Goal: Task Accomplishment & Management: Manage account settings

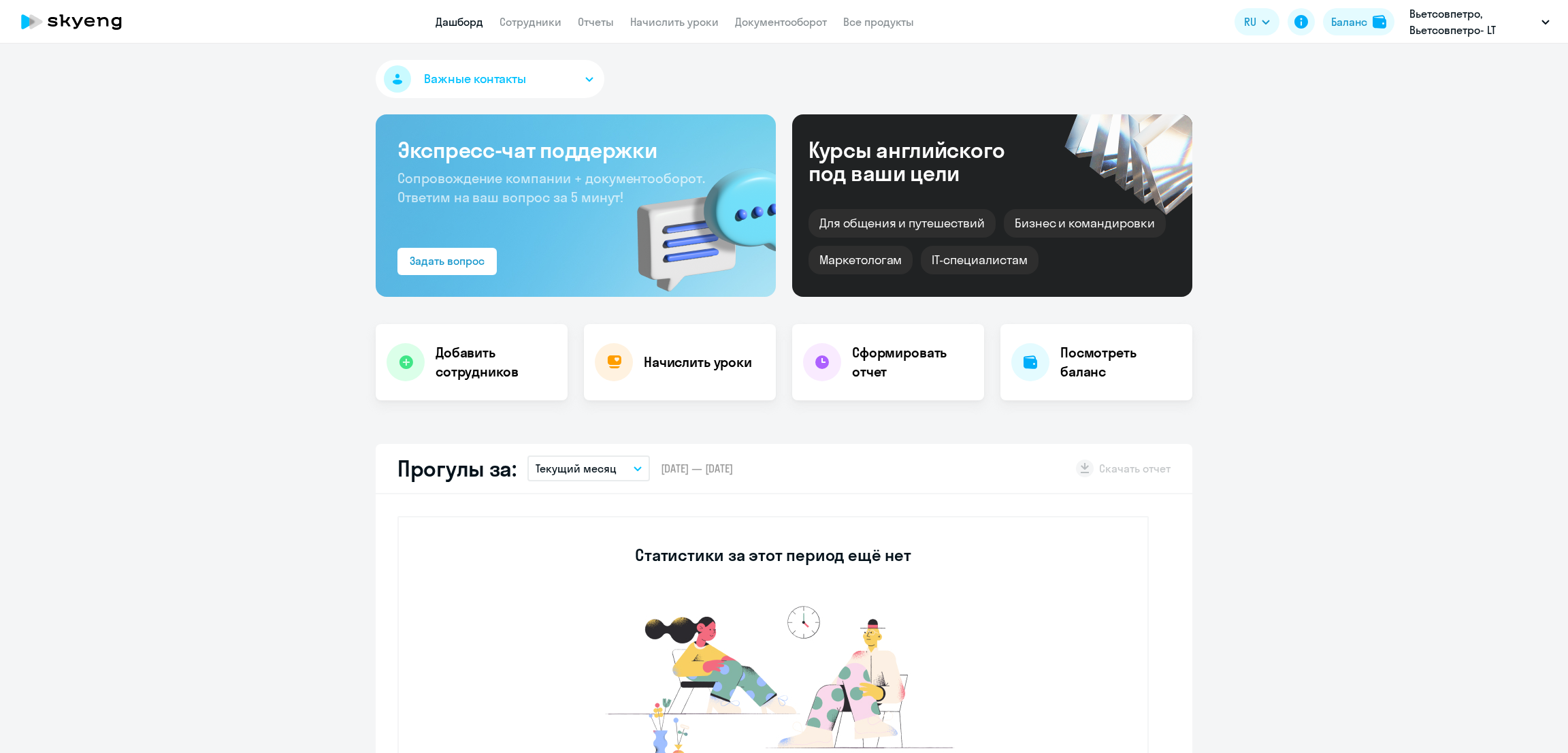
select select "30"
click at [534, 17] on link "Сотрудники" at bounding box center [531, 22] width 62 height 14
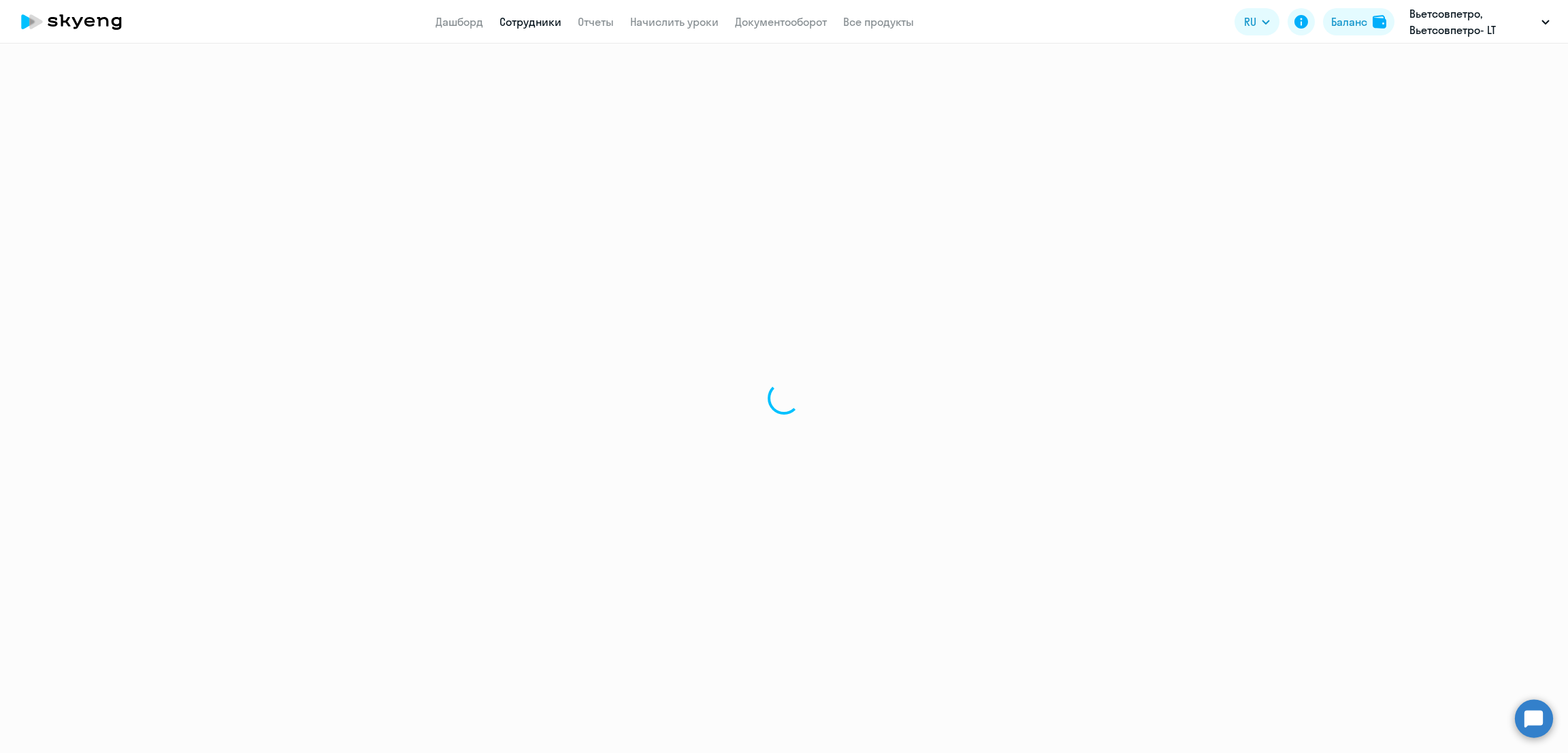
select select "30"
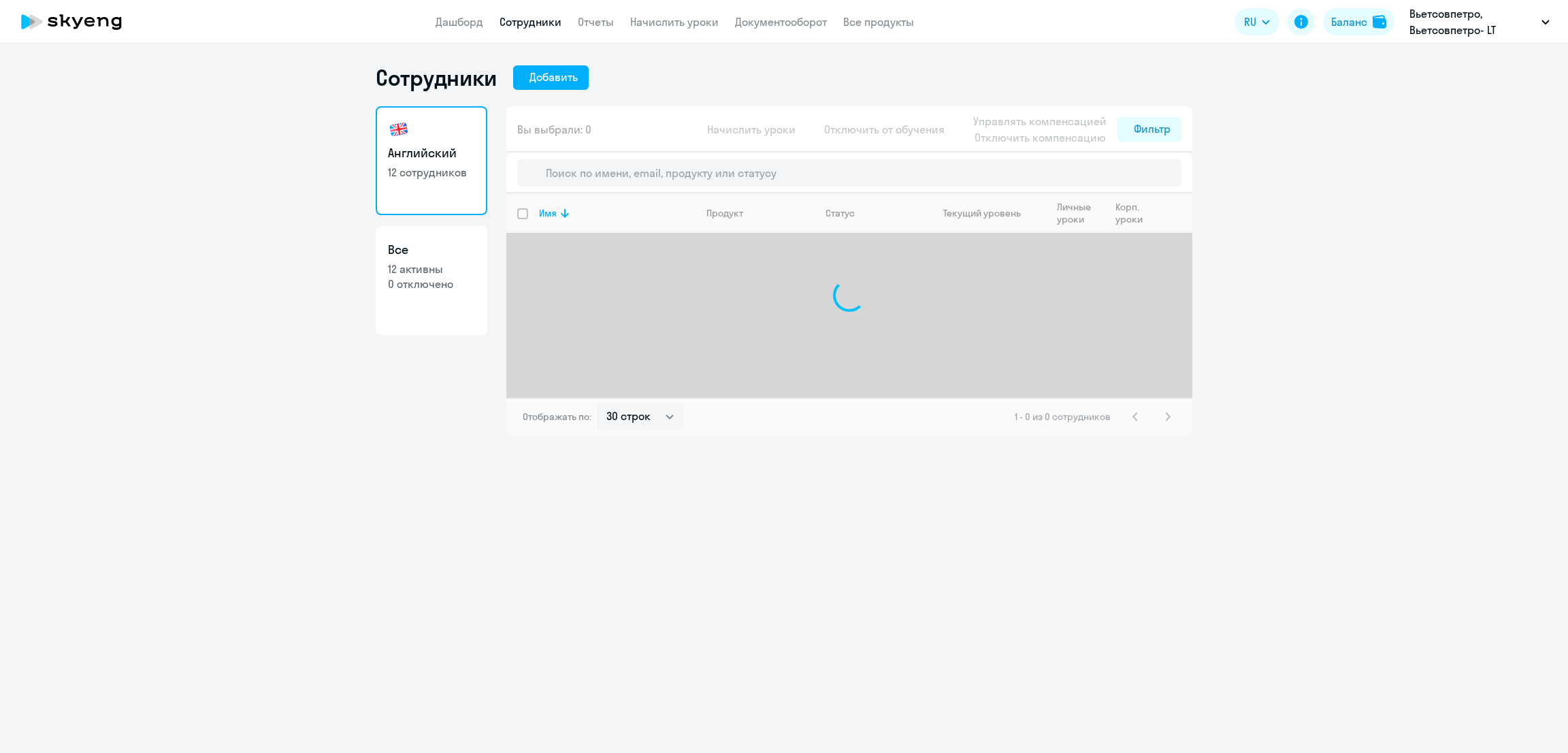
select select "30"
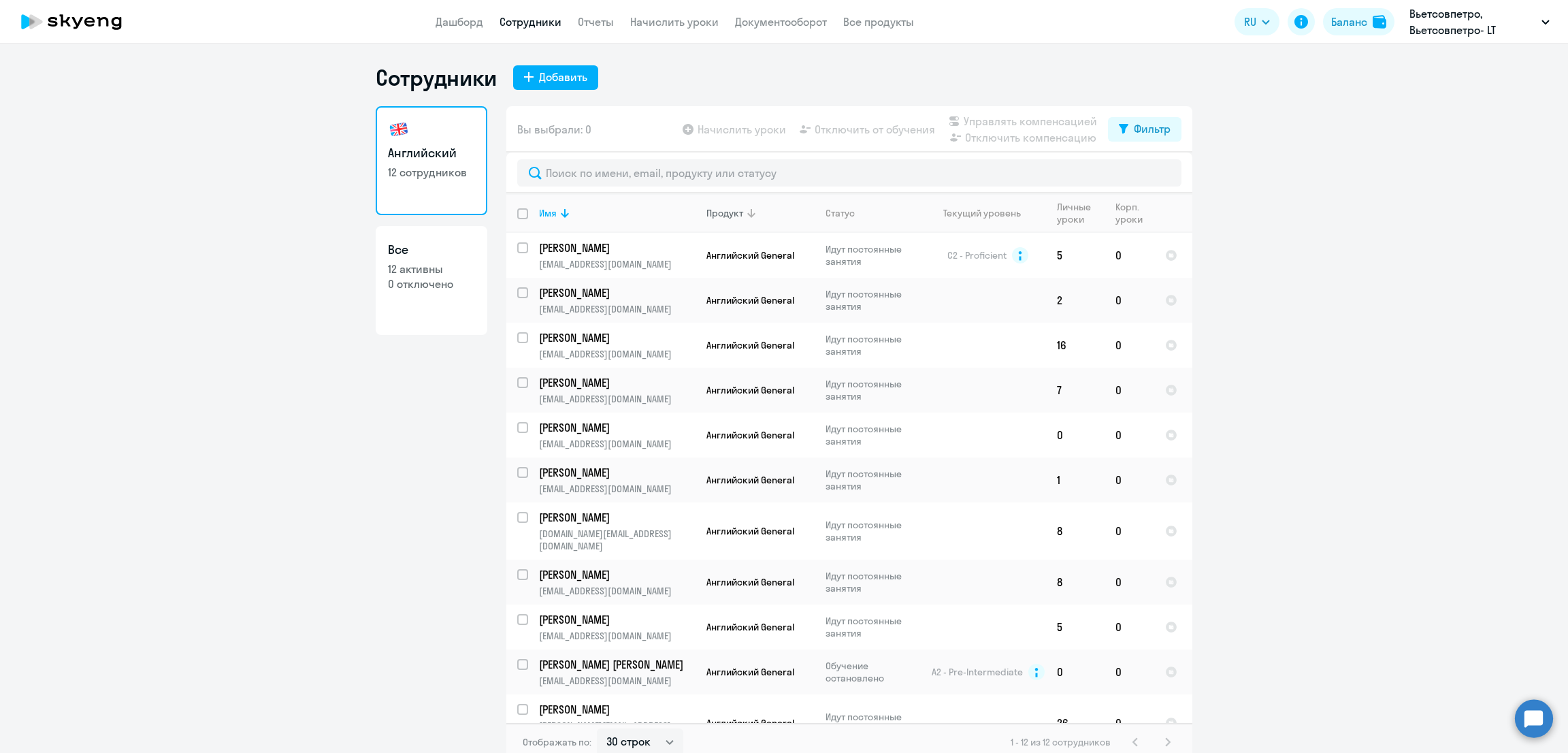
click at [728, 208] on div "Продукт" at bounding box center [725, 213] width 37 height 12
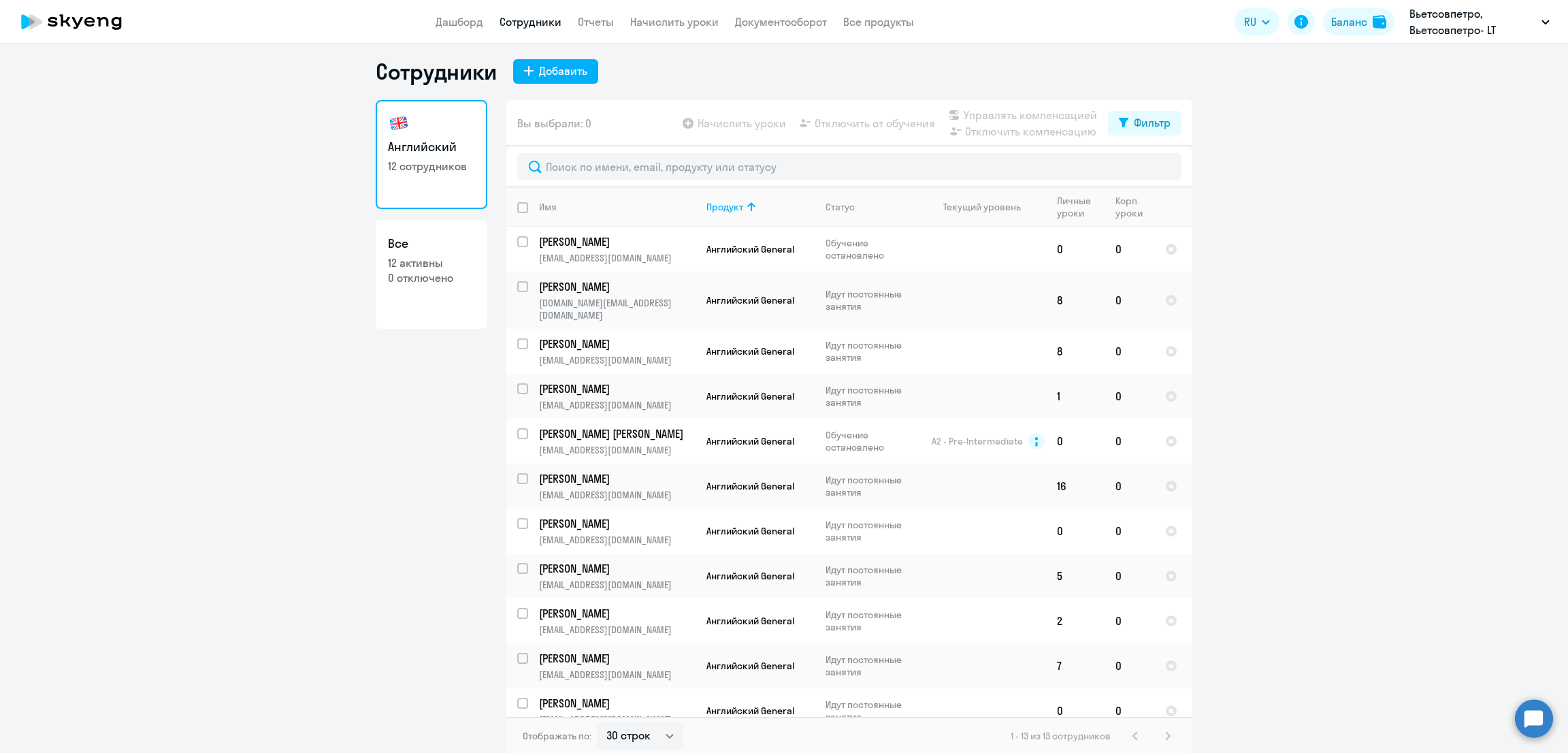
scroll to position [8, 0]
click at [528, 202] on th "Имя" at bounding box center [611, 205] width 168 height 39
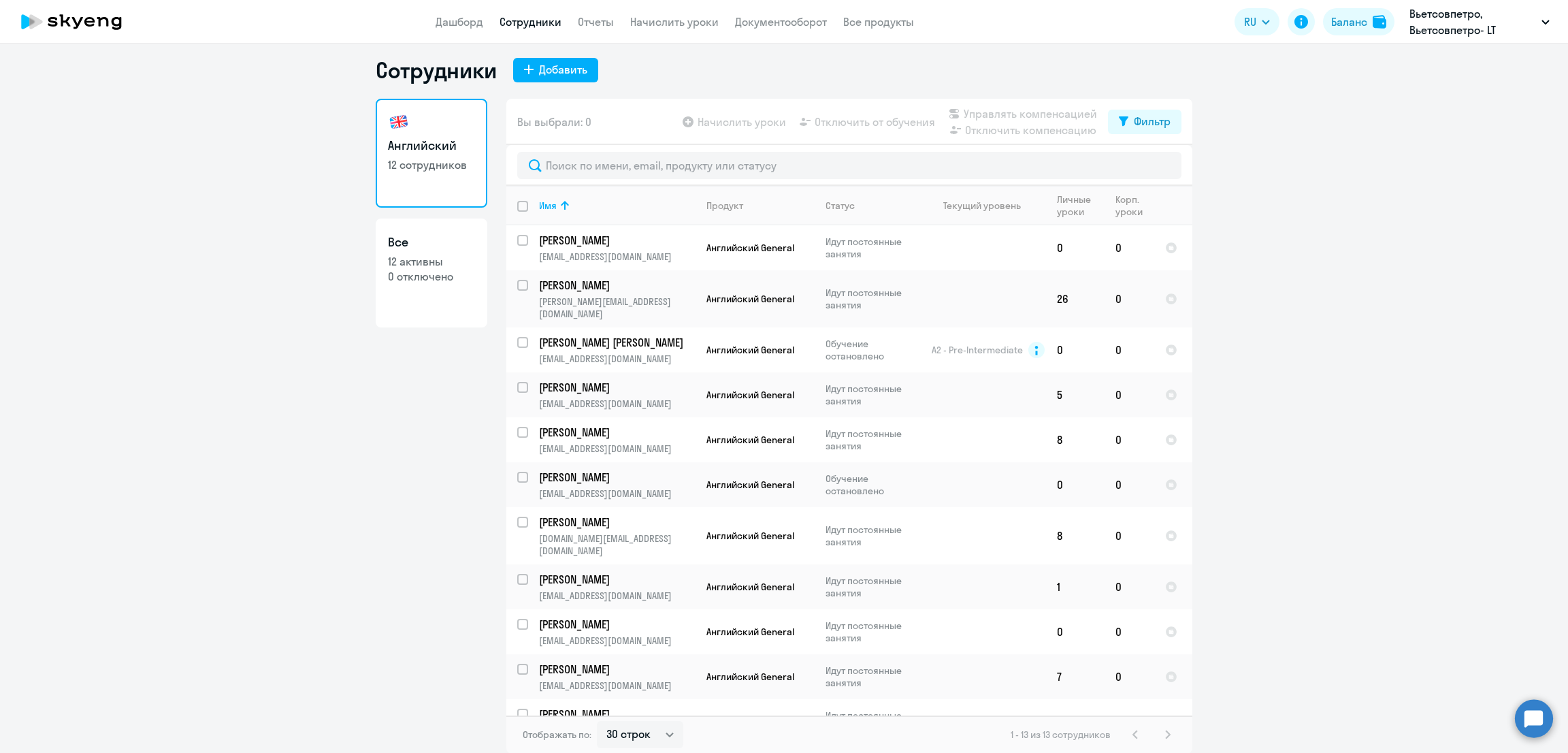
click at [517, 208] on input "deselect all" at bounding box center [531, 214] width 27 height 27
checkbox input "true"
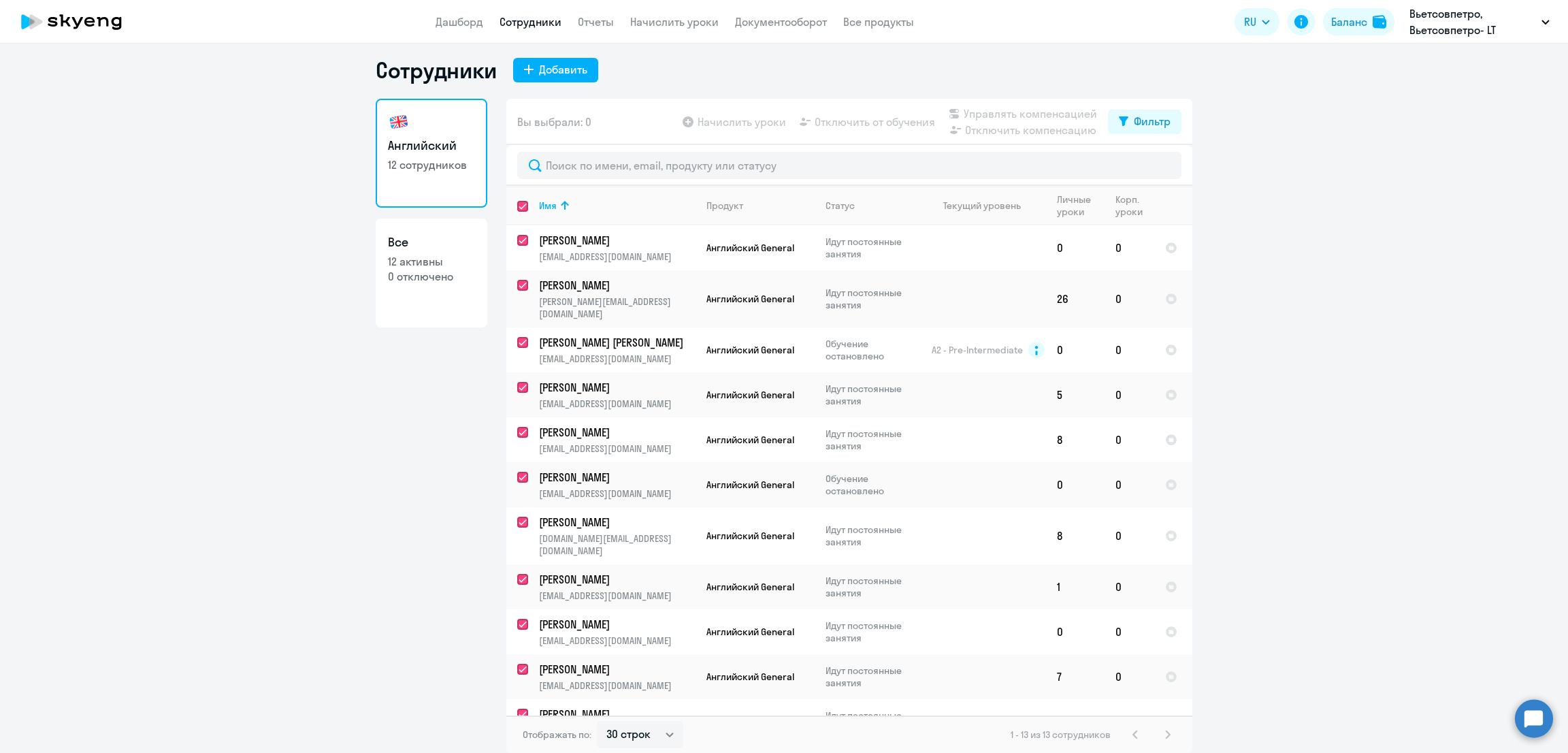
checkbox input "true"
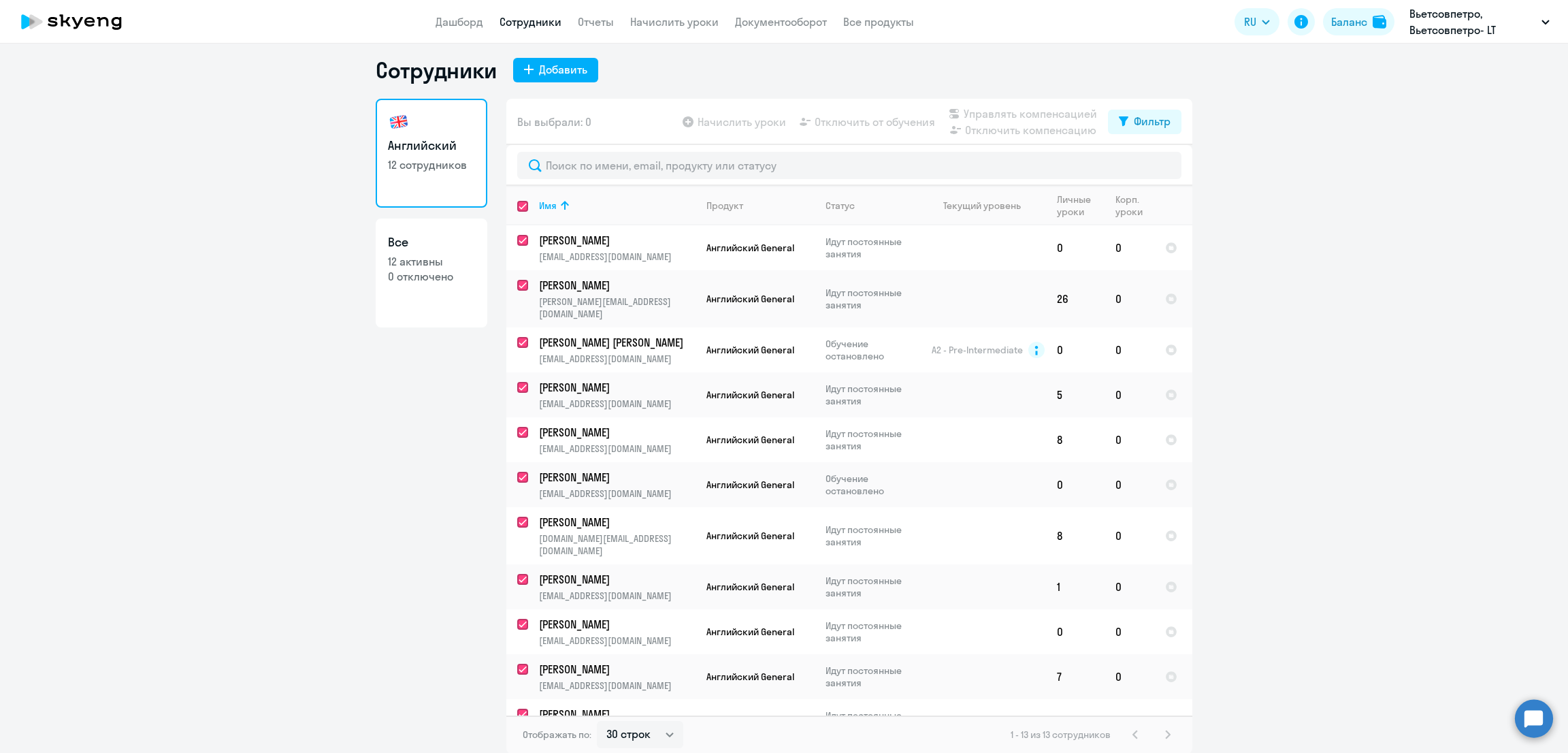
checkbox input "true"
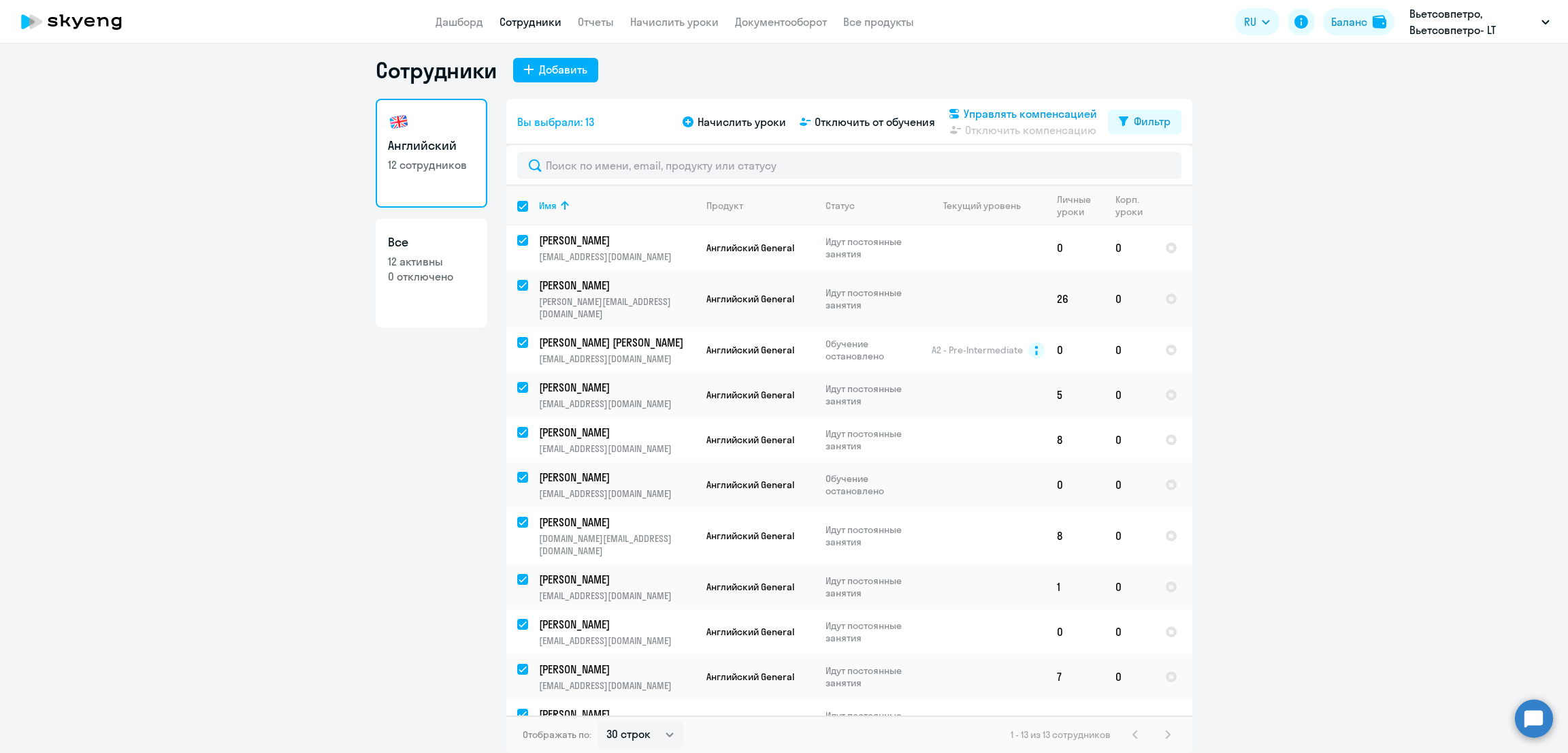
click at [1051, 112] on span "Управлять компенсацией" at bounding box center [1030, 114] width 134 height 17
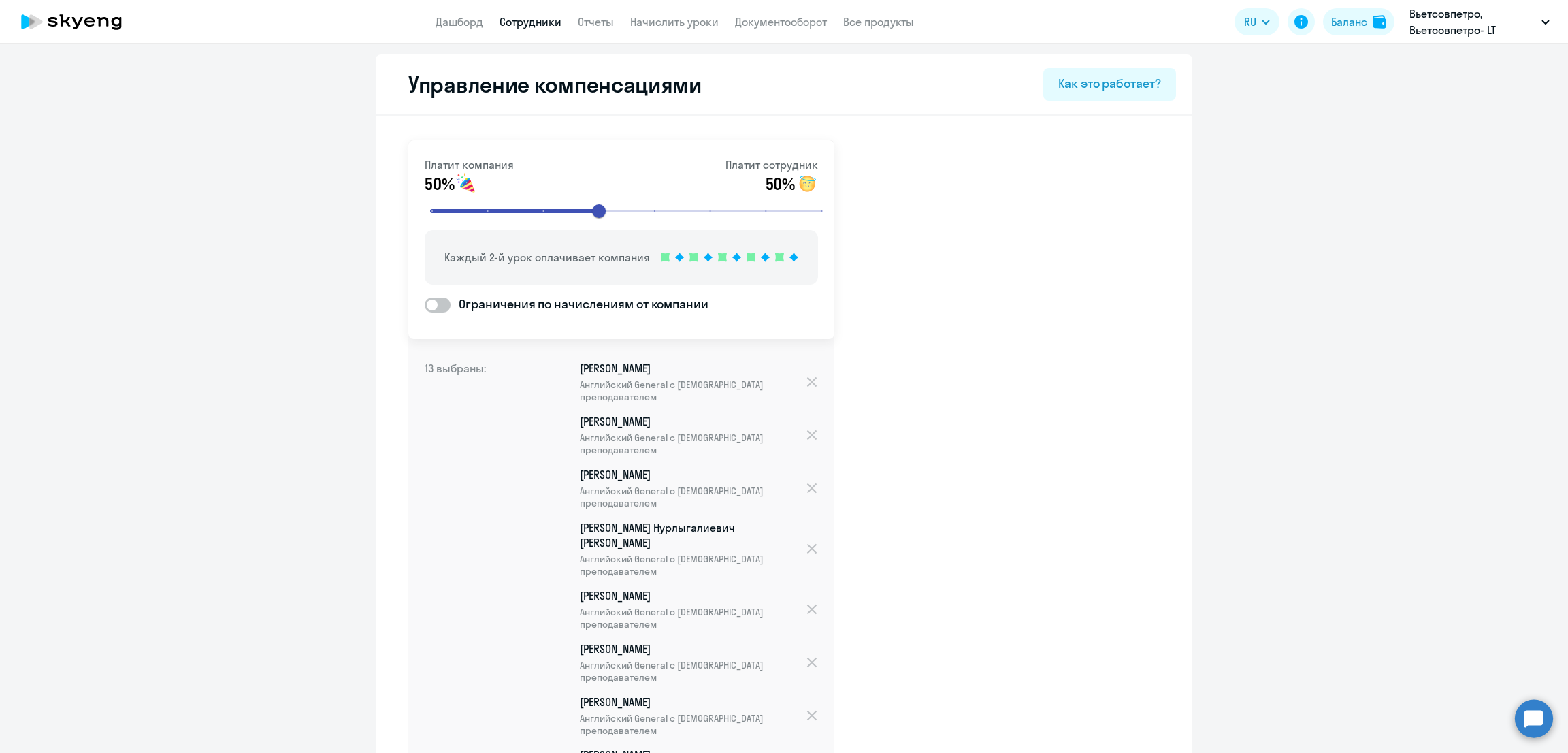
click at [695, 209] on input "range" at bounding box center [627, 211] width 422 height 30
click at [732, 206] on input "range" at bounding box center [627, 211] width 422 height 30
type input "8"
click at [793, 208] on input "range" at bounding box center [627, 211] width 422 height 30
click at [432, 304] on span at bounding box center [437, 305] width 26 height 15
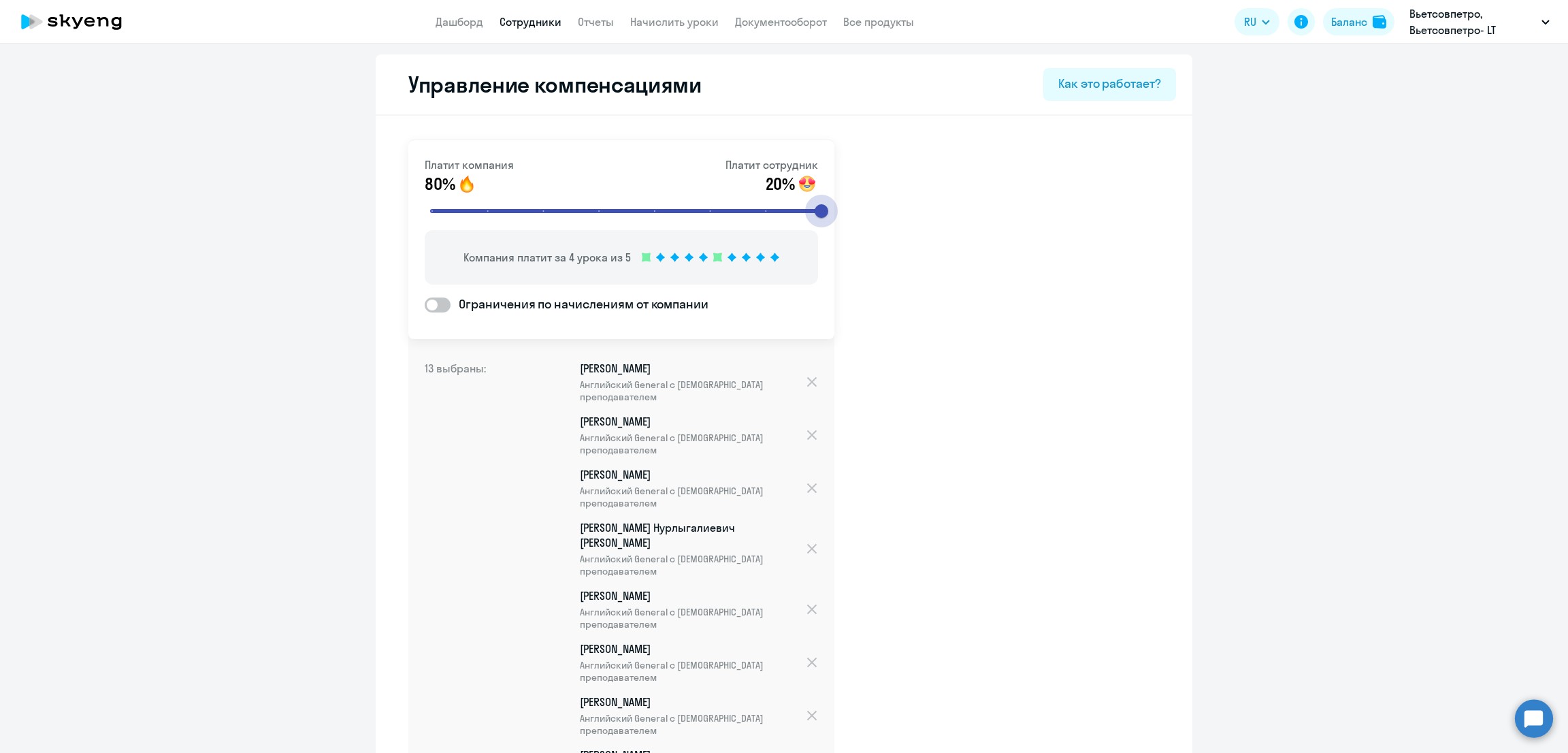
click at [424, 304] on input "Ограничения по начислениям от компании" at bounding box center [424, 304] width 1 height 1
checkbox input "true"
select select "MONTHLY"
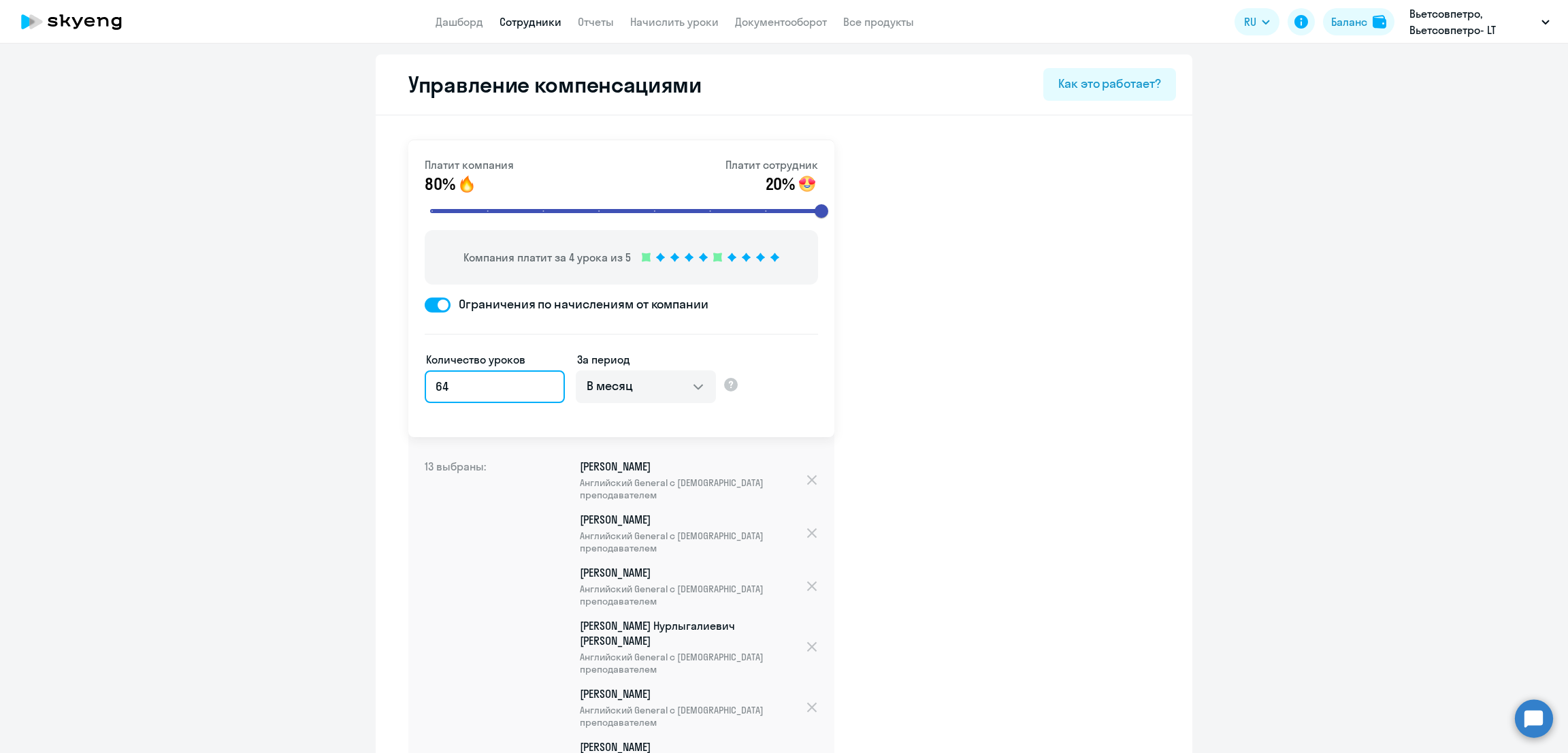
drag, startPoint x: 483, startPoint y: 387, endPoint x: 348, endPoint y: 401, distance: 135.7
click at [350, 402] on ng-component "Управление компенсациями Как это работает? Платит компания 80% Платит сотрудник…" at bounding box center [784, 667] width 1568 height 1225
type input "8"
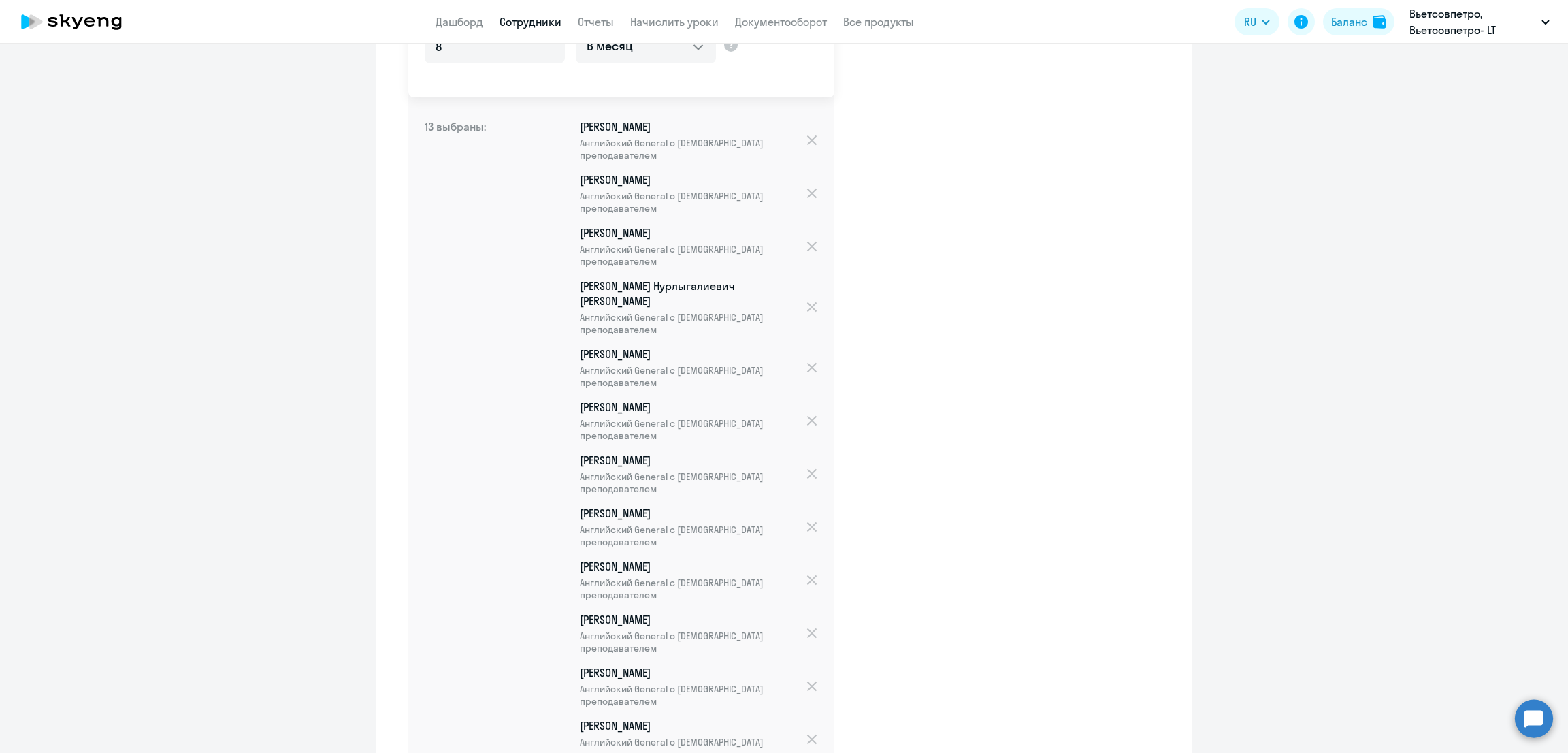
scroll to position [509, 0]
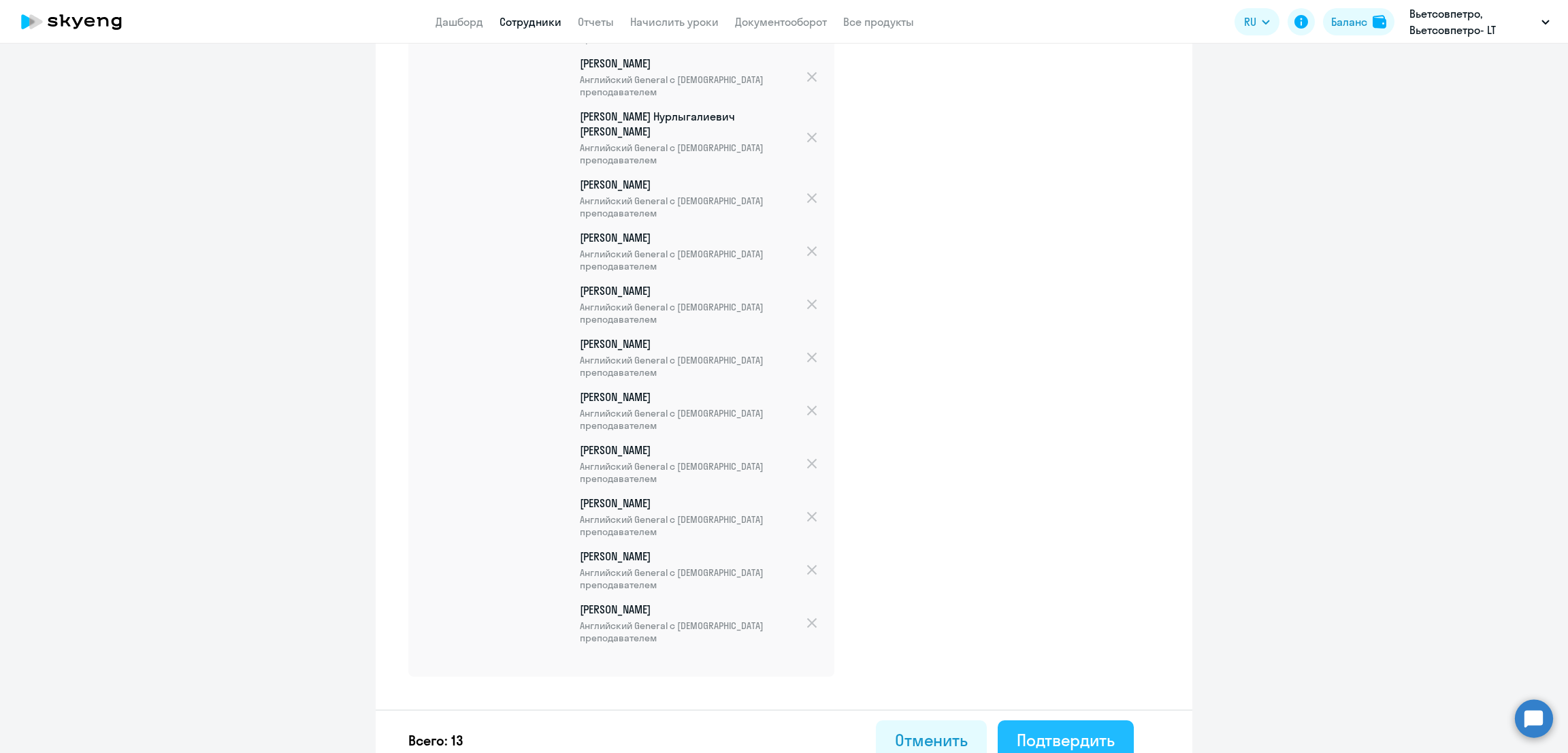
click at [1084, 729] on div "Подтвердить" at bounding box center [1066, 739] width 98 height 22
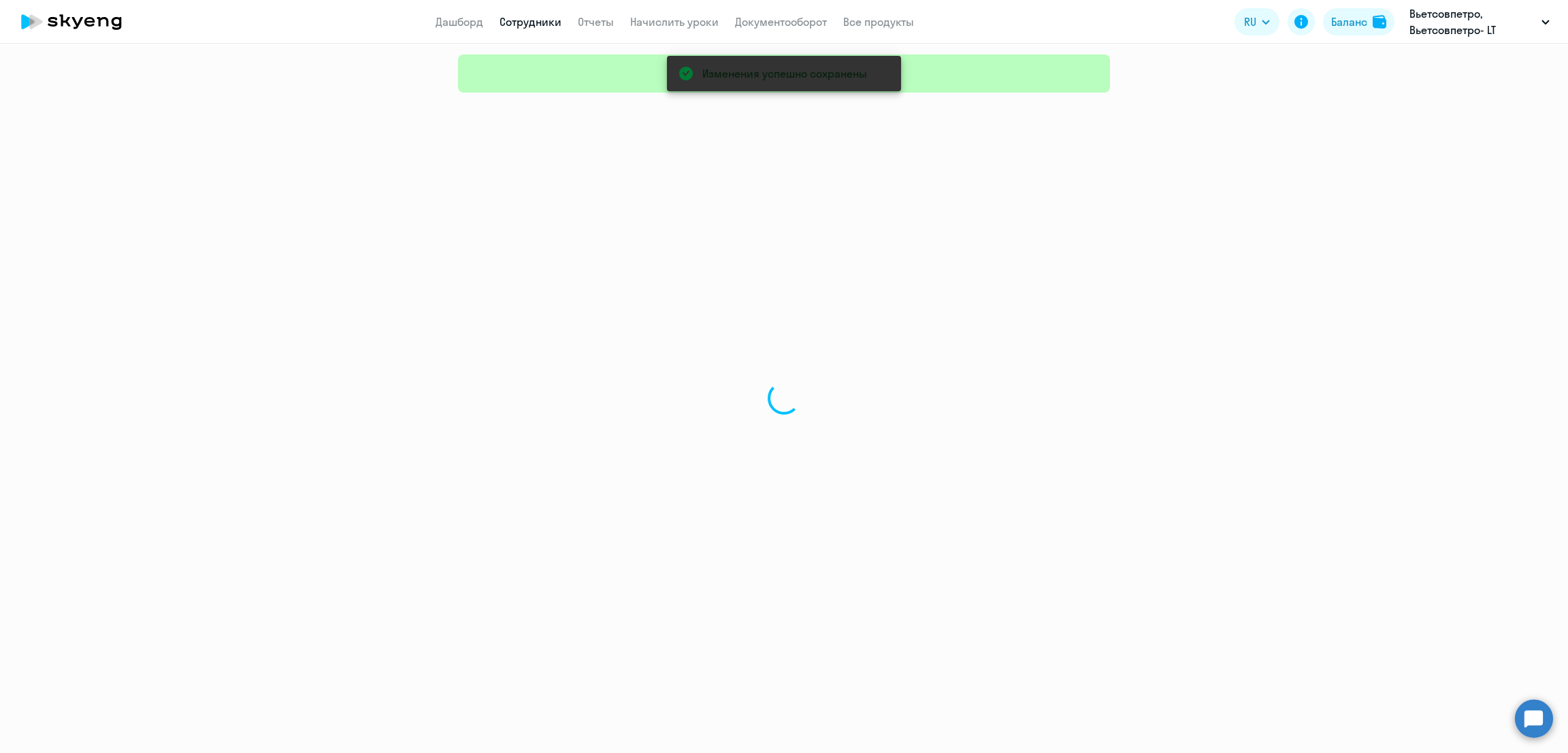
select select "30"
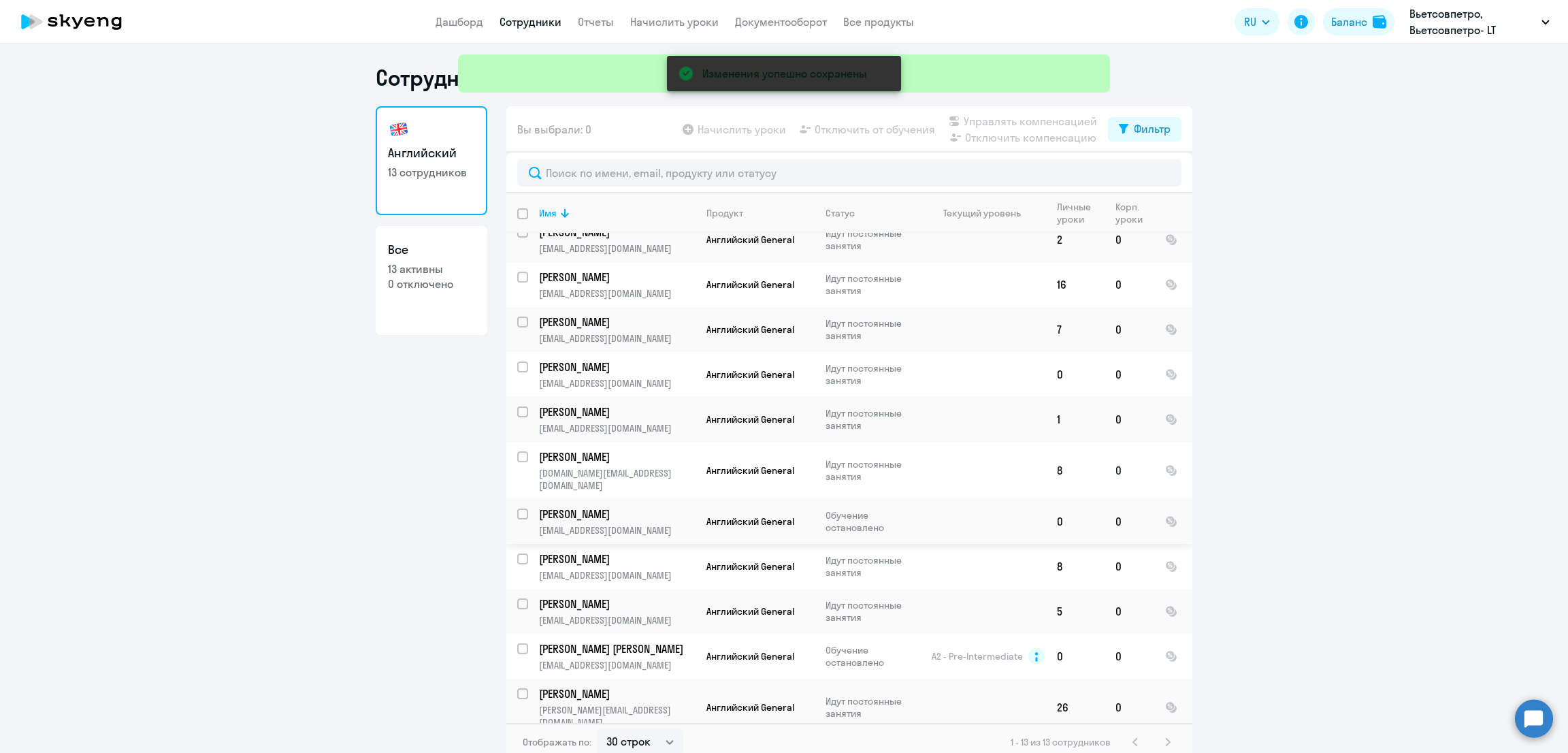
scroll to position [93, 0]
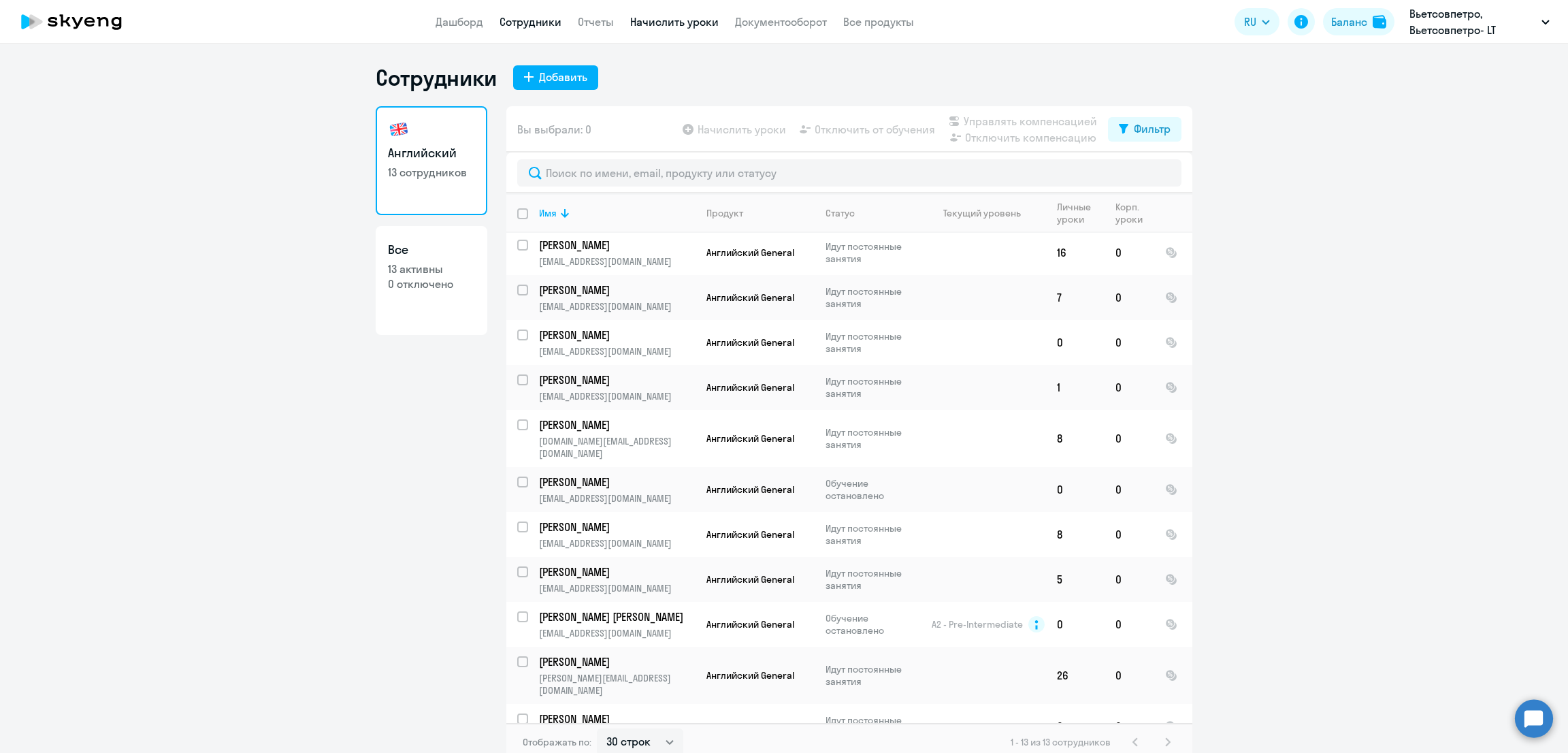
click at [663, 20] on link "Начислить уроки" at bounding box center [674, 22] width 88 height 14
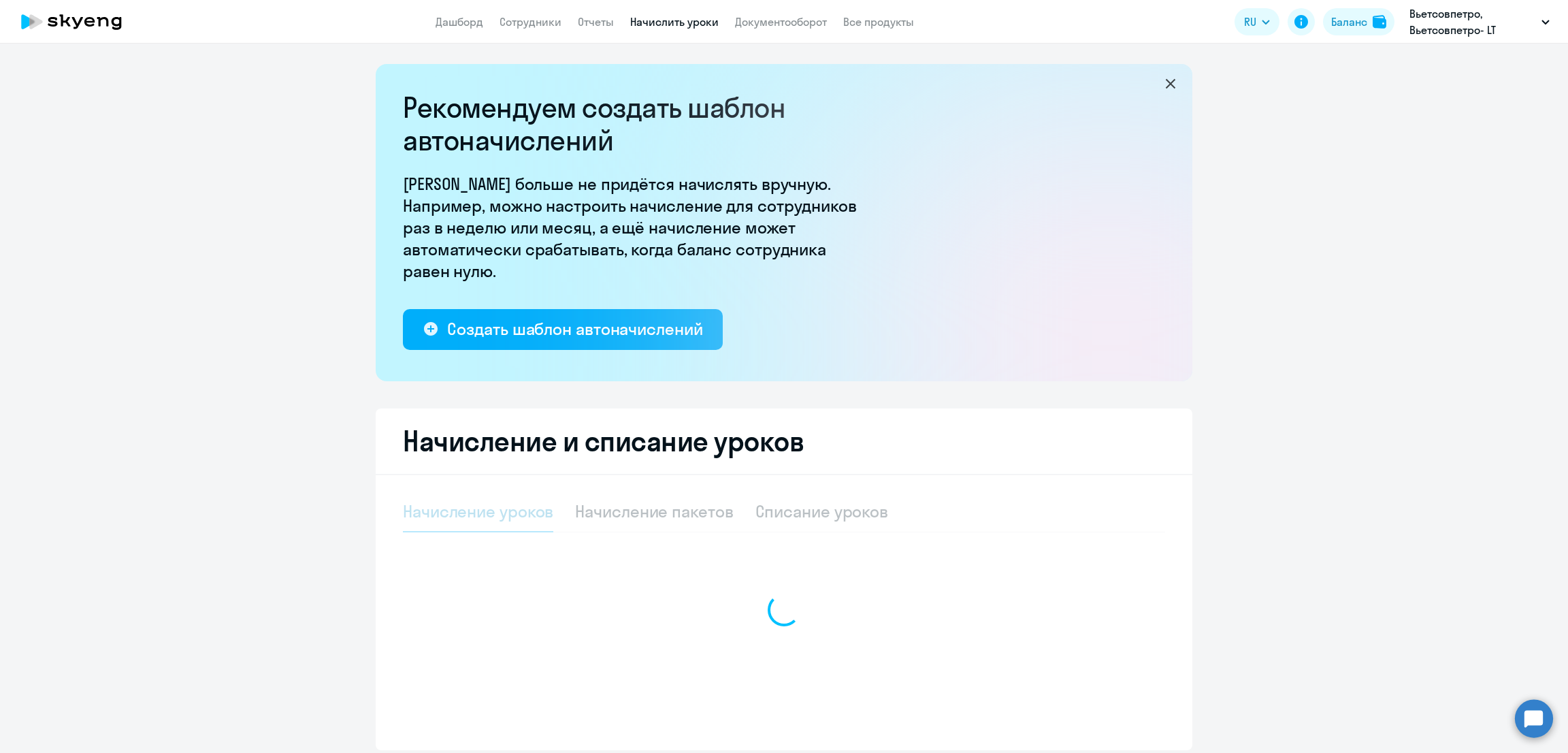
select select "10"
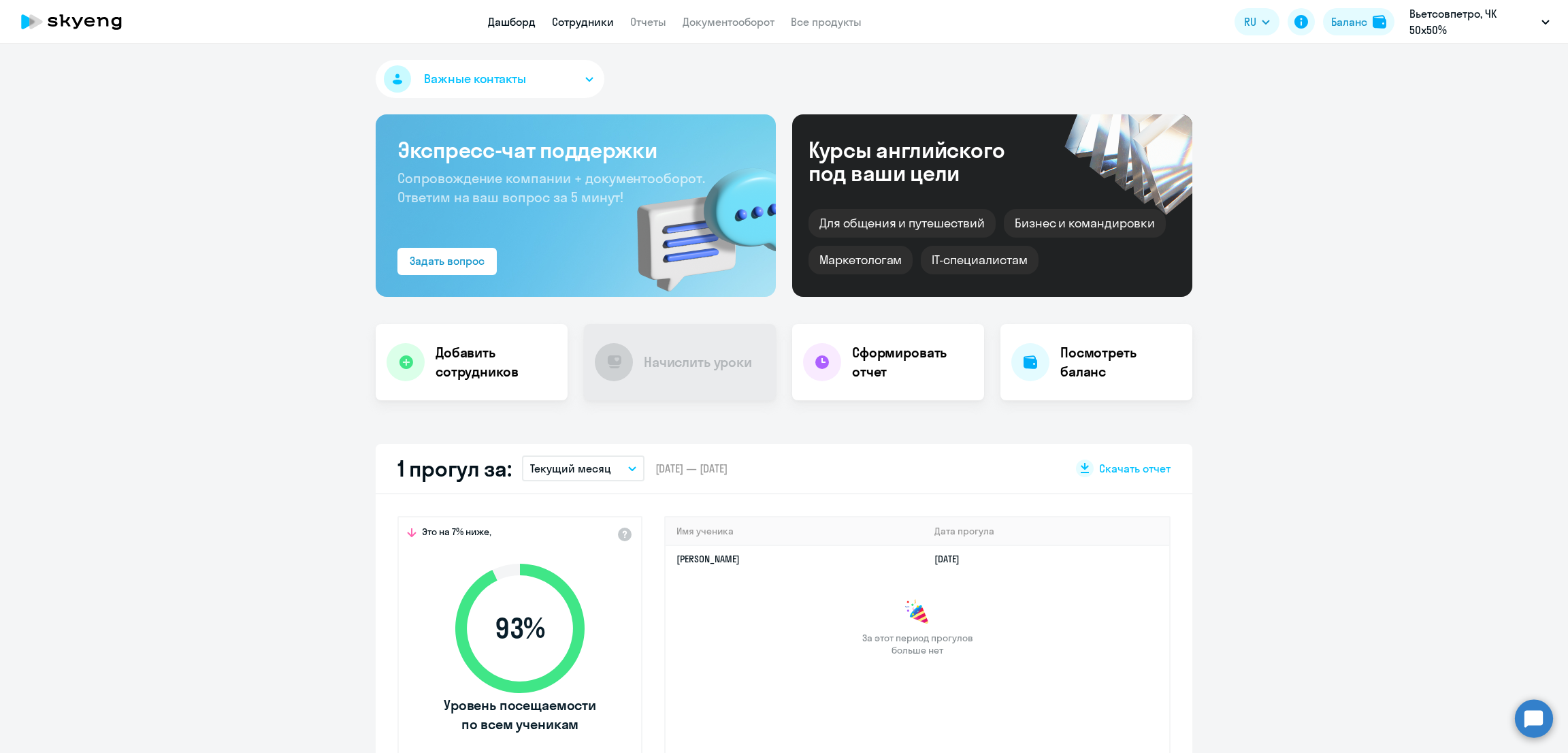
click at [583, 18] on link "Сотрудники" at bounding box center [583, 22] width 62 height 14
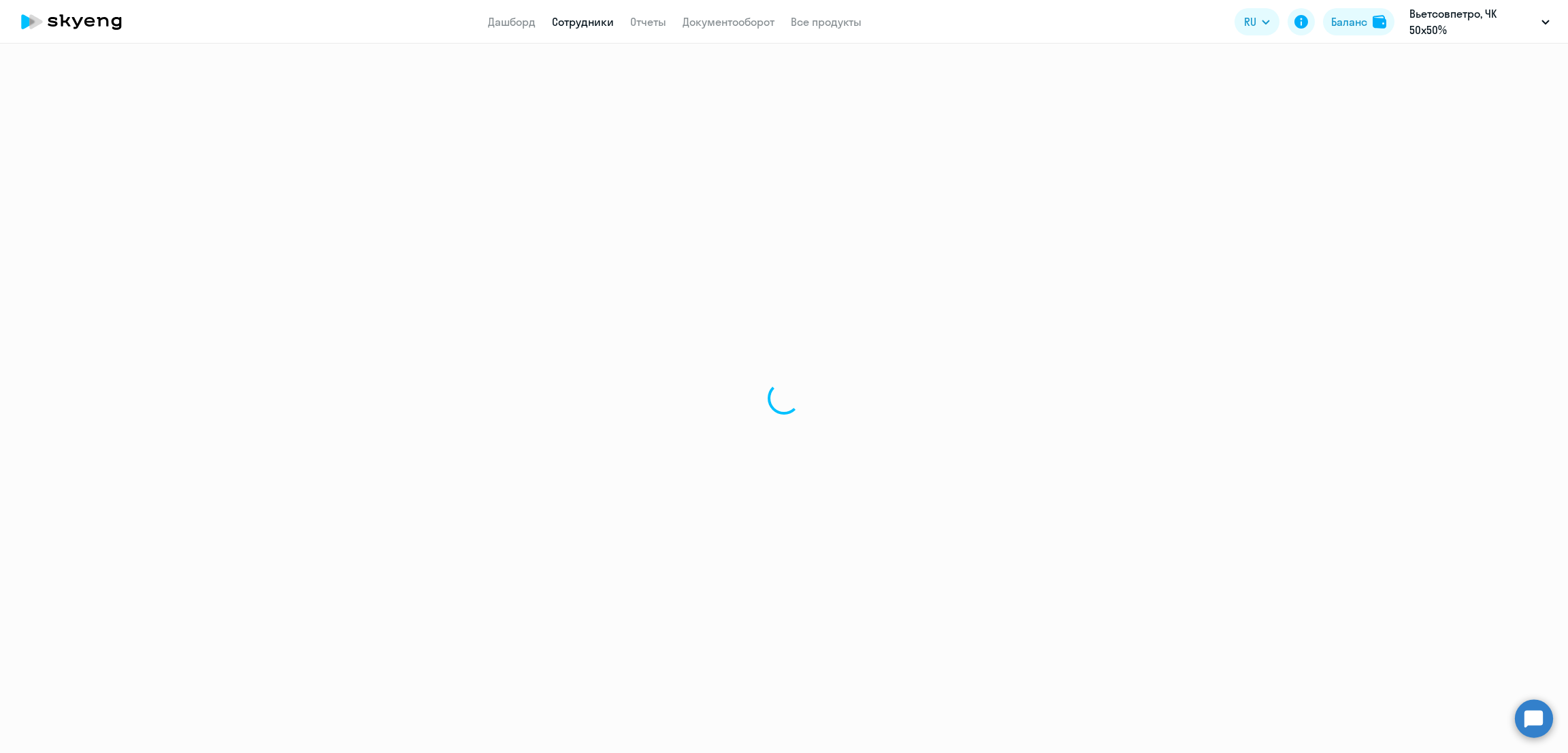
select select "30"
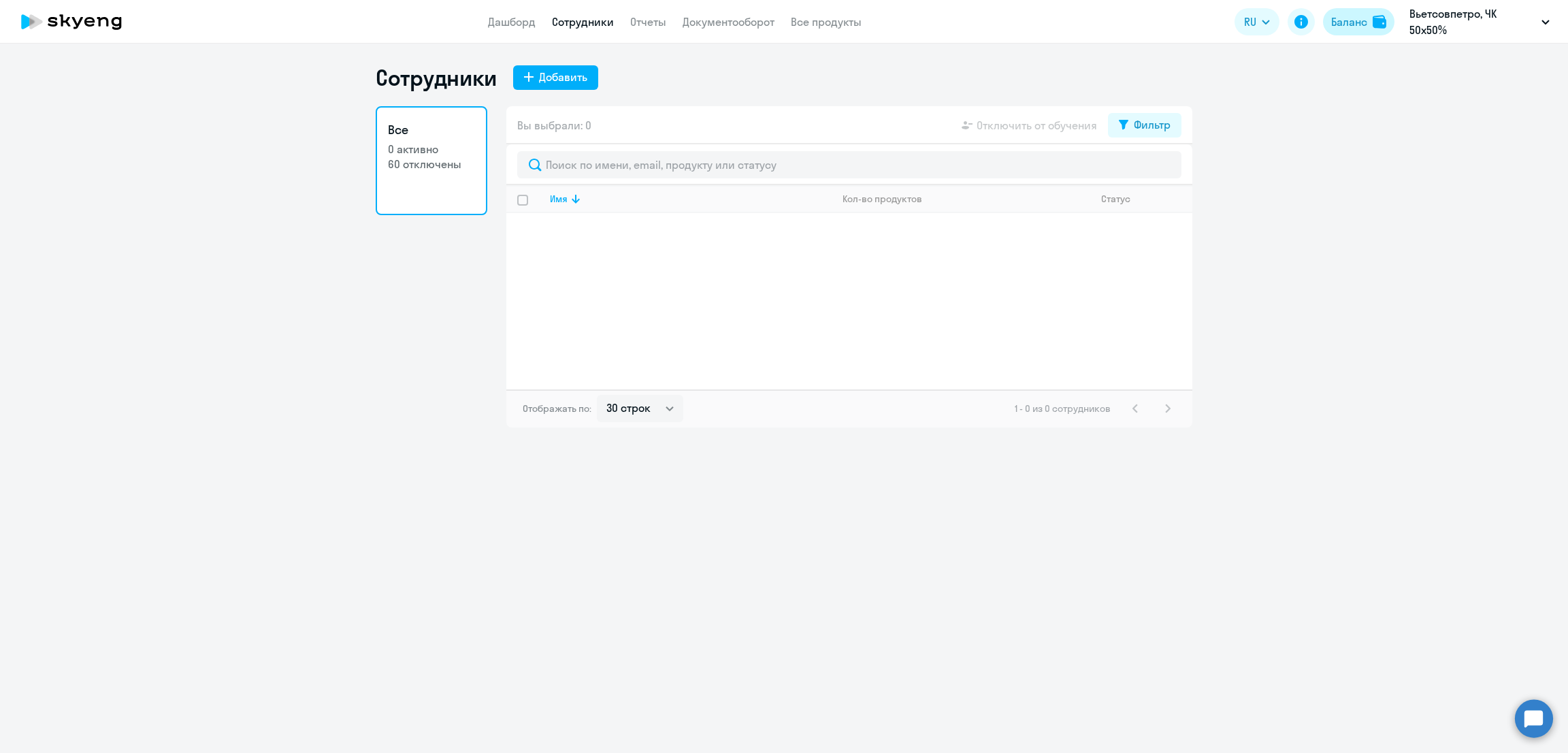
click at [1332, 21] on div "Баланс" at bounding box center [1349, 22] width 36 height 17
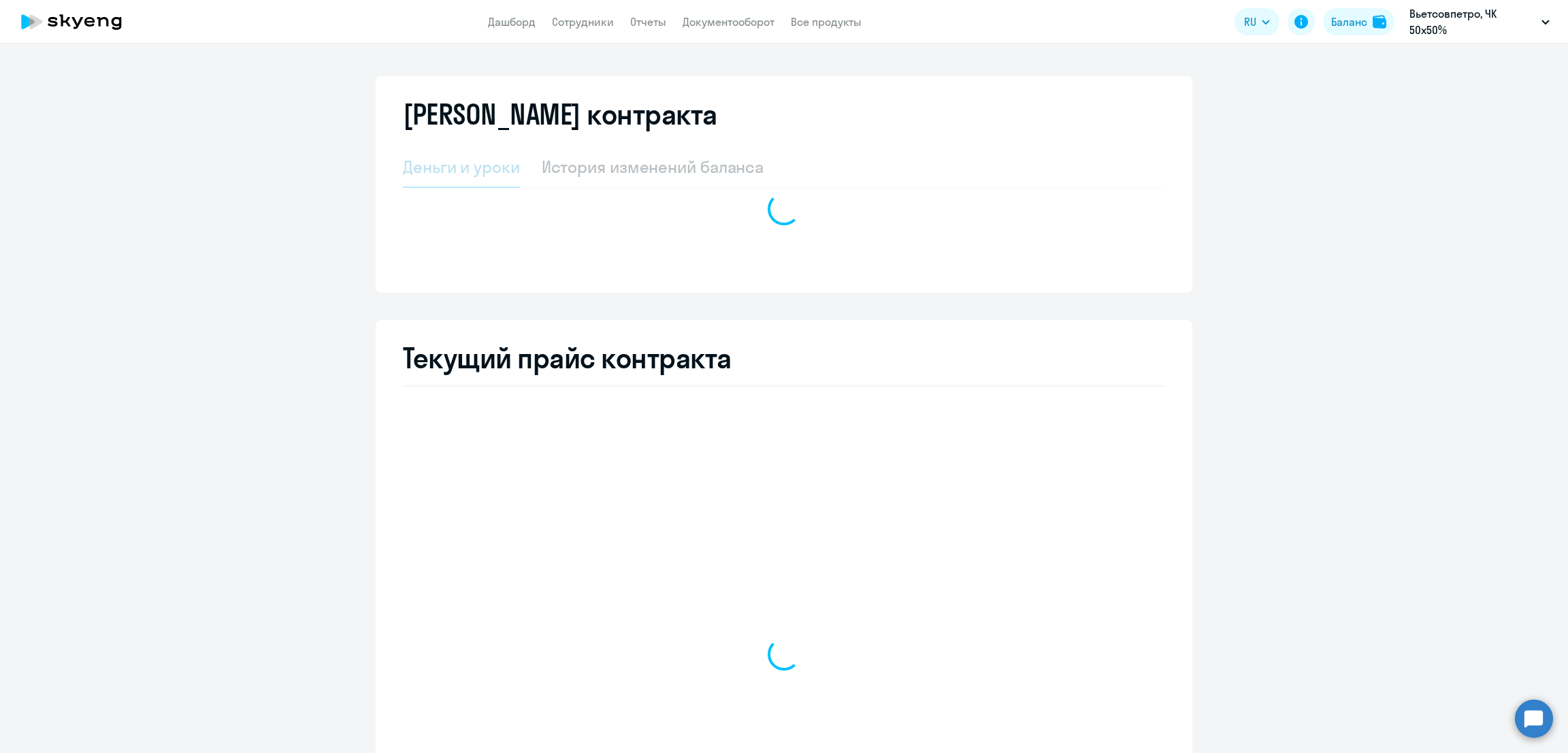
select select "english_adult_not_native_speaker"
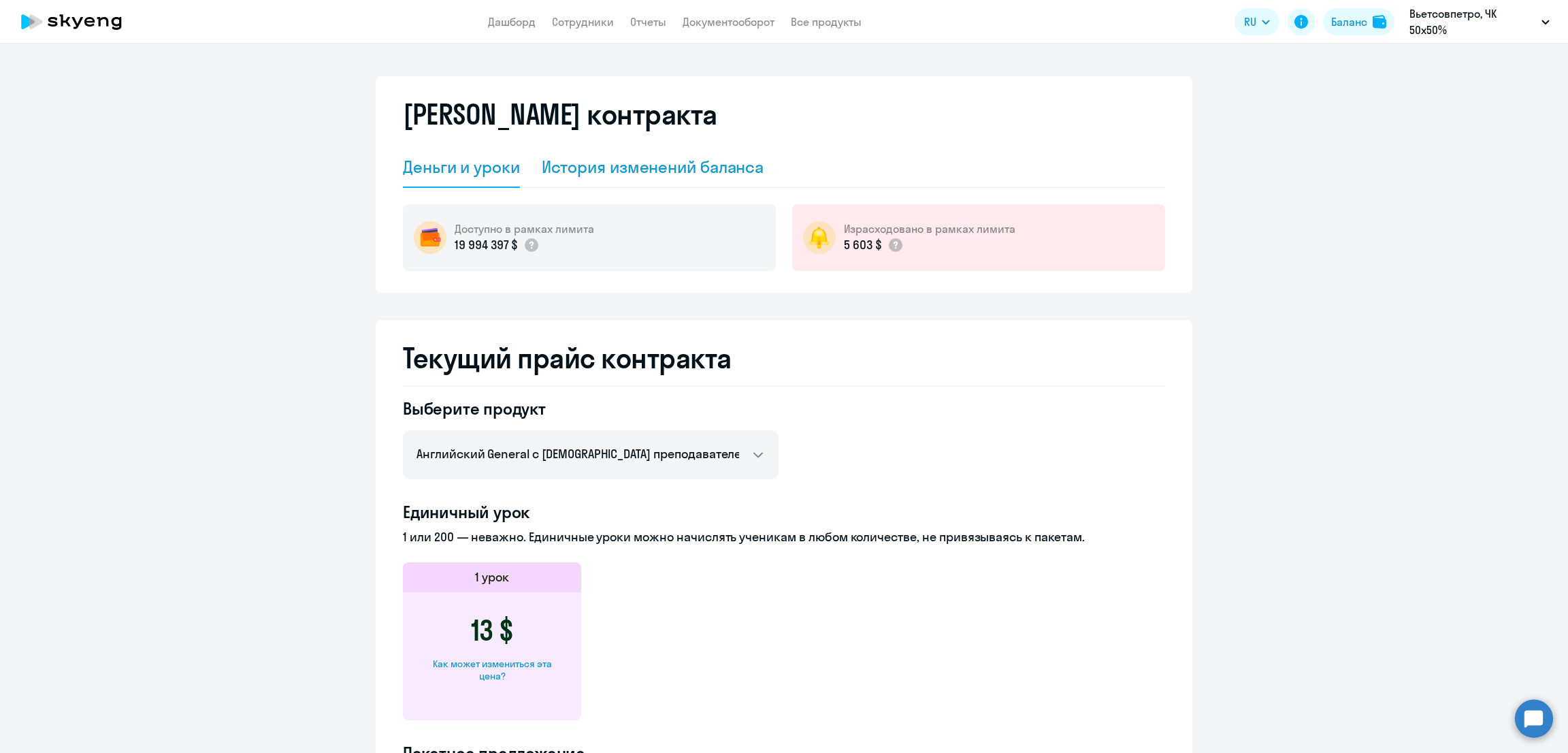
click at [660, 171] on div "История изменений баланса" at bounding box center [652, 166] width 223 height 22
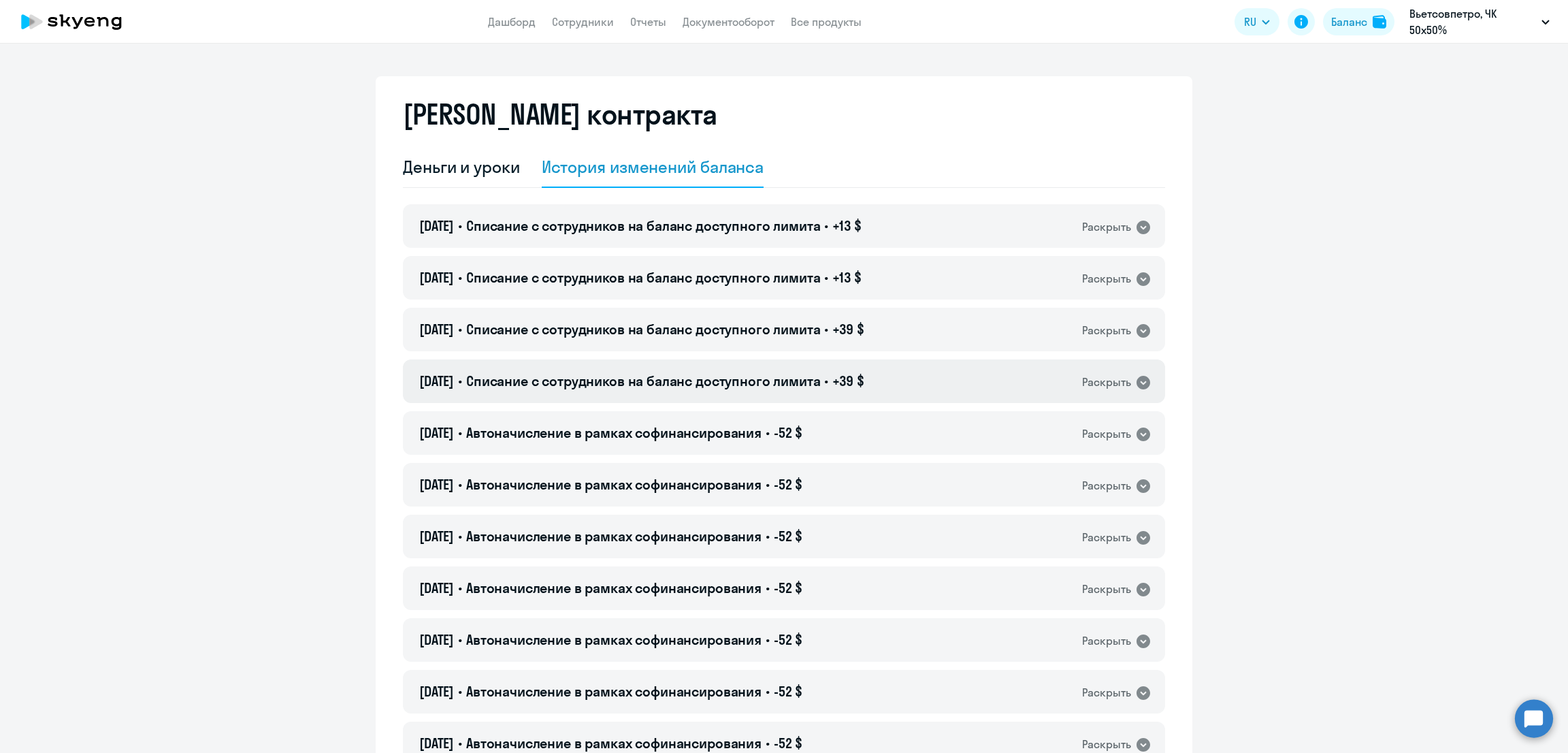
click at [599, 373] on span "Списание с сотрудников на баланс доступного лимита" at bounding box center [643, 381] width 355 height 17
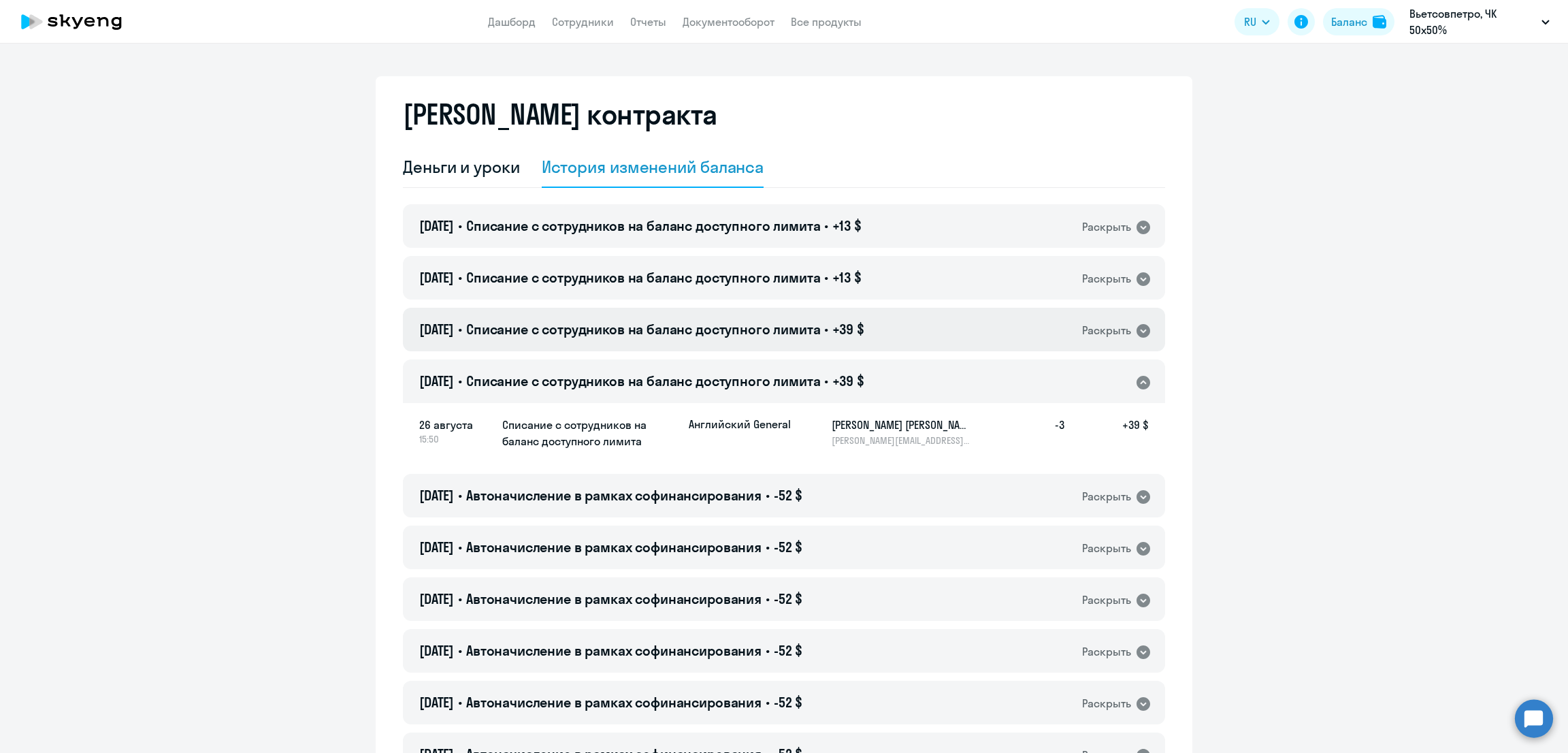
click at [598, 312] on div "26.08.2025 • Списание с сотрудников на баланс доступного лимита • +39 $ Раскрыть" at bounding box center [784, 329] width 762 height 44
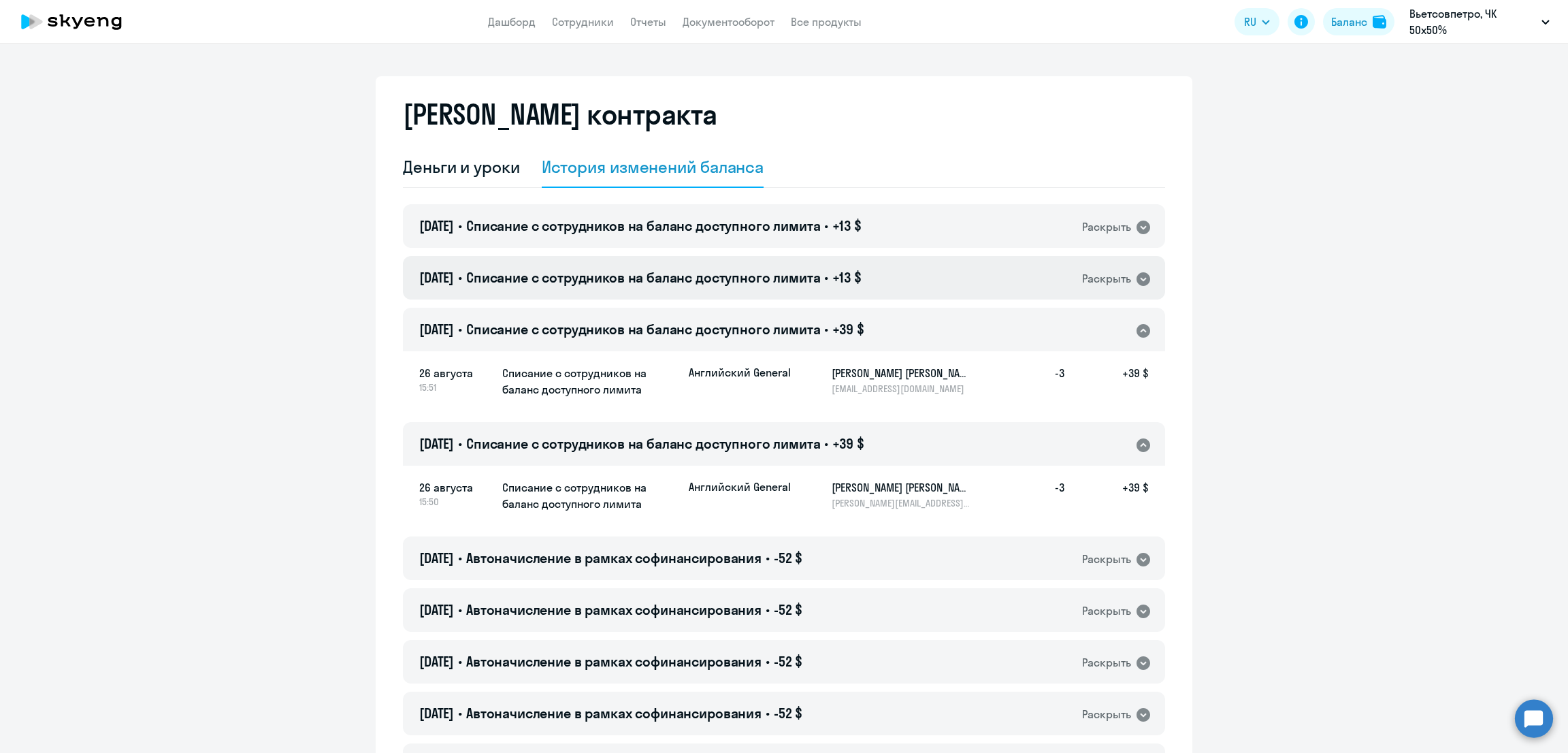
click at [609, 271] on span "Списание с сотрудников на баланс доступного лимита" at bounding box center [643, 277] width 355 height 17
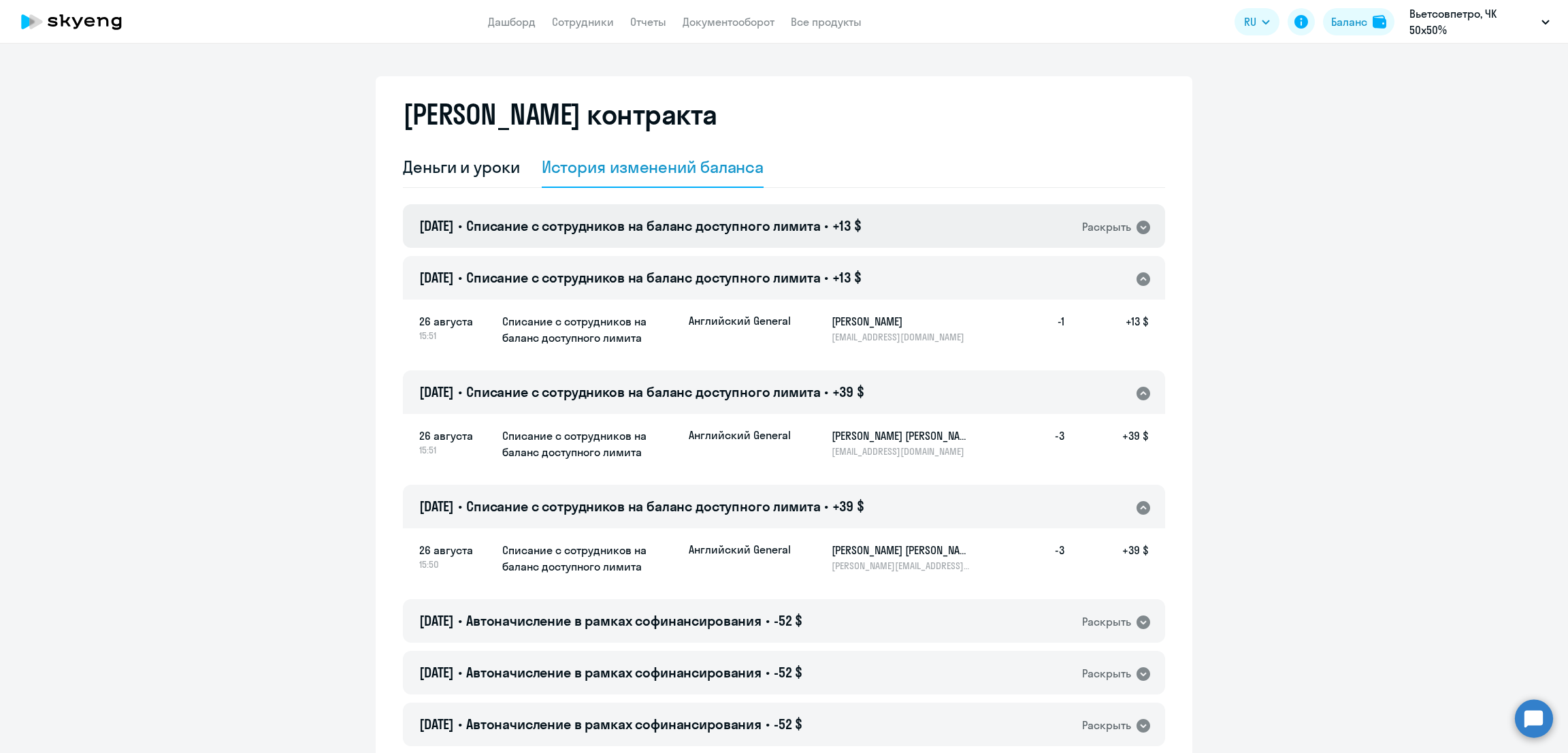
click at [642, 228] on span "Списание с сотрудников на баланс доступного лимита" at bounding box center [643, 226] width 355 height 17
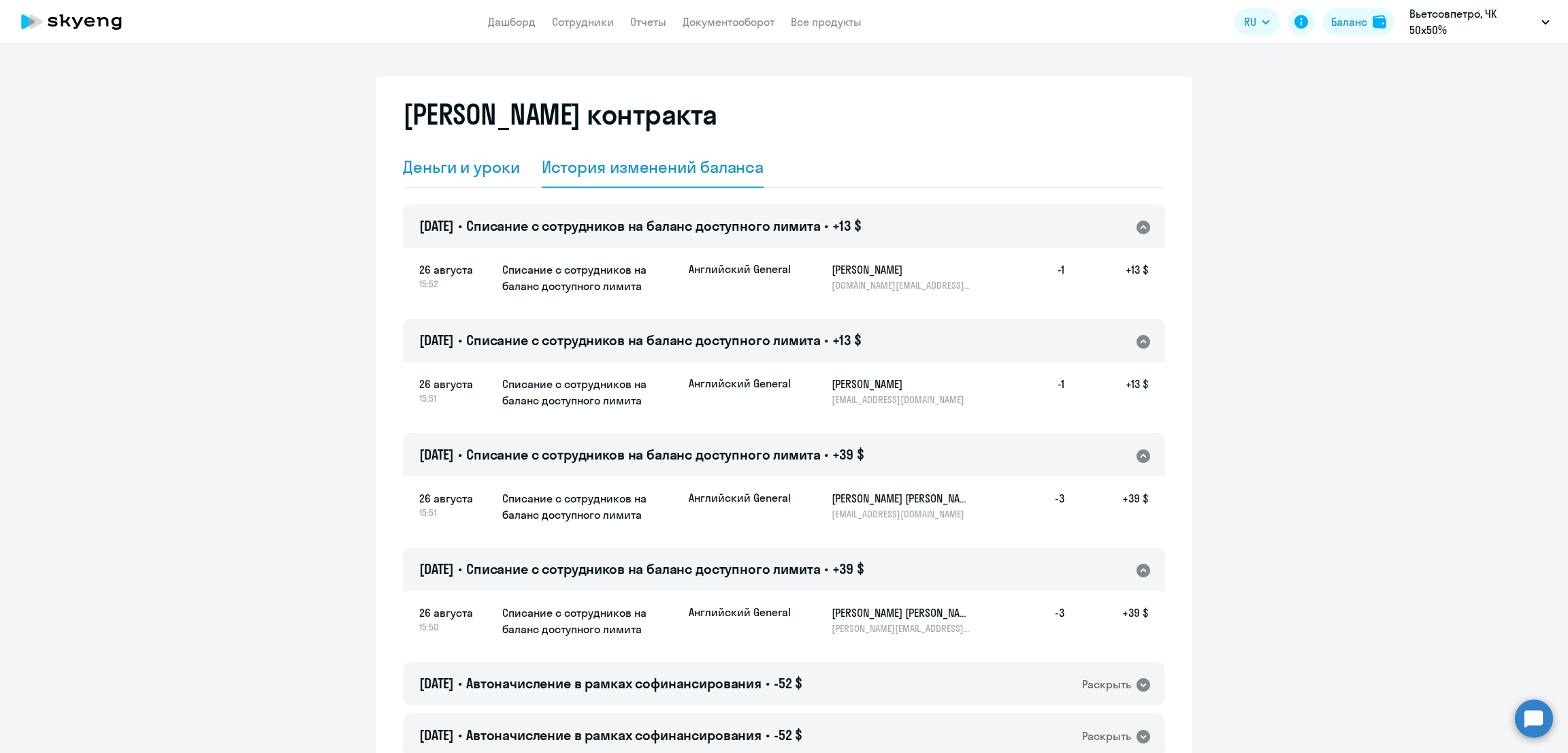
click at [443, 162] on div "Деньги и уроки" at bounding box center [461, 166] width 117 height 22
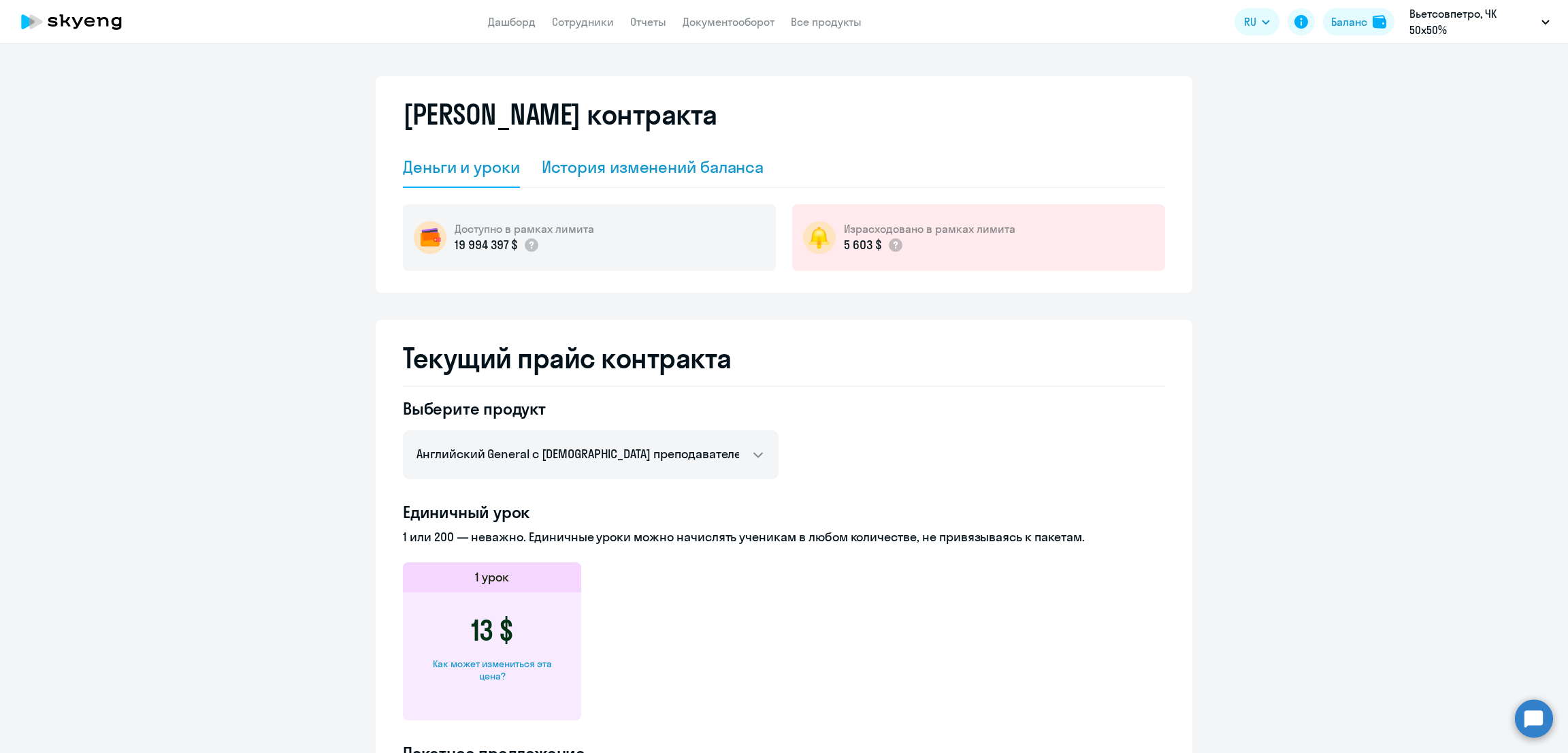
click at [619, 161] on div "История изменений баланса" at bounding box center [652, 166] width 223 height 22
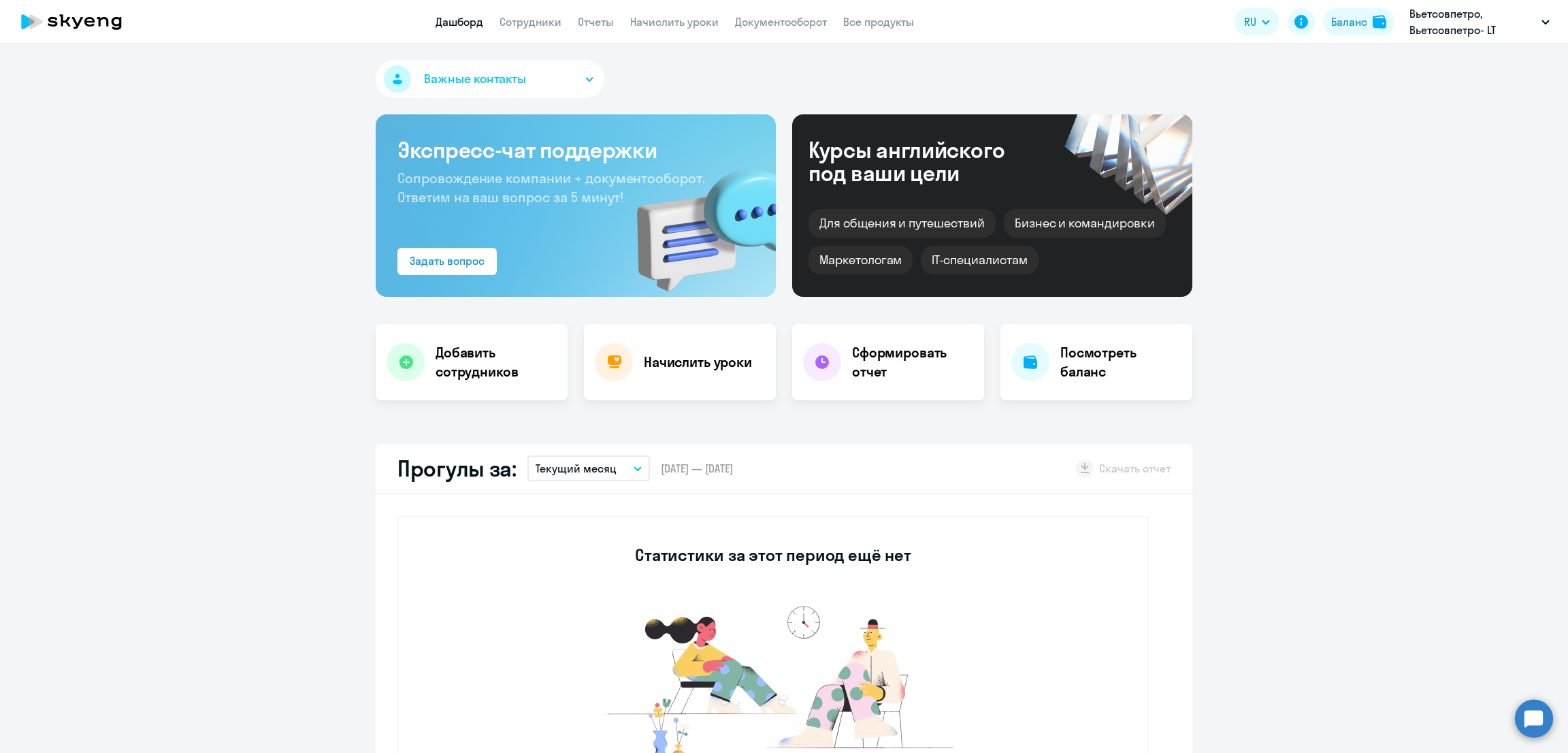
click at [538, 20] on link "Сотрудники" at bounding box center [531, 22] width 62 height 14
select select "30"
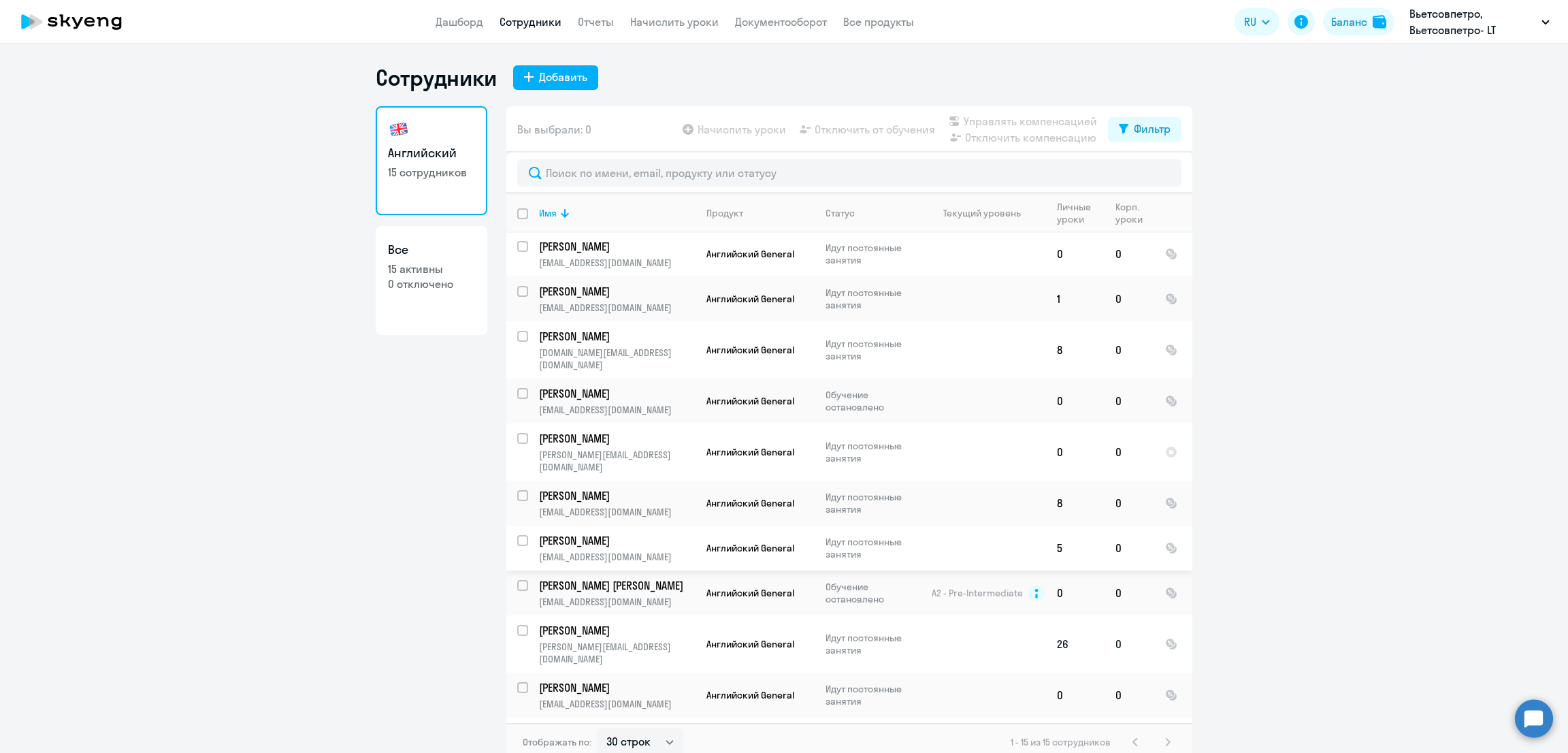
scroll to position [183, 0]
click at [517, 726] on input "select row 38089169" at bounding box center [531, 739] width 27 height 27
checkbox input "true"
click at [517, 431] on input "select row 4336658" at bounding box center [531, 445] width 27 height 27
checkbox input "true"
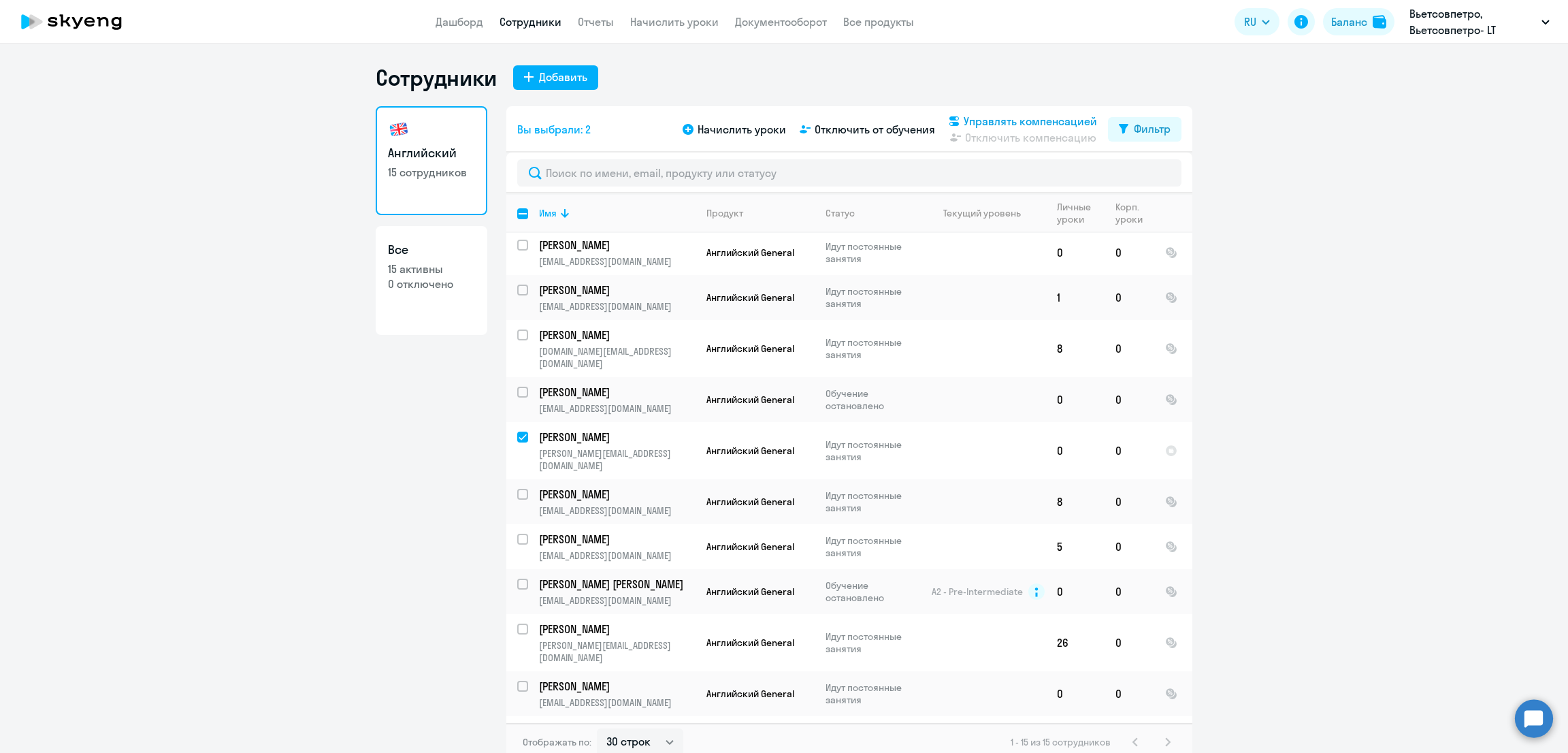
click at [1055, 121] on span "Управлять компенсацией" at bounding box center [1030, 122] width 134 height 17
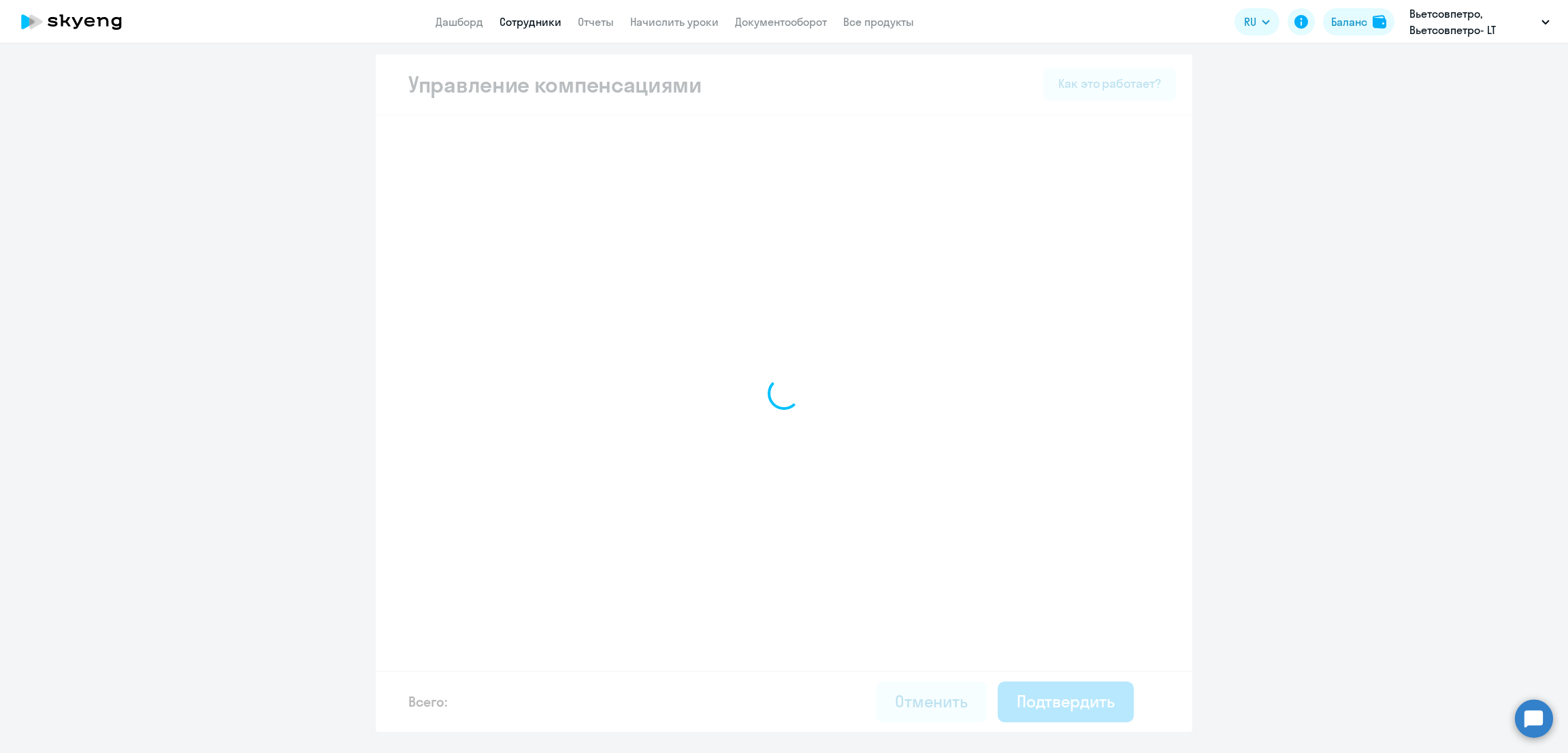
select select "MONTHLY"
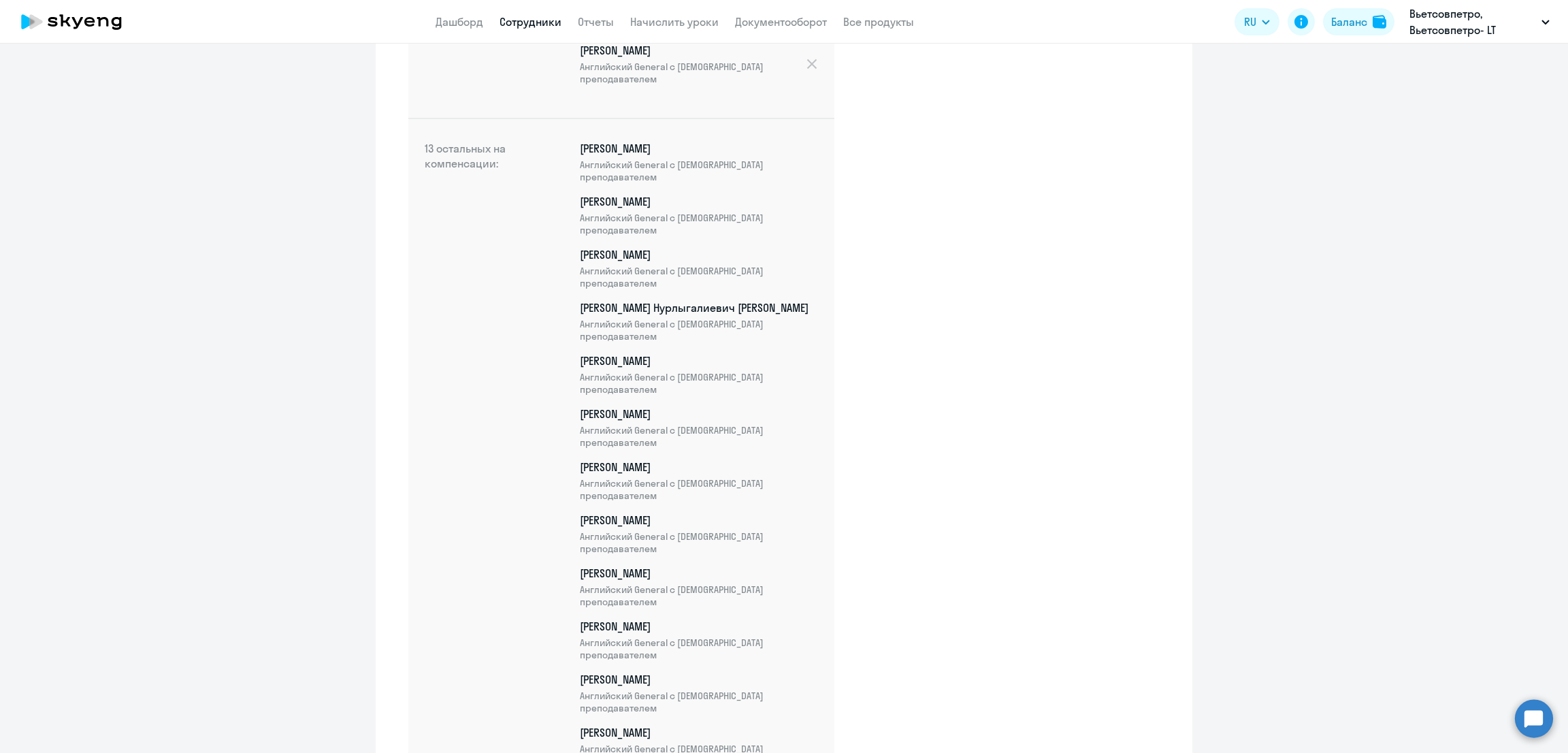
scroll to position [659, 0]
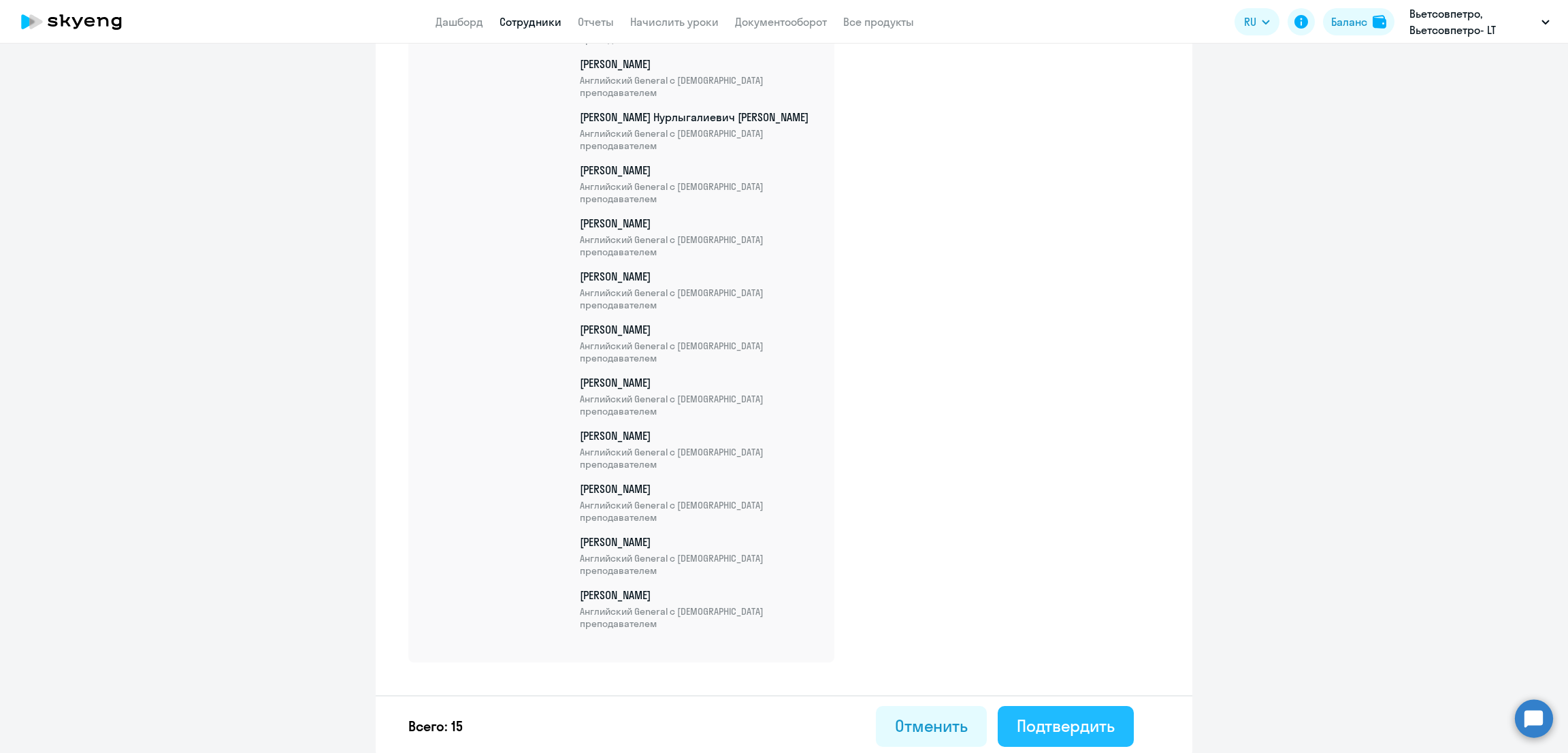
click at [1058, 724] on div "Подтвердить" at bounding box center [1066, 725] width 98 height 22
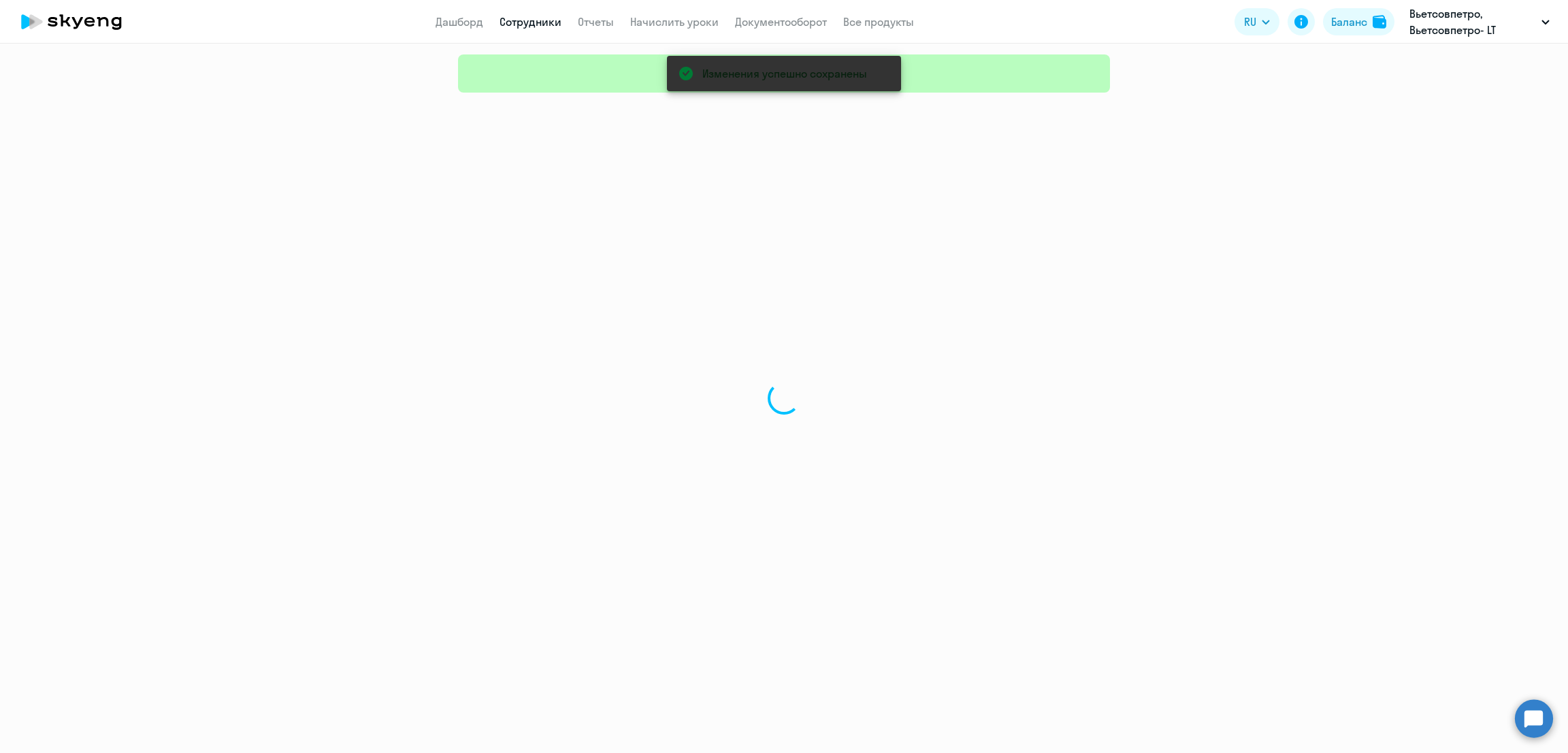
select select "30"
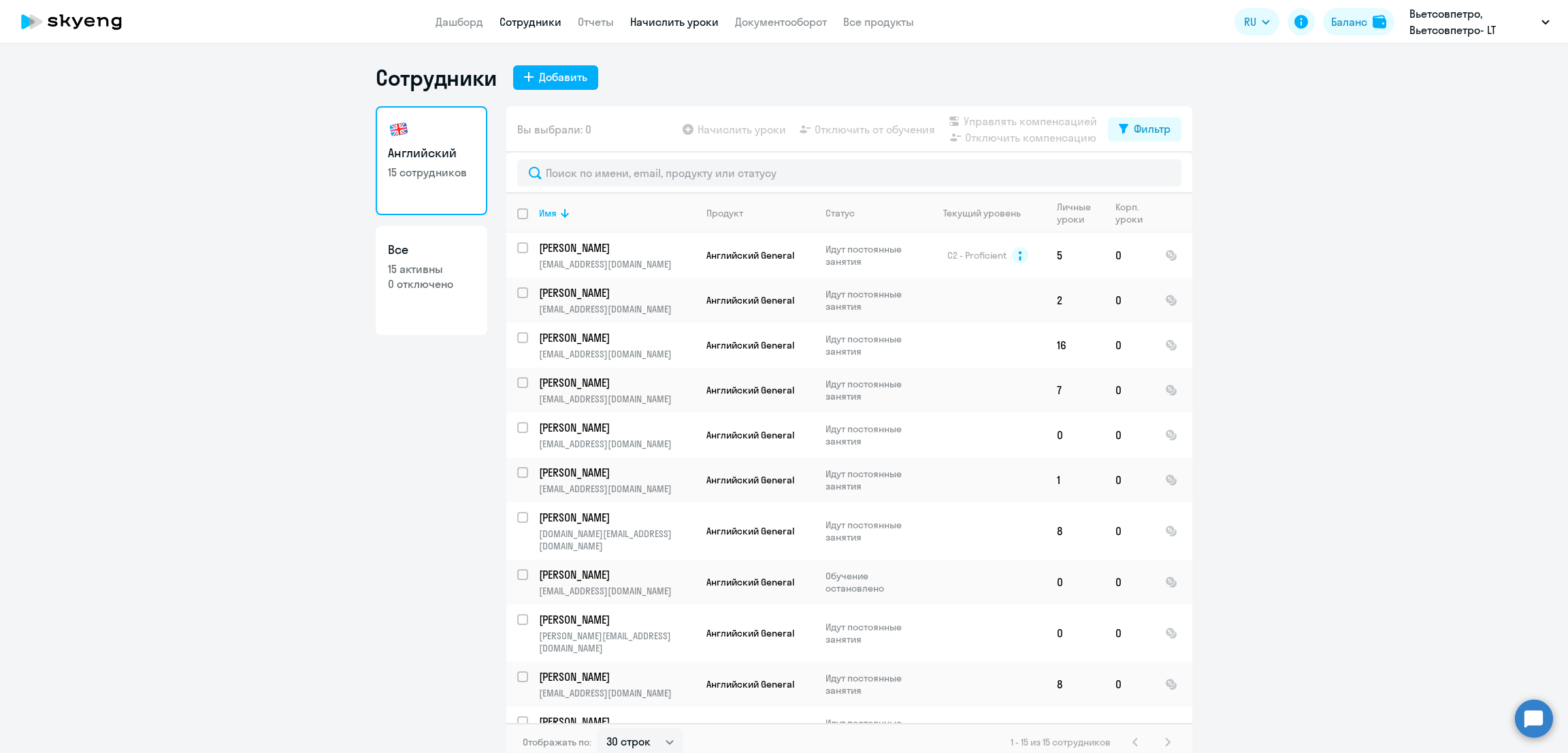
click at [701, 24] on link "Начислить уроки" at bounding box center [674, 22] width 88 height 14
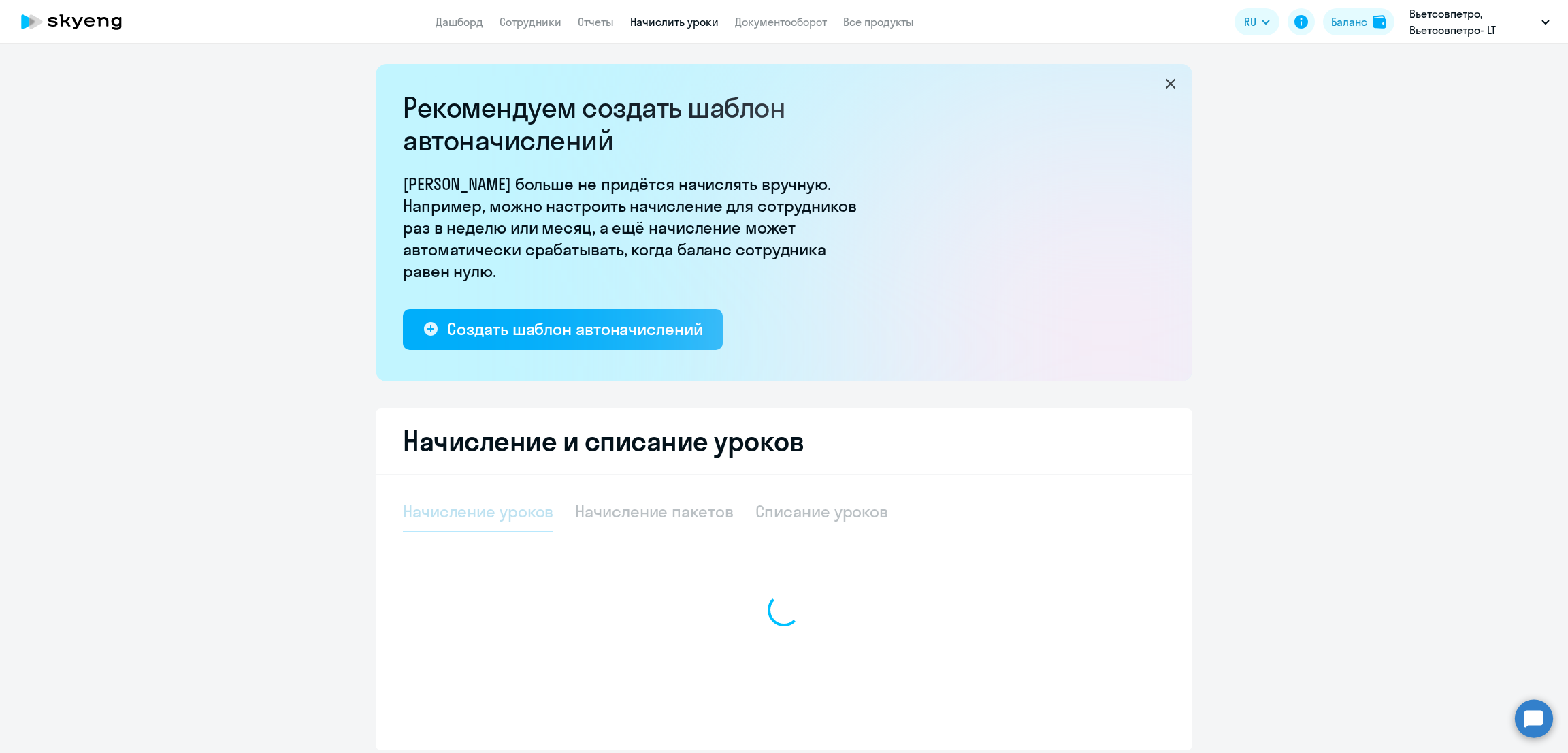
select select "10"
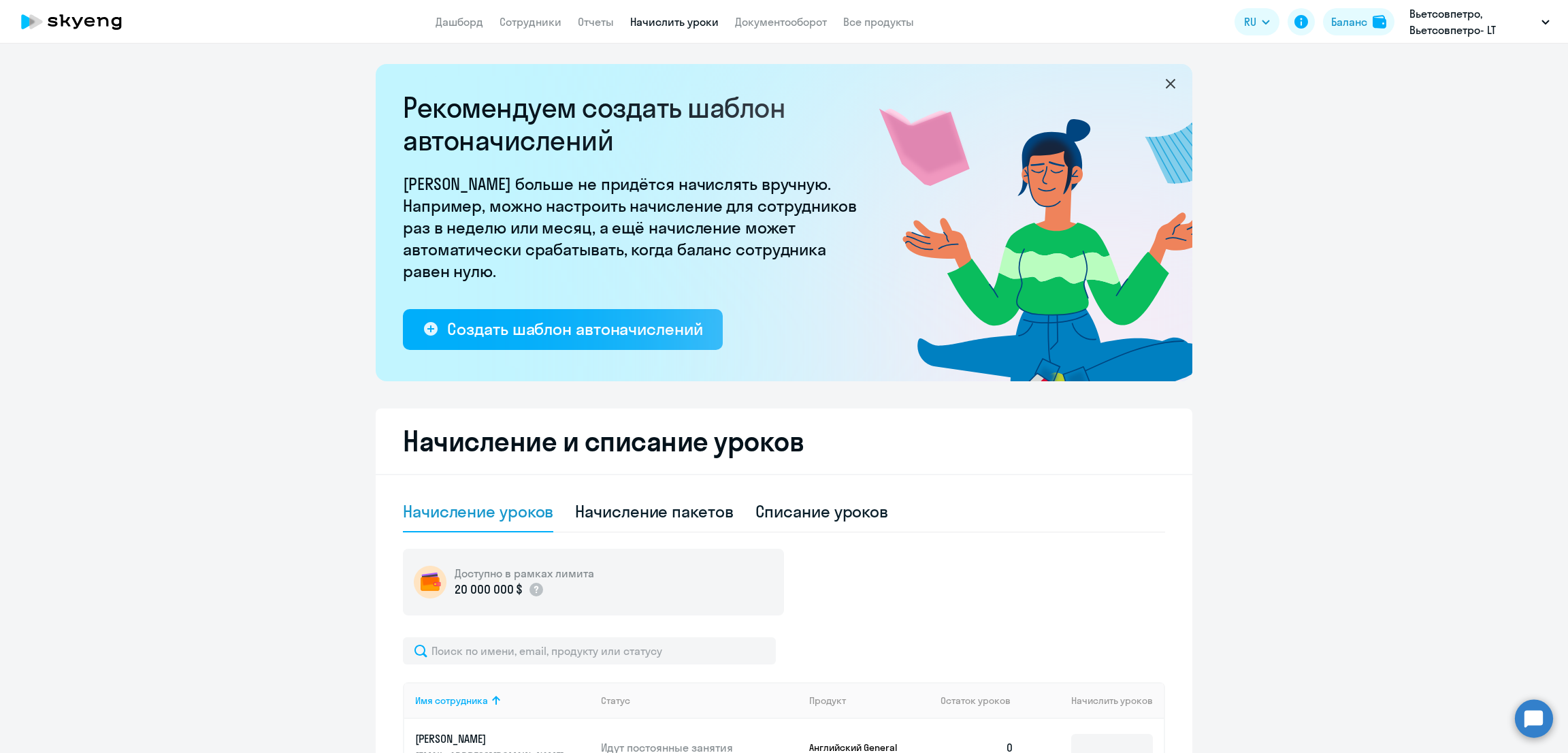
scroll to position [169, 0]
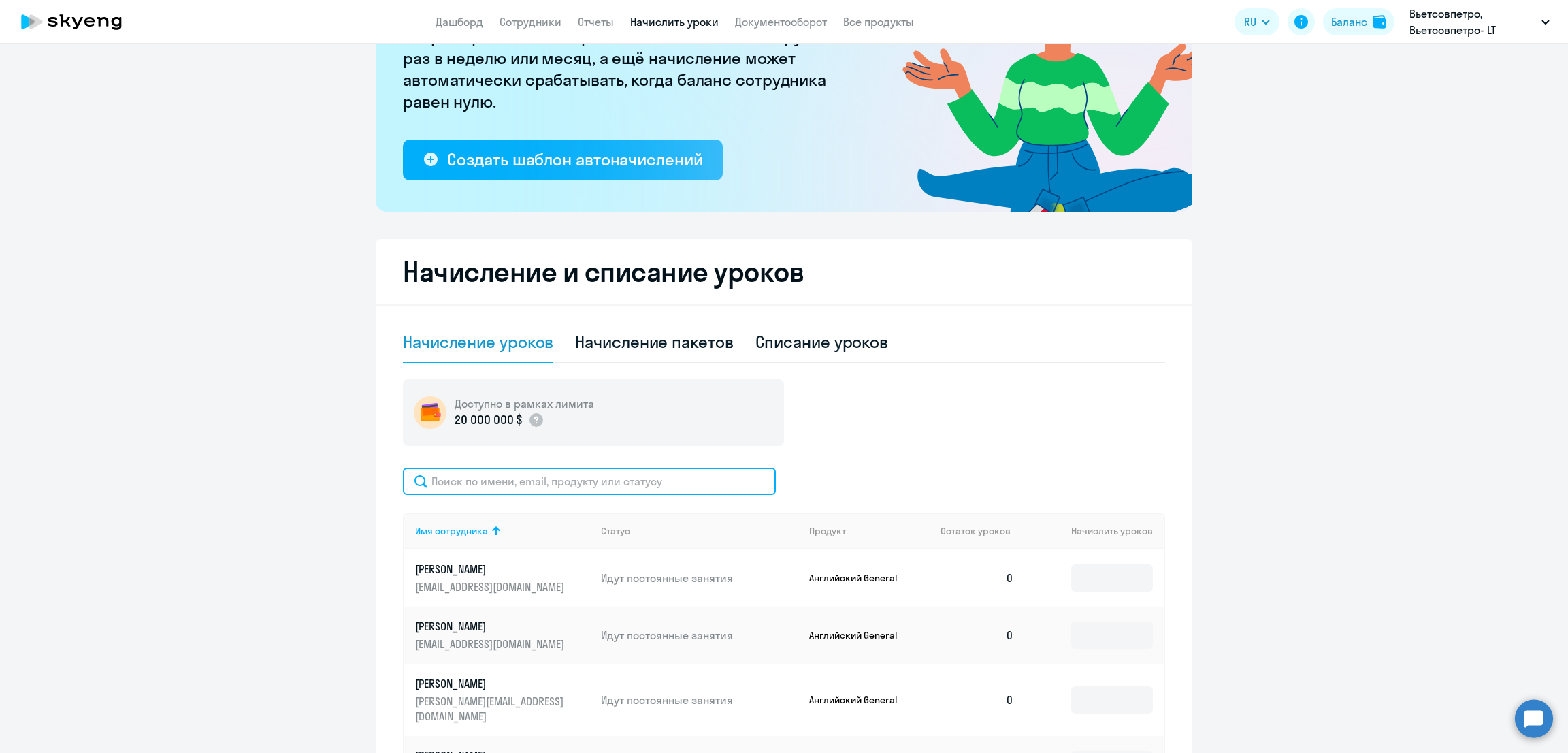
click at [533, 468] on input "text" at bounding box center [590, 481] width 373 height 27
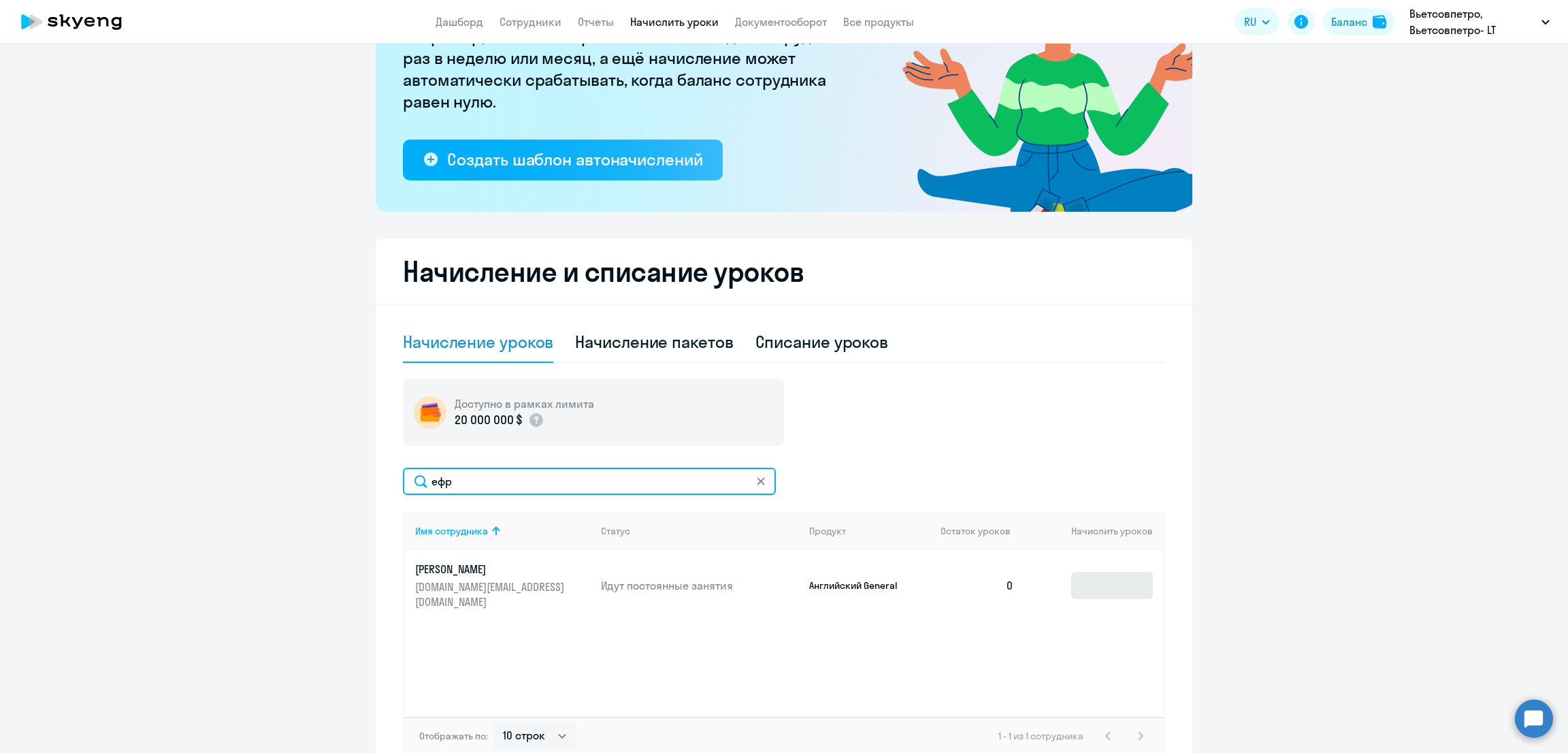
type input "ефр"
click at [1120, 572] on input at bounding box center [1112, 585] width 82 height 27
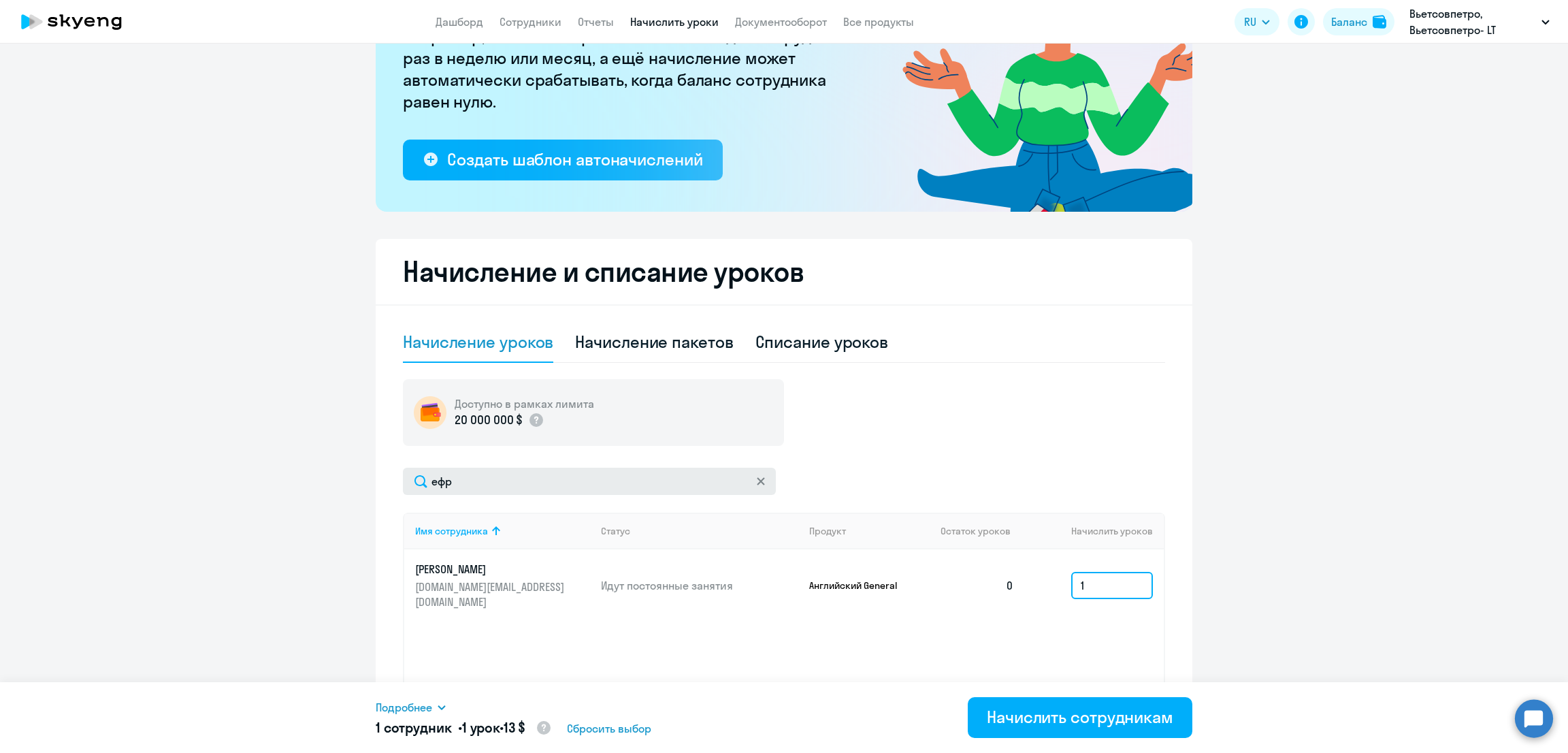
type input "1"
drag, startPoint x: 503, startPoint y: 478, endPoint x: 318, endPoint y: 481, distance: 185.0
click at [318, 481] on ng-component "Рекомендуем создать шаблон автоначислений Уроки больше не придётся начислять вр…" at bounding box center [784, 335] width 1568 height 882
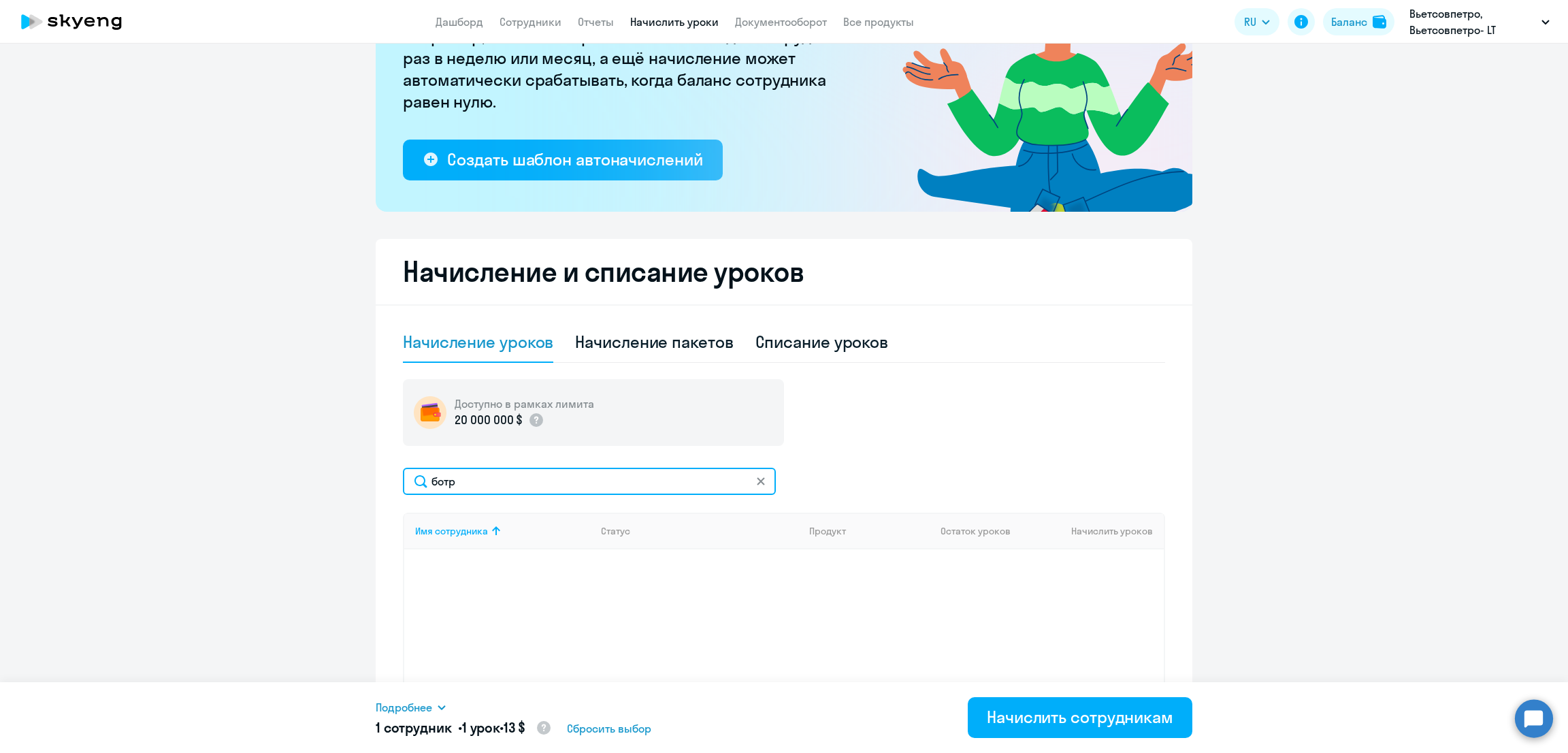
drag, startPoint x: 460, startPoint y: 491, endPoint x: 309, endPoint y: 491, distance: 151.0
click at [313, 494] on ng-component "Рекомендуем создать шаблон автоначислений Уроки больше не придётся начислять вр…" at bounding box center [784, 335] width 1568 height 882
type input "треть"
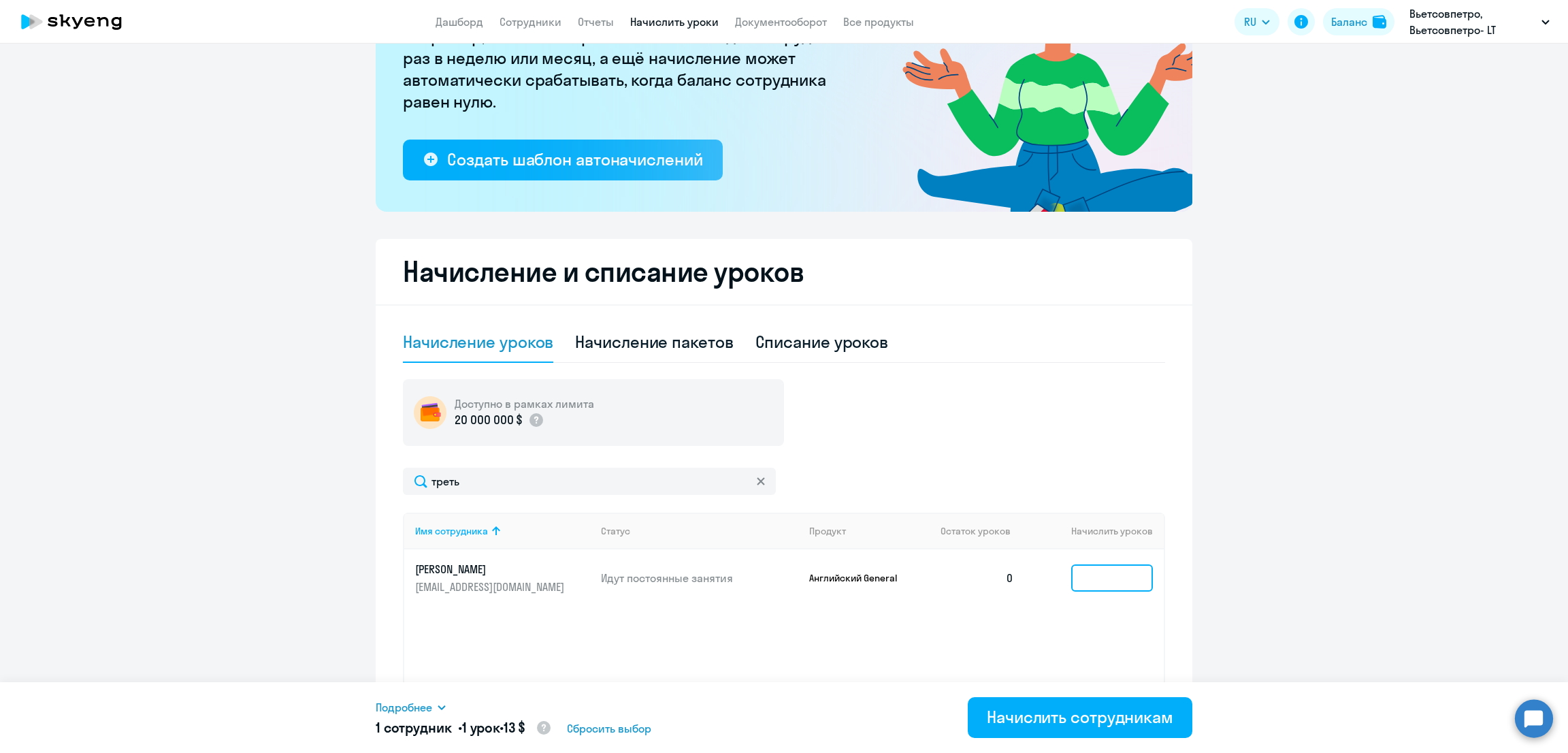
click at [1108, 578] on input at bounding box center [1112, 578] width 82 height 27
type input "1"
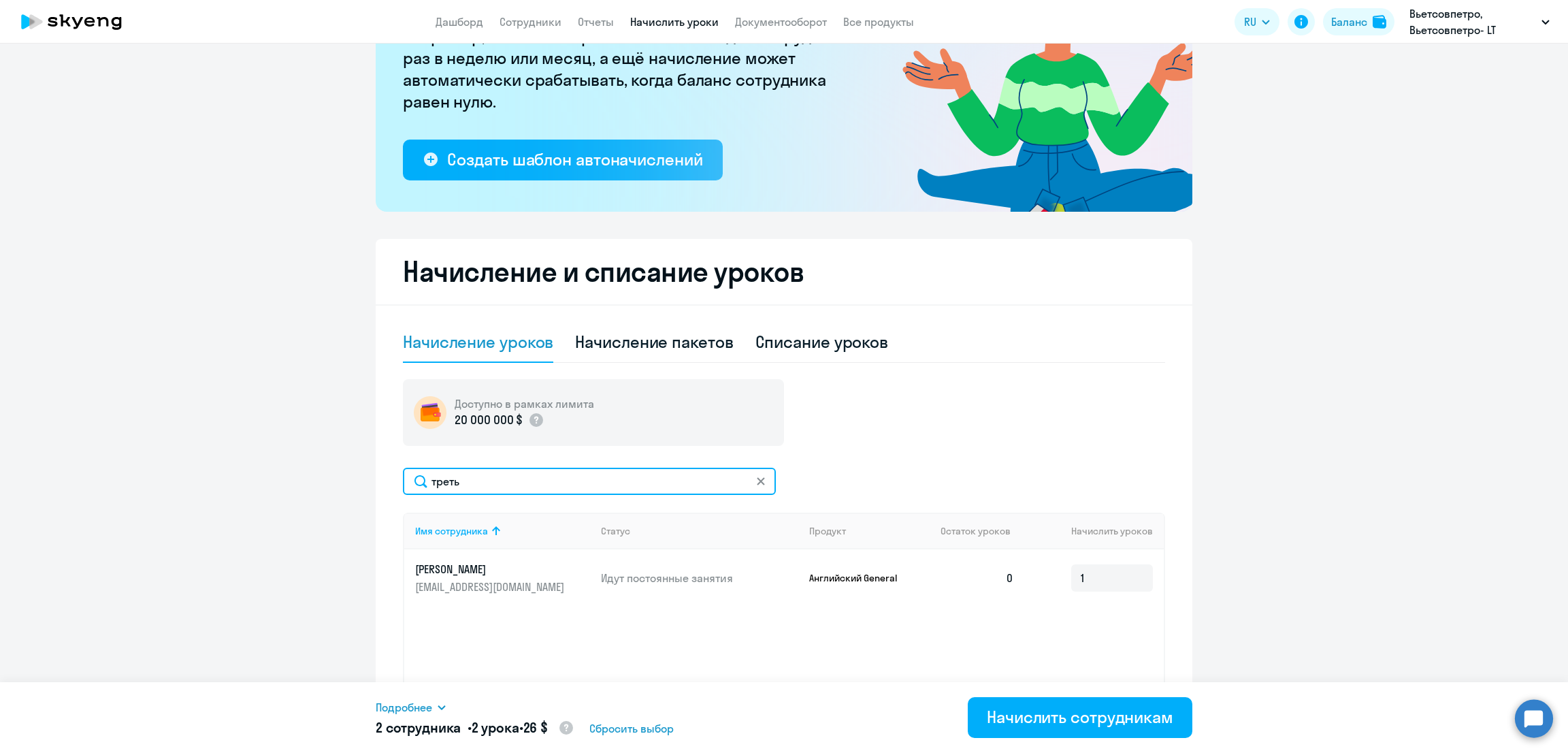
drag, startPoint x: 459, startPoint y: 478, endPoint x: 319, endPoint y: 465, distance: 140.6
click at [319, 465] on ng-component "Рекомендуем создать шаблон автоначислений Уроки больше не придётся начислять вр…" at bounding box center [784, 335] width 1568 height 882
type input "щетн"
click at [1073, 582] on input at bounding box center [1112, 578] width 82 height 27
type input "3"
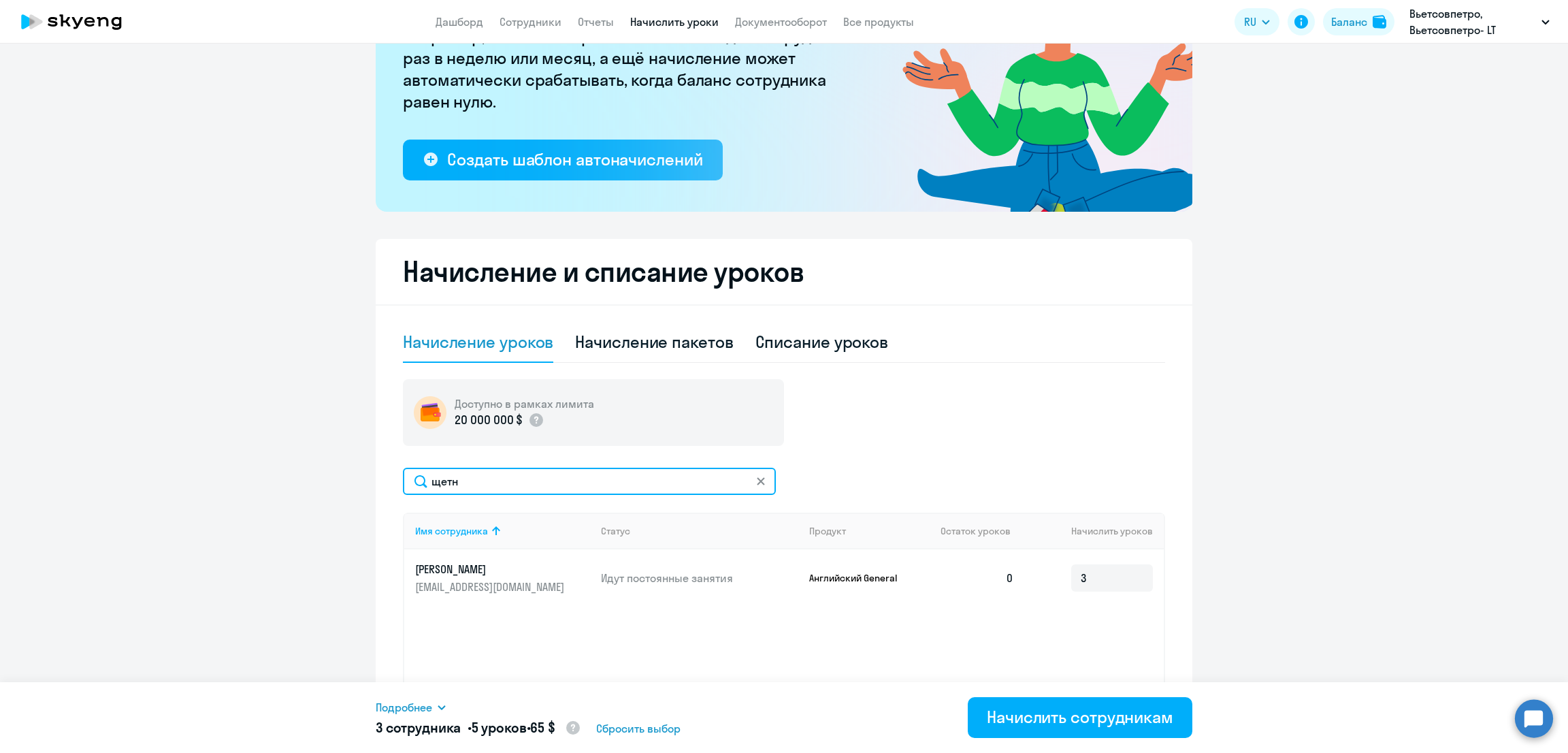
drag, startPoint x: 473, startPoint y: 478, endPoint x: 323, endPoint y: 479, distance: 150.0
click at [316, 481] on ng-component "Рекомендуем создать шаблон автоначислений Уроки больше не придётся начислять вр…" at bounding box center [784, 335] width 1568 height 882
type input "бад"
click at [1092, 577] on input at bounding box center [1112, 585] width 82 height 27
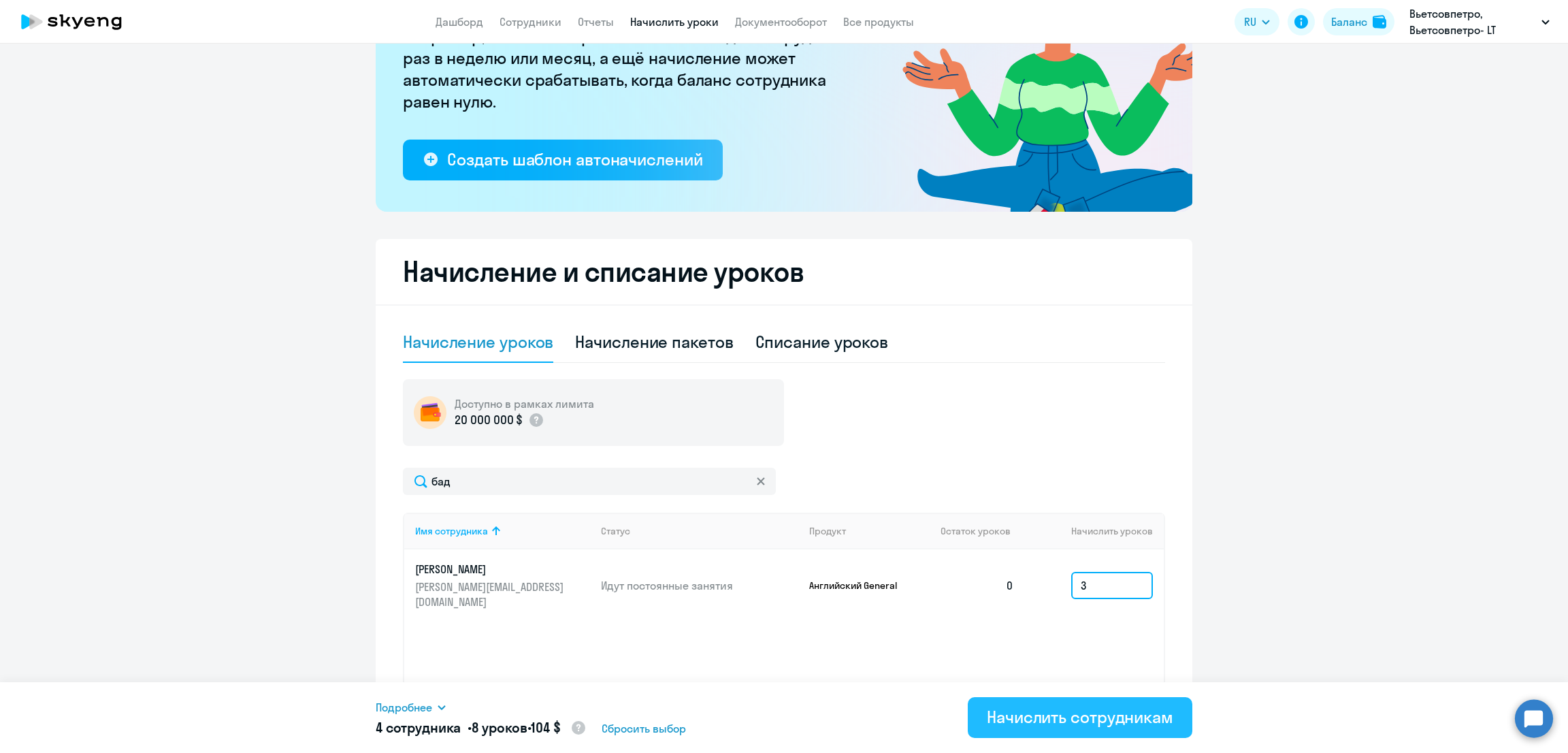
type input "3"
click at [1104, 723] on div "Начислить сотрудникам" at bounding box center [1080, 717] width 186 height 22
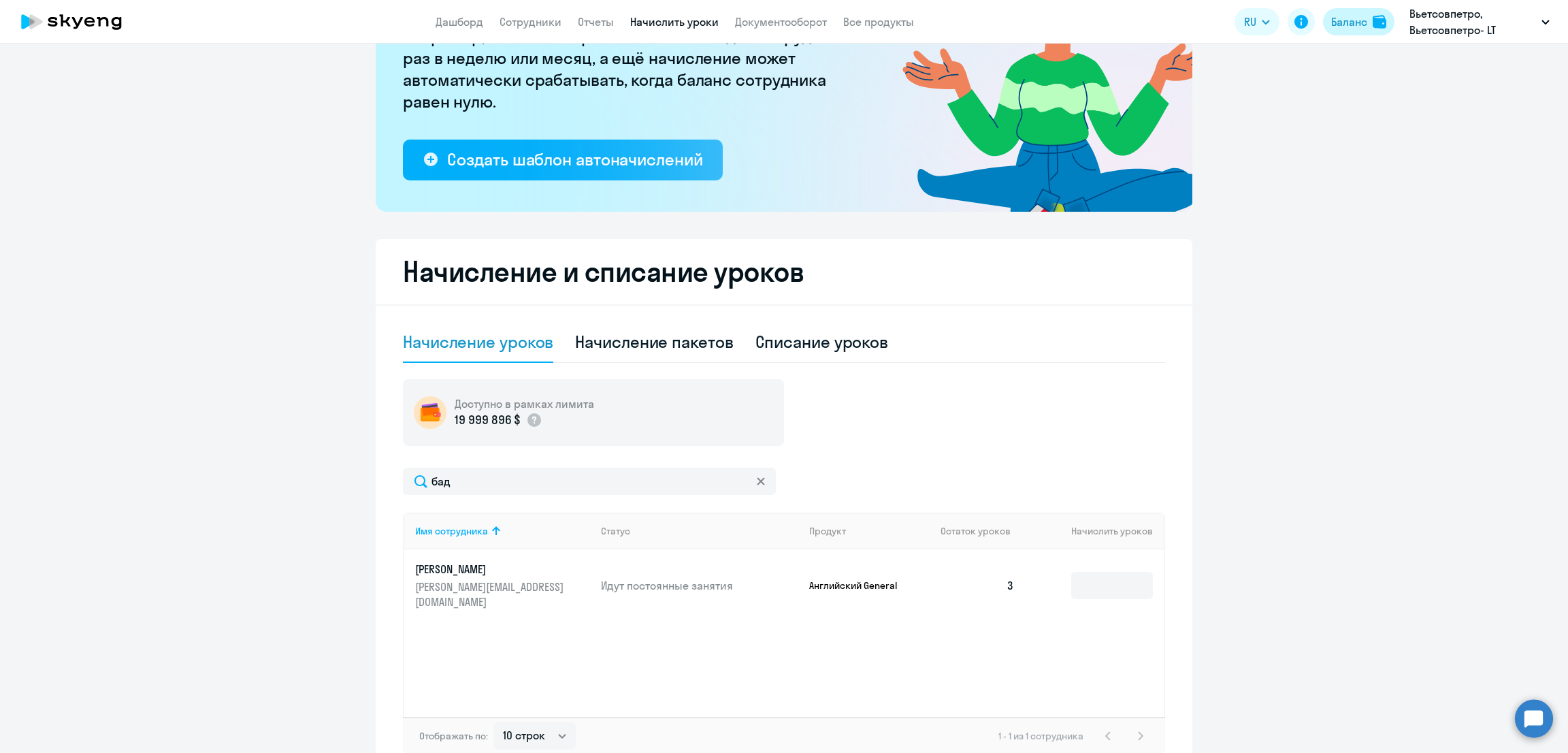
click at [1333, 20] on div "Баланс" at bounding box center [1349, 22] width 36 height 17
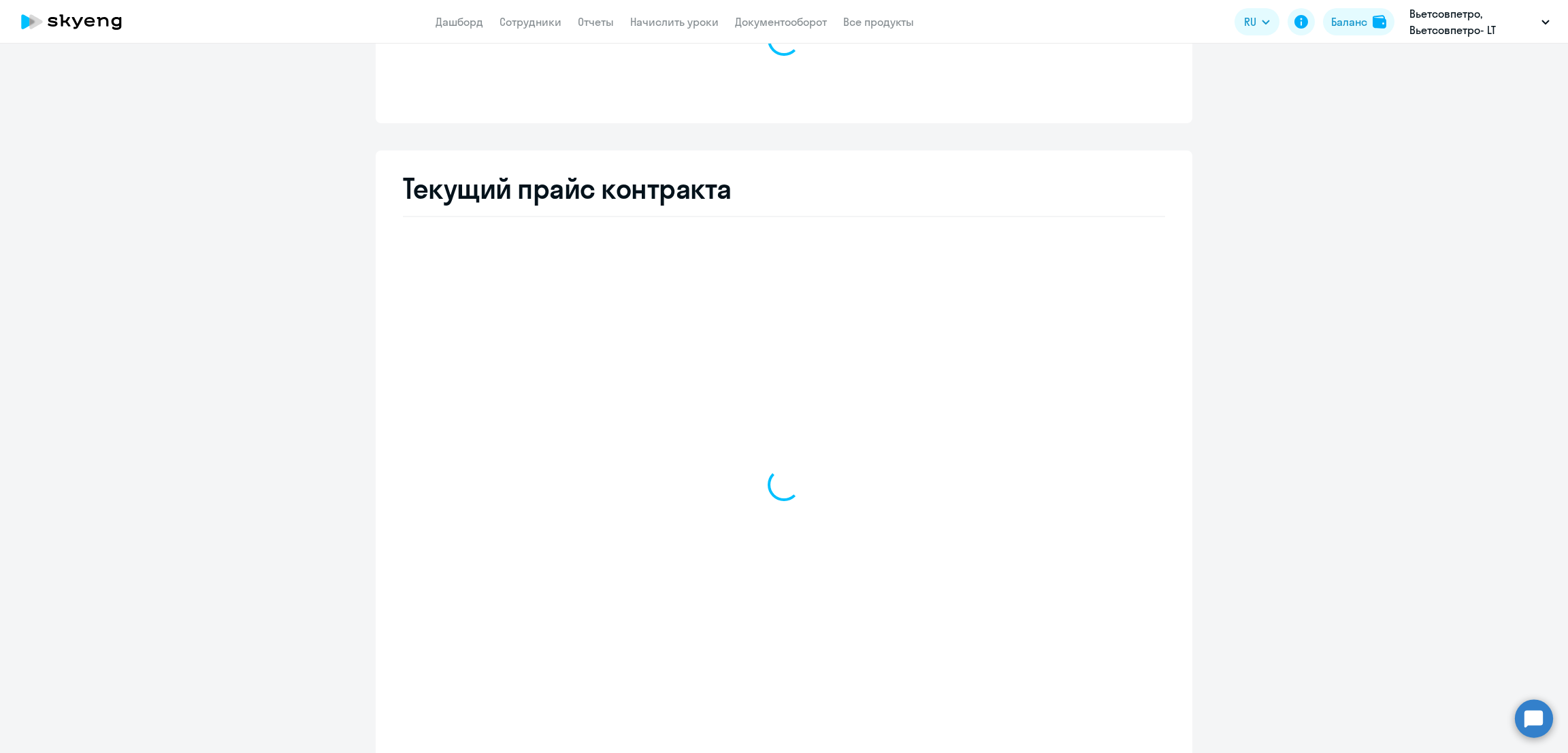
select select "english_adult_not_native_speaker"
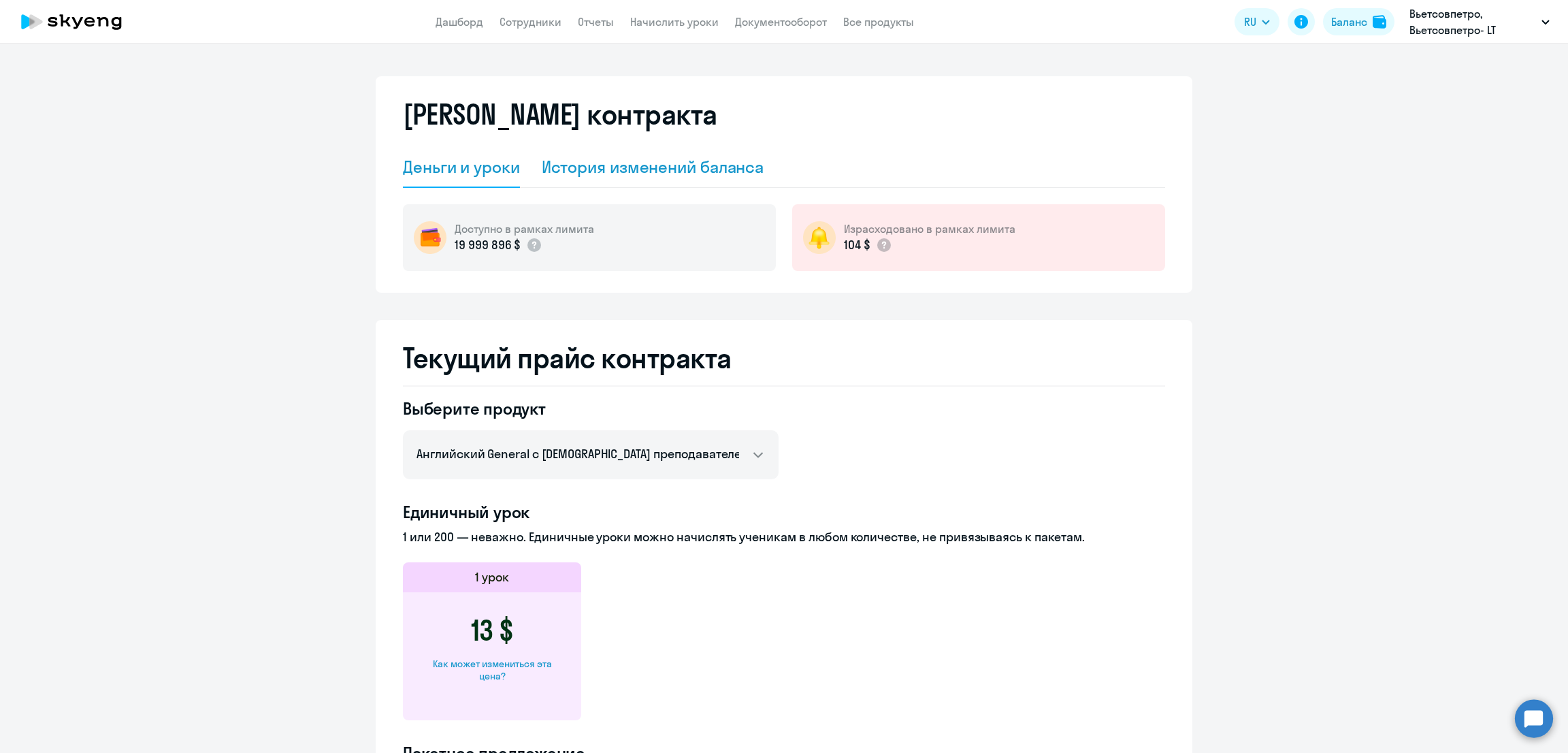
click at [658, 171] on div "История изменений баланса" at bounding box center [652, 166] width 223 height 22
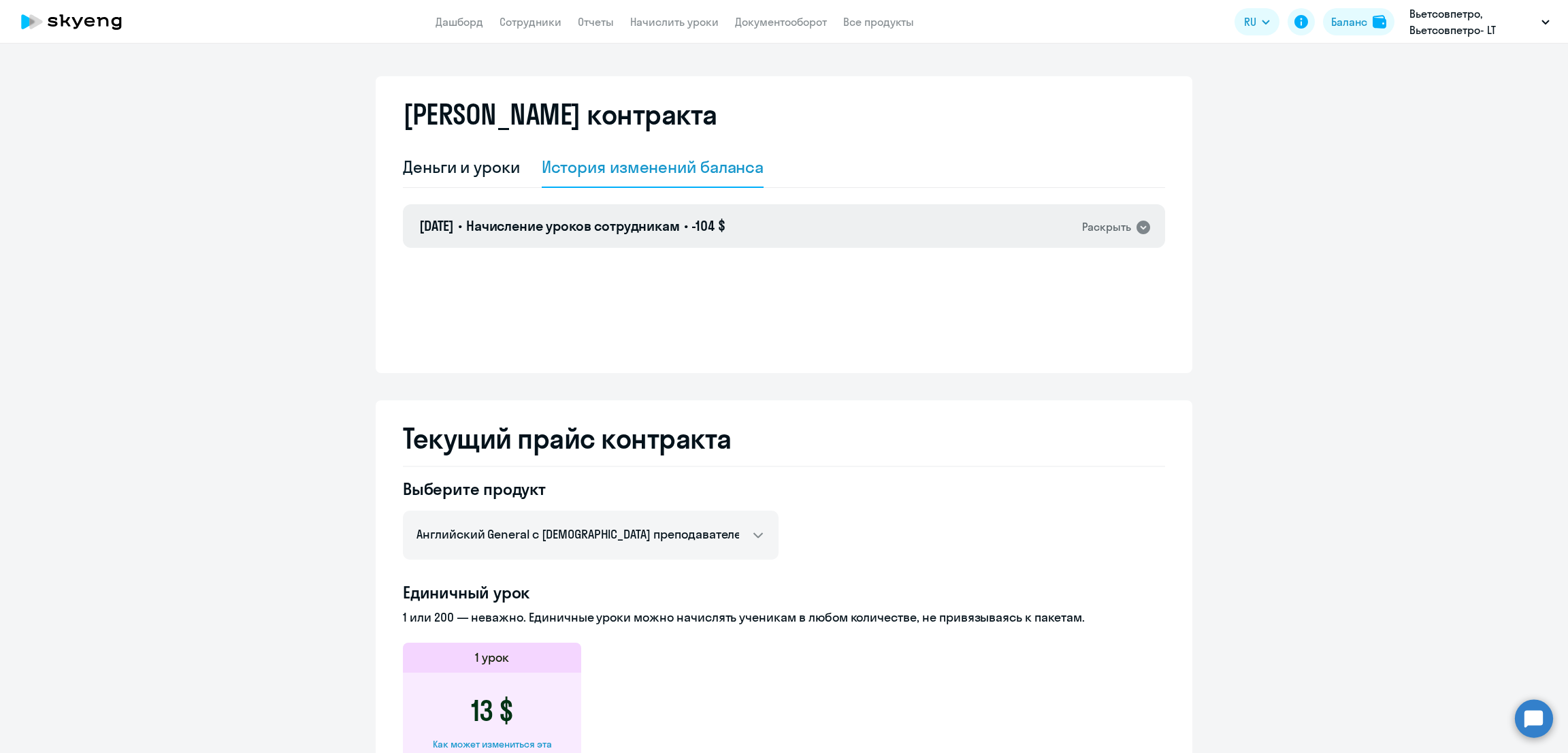
click at [757, 236] on div "26.08.2025 • Начисление уроков сотрудникам • -104 $ Раскрыть" at bounding box center [784, 226] width 762 height 44
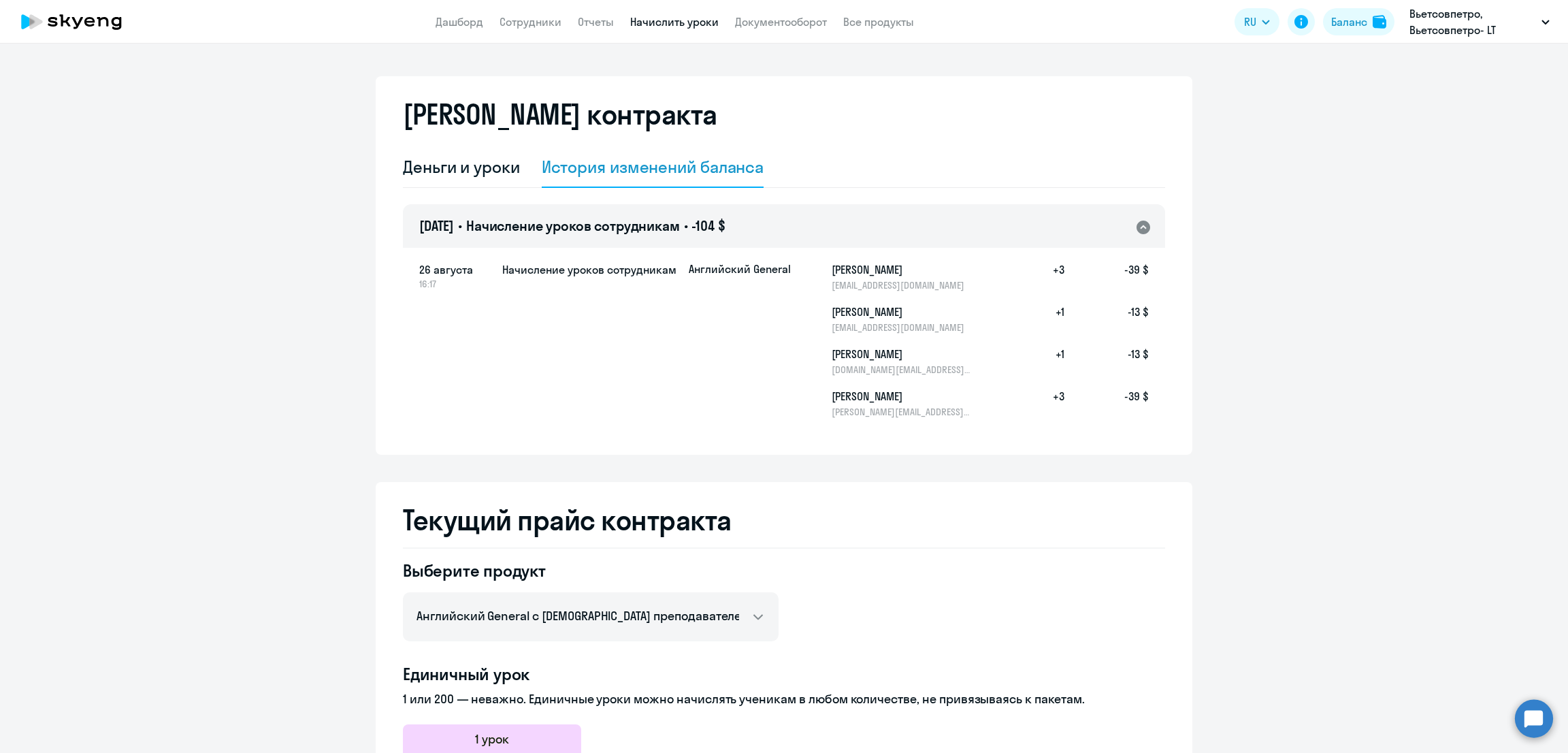
click at [682, 17] on link "Начислить уроки" at bounding box center [674, 22] width 88 height 14
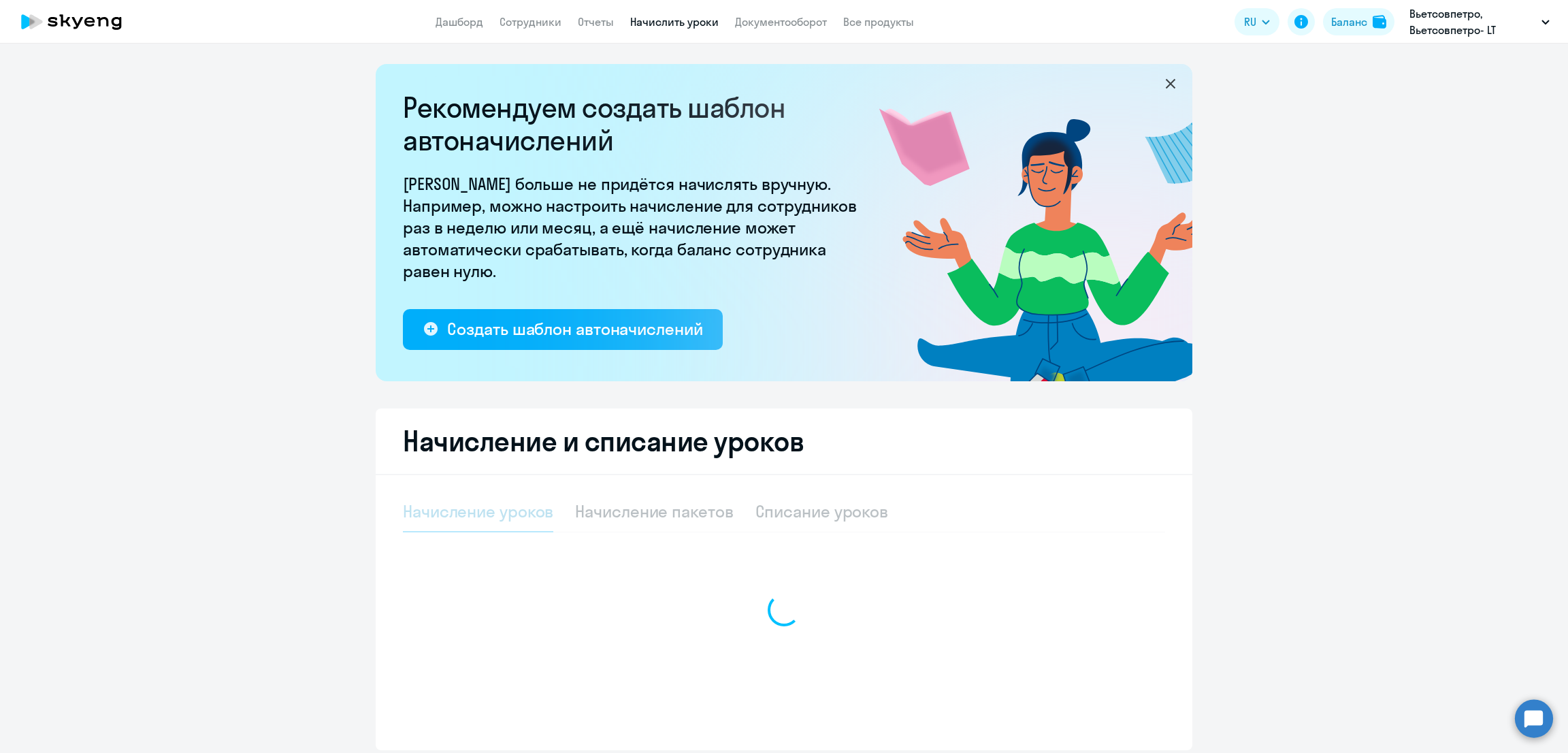
select select "10"
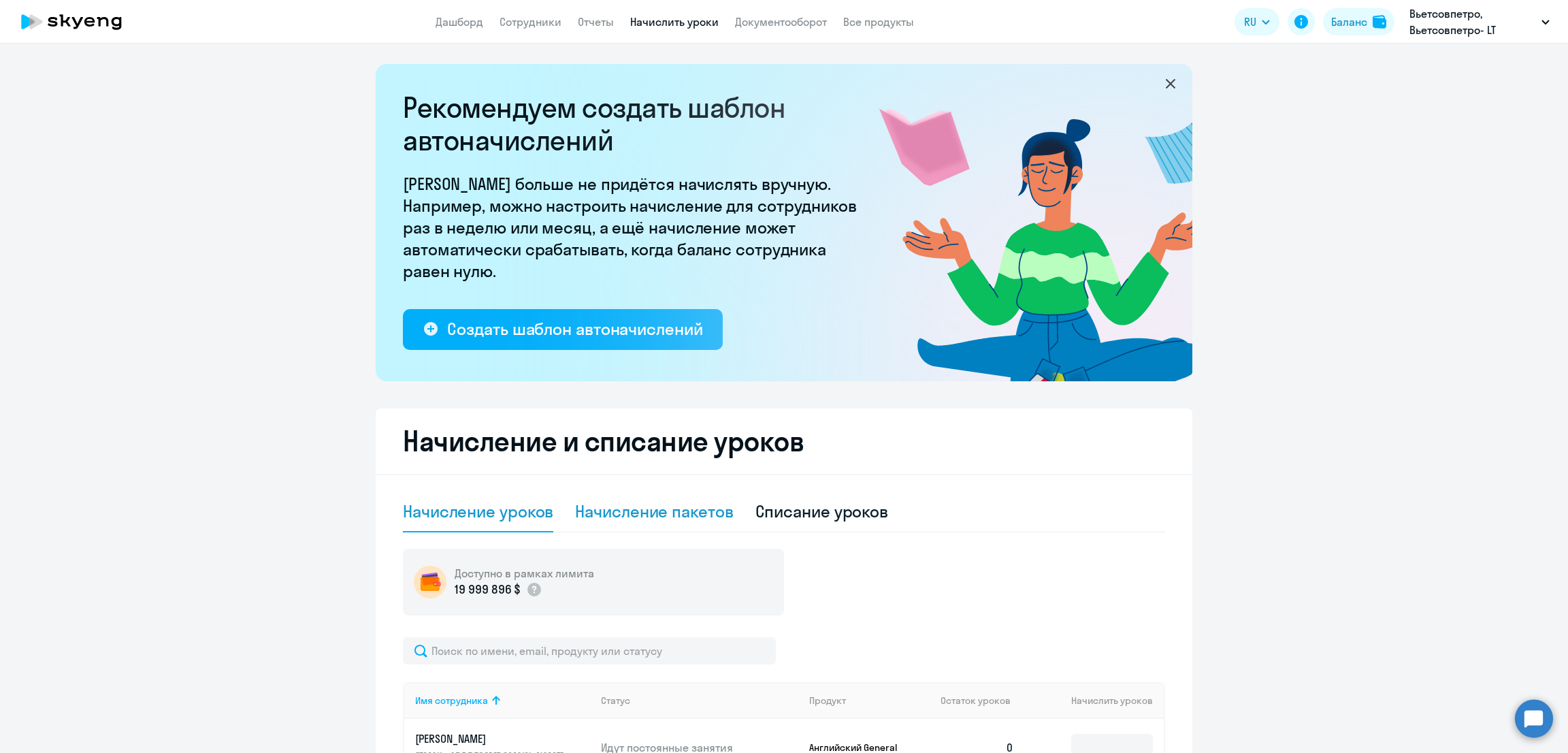
click at [683, 498] on div "Начисление пакетов" at bounding box center [654, 512] width 158 height 41
select select "10"
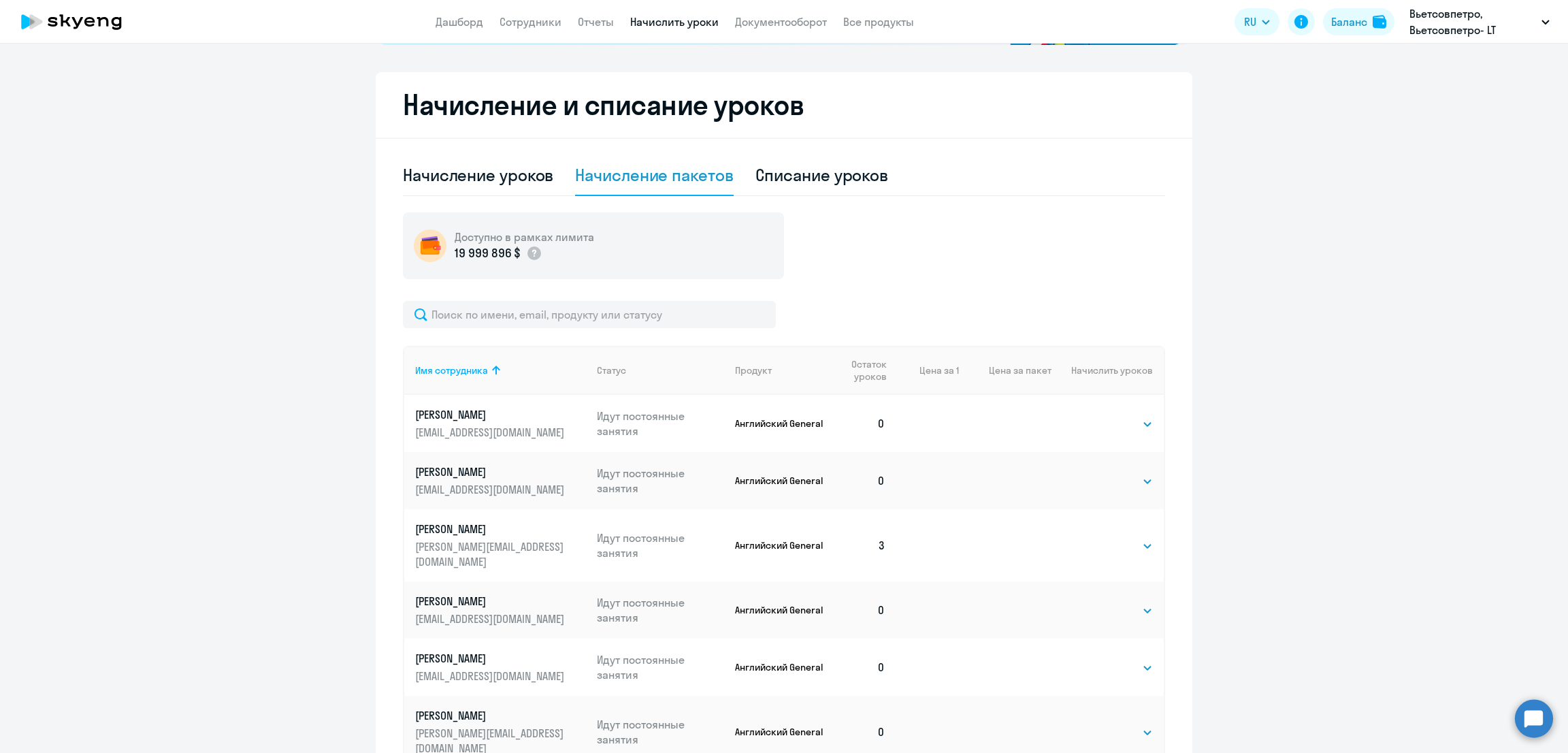
scroll to position [341, 0]
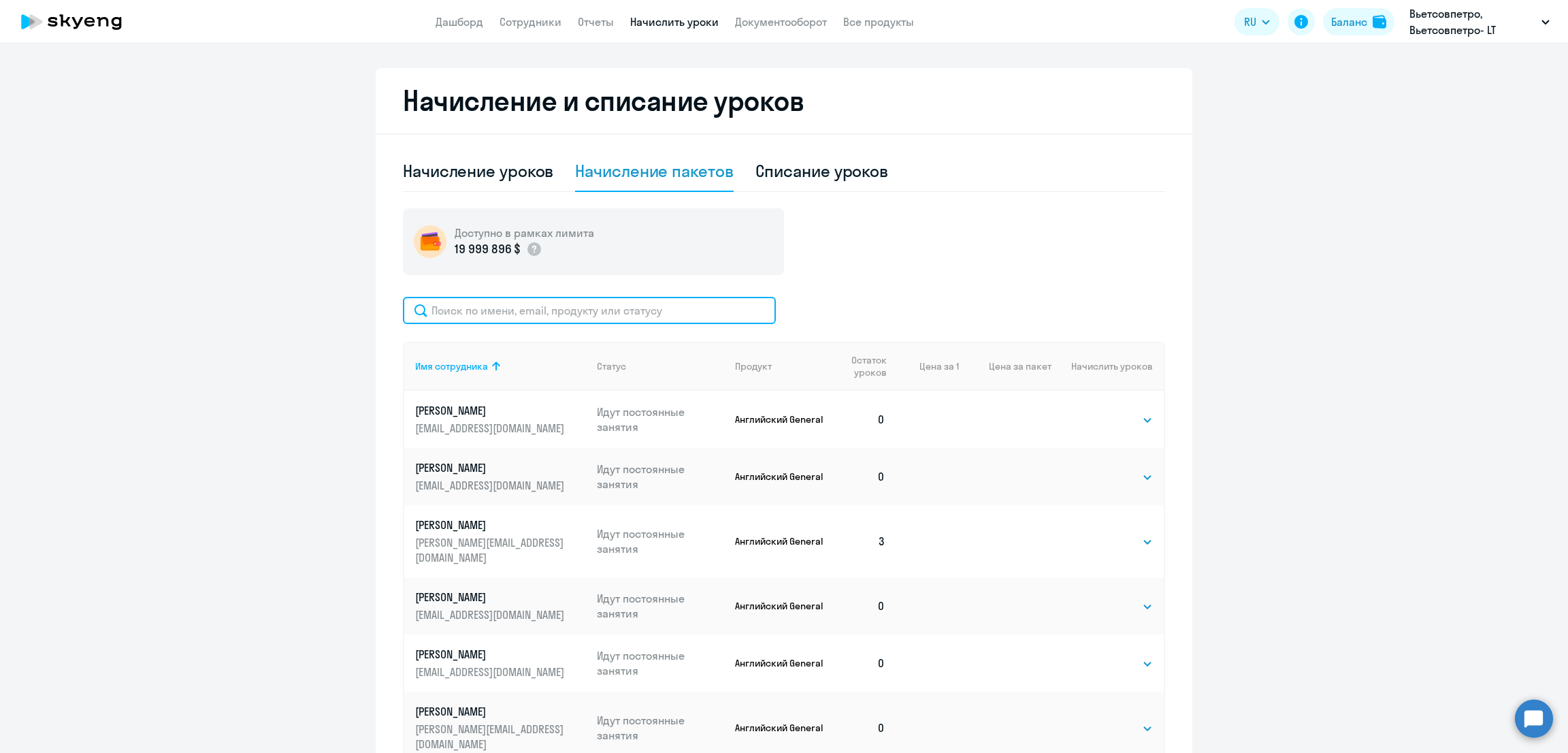
drag, startPoint x: 601, startPoint y: 319, endPoint x: 619, endPoint y: 307, distance: 21.6
click at [599, 318] on input "text" at bounding box center [590, 310] width 373 height 27
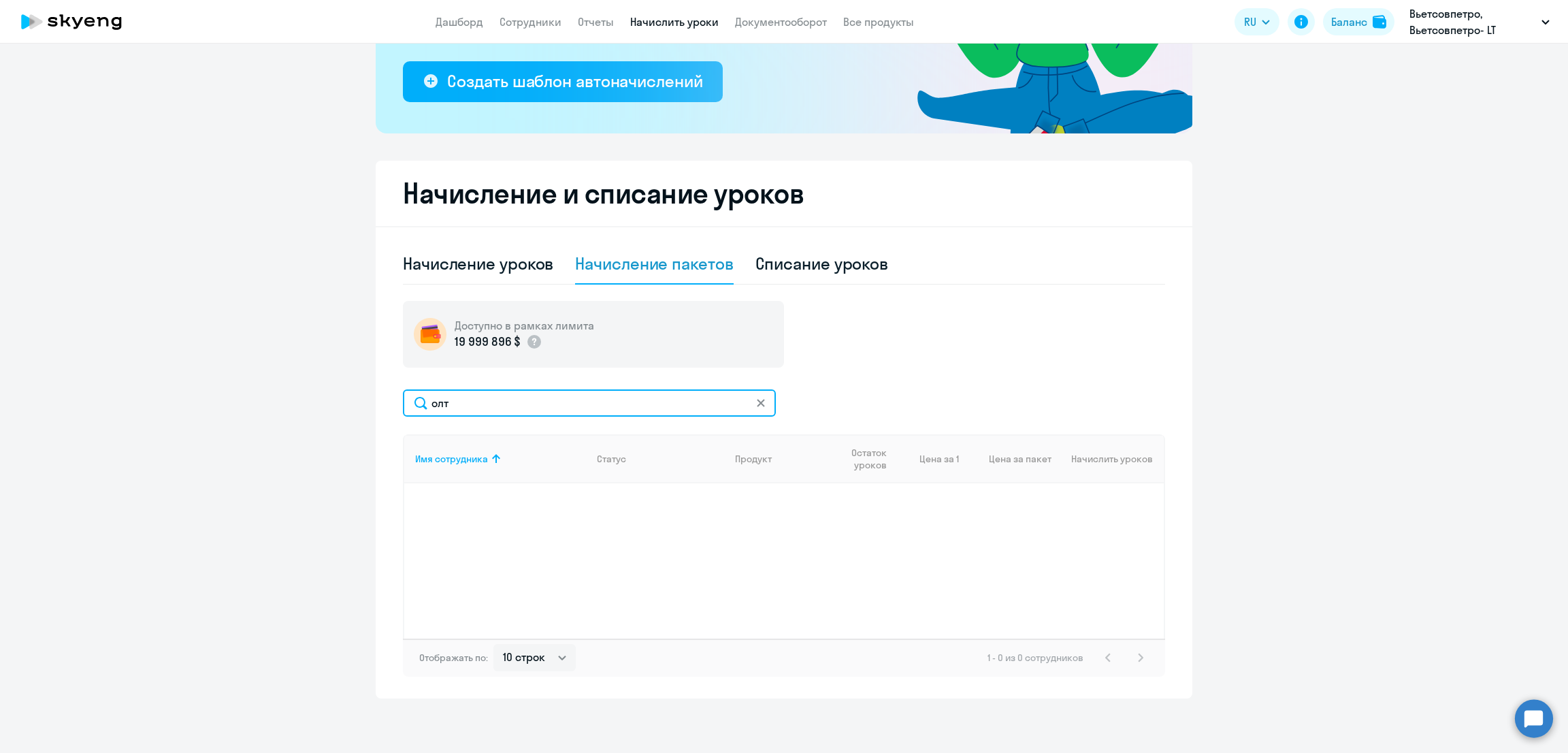
scroll to position [247, 0]
type input "оль"
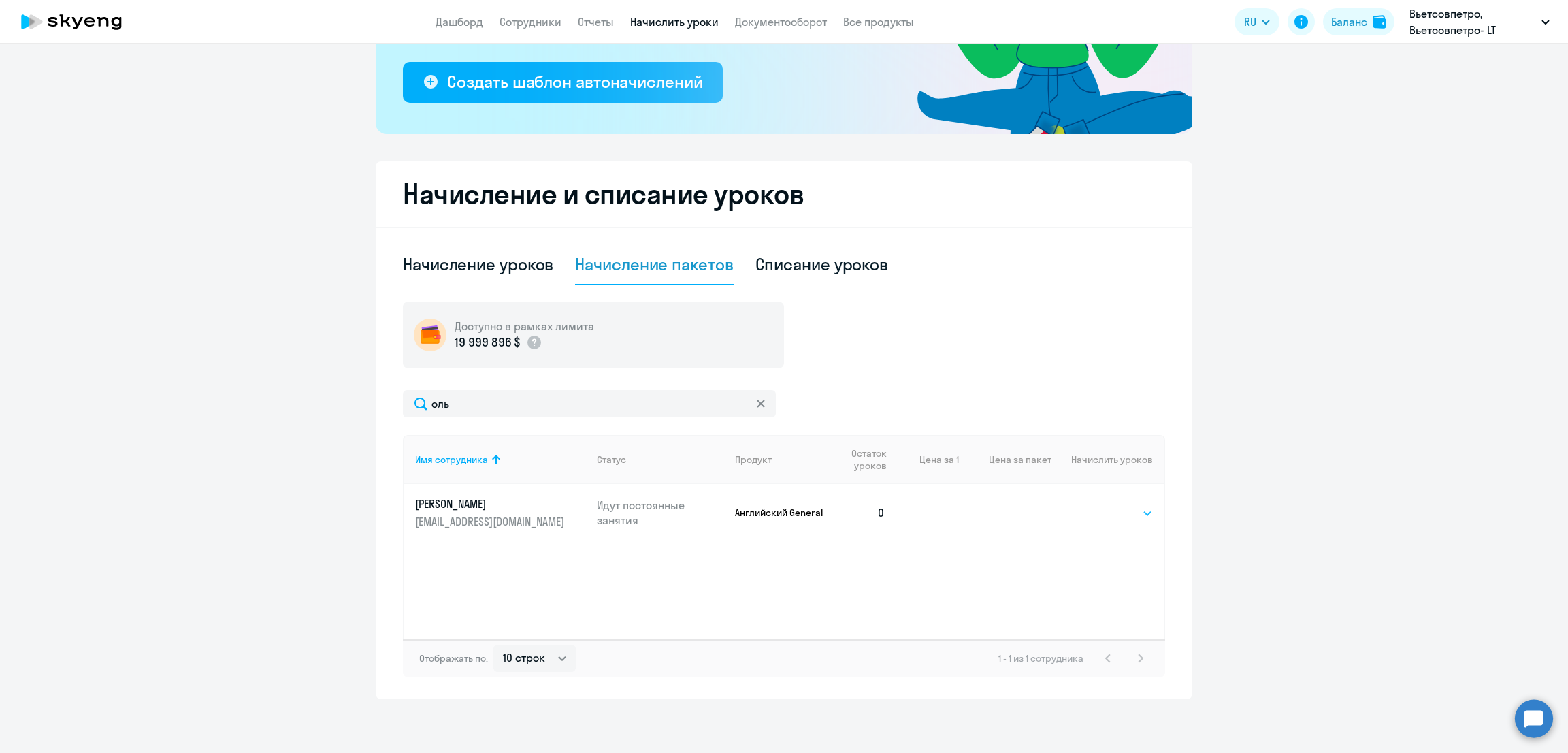
click at [1112, 506] on select "Выбрать 4 8 16 32 64" at bounding box center [1125, 514] width 56 height 17
select select "8"
click at [1097, 505] on select "Выбрать 4 8 16 32 64" at bounding box center [1125, 514] width 56 height 17
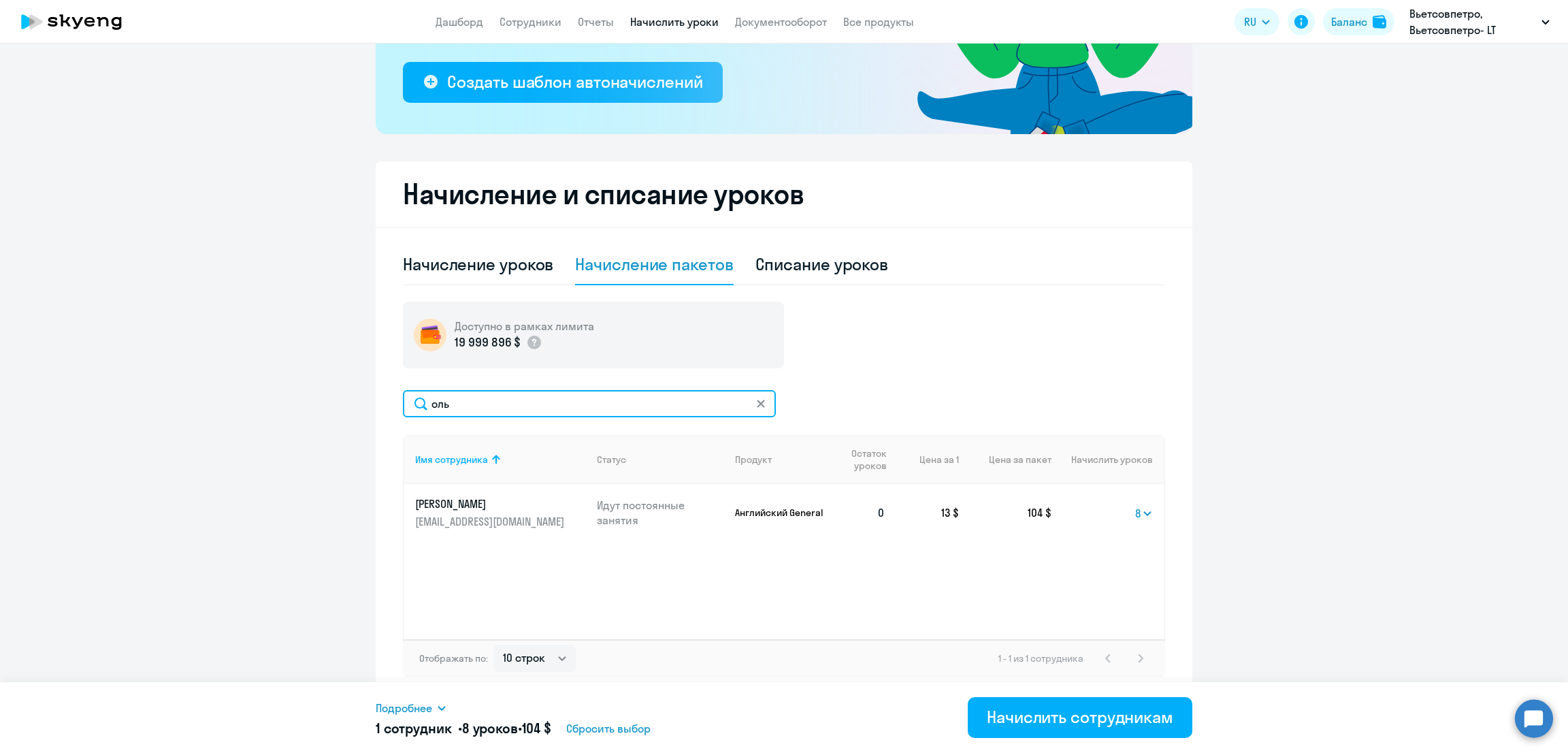
drag, startPoint x: 334, startPoint y: 397, endPoint x: 269, endPoint y: 388, distance: 65.6
click at [276, 393] on ng-component "Рекомендуем создать шаблон автоначислений Уроки больше не придётся начислять вр…" at bounding box center [784, 258] width 1568 height 882
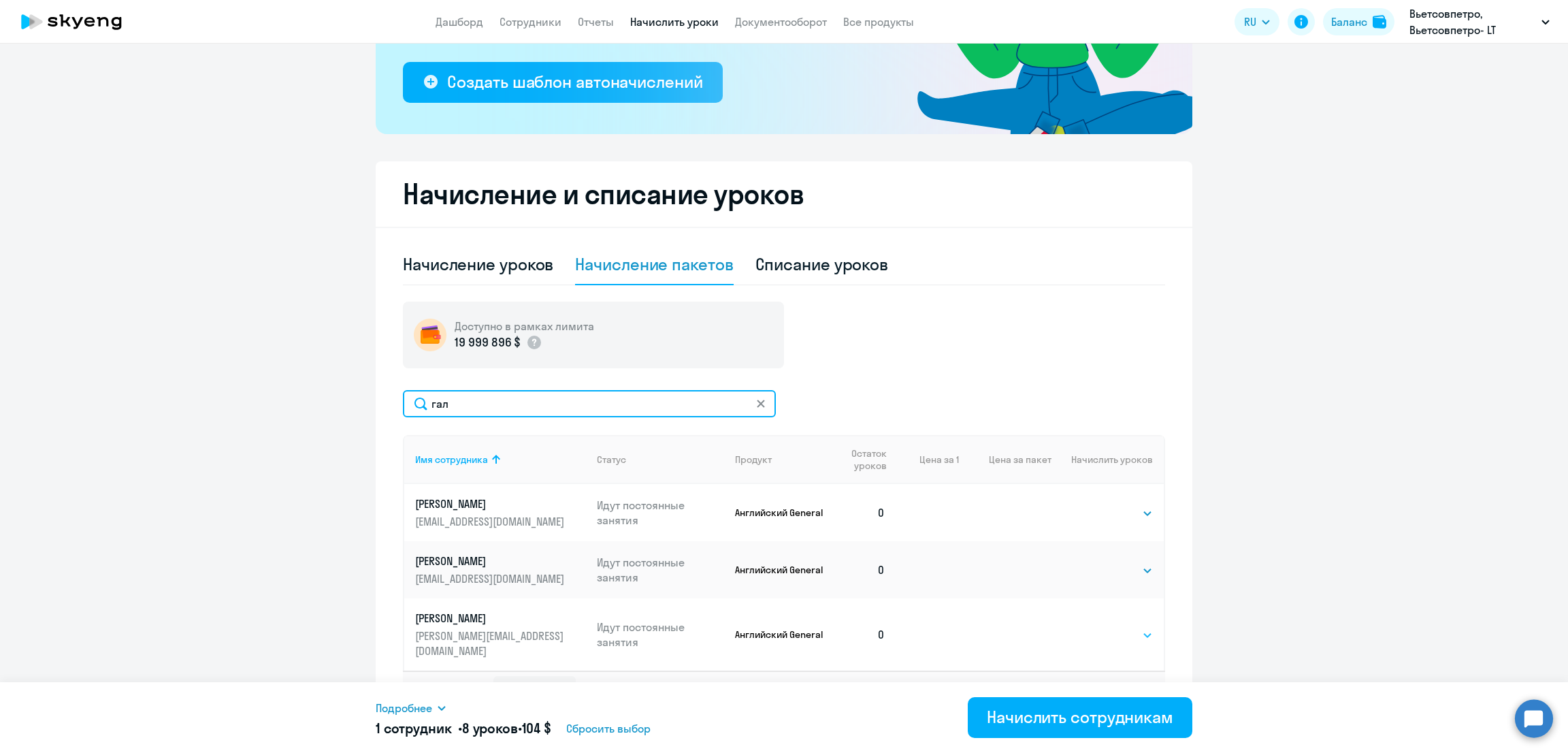
type input "гал"
click at [1117, 627] on select "Выбрать 4 8 16 32 64" at bounding box center [1125, 635] width 56 height 17
select select "8"
click at [1097, 627] on select "Выбрать 4 8 16 32 64" at bounding box center [1125, 635] width 56 height 17
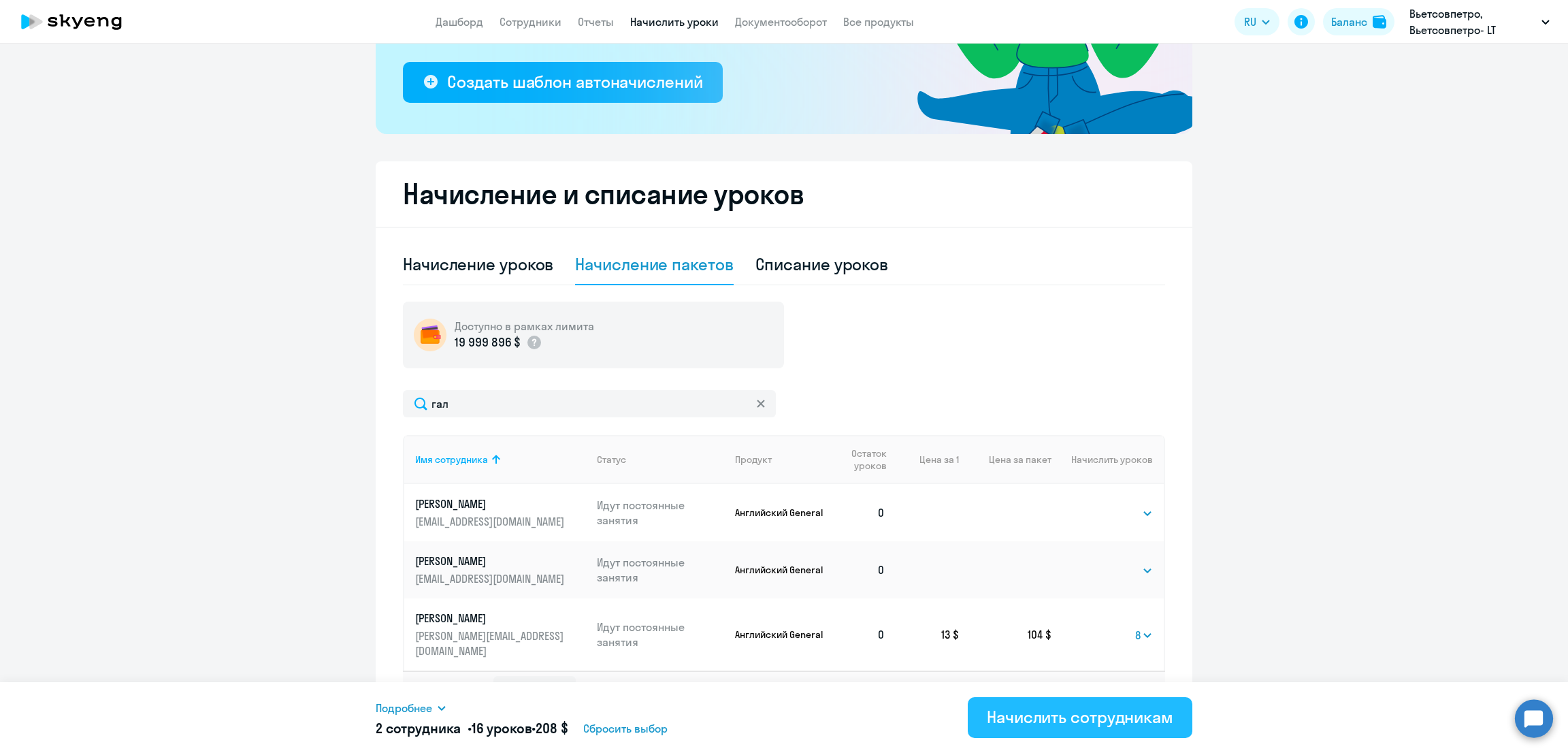
click at [1135, 722] on div "Начислить сотрудникам" at bounding box center [1080, 717] width 186 height 22
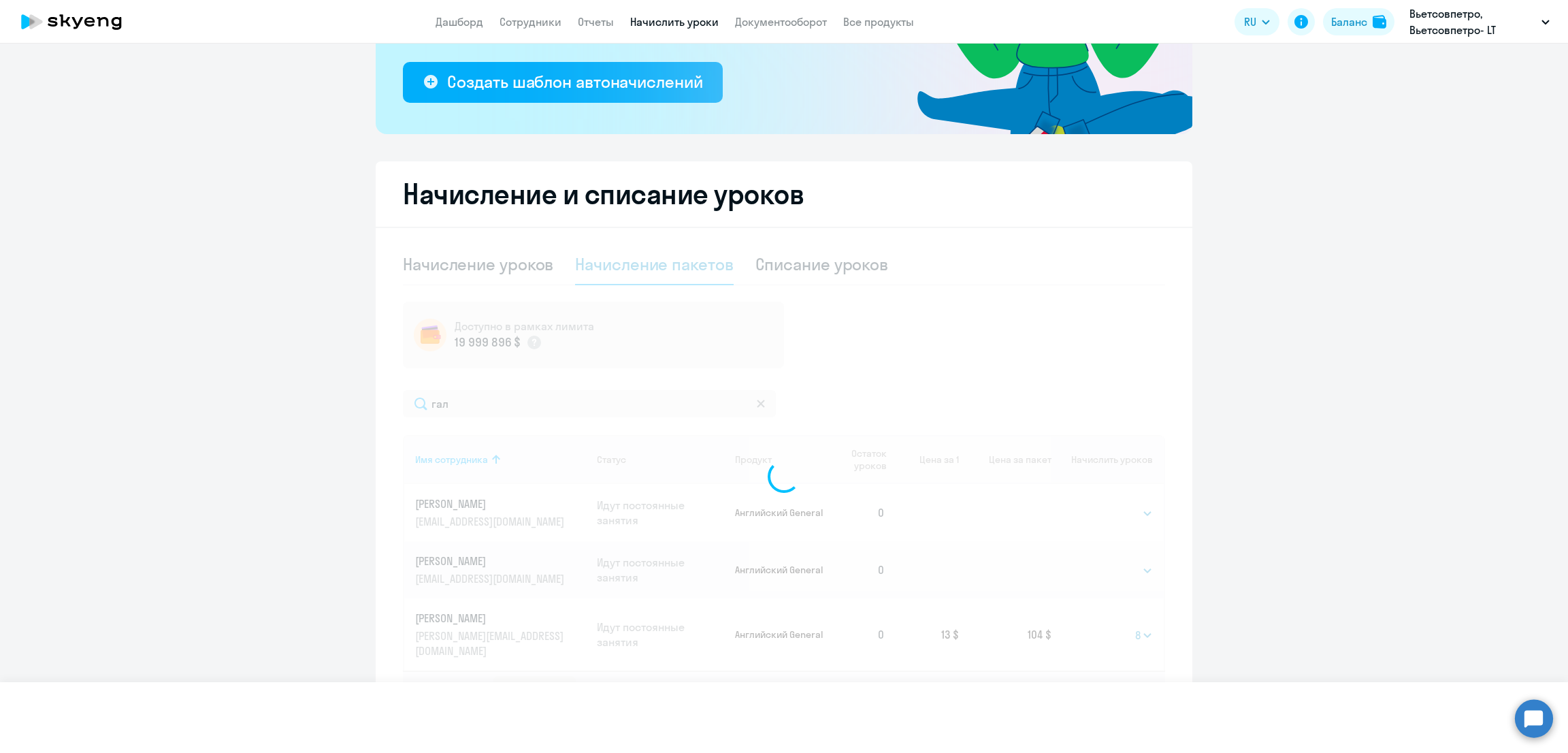
select select
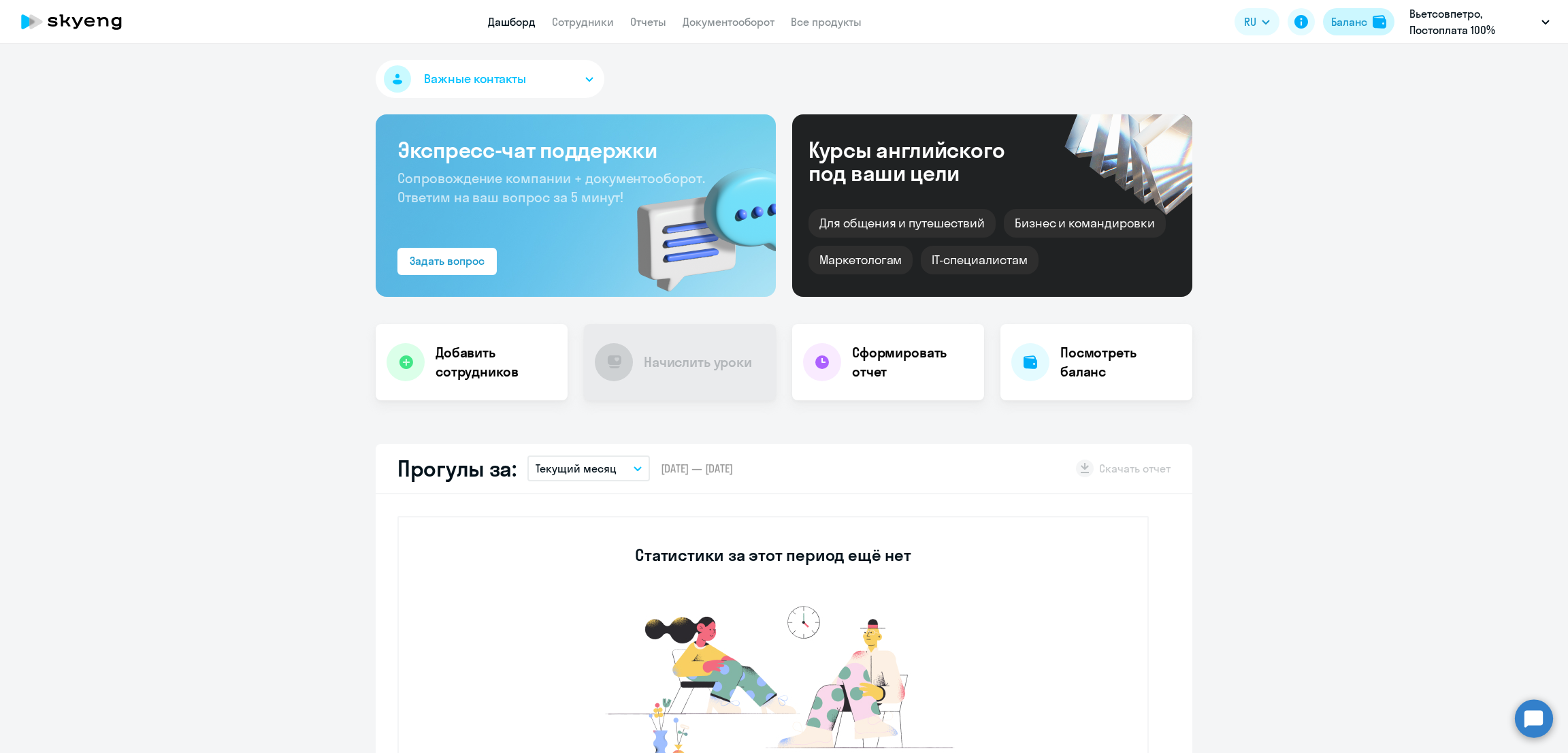
click at [1338, 26] on div "Баланс" at bounding box center [1349, 22] width 36 height 17
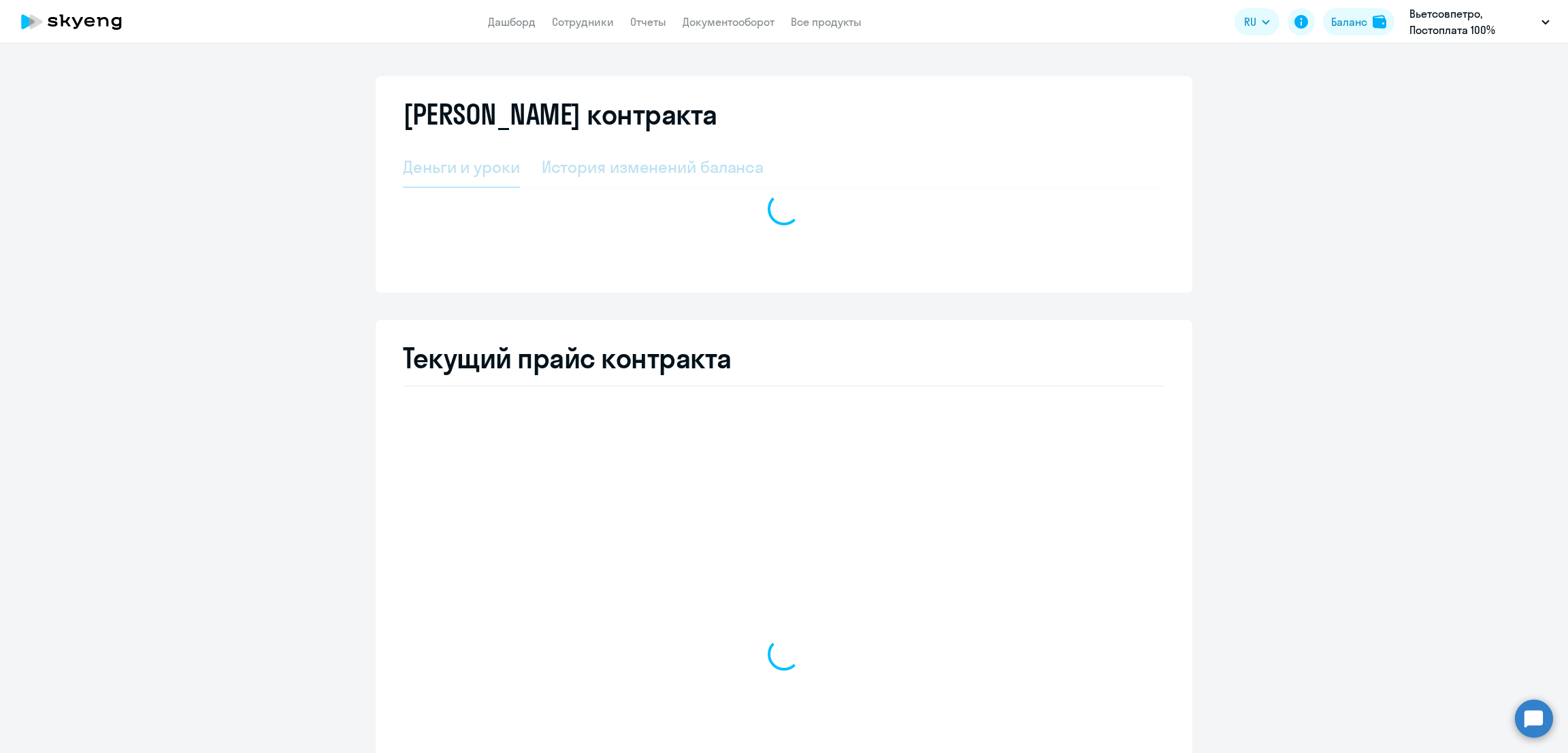
select select "english_adult_not_native_speaker"
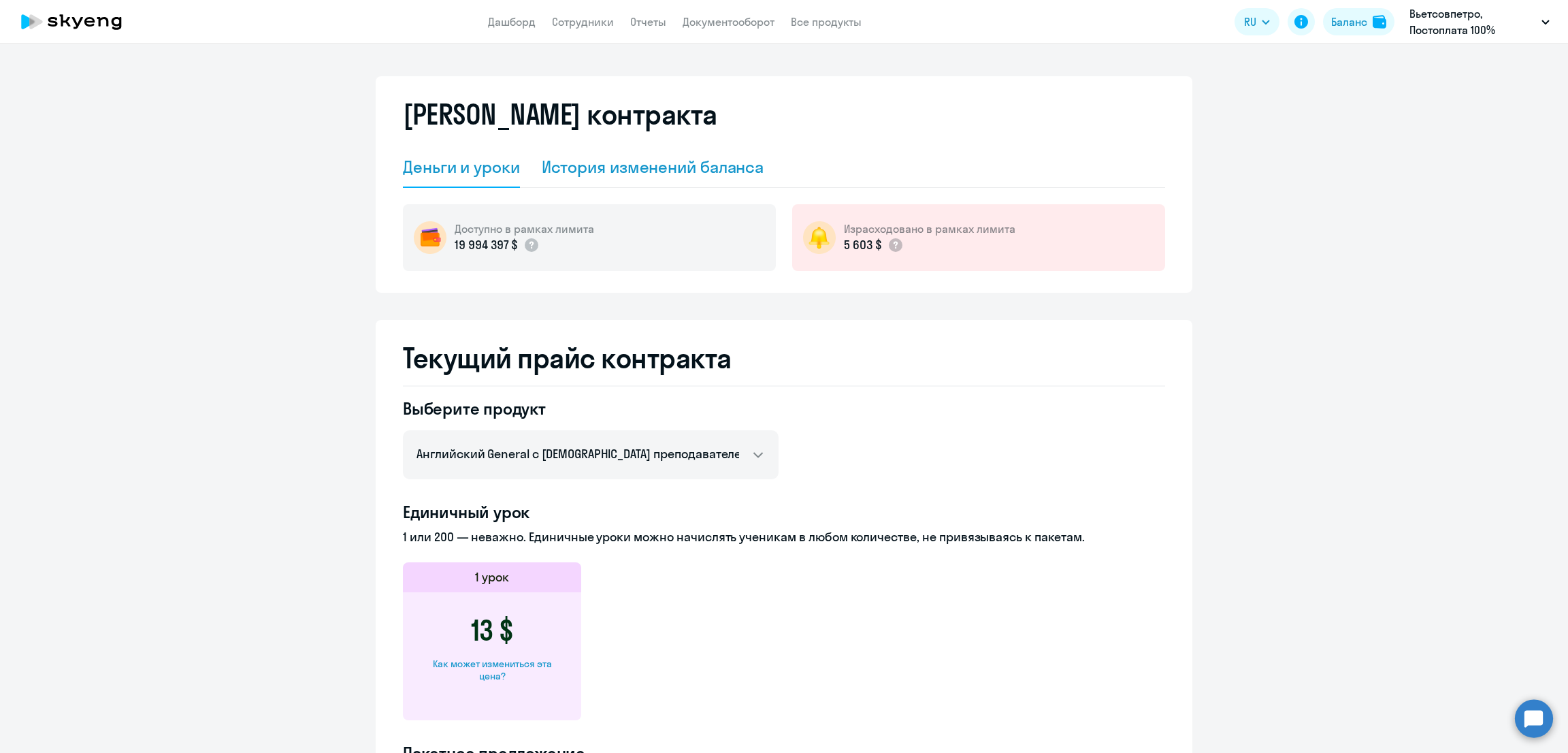
click at [625, 171] on div "История изменений баланса" at bounding box center [652, 166] width 223 height 22
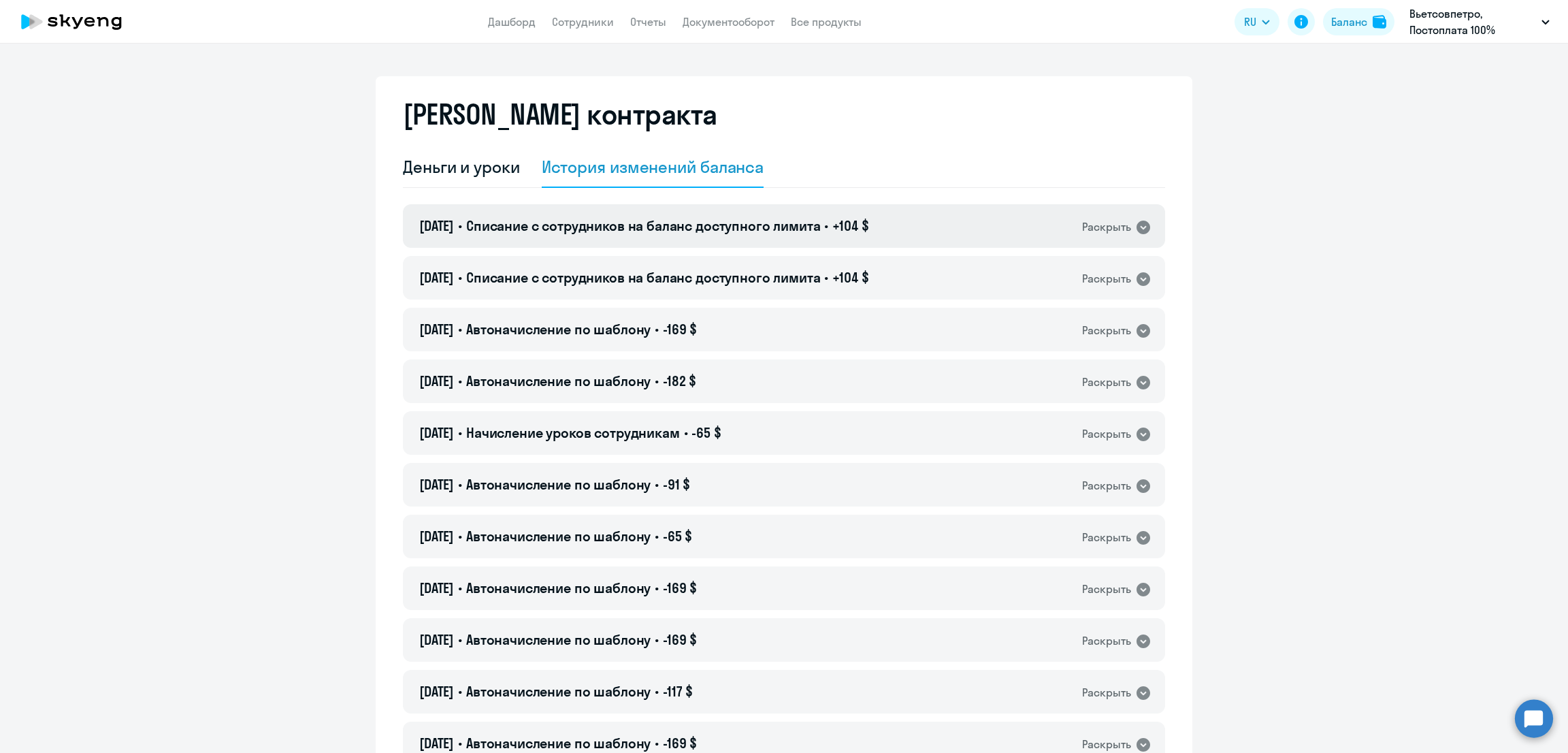
click at [587, 232] on span "Списание с сотрудников на баланс доступного лимита" at bounding box center [643, 226] width 355 height 17
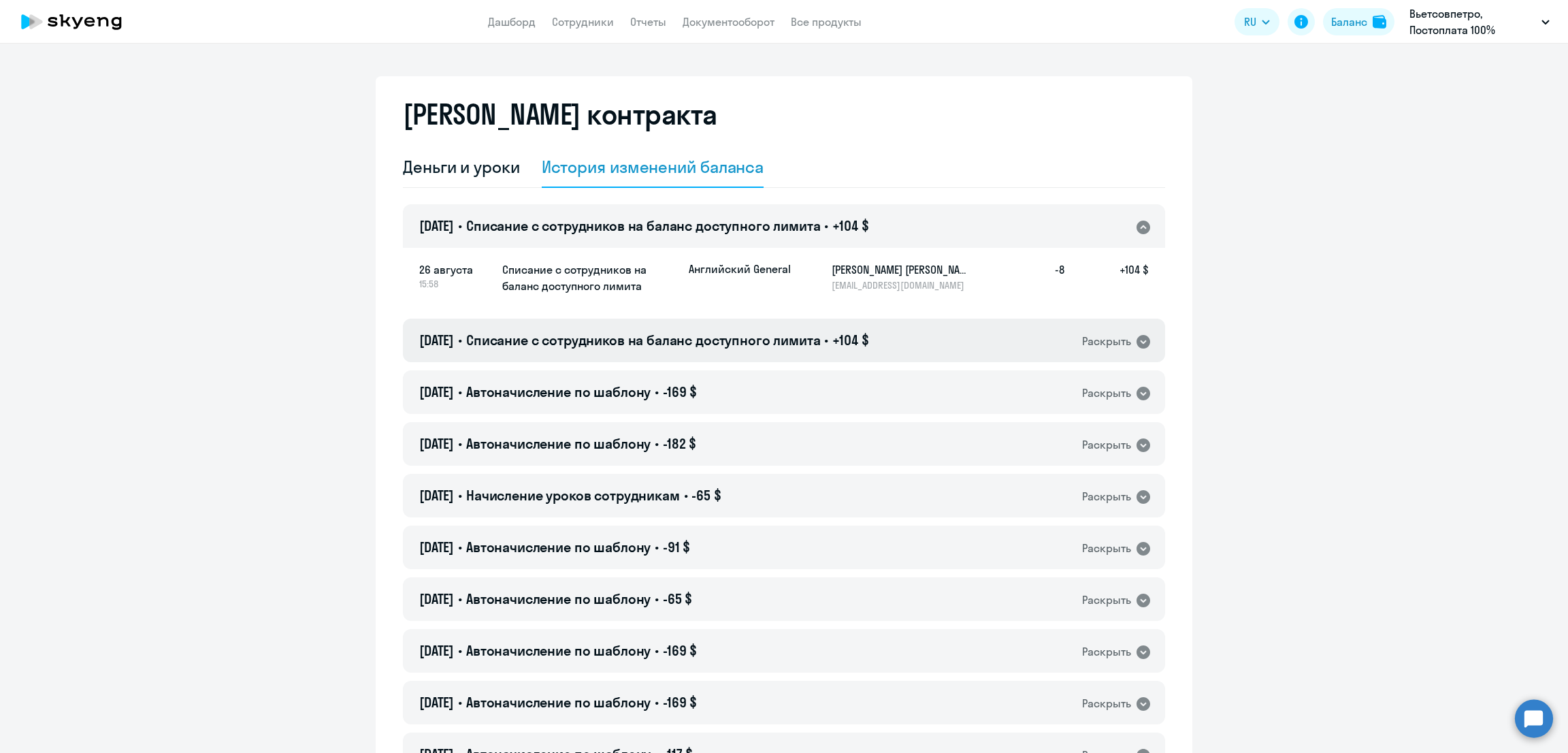
click at [663, 340] on span "Списание с сотрудников на баланс доступного лимита" at bounding box center [643, 340] width 355 height 17
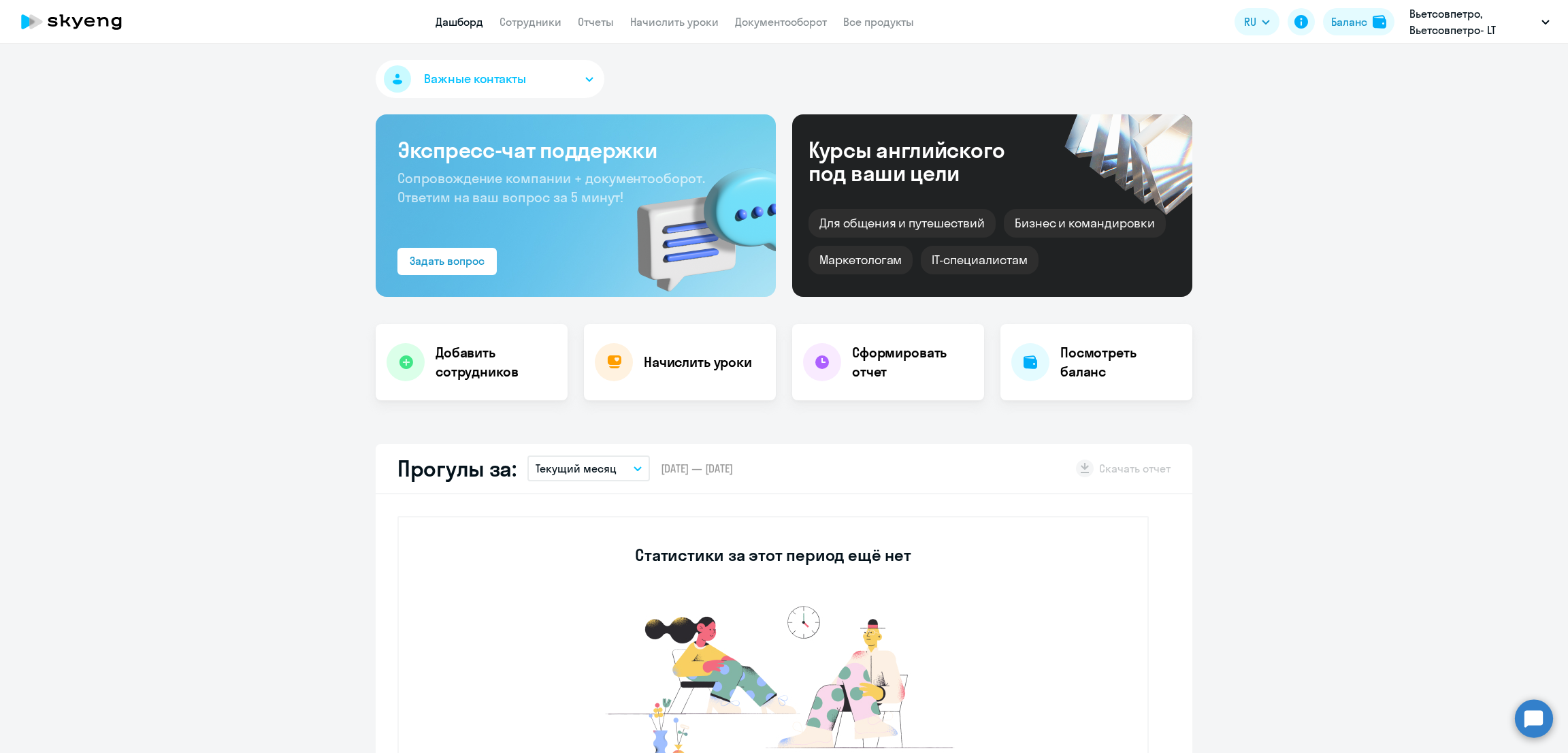
click at [521, 24] on link "Сотрудники" at bounding box center [531, 22] width 62 height 14
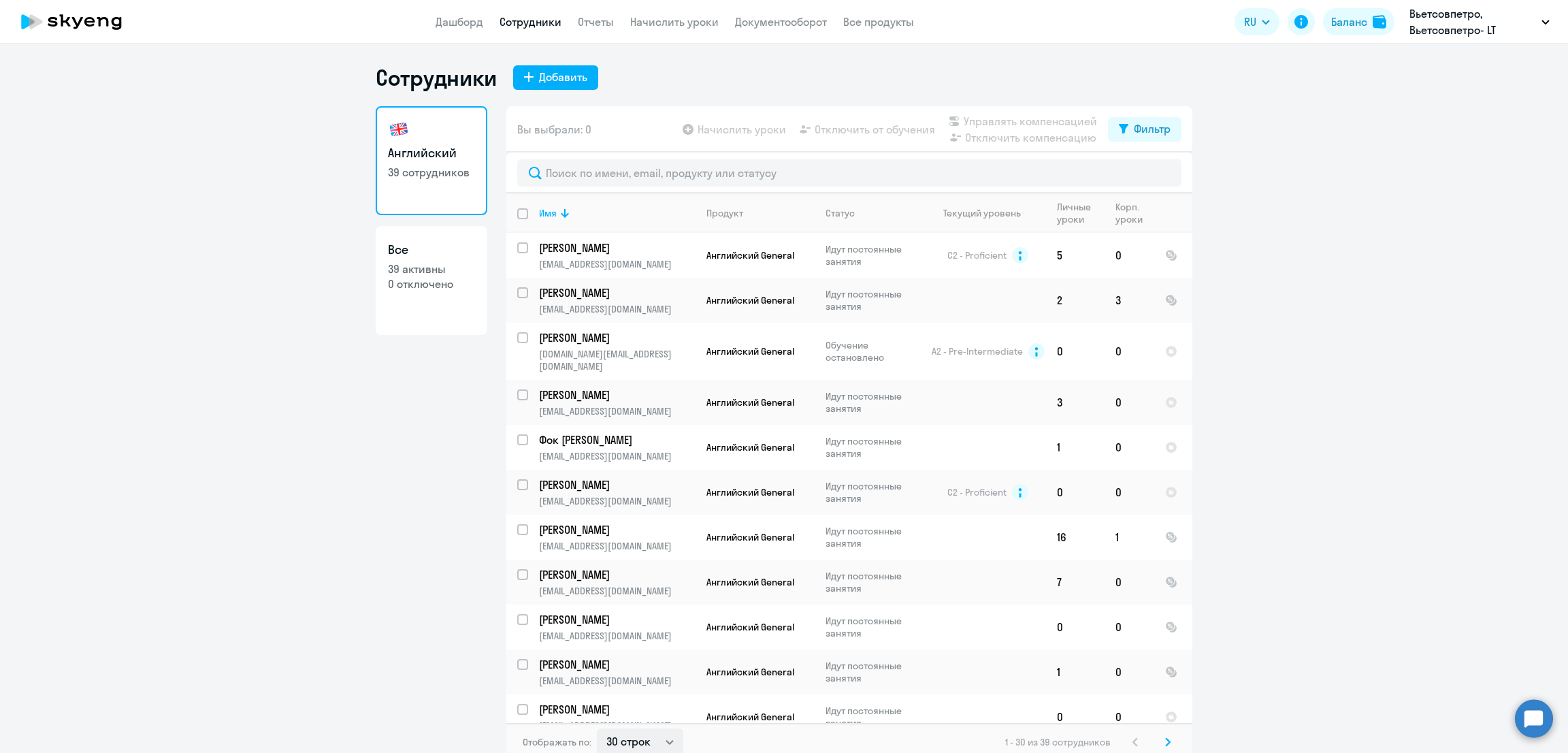
scroll to position [851, 0]
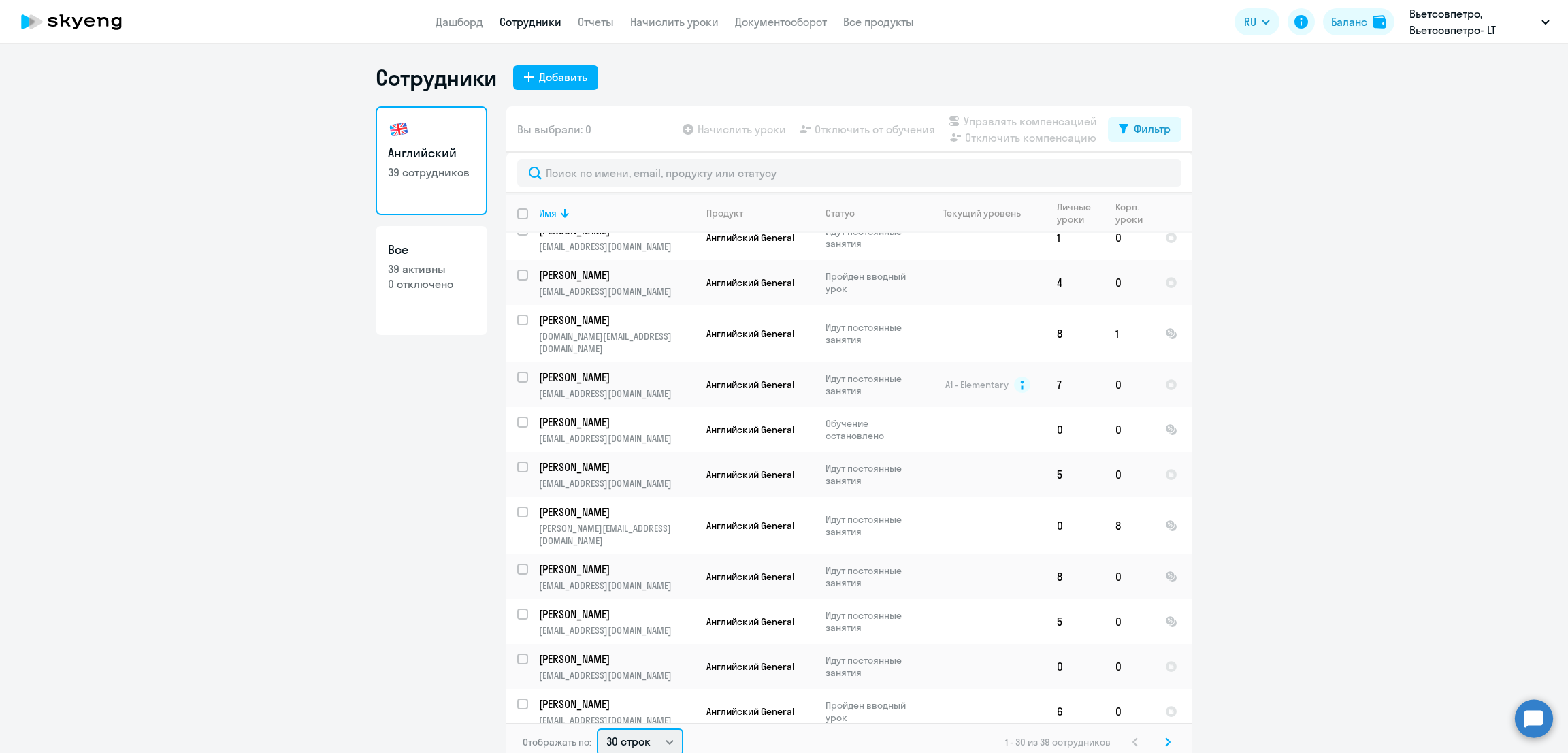
click at [628, 742] on select "30 строк 50 строк 100 строк" at bounding box center [639, 742] width 86 height 27
select select "100"
click at [596, 727] on select "30 строк 50 строк 100 строк" at bounding box center [639, 740] width 86 height 27
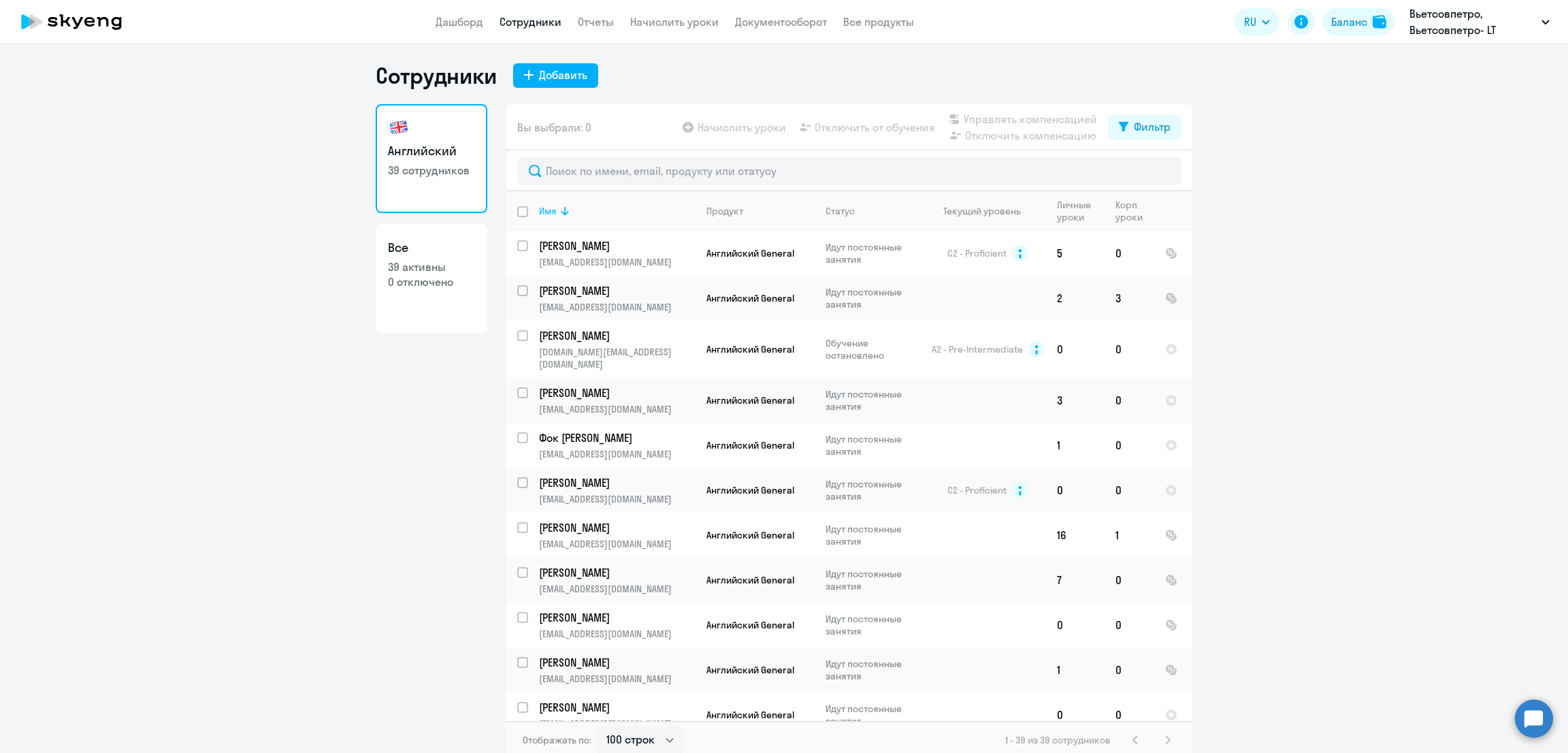
click at [528, 208] on th "Имя" at bounding box center [611, 211] width 168 height 39
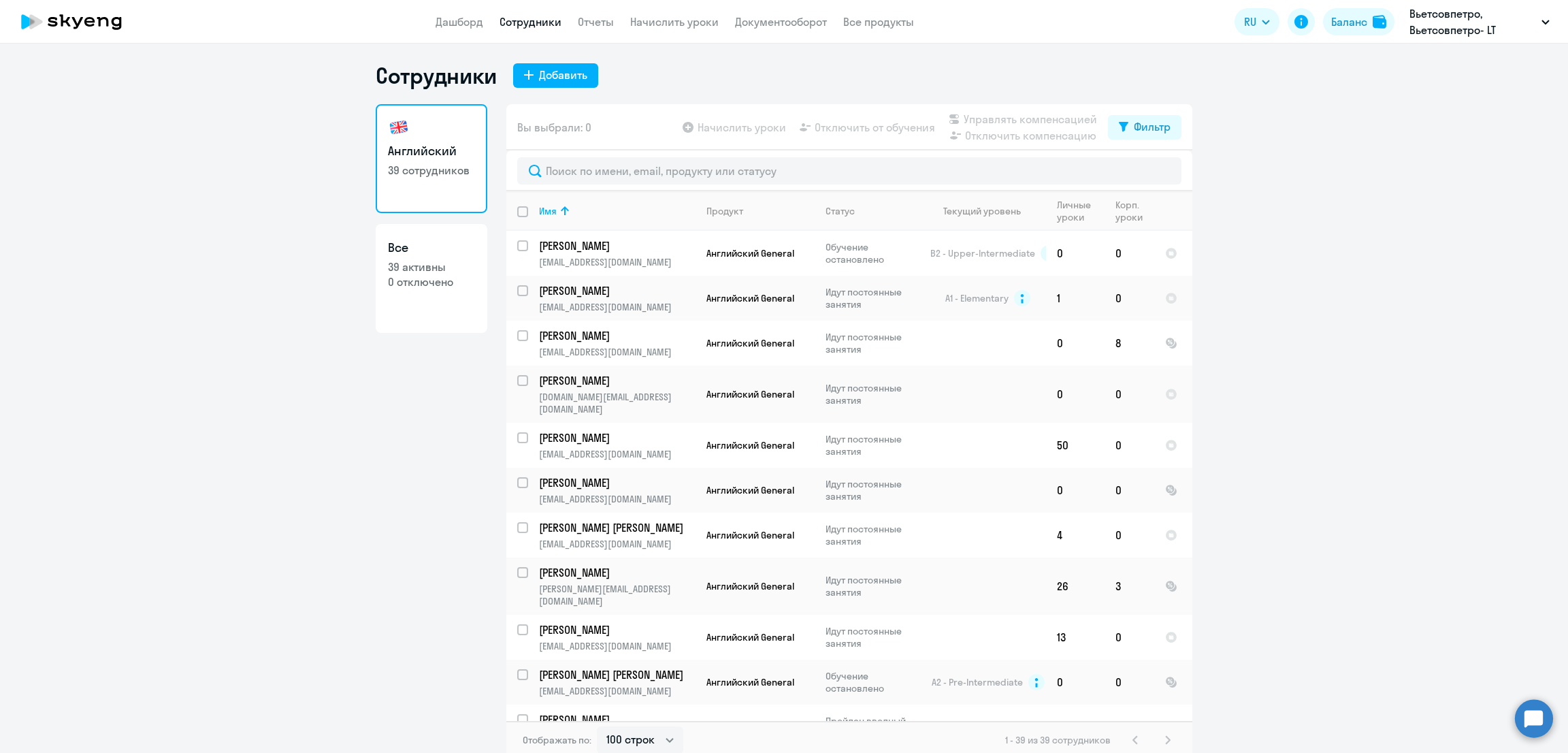
click at [517, 212] on input "deselect all" at bounding box center [531, 220] width 27 height 27
checkbox input "true"
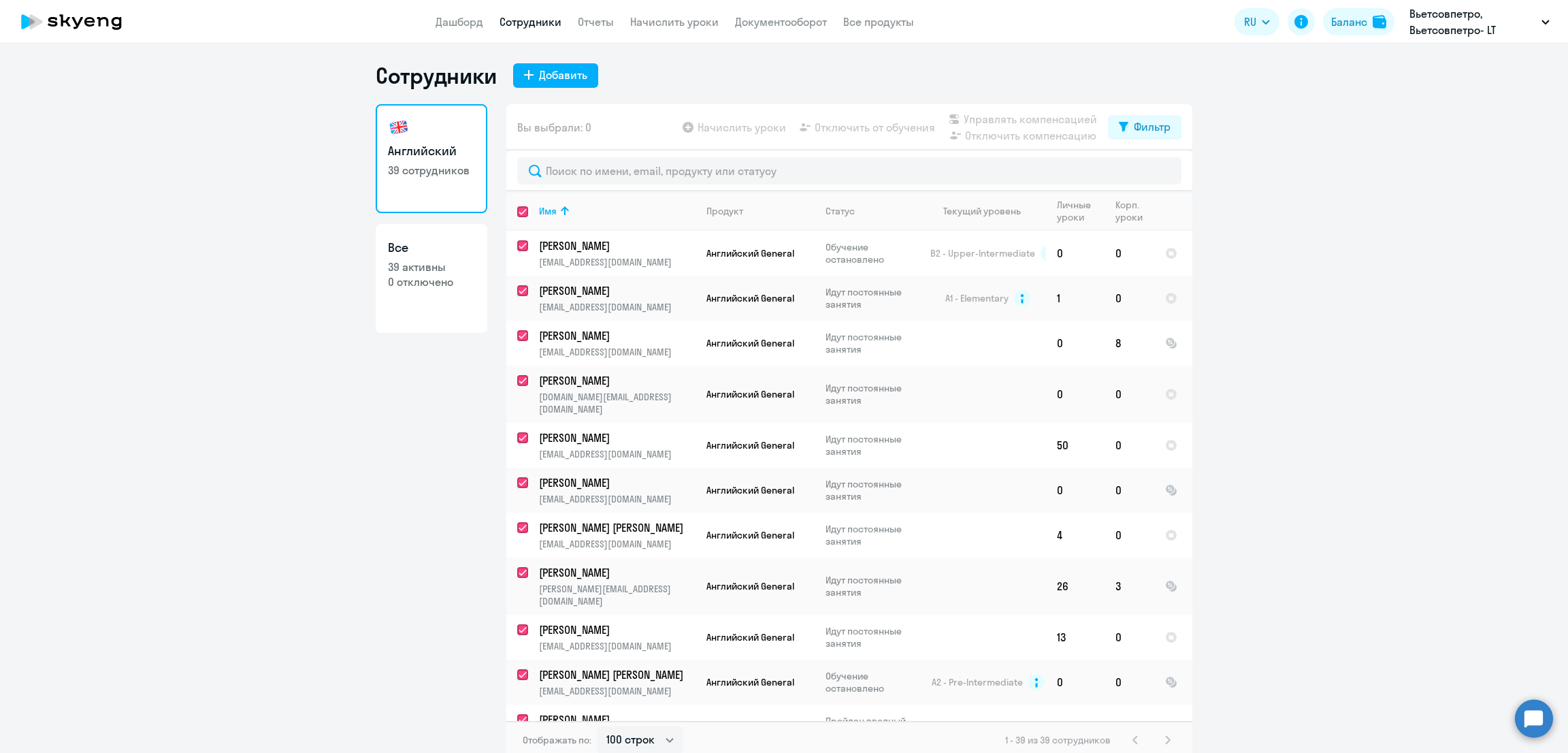
checkbox input "true"
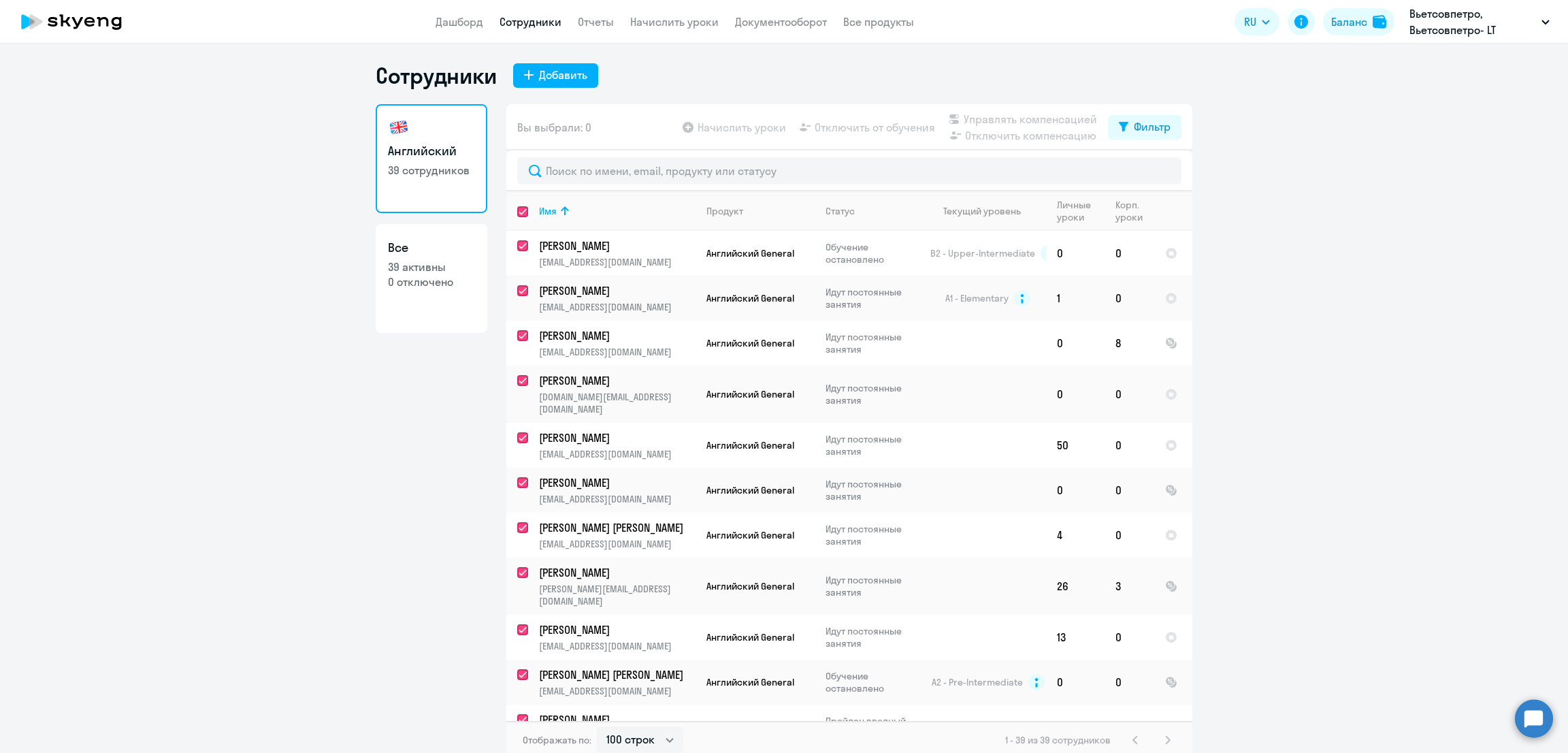
checkbox input "true"
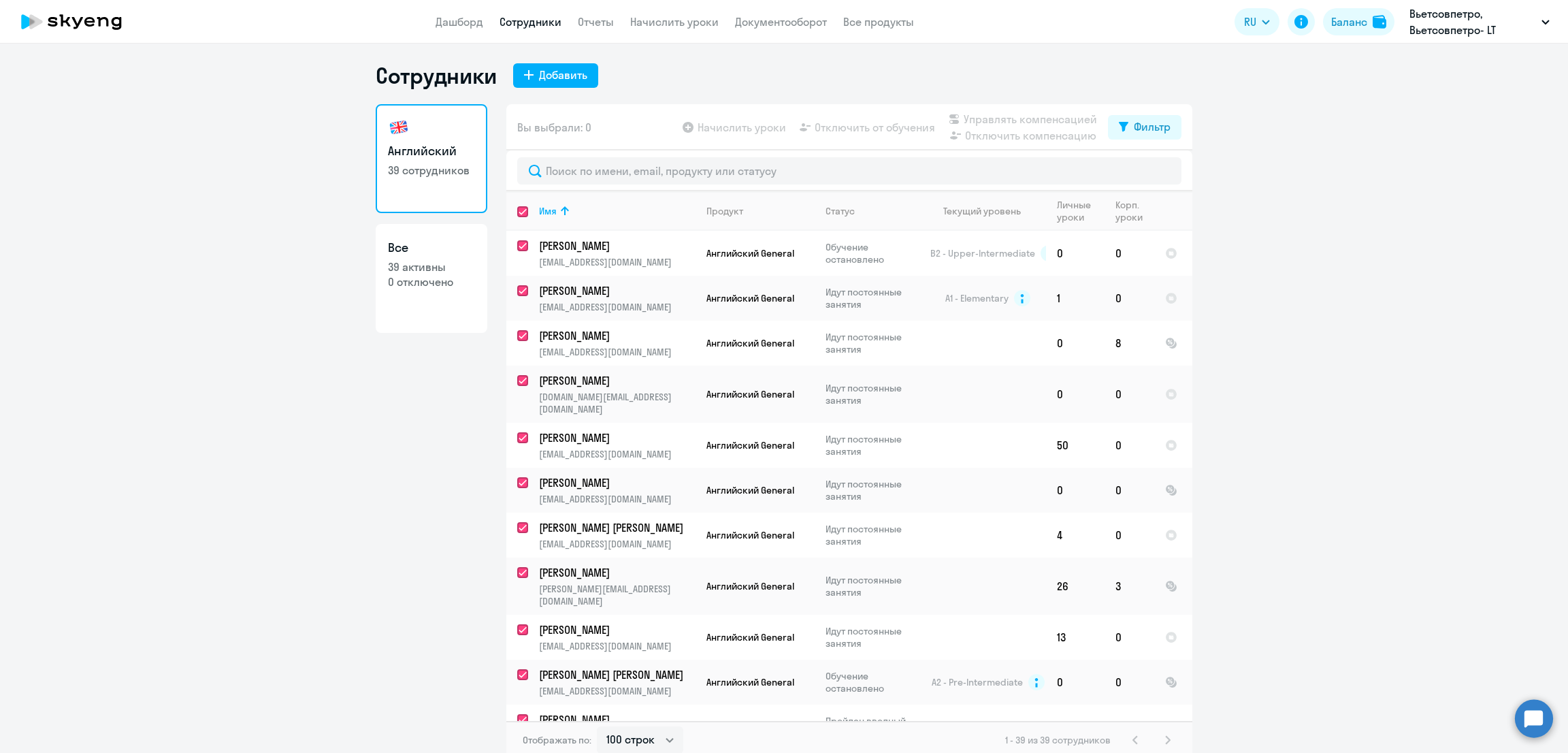
checkbox input "true"
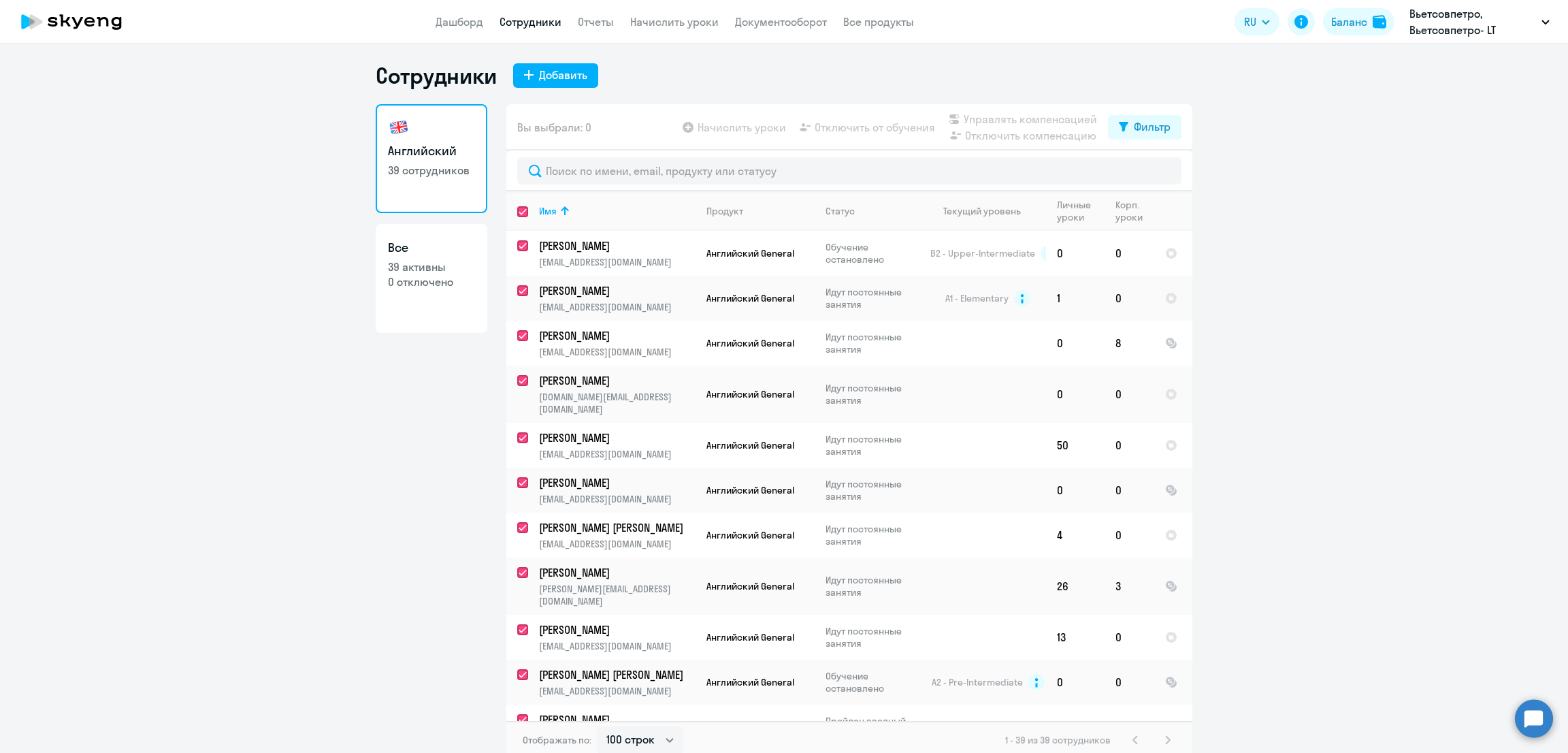
checkbox input "true"
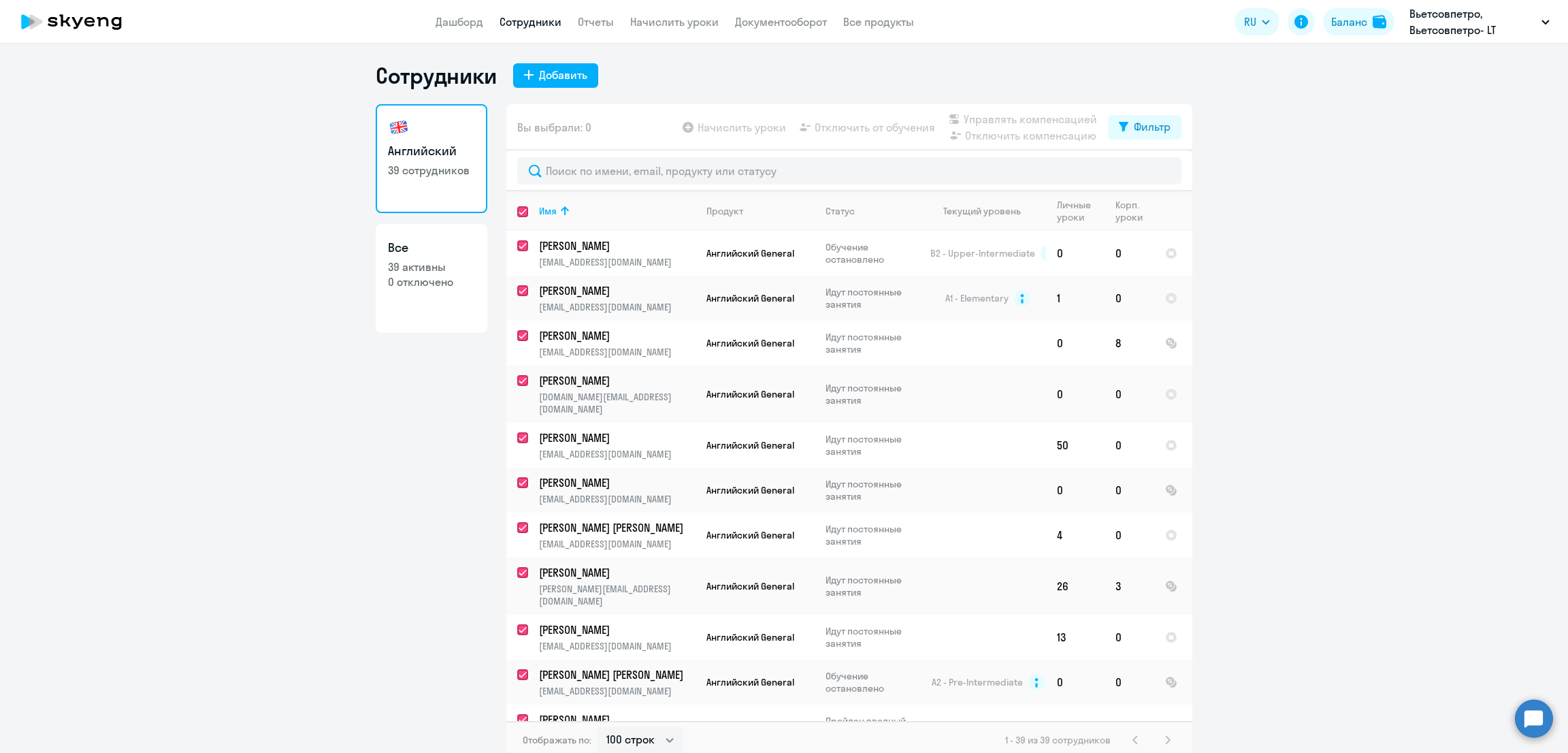
checkbox input "true"
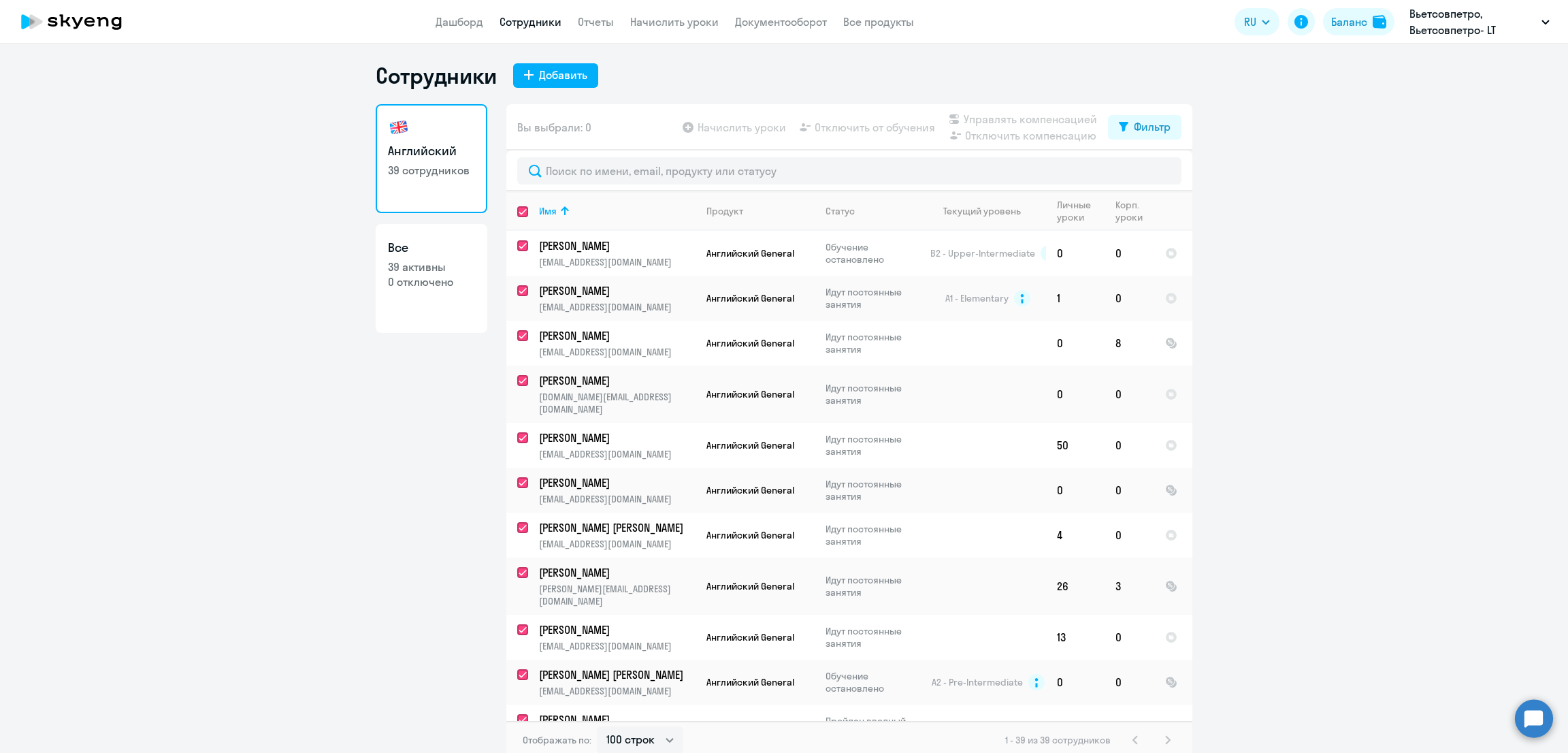
checkbox input "true"
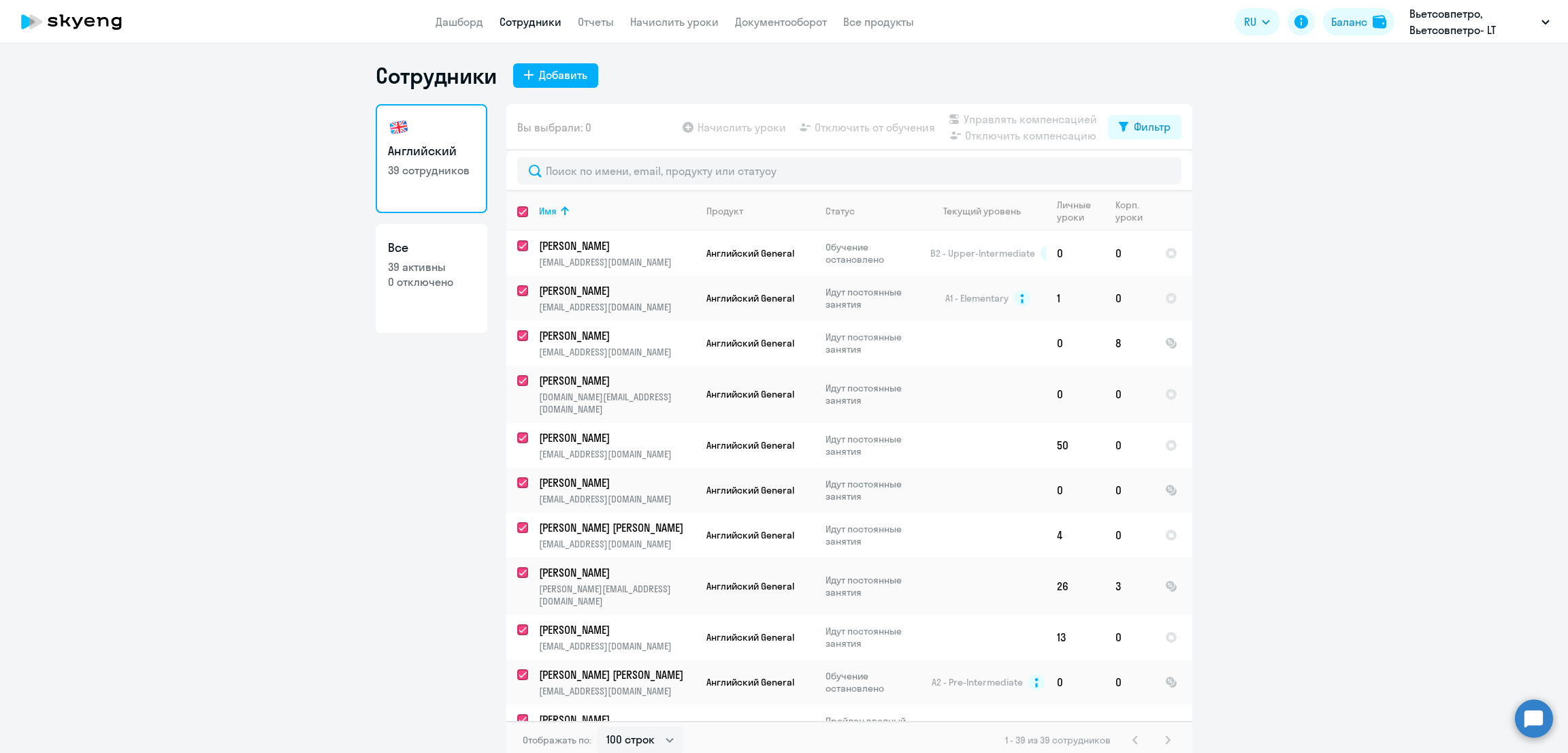
checkbox input "true"
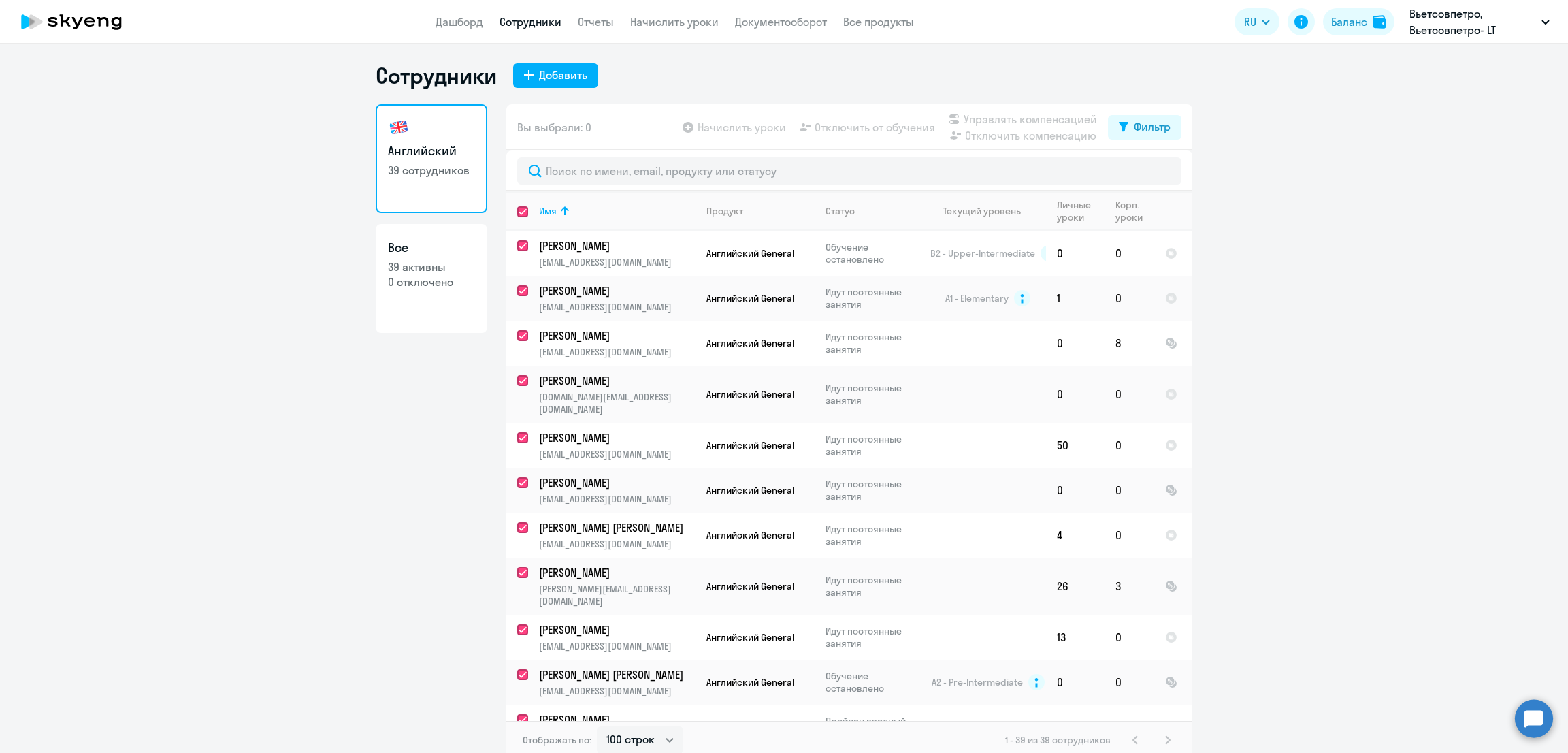
checkbox input "true"
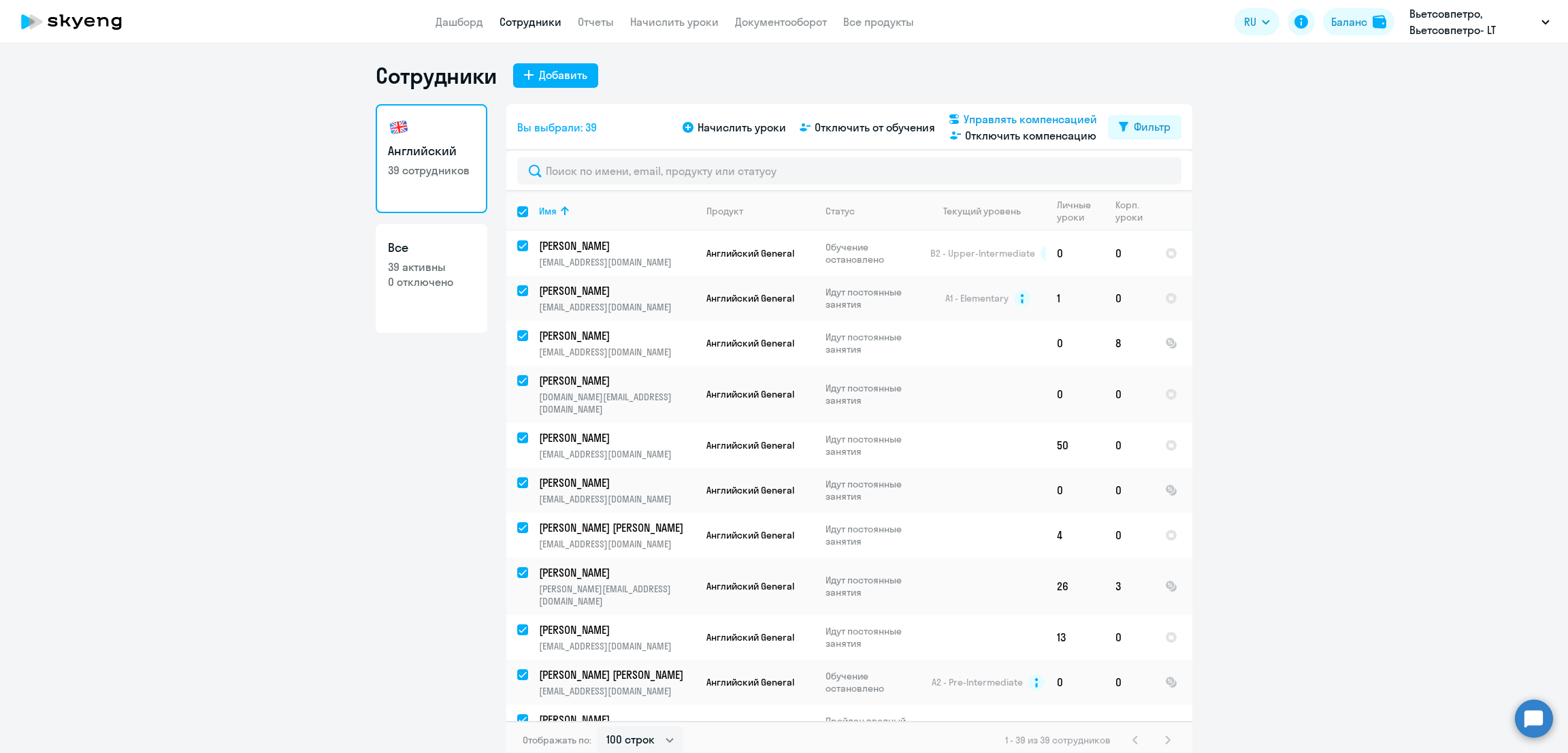
click at [1014, 116] on span "Управлять компенсацией" at bounding box center [1030, 119] width 134 height 17
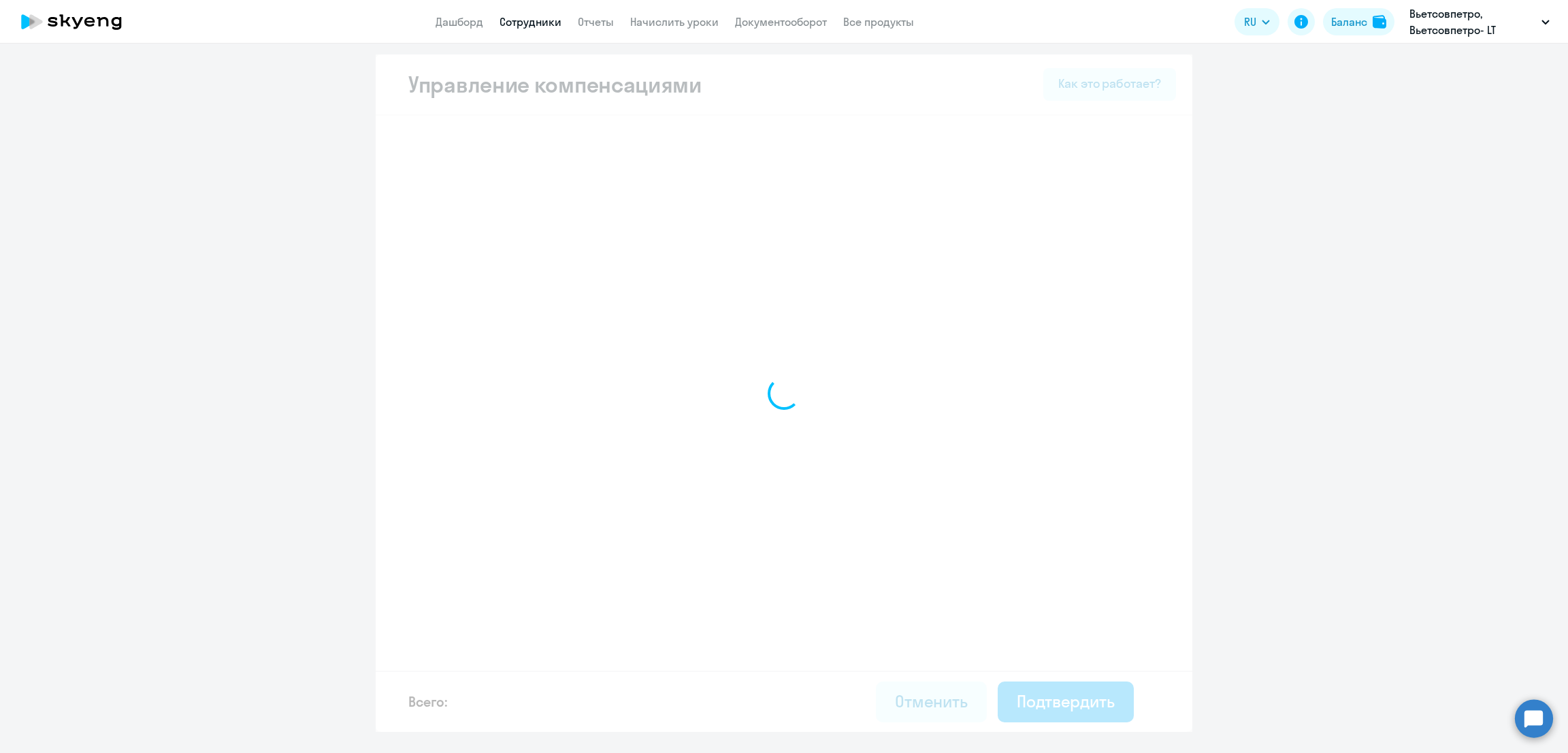
select select "MONTHLY"
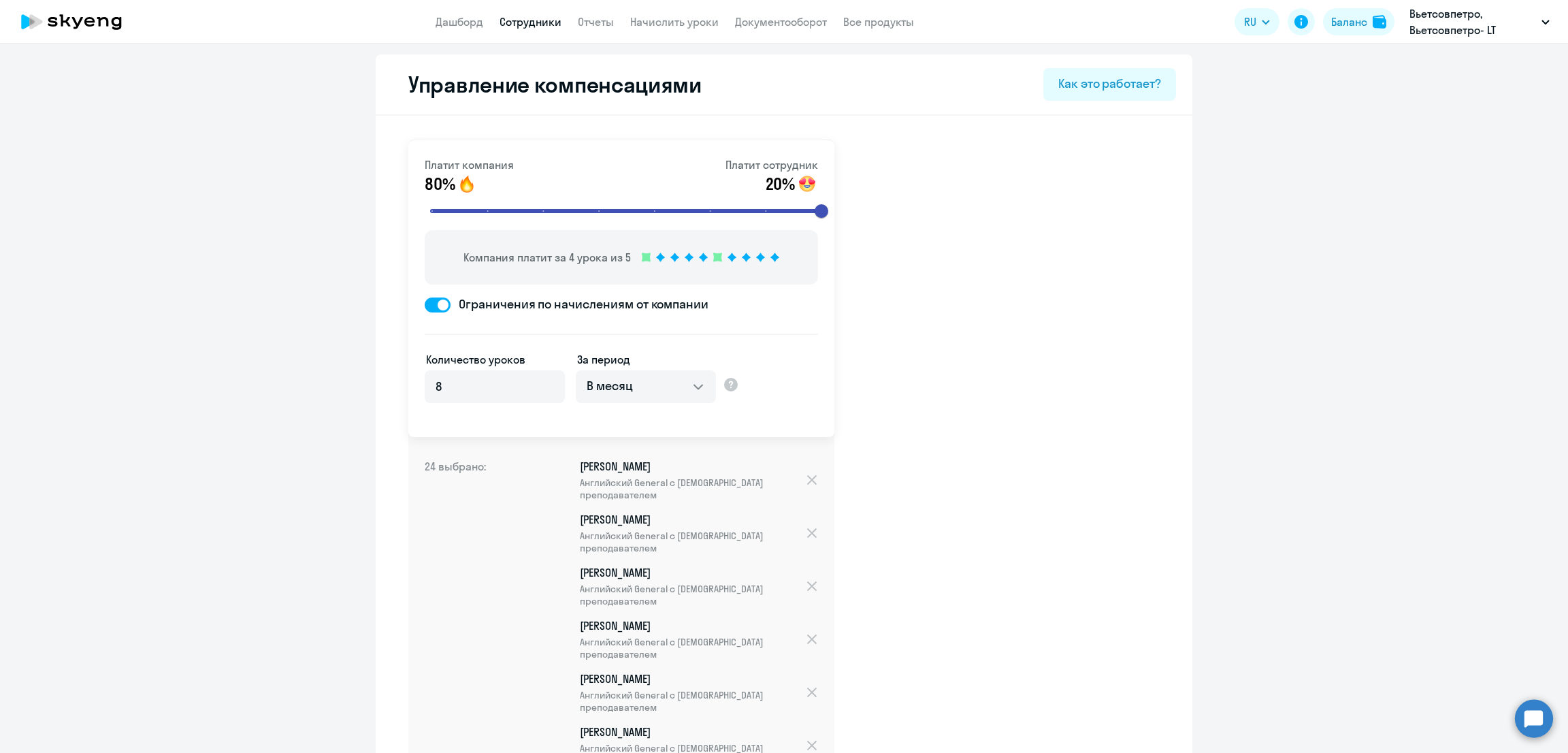
scroll to position [1933, 0]
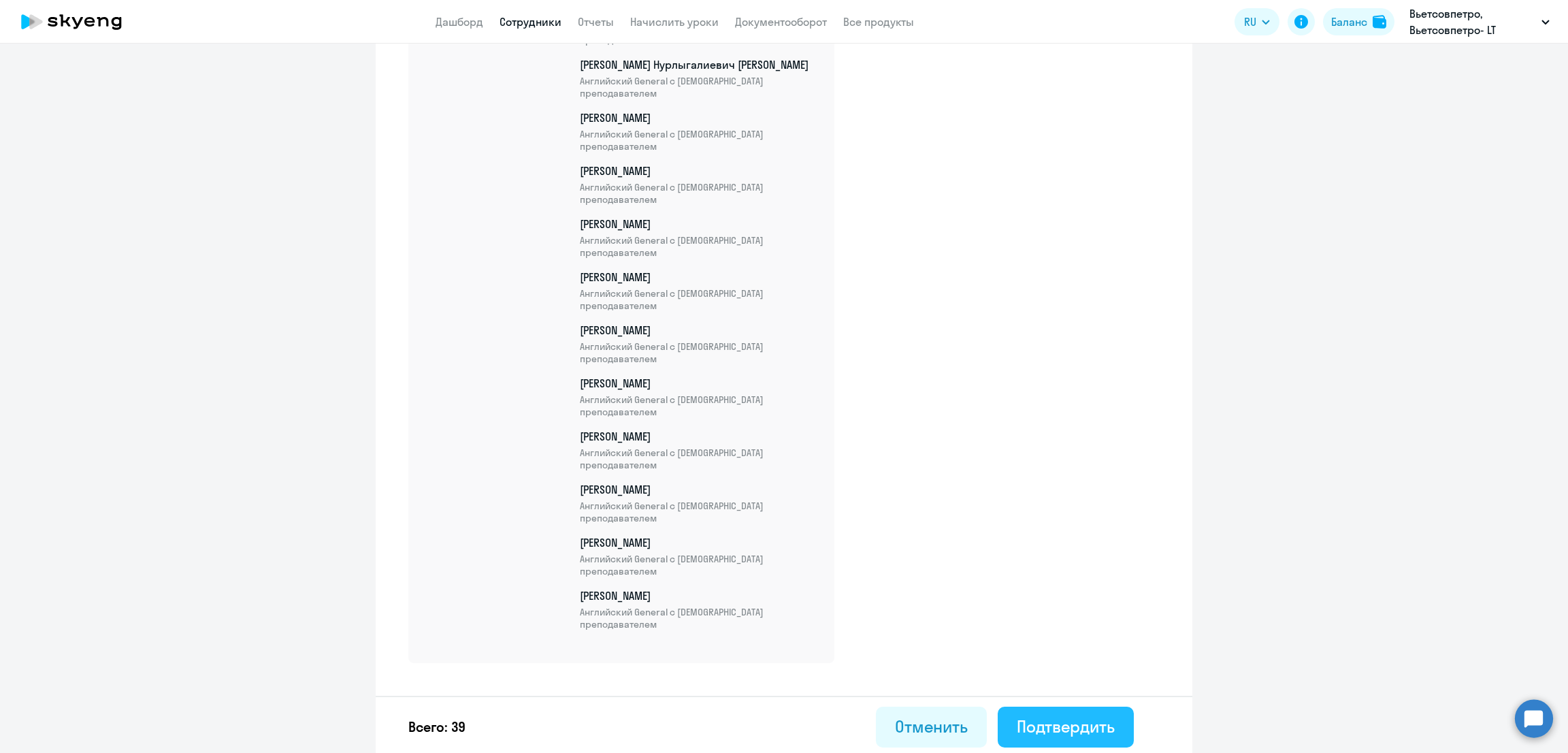
click at [1064, 715] on div "Подтвердить" at bounding box center [1066, 726] width 98 height 22
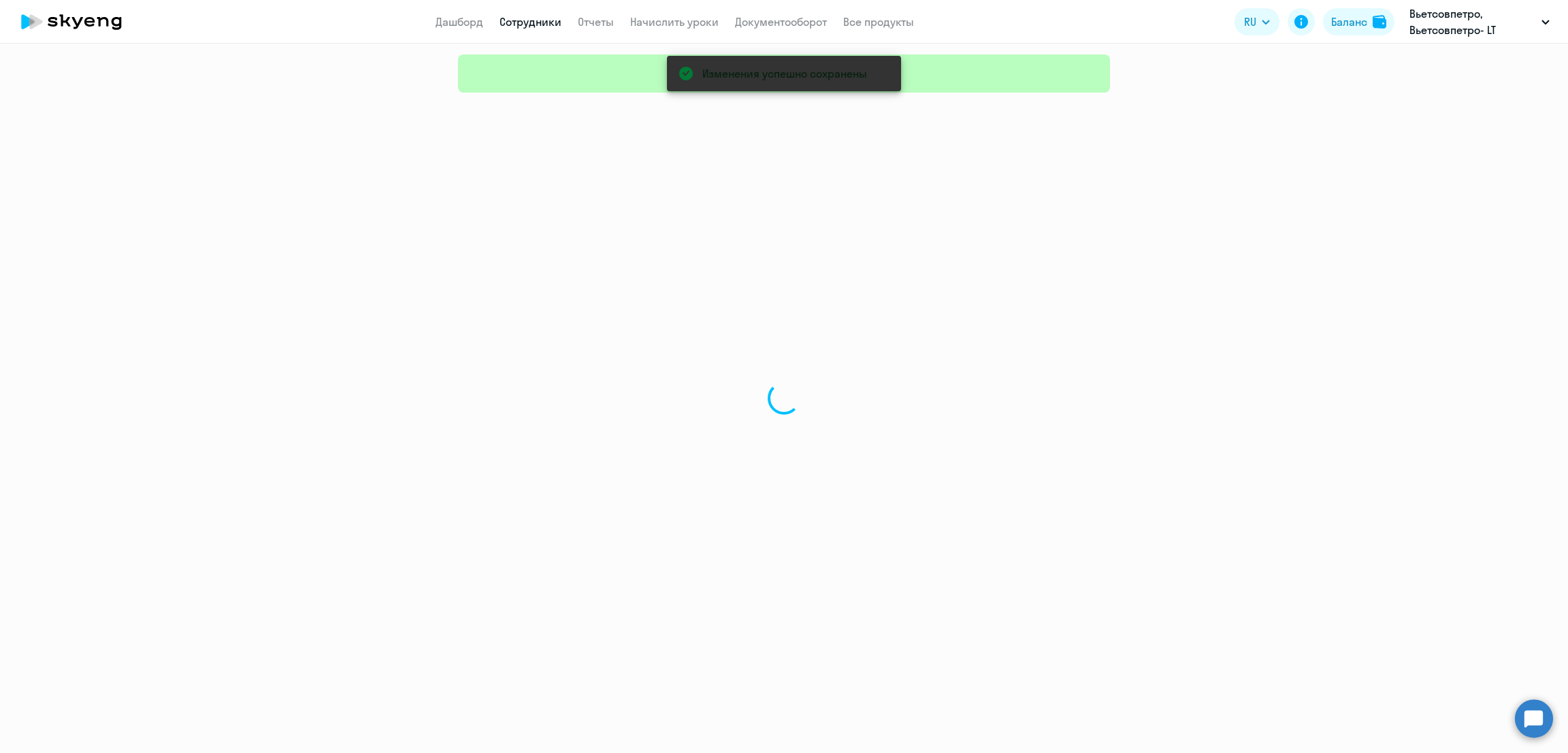
select select "30"
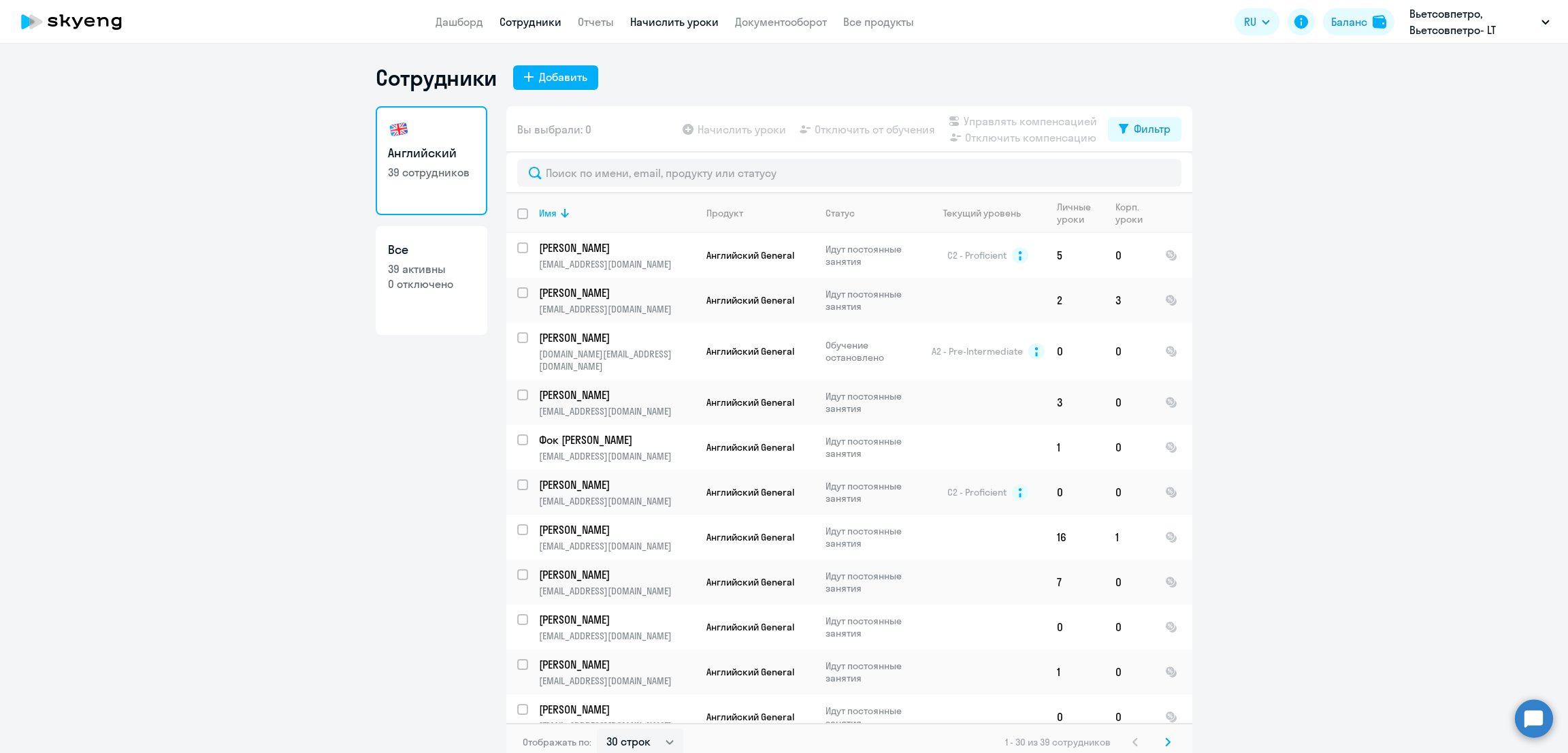
click at [685, 21] on link "Начислить уроки" at bounding box center [674, 22] width 88 height 14
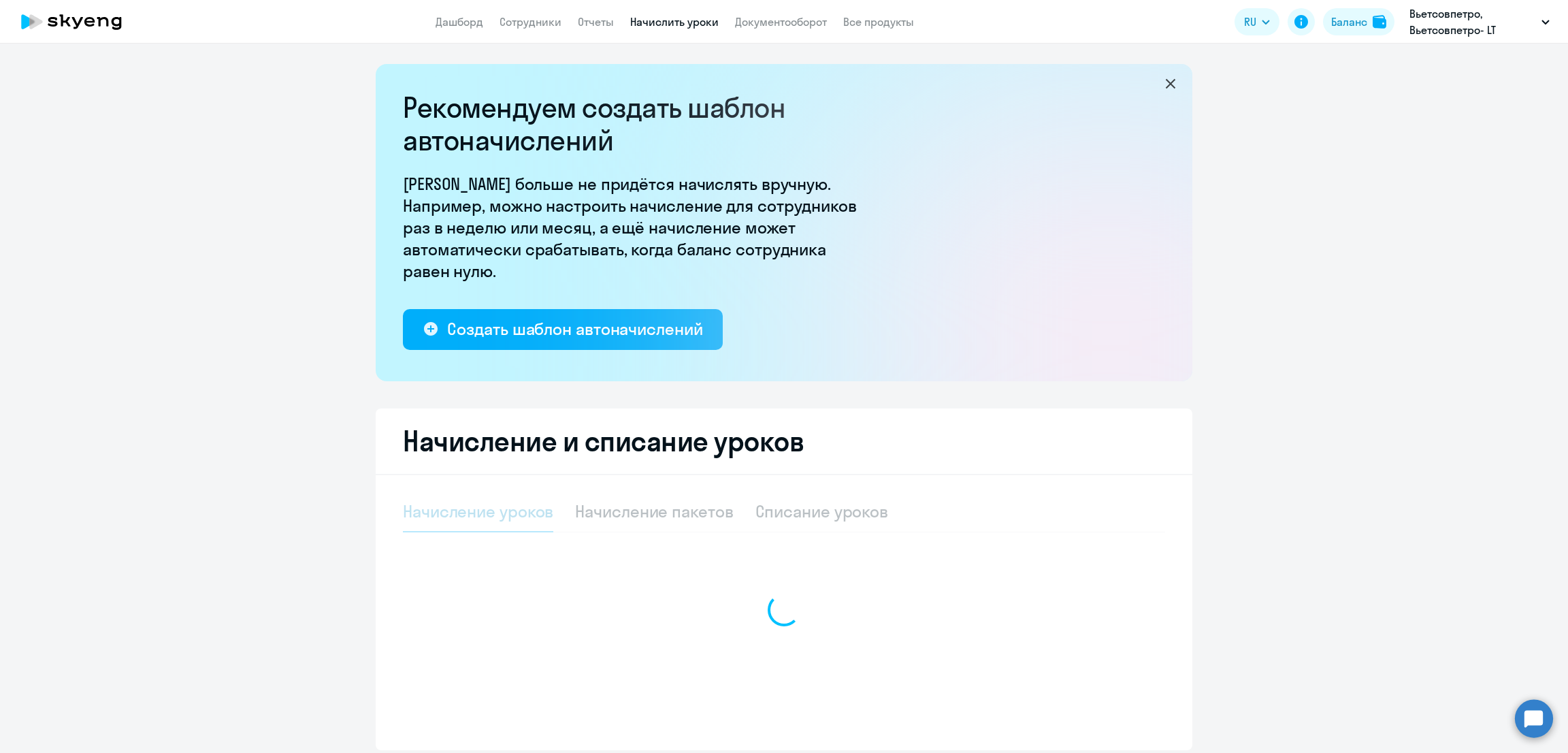
select select "10"
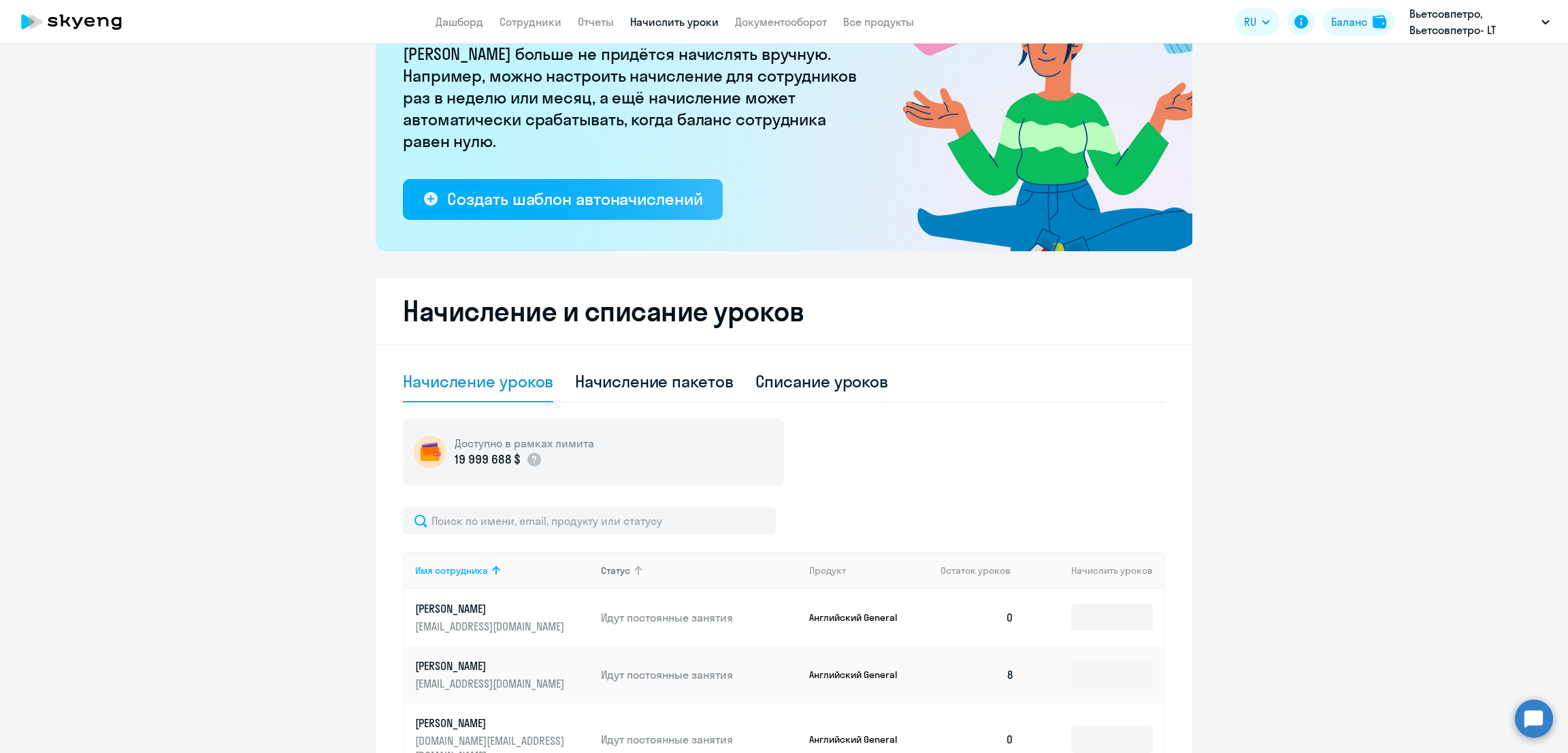
scroll to position [169, 0]
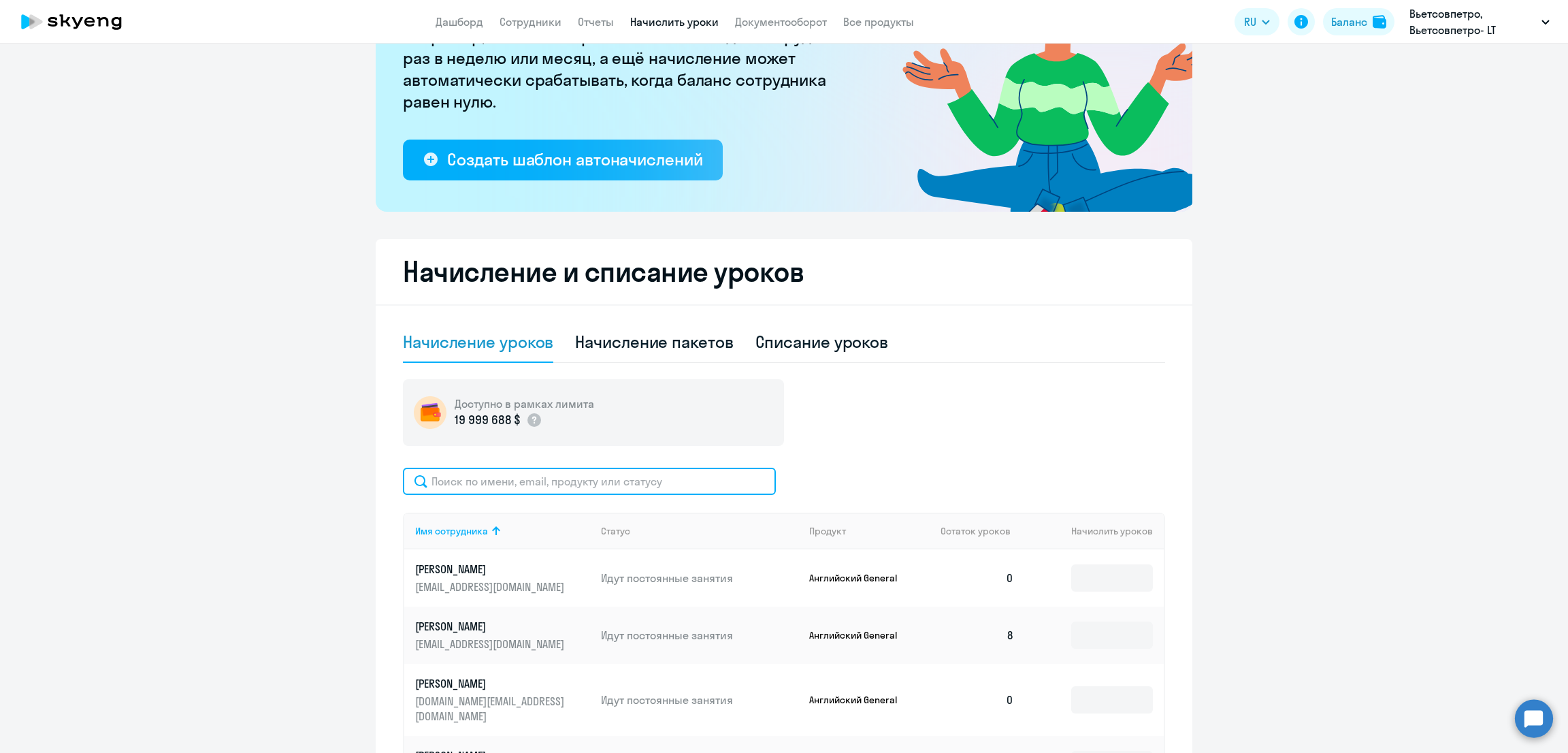
click at [614, 474] on input "text" at bounding box center [590, 481] width 373 height 27
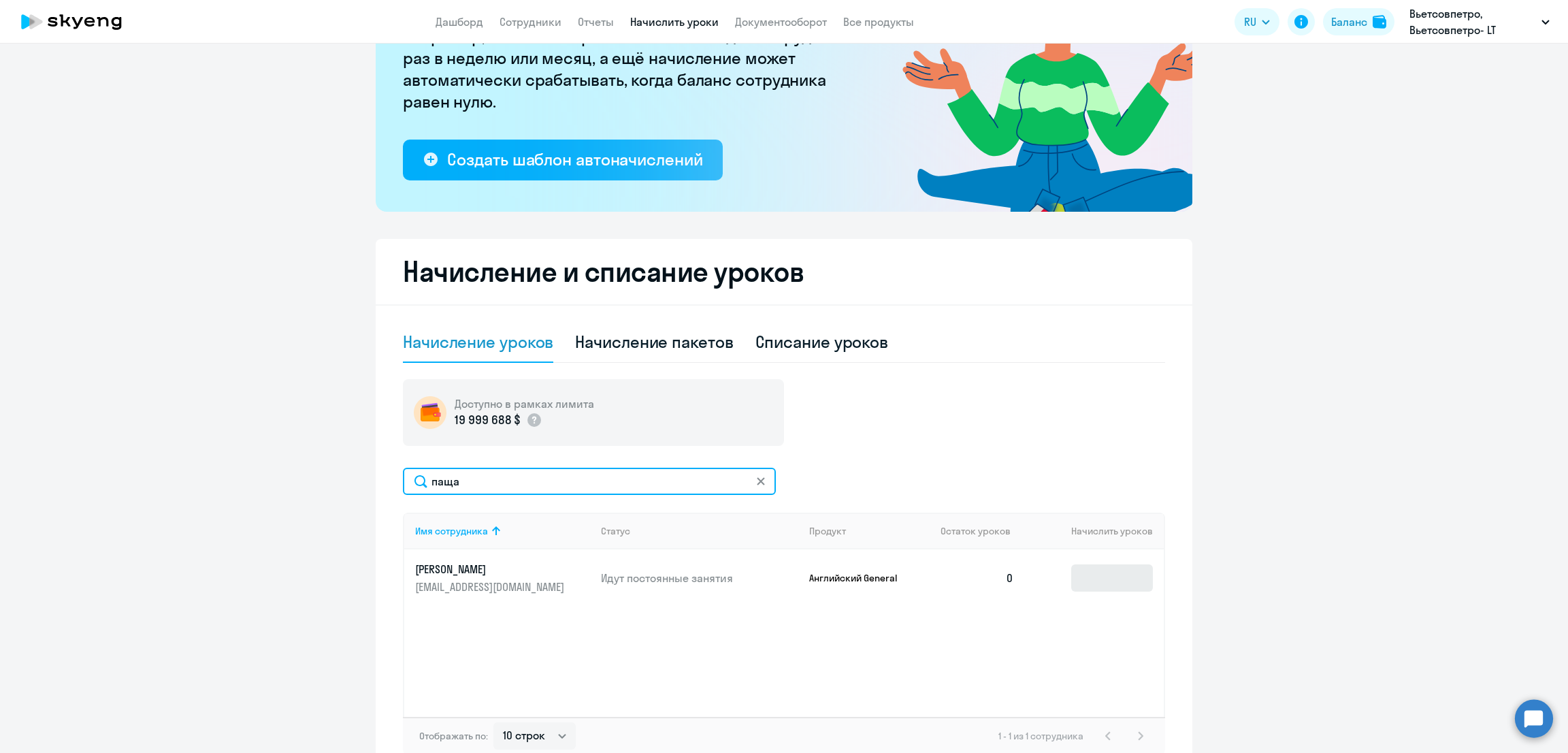
type input "паща"
click at [1077, 569] on input at bounding box center [1112, 578] width 82 height 27
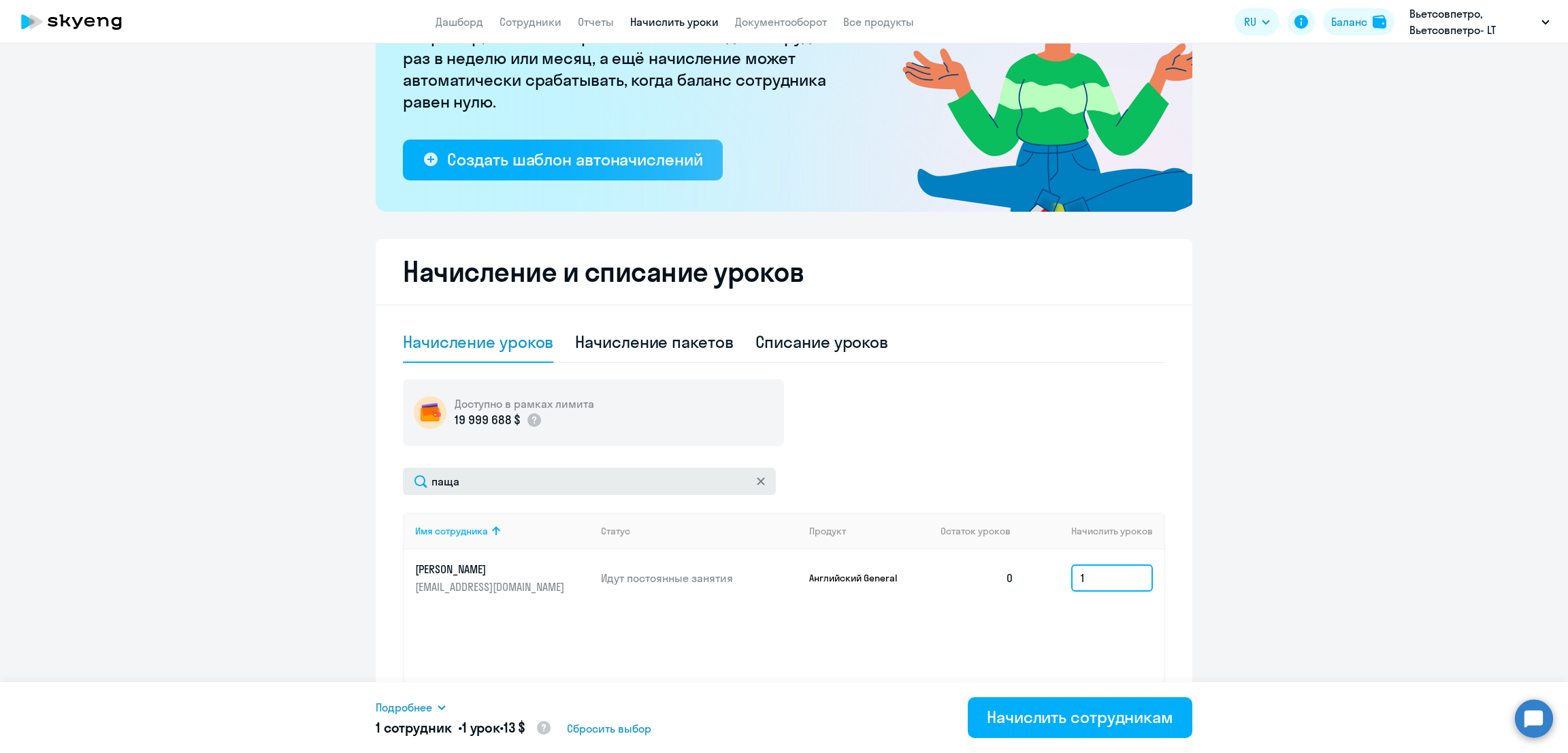
type input "1"
drag, startPoint x: 475, startPoint y: 480, endPoint x: 353, endPoint y: 483, distance: 122.0
click at [353, 483] on ng-component "Рекомендуем создать шаблон автоначислений Уроки больше не придётся начислять вр…" at bounding box center [784, 335] width 1568 height 882
type input "фок"
click at [1096, 576] on input at bounding box center [1112, 578] width 82 height 27
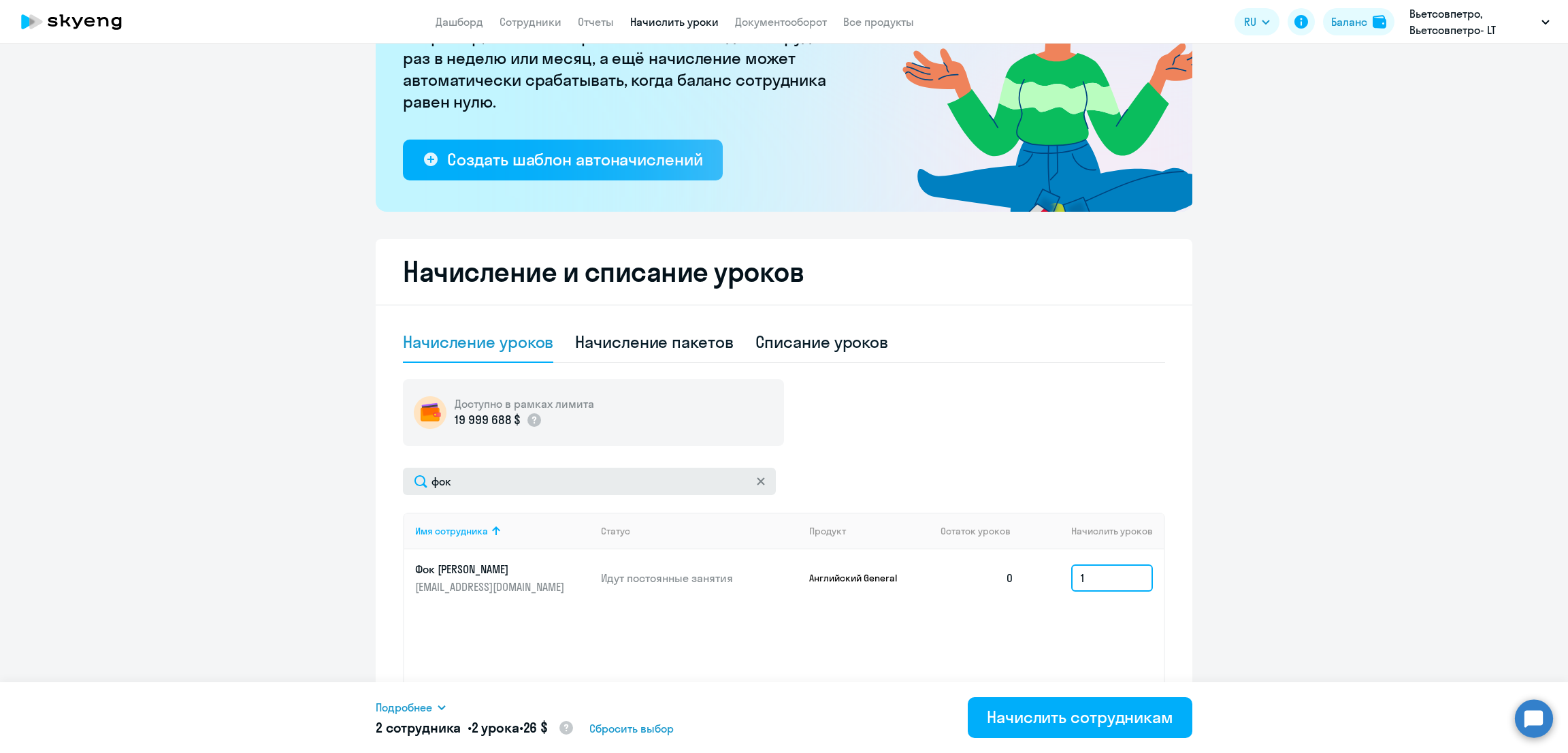
type input "1"
drag, startPoint x: 474, startPoint y: 480, endPoint x: 334, endPoint y: 488, distance: 140.2
click at [334, 488] on ng-component "Рекомендуем создать шаблон автоначислений Уроки больше не придётся начислять вр…" at bounding box center [784, 335] width 1568 height 882
type input "моис"
click at [1093, 569] on input at bounding box center [1112, 578] width 82 height 27
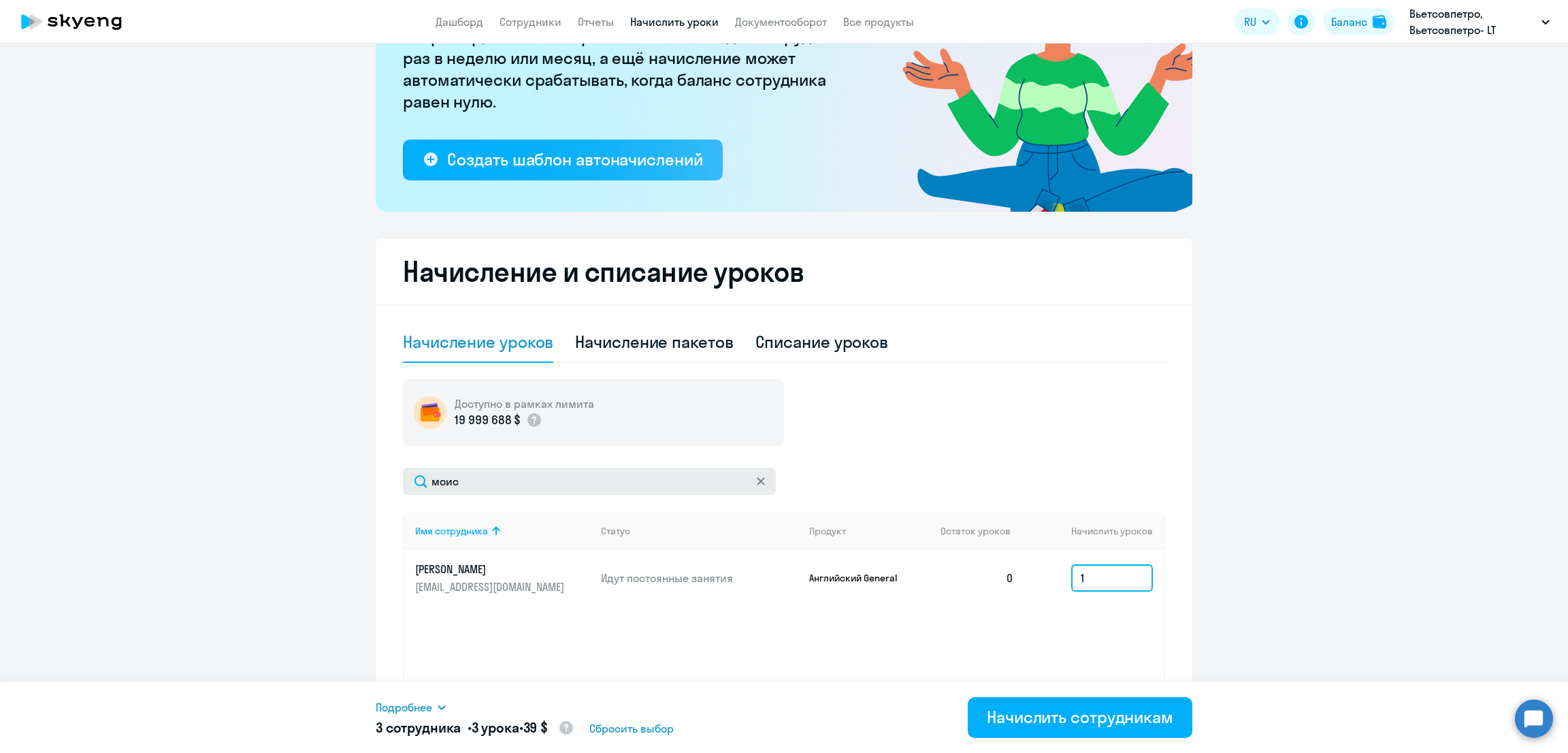
type input "1"
drag, startPoint x: 477, startPoint y: 476, endPoint x: 309, endPoint y: 498, distance: 169.4
click at [311, 496] on ng-component "Рекомендуем создать шаблон автоначислений Уроки больше не придётся начислять вр…" at bounding box center [784, 335] width 1568 height 882
type input "peter"
click at [1071, 579] on input at bounding box center [1112, 578] width 82 height 27
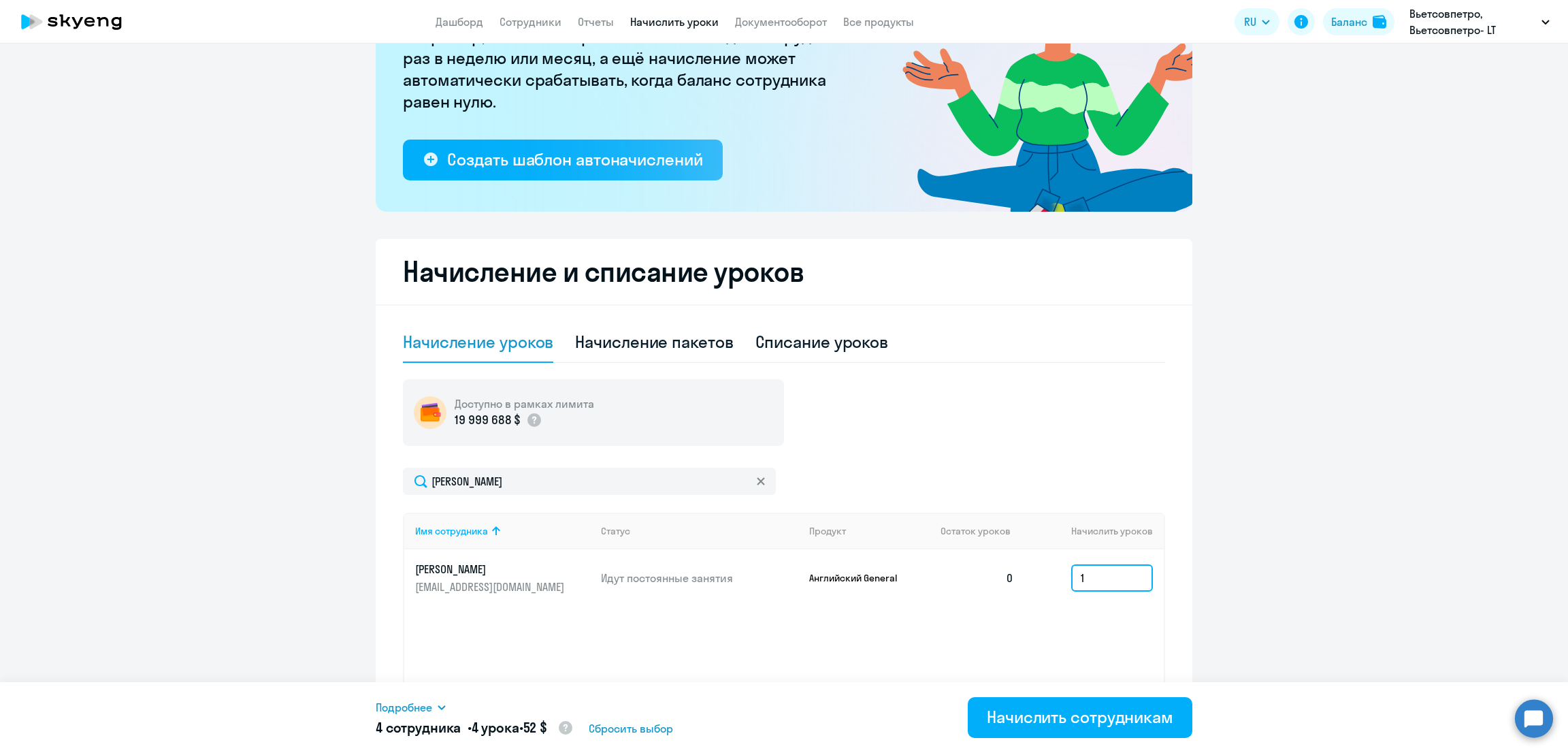
type input "1"
drag, startPoint x: 340, startPoint y: 482, endPoint x: 311, endPoint y: 474, distance: 30.1
click at [318, 486] on ng-component "Рекомендуем создать шаблон автоначислений Уроки больше не придётся начислять вр…" at bounding box center [784, 335] width 1568 height 882
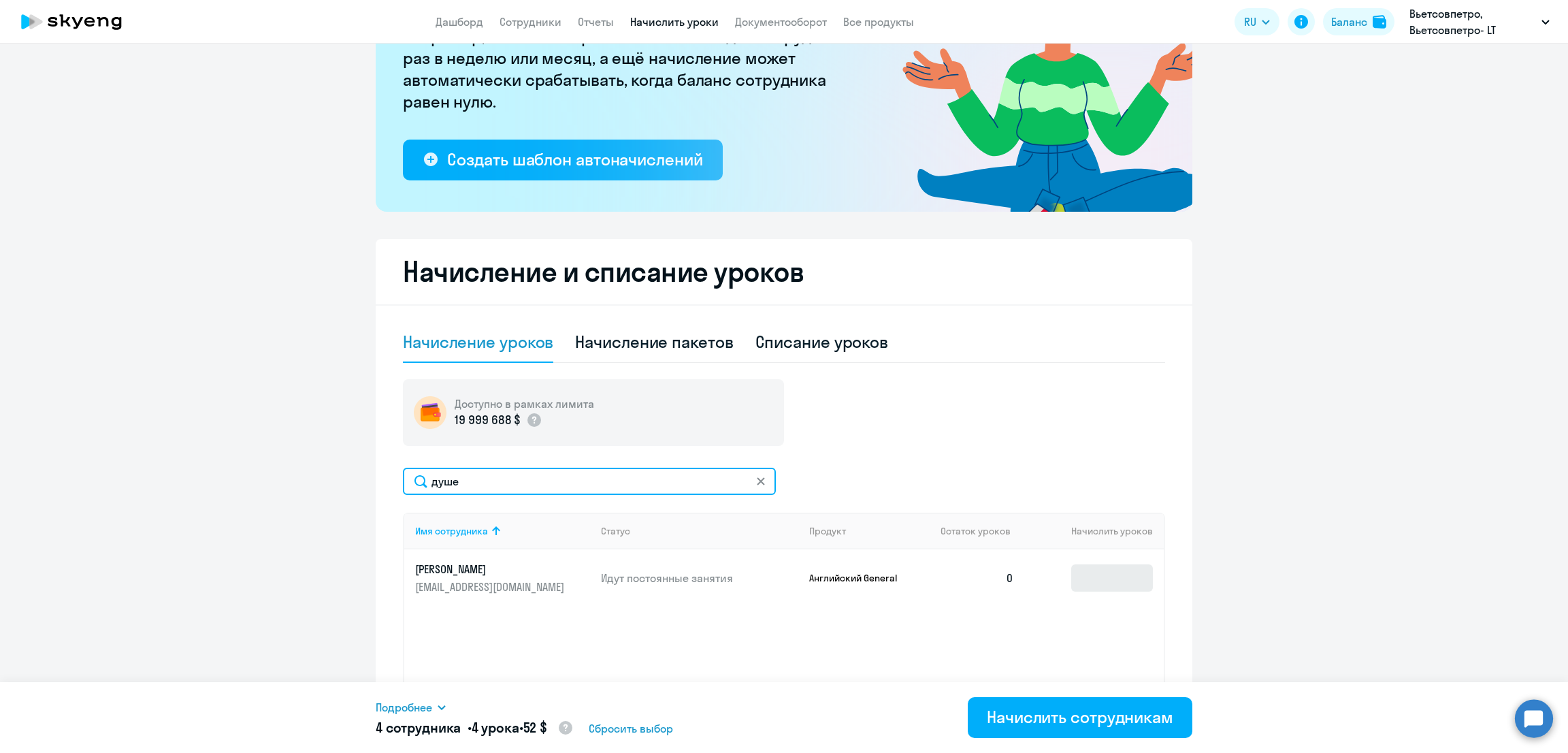
type input "душе"
click at [1132, 584] on input at bounding box center [1112, 578] width 82 height 27
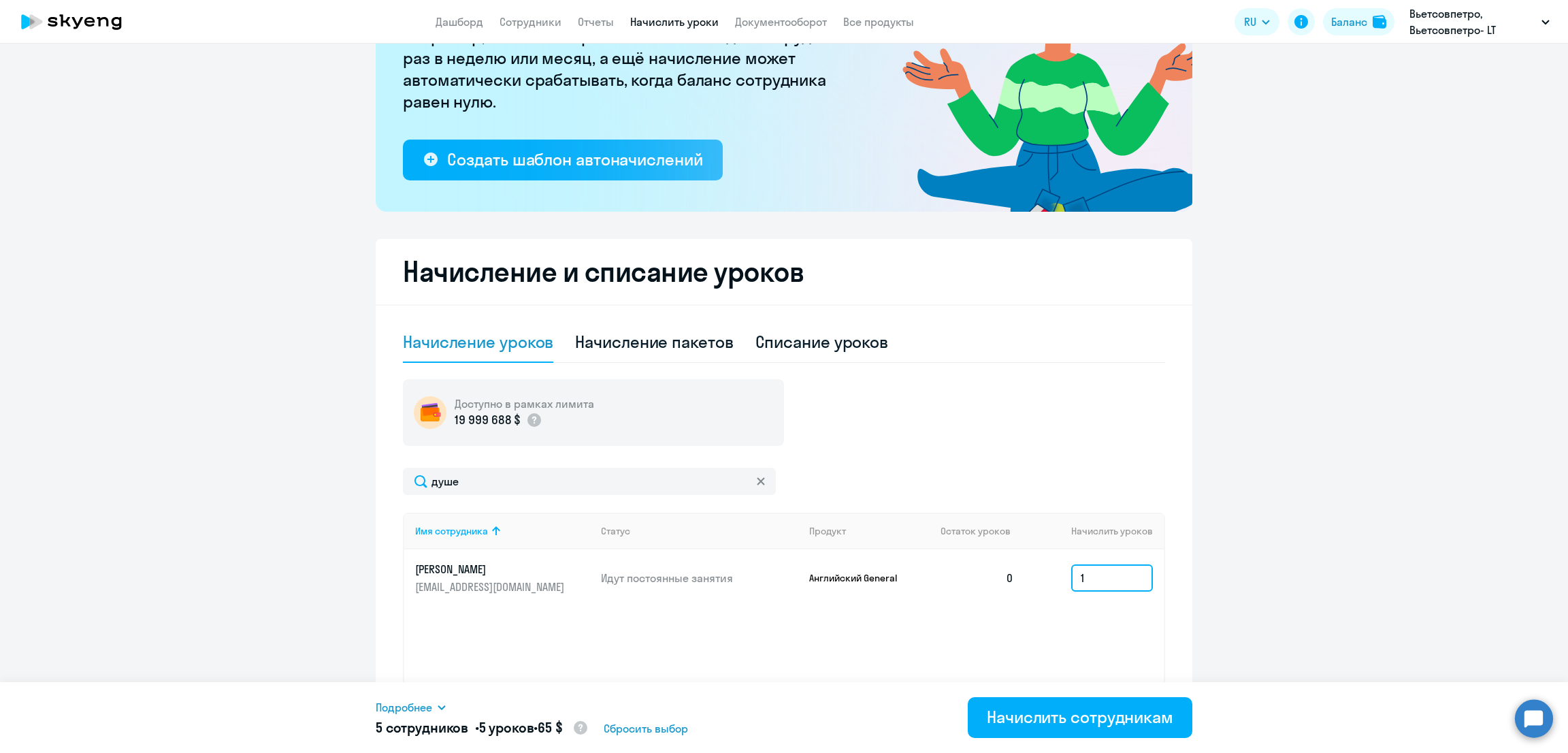
type input "1"
drag, startPoint x: 424, startPoint y: 480, endPoint x: 362, endPoint y: 483, distance: 62.1
click at [362, 483] on ng-component "Рекомендуем создать шаблон автоначислений Уроки больше не придётся начислять вр…" at bounding box center [784, 335] width 1568 height 882
type input "баж"
click at [1081, 576] on input at bounding box center [1112, 578] width 82 height 27
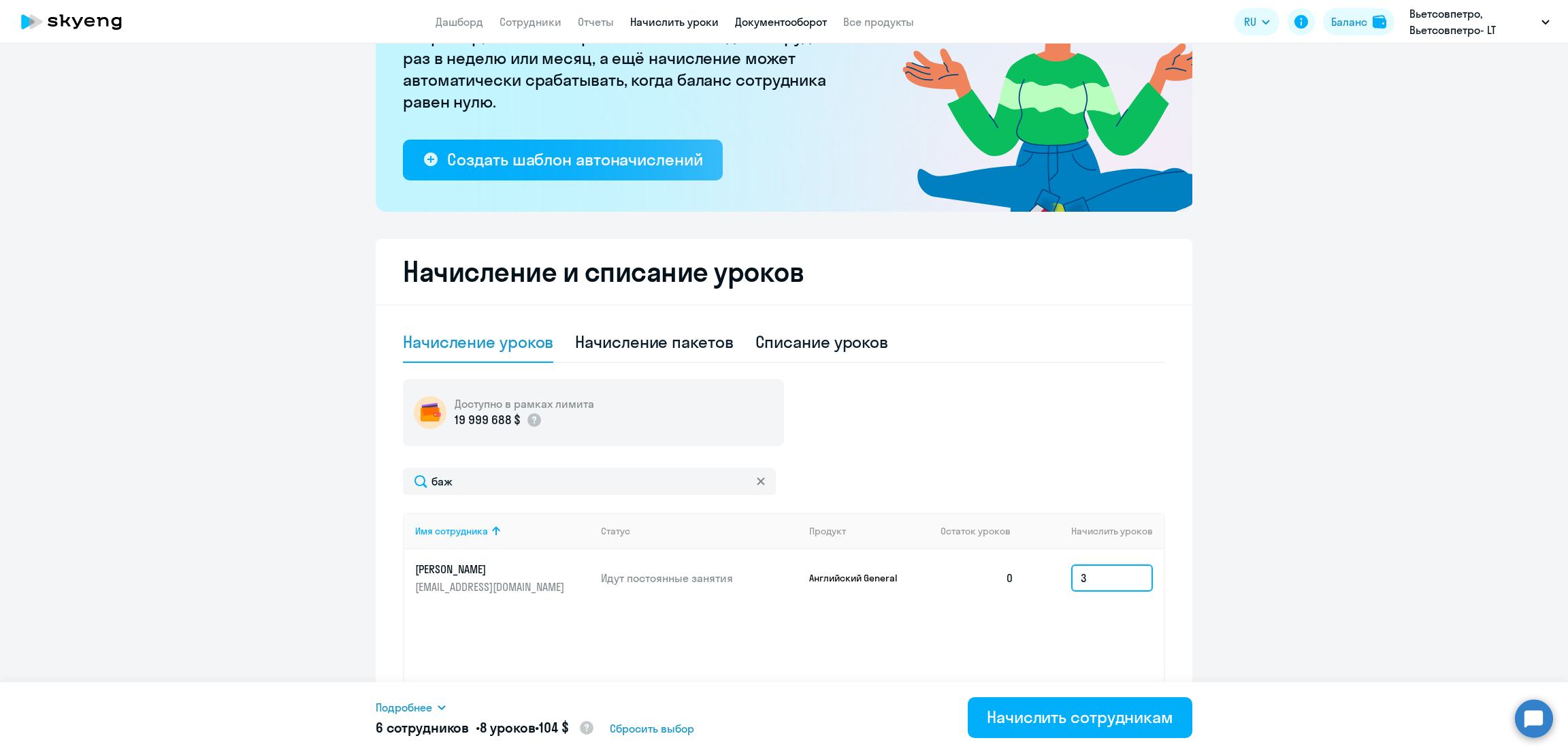
type input "3"
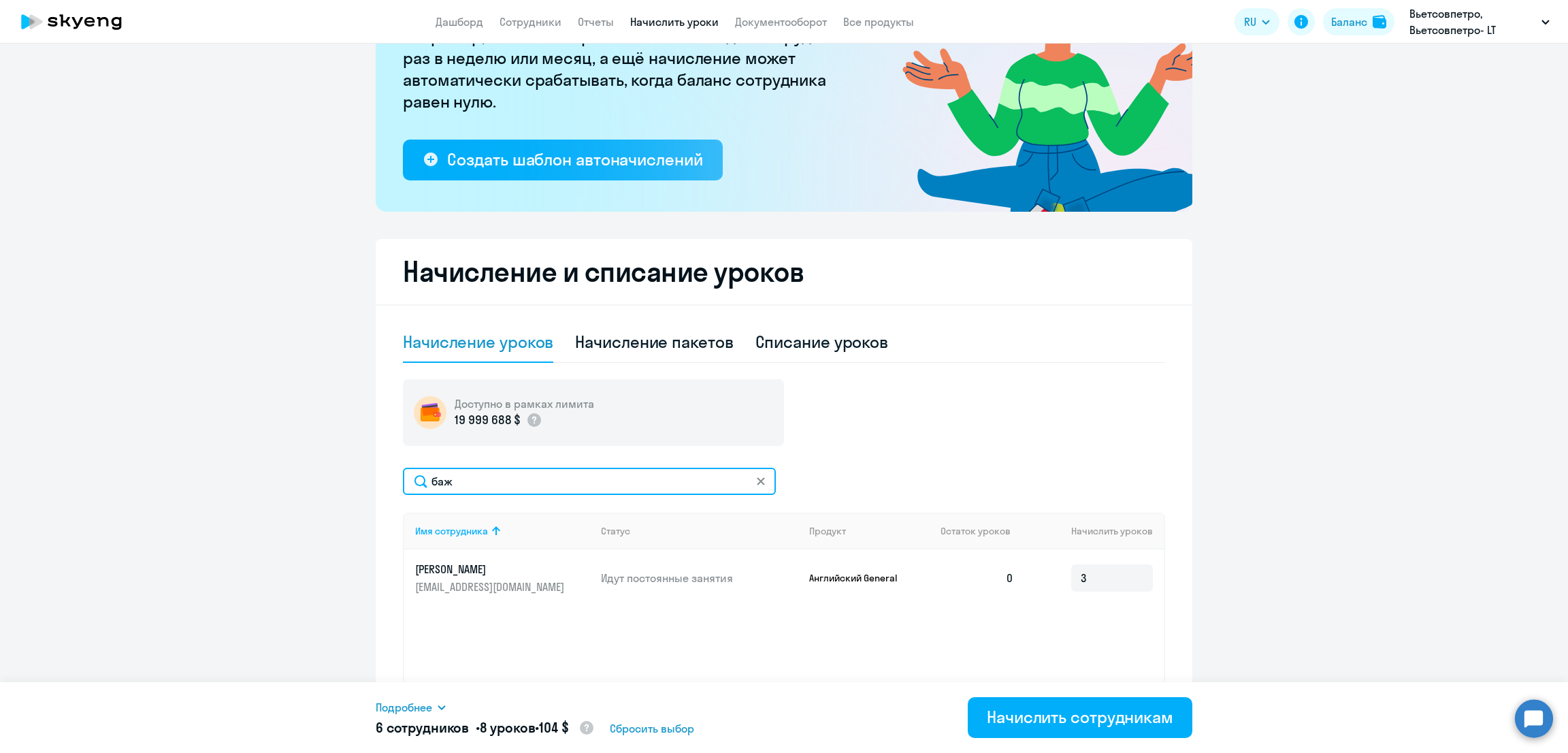
drag, startPoint x: 470, startPoint y: 483, endPoint x: 358, endPoint y: 472, distance: 112.5
click at [358, 472] on ng-component "Рекомендуем создать шаблон автоначислений Уроки больше не придётся начислять вр…" at bounding box center [784, 335] width 1568 height 882
type input "колосо"
click at [1093, 585] on input at bounding box center [1112, 578] width 82 height 27
type input "2"
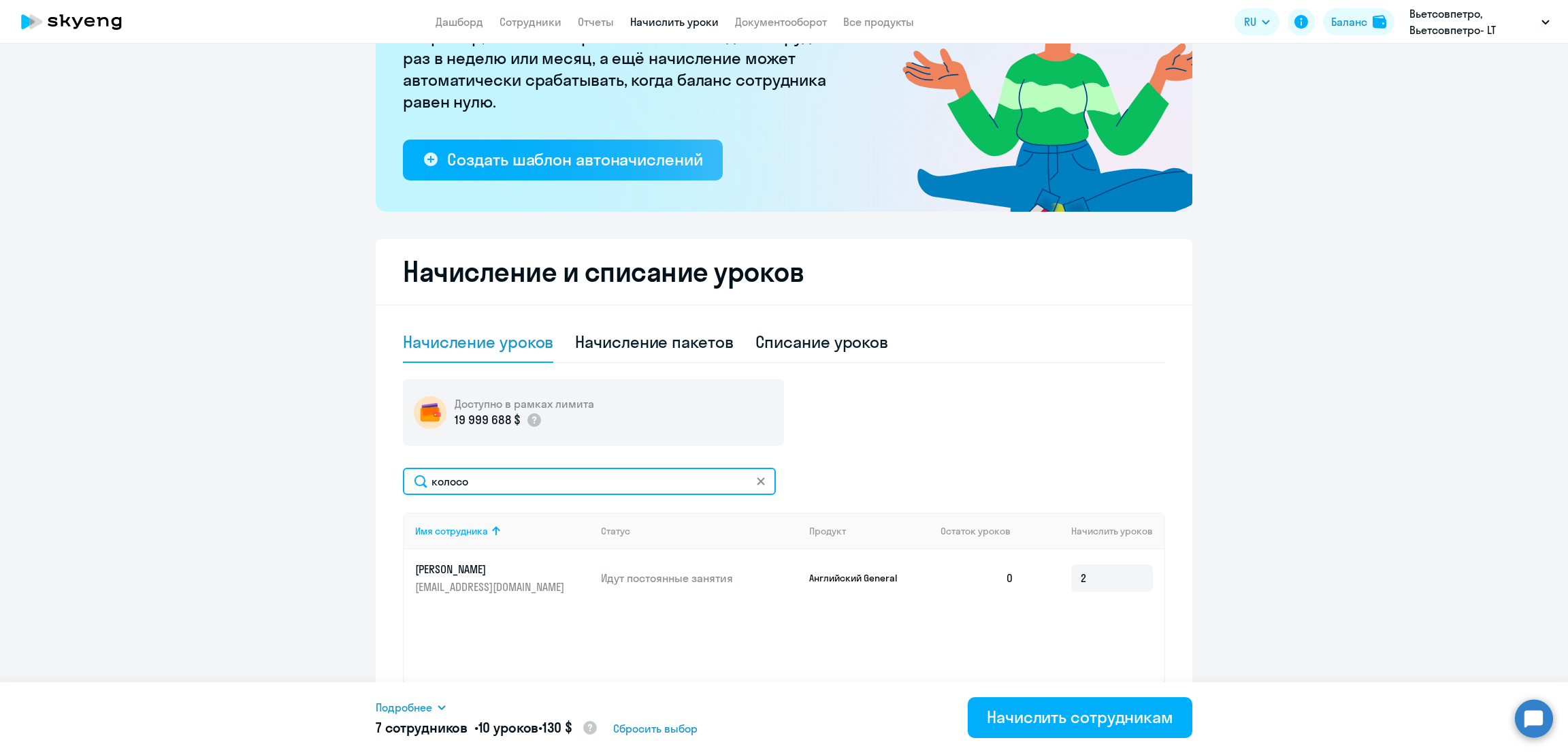
drag, startPoint x: 454, startPoint y: 480, endPoint x: 320, endPoint y: 482, distance: 134.0
click at [320, 482] on ng-component "Рекомендуем создать шаблон автоначислений Уроки больше не придётся начислять вр…" at bounding box center [784, 335] width 1568 height 882
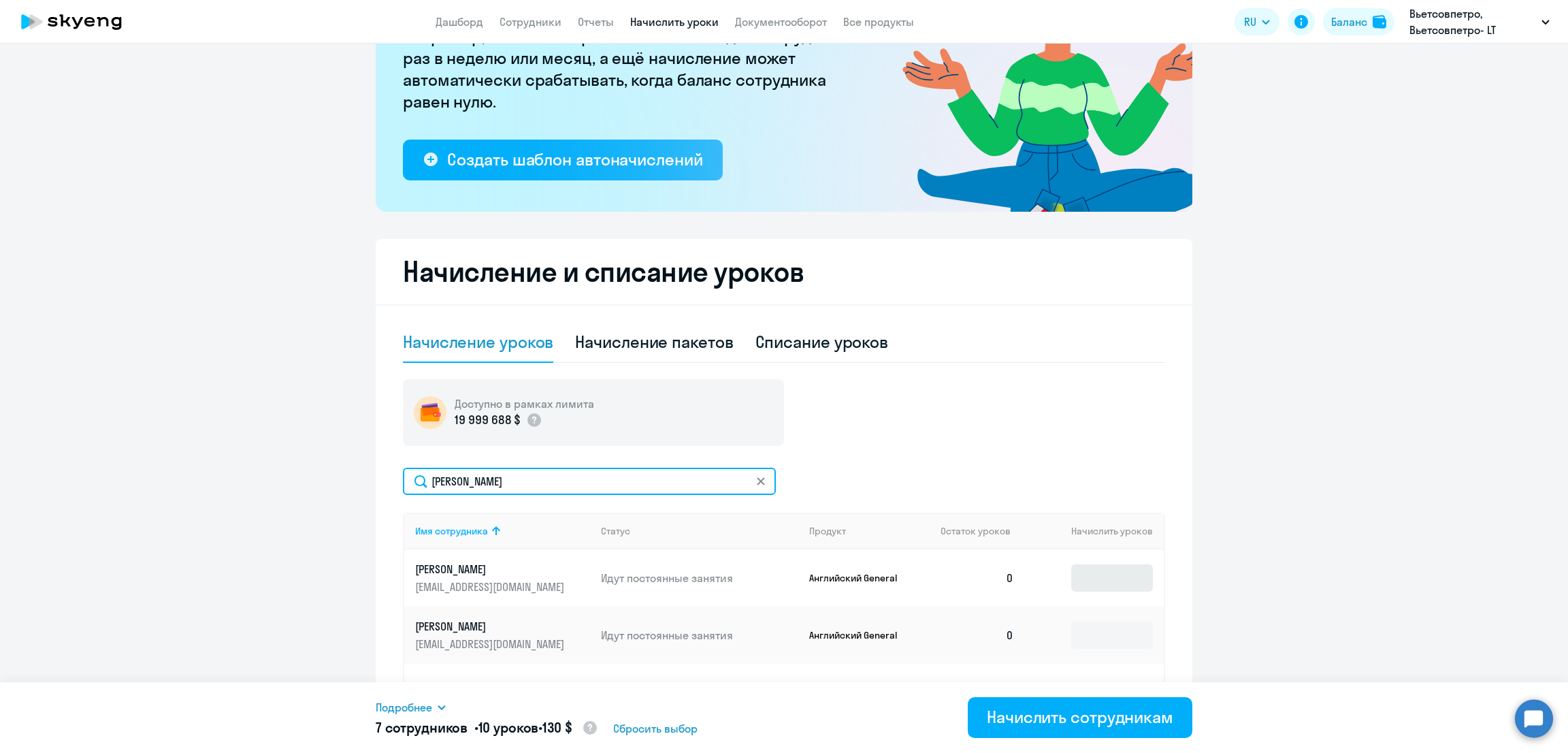
type input "андрее"
click at [1099, 571] on input at bounding box center [1112, 578] width 82 height 27
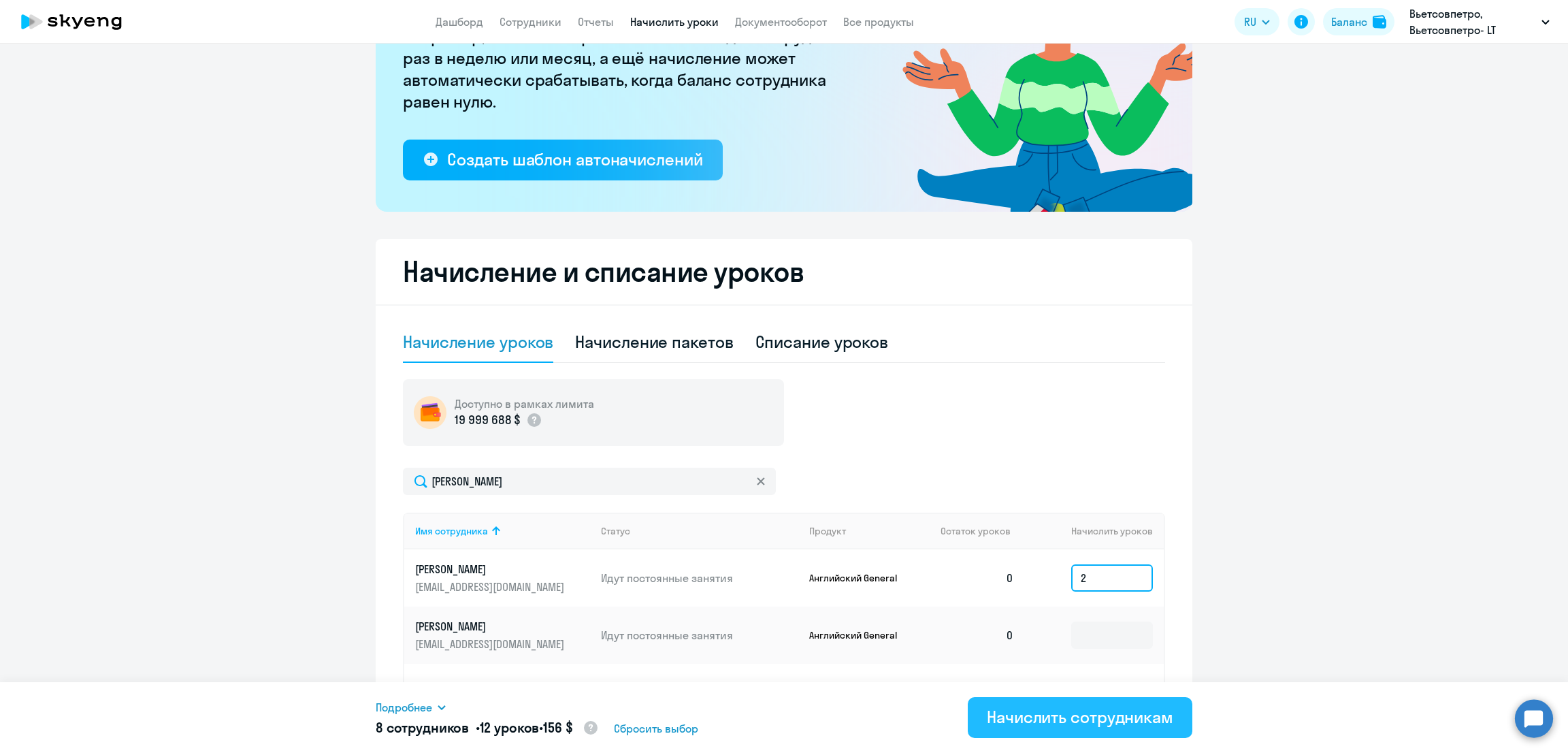
type input "2"
click at [1104, 718] on div "Начислить сотрудникам" at bounding box center [1080, 717] width 186 height 22
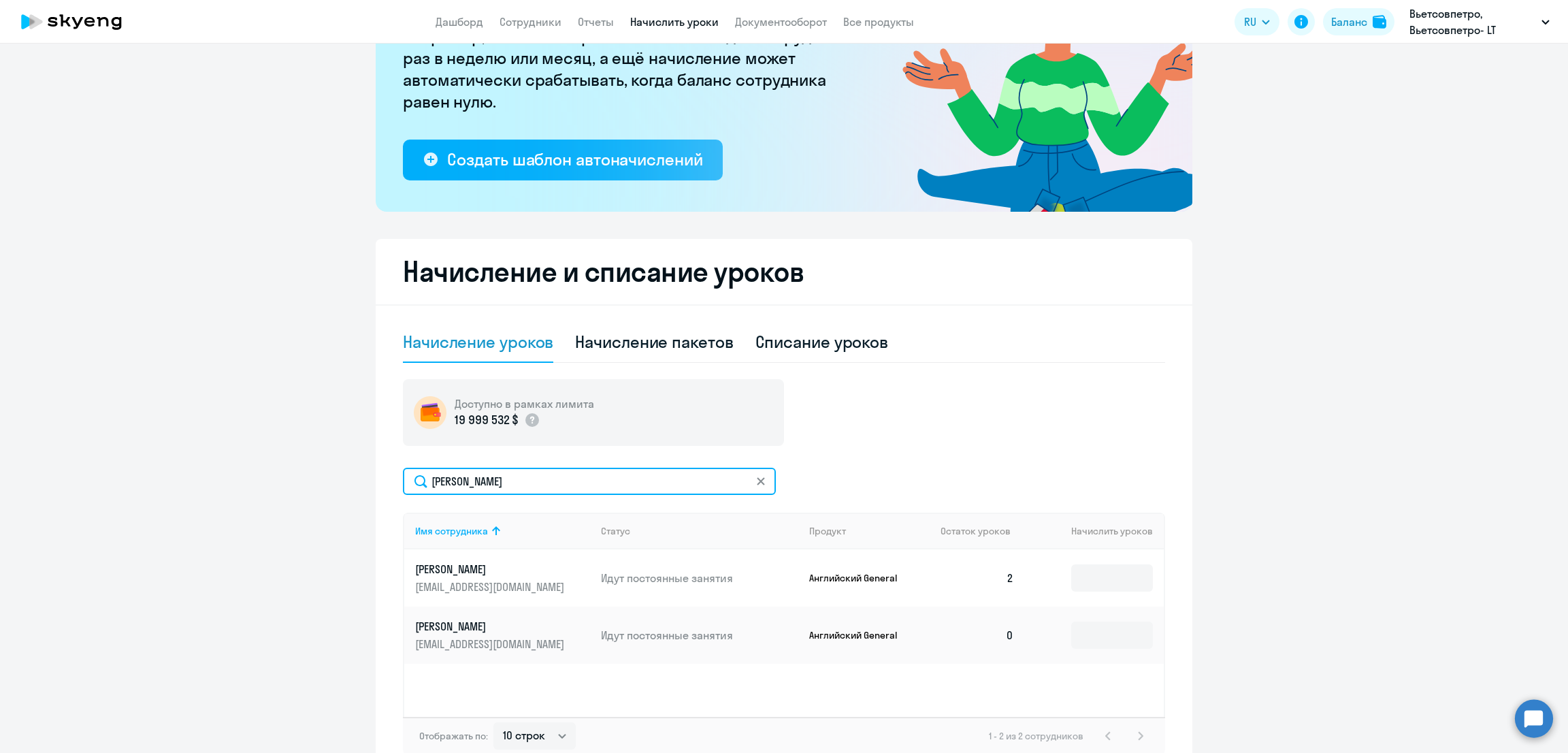
drag, startPoint x: 561, startPoint y: 479, endPoint x: 362, endPoint y: 480, distance: 199.0
click at [362, 480] on ng-component "Рекомендуем создать шаблон автоначислений Уроки больше не придётся начислять вр…" at bounding box center [784, 335] width 1568 height 882
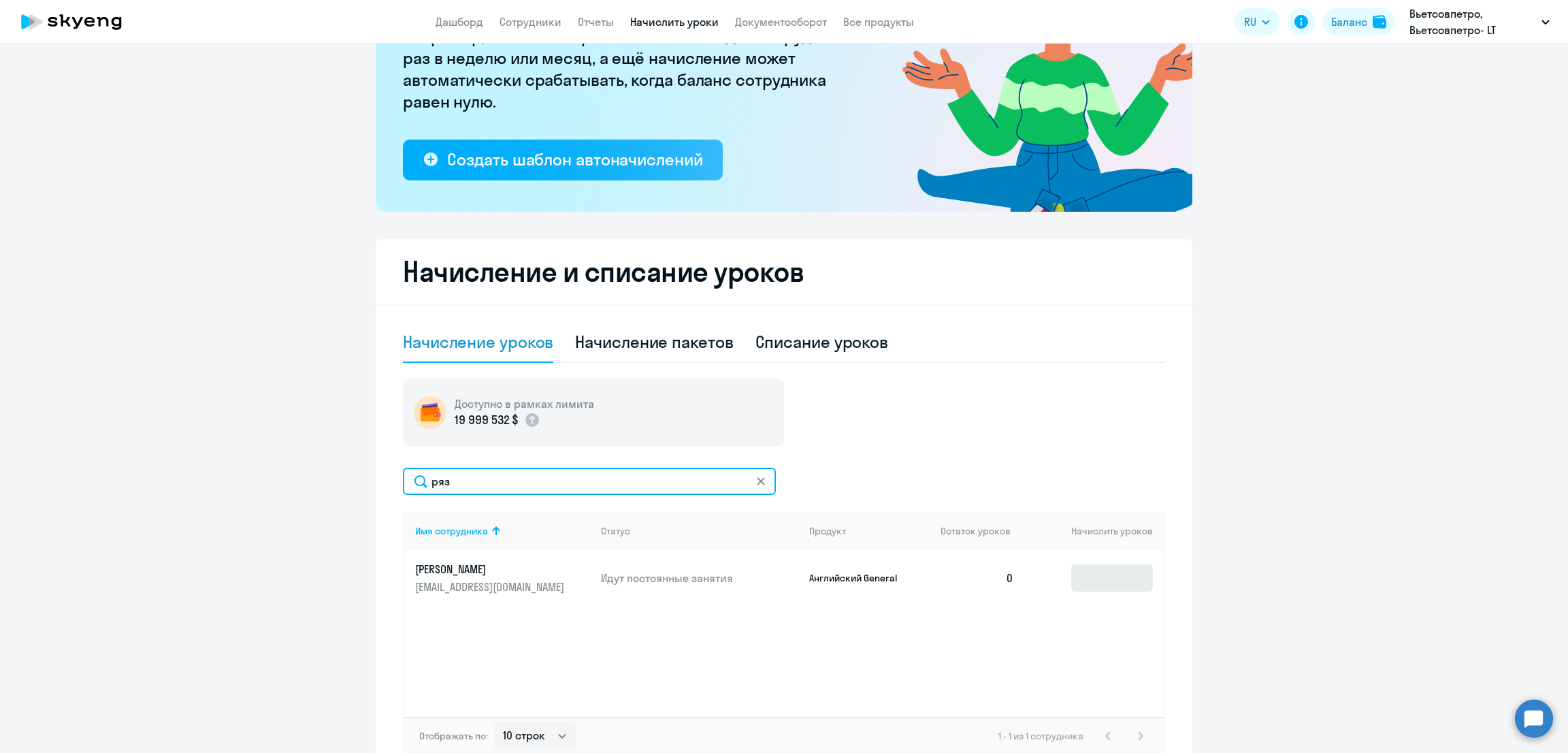
type input "ряз"
click at [1097, 571] on input at bounding box center [1112, 578] width 82 height 27
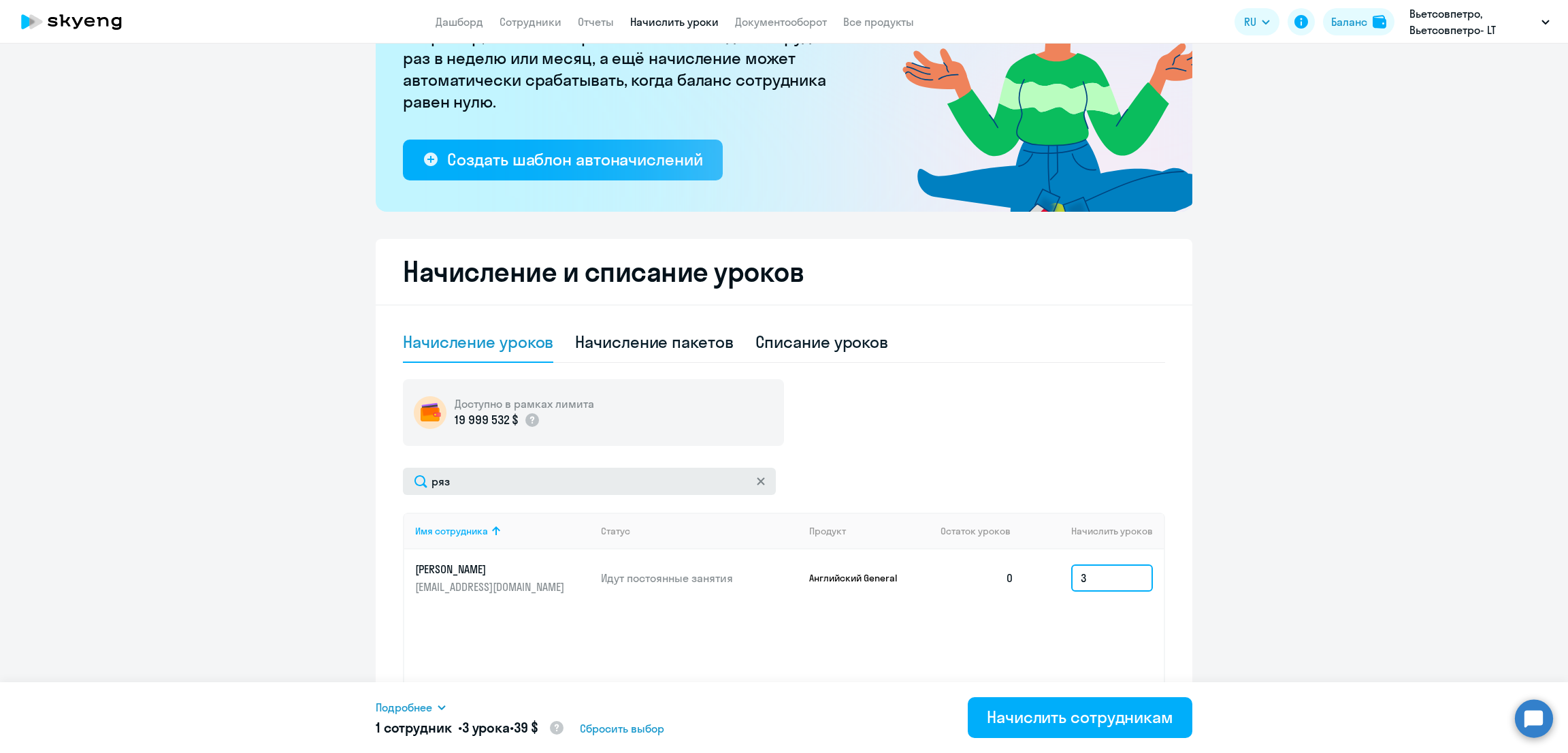
type input "3"
drag, startPoint x: 493, startPoint y: 486, endPoint x: 332, endPoint y: 489, distance: 161.0
click at [332, 489] on ng-component "Рекомендуем создать шаблон автоначислений Уроки больше не придётся начислять вр…" at bounding box center [784, 335] width 1568 height 882
type input "ворон"
click at [1077, 572] on input at bounding box center [1112, 578] width 82 height 27
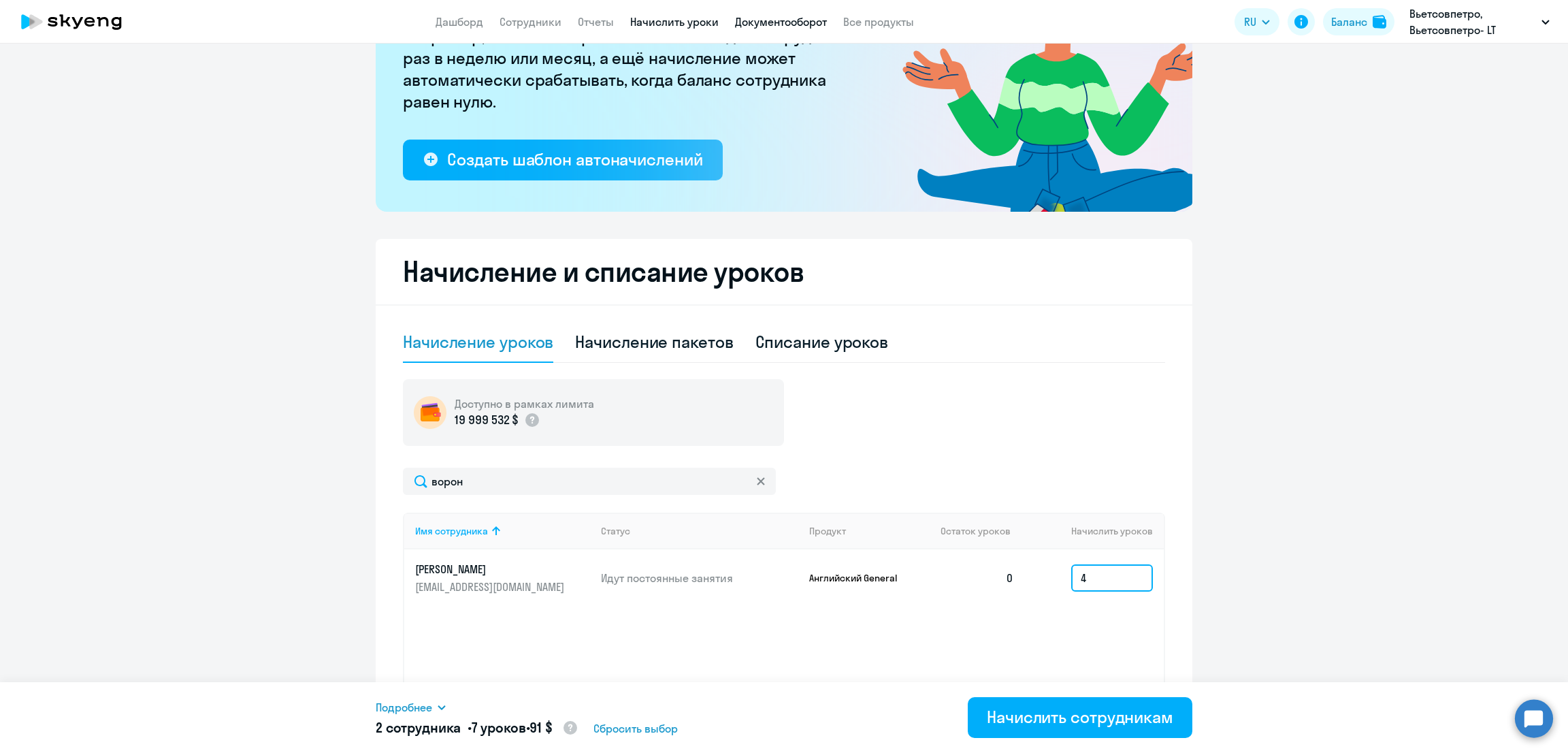
type input "4"
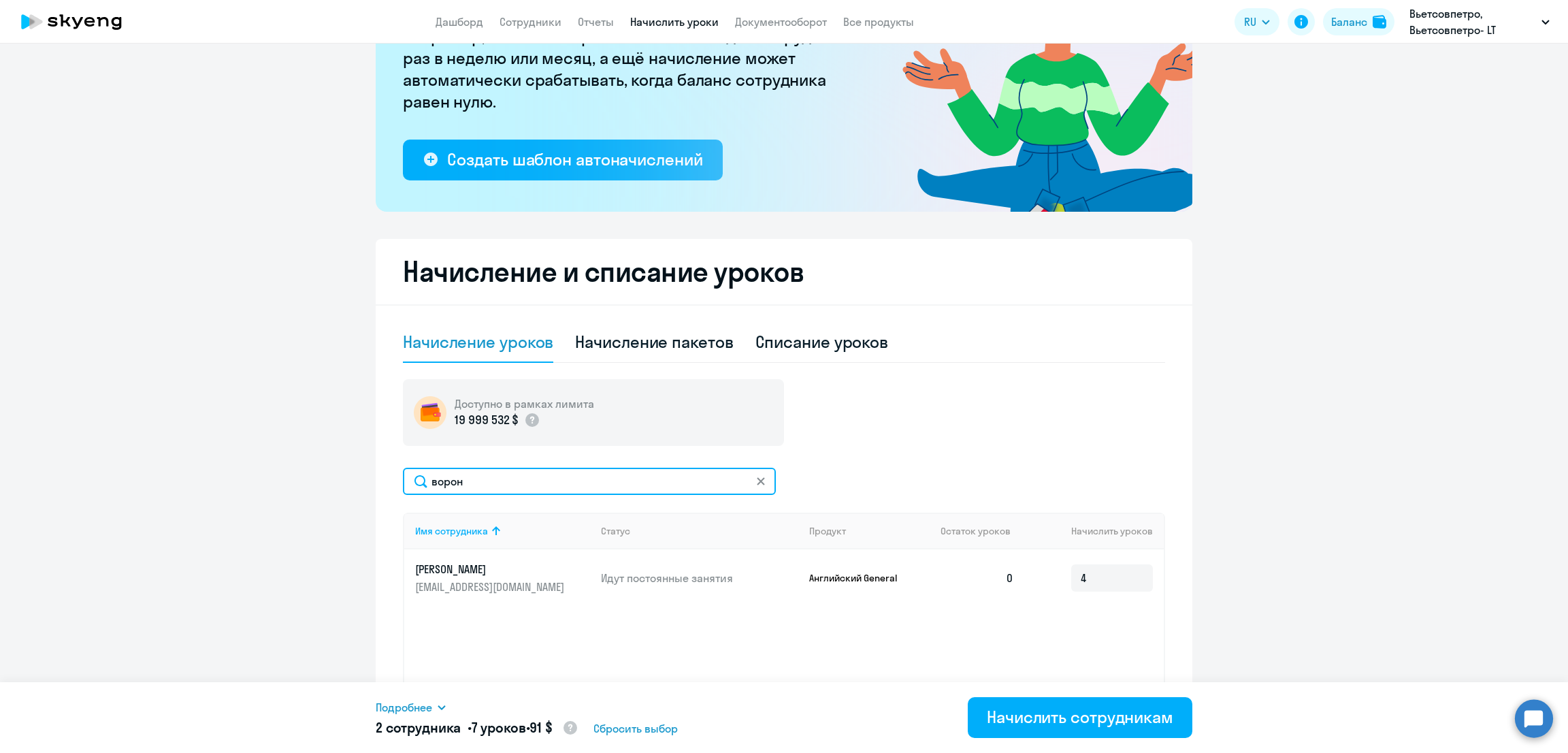
drag, startPoint x: 469, startPoint y: 476, endPoint x: 359, endPoint y: 466, distance: 110.5
click at [360, 466] on ng-component "Рекомендуем создать шаблон автоначислений Уроки больше не придётся начислять вр…" at bounding box center [784, 335] width 1568 height 882
type input "матв"
click at [1093, 573] on input at bounding box center [1112, 578] width 82 height 27
type input "2"
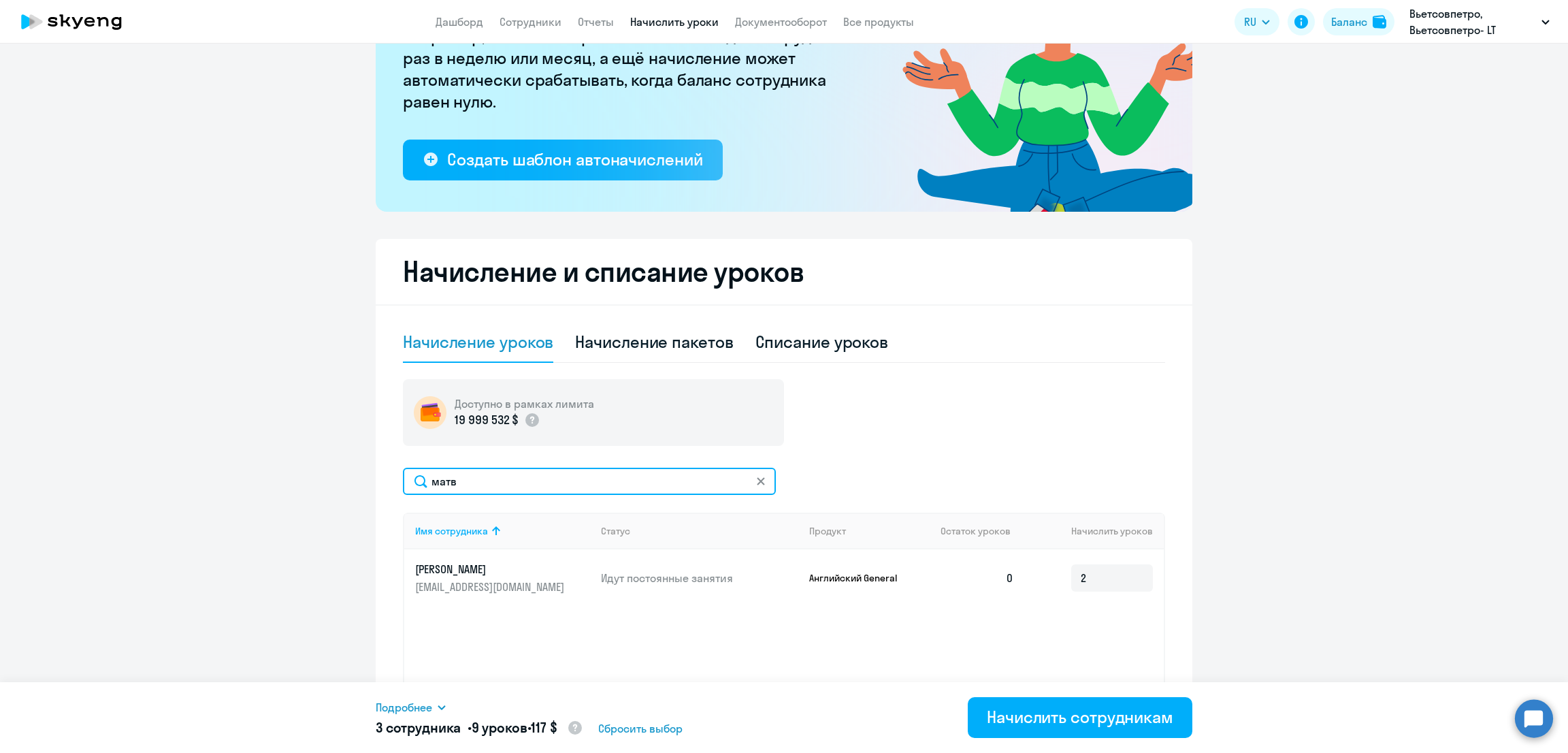
drag, startPoint x: 466, startPoint y: 481, endPoint x: 385, endPoint y: 486, distance: 81.2
click at [385, 486] on div "Начисление и списание уроков Начисление уроков Начисление пакетов Списание урок…" at bounding box center [784, 508] width 817 height 538
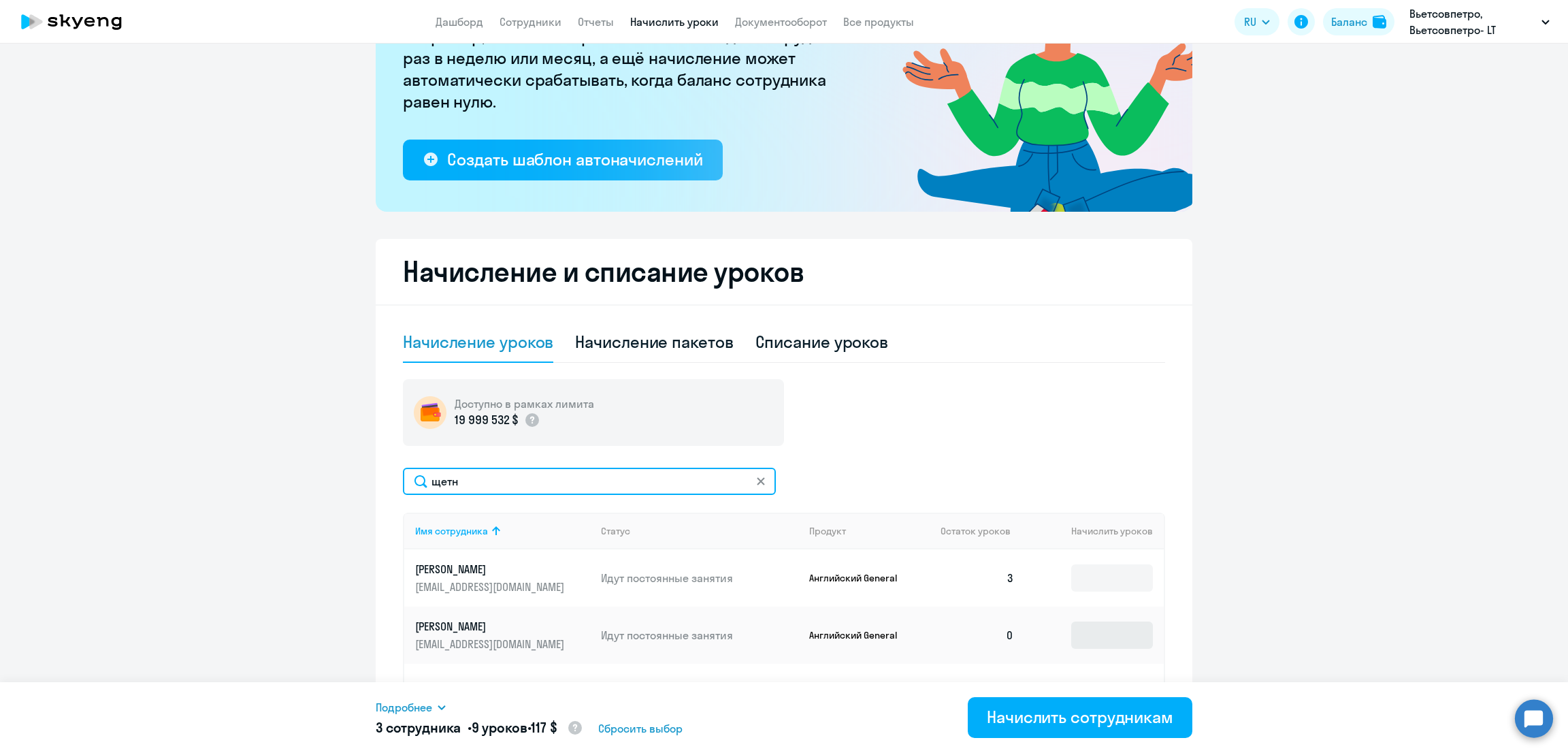
type input "щетн"
click at [1107, 640] on input at bounding box center [1112, 635] width 82 height 27
type input "2"
drag, startPoint x: 425, startPoint y: 475, endPoint x: 348, endPoint y: 478, distance: 77.1
click at [352, 478] on ng-component "Рекомендуем создать шаблон автоначислений Уроки больше не придётся начислять вр…" at bounding box center [784, 335] width 1568 height 882
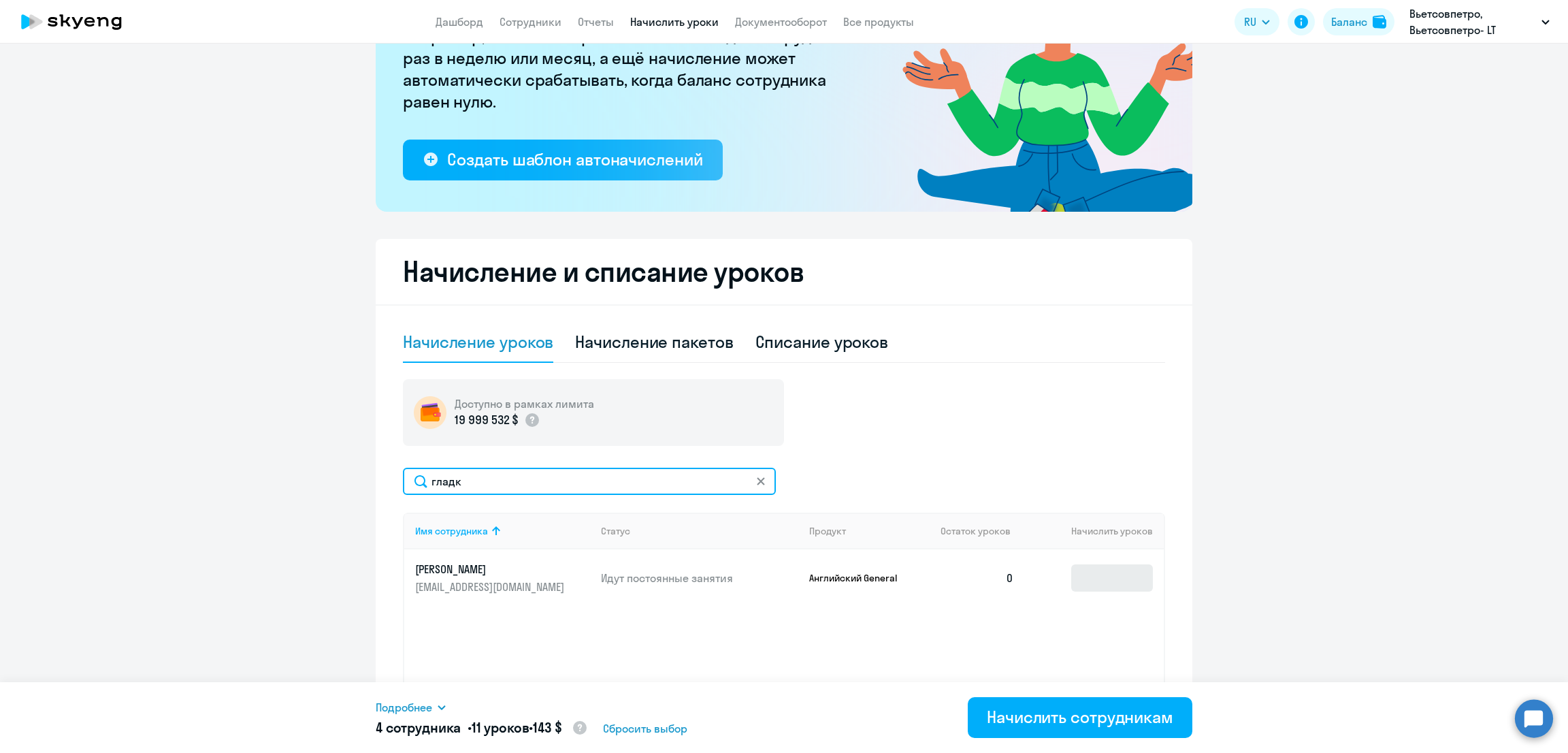
type input "гладк"
click at [1093, 579] on input at bounding box center [1112, 578] width 82 height 27
type input "2"
drag, startPoint x: 439, startPoint y: 481, endPoint x: 359, endPoint y: 481, distance: 80.0
click at [359, 481] on ng-component "Рекомендуем создать шаблон автоначислений Уроки больше не придётся начислять вр…" at bounding box center [784, 335] width 1568 height 882
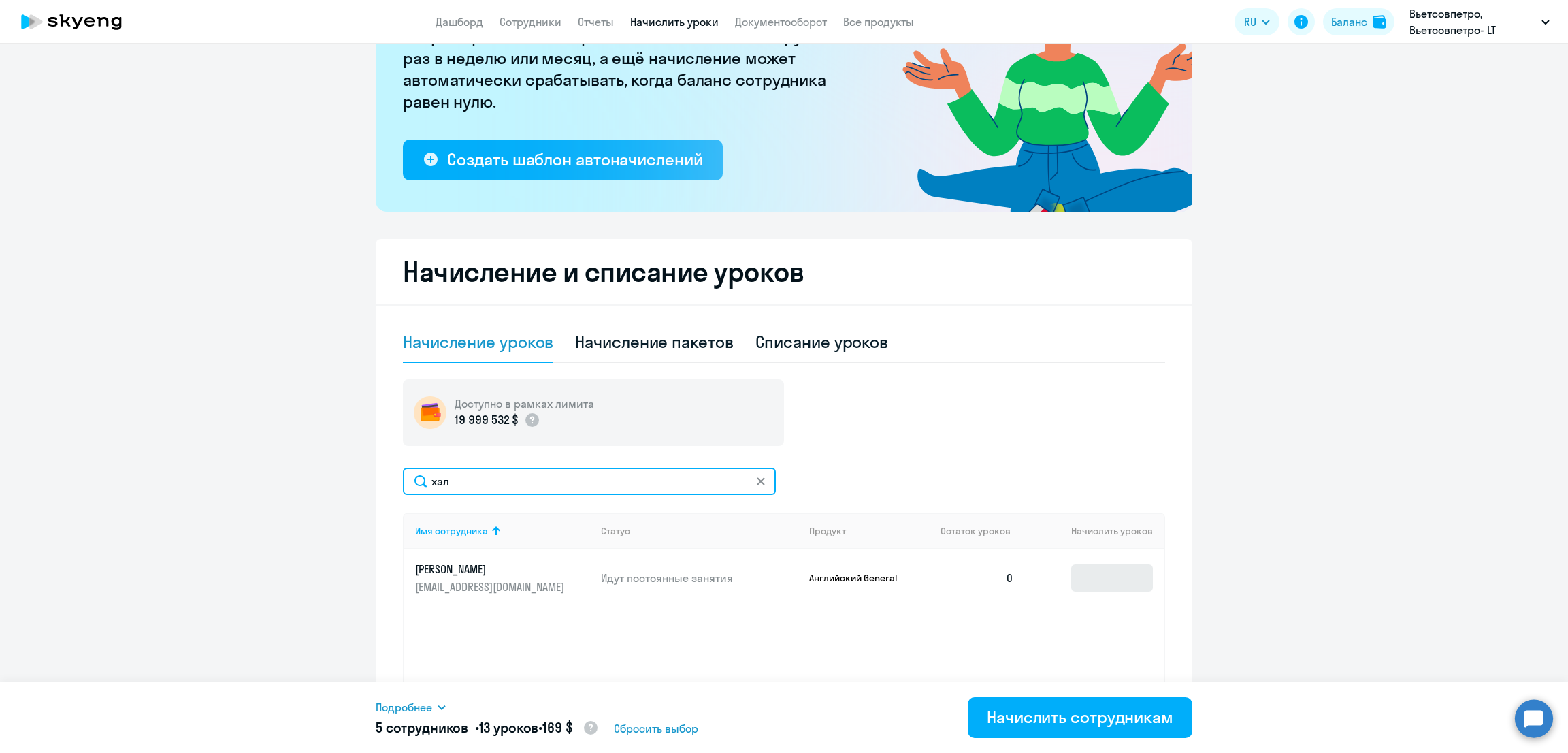
type input "хал"
click at [1077, 576] on input at bounding box center [1112, 578] width 82 height 27
type input "1"
drag, startPoint x: 467, startPoint y: 480, endPoint x: 312, endPoint y: 480, distance: 155.0
click at [312, 480] on ng-component "Рекомендуем создать шаблон автоначислений Уроки больше не придётся начислять вр…" at bounding box center [784, 335] width 1568 height 882
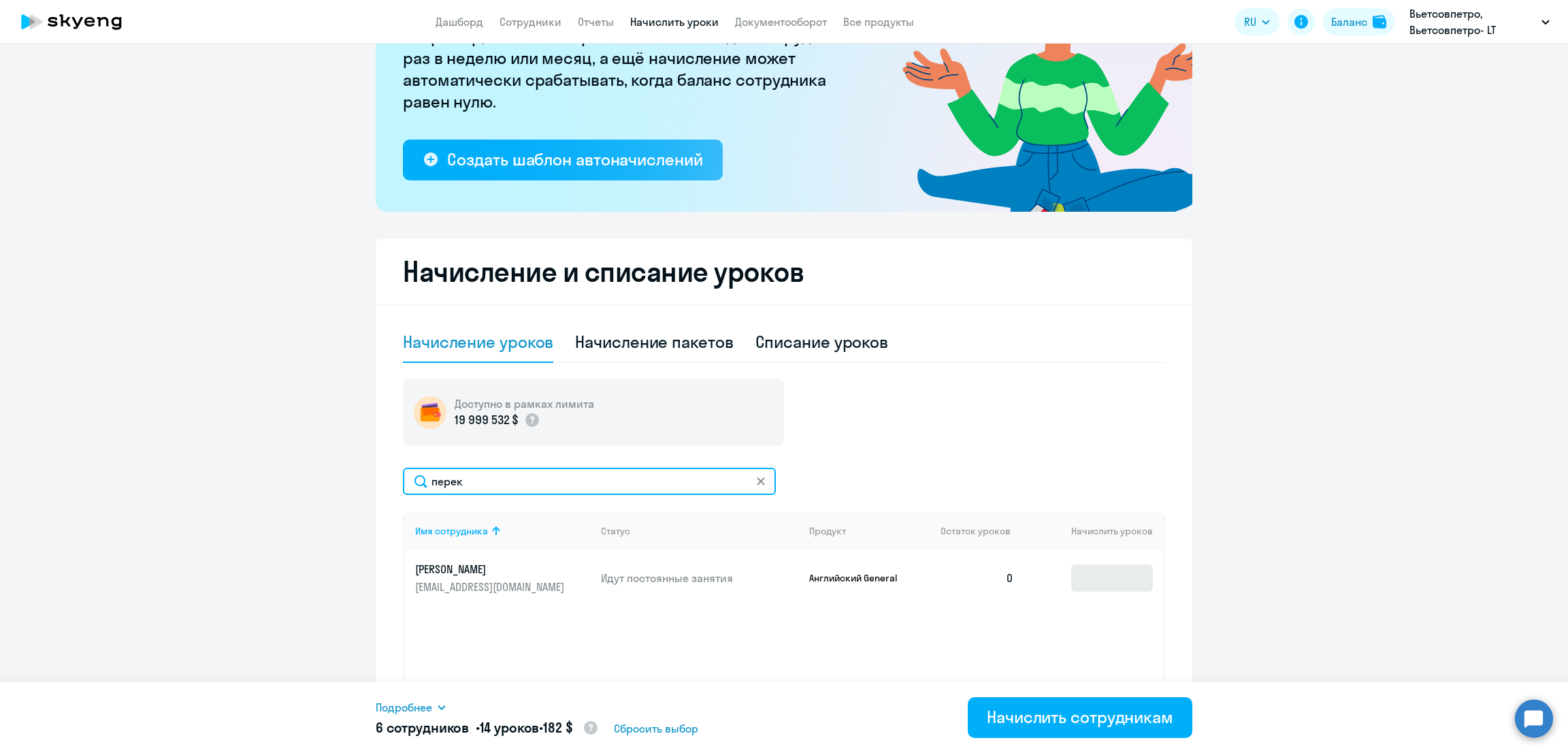
type input "перек"
click at [1089, 572] on input at bounding box center [1112, 578] width 82 height 27
type input "1"
drag, startPoint x: 380, startPoint y: 473, endPoint x: 344, endPoint y: 463, distance: 37.4
click at [338, 474] on ng-component "Рекомендуем создать шаблон автоначислений Уроки больше не придётся начислять вр…" at bounding box center [784, 335] width 1568 height 882
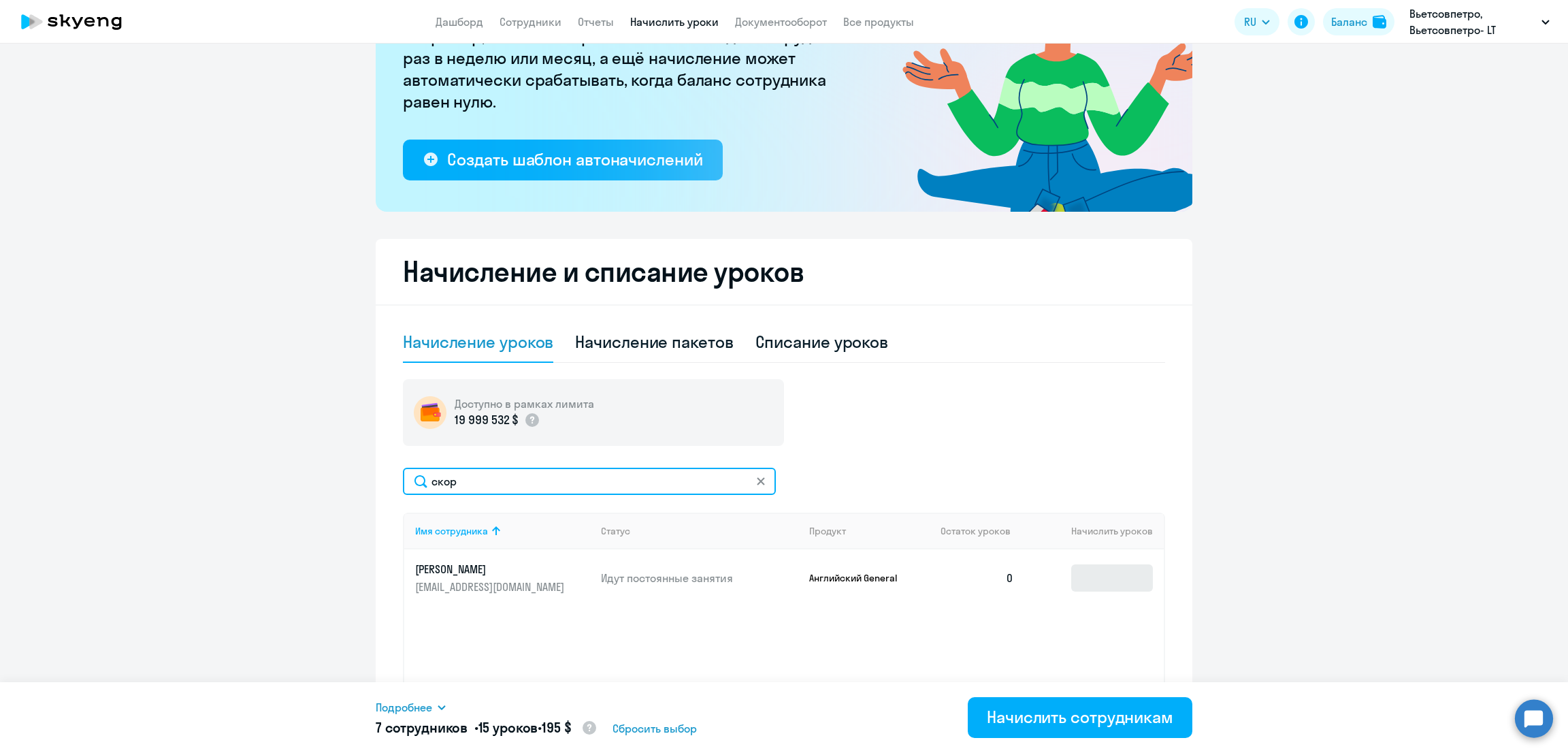
type input "скор"
click at [1089, 581] on input at bounding box center [1112, 578] width 82 height 27
type input "1"
drag, startPoint x: 484, startPoint y: 495, endPoint x: 316, endPoint y: 480, distance: 168.7
click at [313, 482] on ng-component "Рекомендуем создать шаблон автоначислений Уроки больше не придётся начислять вр…" at bounding box center [784, 335] width 1568 height 882
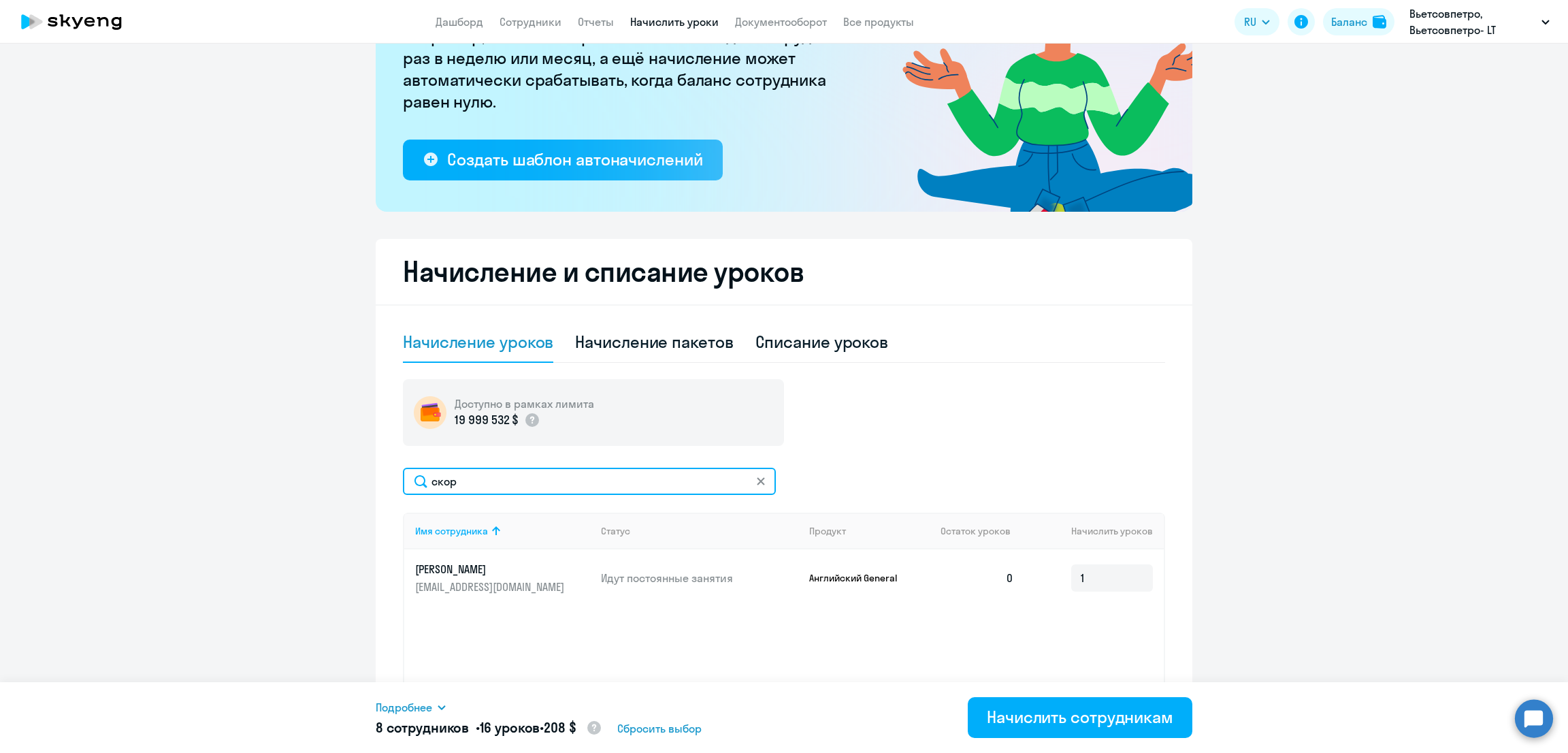
drag, startPoint x: 399, startPoint y: 471, endPoint x: 328, endPoint y: 470, distance: 71.0
click at [337, 471] on ng-component "Рекомендуем создать шаблон автоначислений Уроки больше не придётся начислять вр…" at bounding box center [784, 335] width 1568 height 882
type input "овч"
click at [1097, 573] on input at bounding box center [1112, 578] width 82 height 27
type input "1"
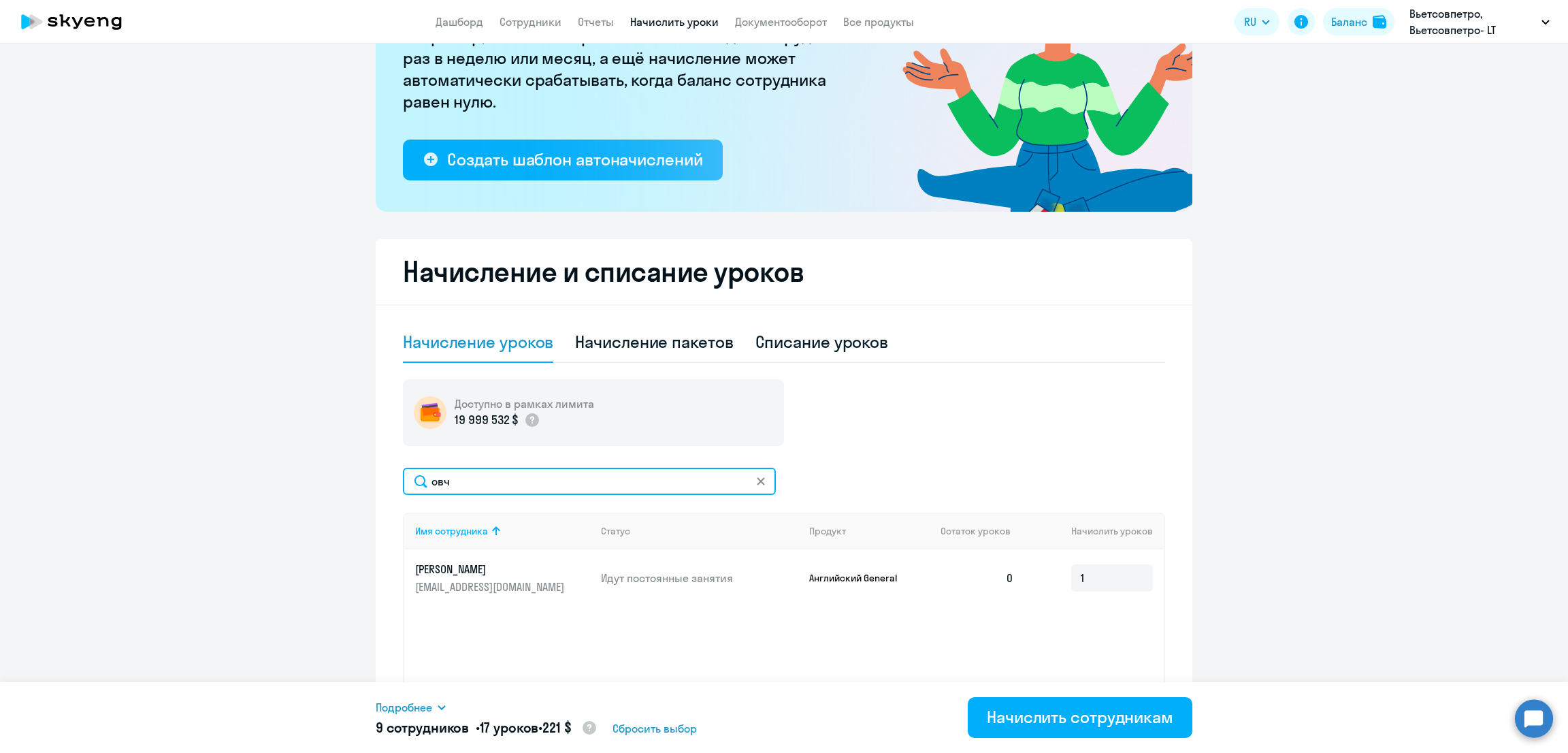
drag, startPoint x: 464, startPoint y: 480, endPoint x: 355, endPoint y: 487, distance: 109.2
click at [355, 487] on ng-component "Рекомендуем создать шаблон автоначислений Уроки больше не придётся начислять вр…" at bounding box center [784, 335] width 1568 height 882
type input "кузьм"
click at [1106, 574] on input at bounding box center [1112, 585] width 82 height 27
type input "1"
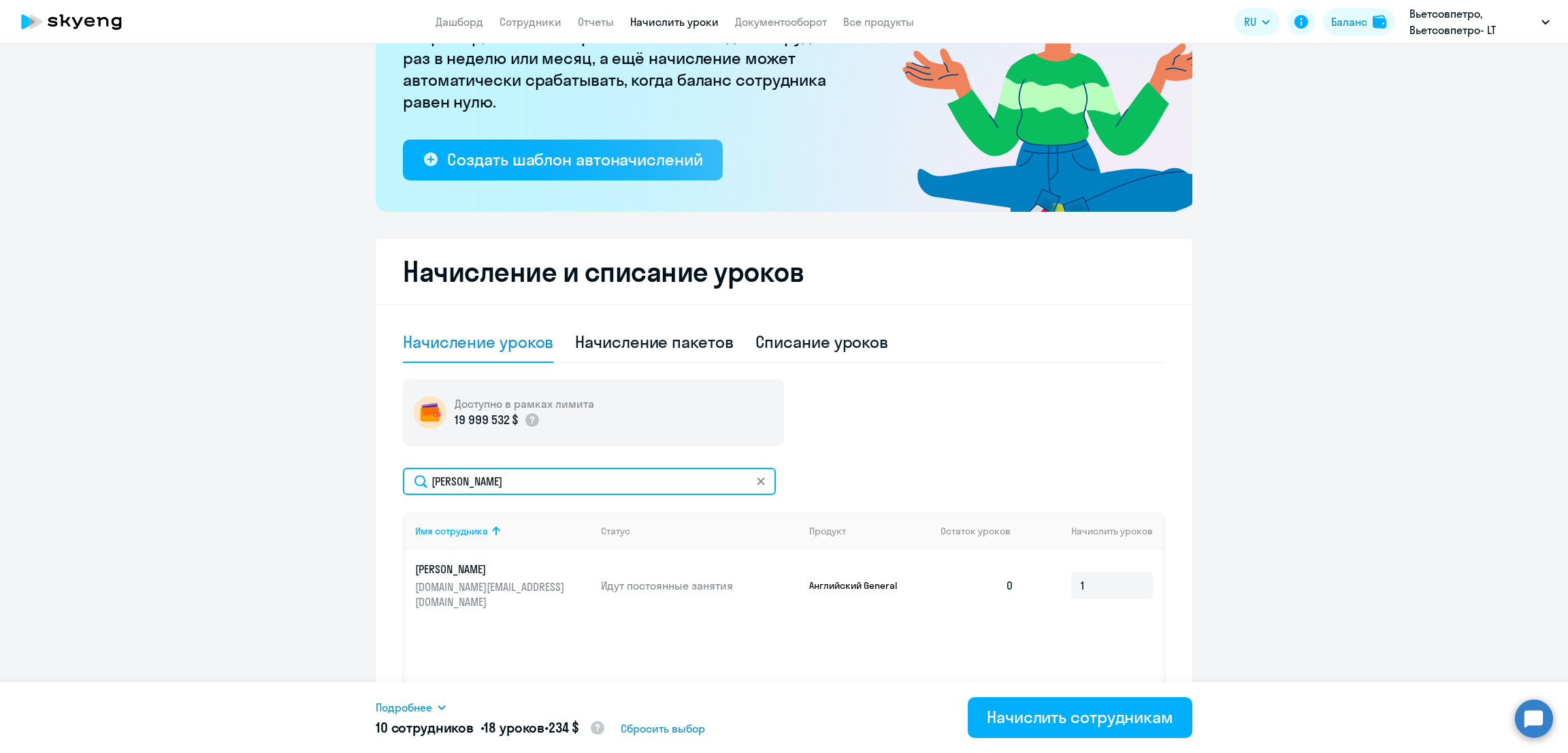
drag, startPoint x: 500, startPoint y: 486, endPoint x: 372, endPoint y: 486, distance: 128.0
click at [376, 486] on div "Начисление и списание уроков Начисление уроков Начисление пакетов Списание урок…" at bounding box center [784, 508] width 817 height 538
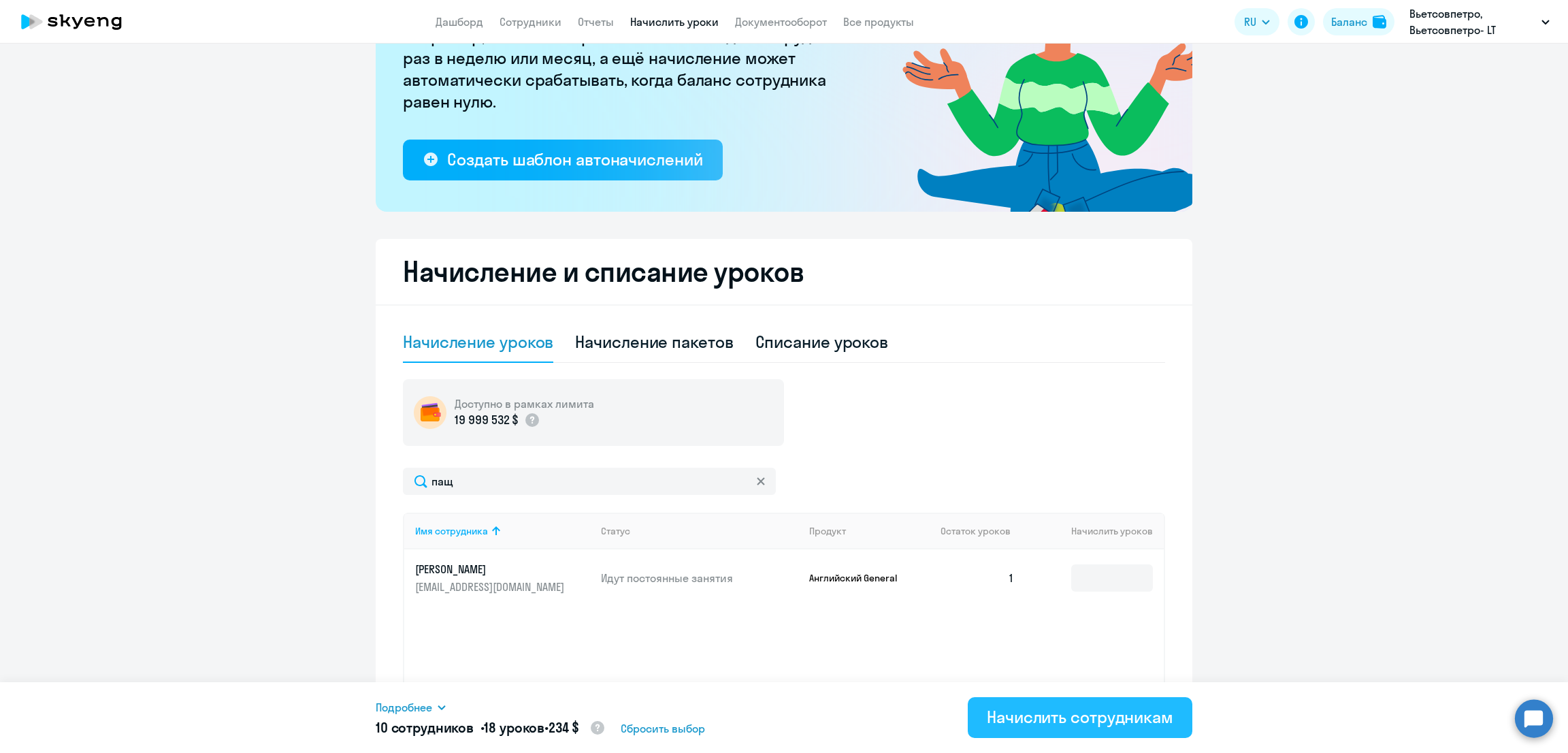
click at [1075, 715] on div "Начислить сотрудникам" at bounding box center [1080, 717] width 186 height 22
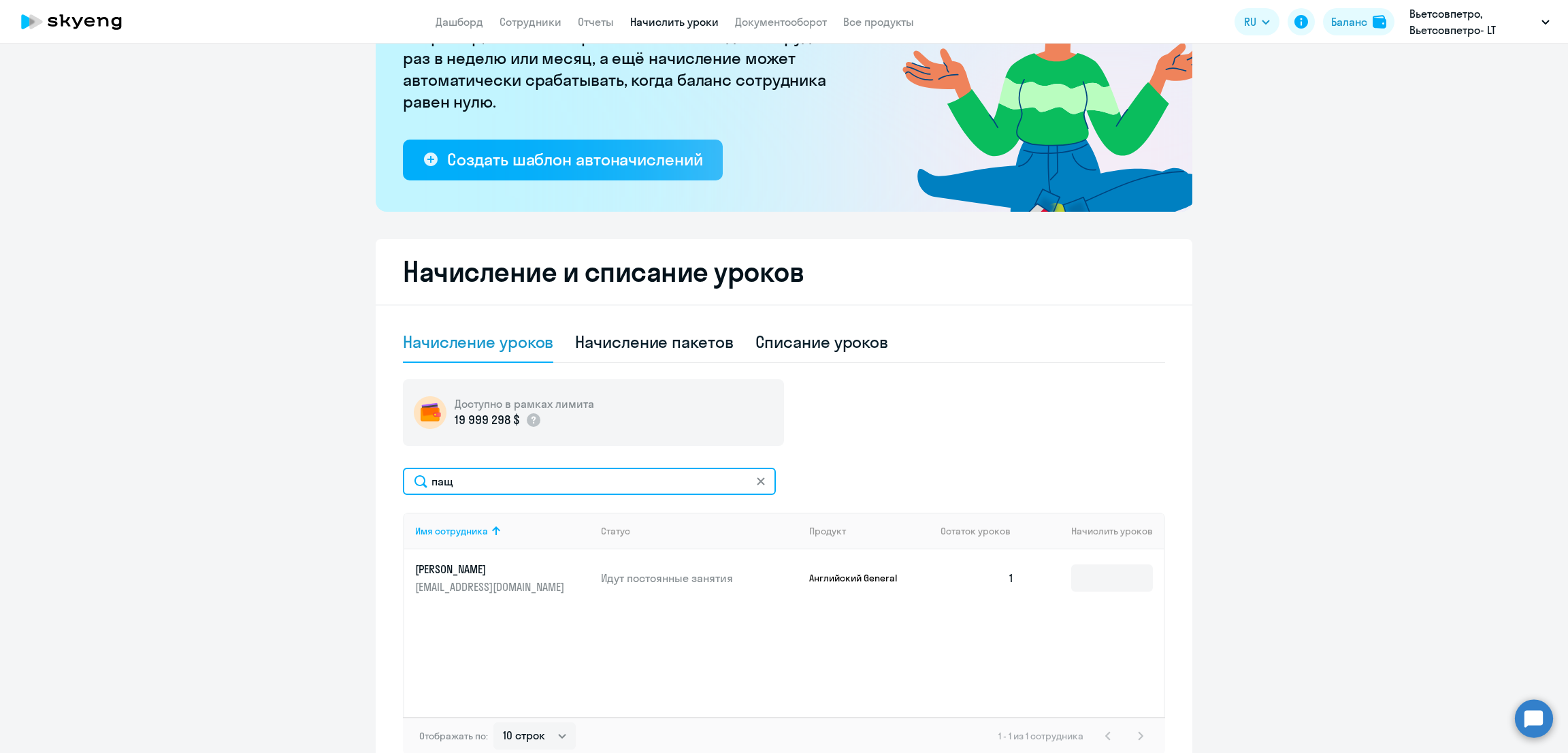
drag, startPoint x: 522, startPoint y: 480, endPoint x: 211, endPoint y: 489, distance: 311.1
click at [209, 494] on ng-component "Рекомендуем создать шаблон автоначислений Уроки больше не придётся начислять вр…" at bounding box center [784, 335] width 1568 height 882
type input "бале"
click at [1085, 582] on input at bounding box center [1112, 578] width 82 height 27
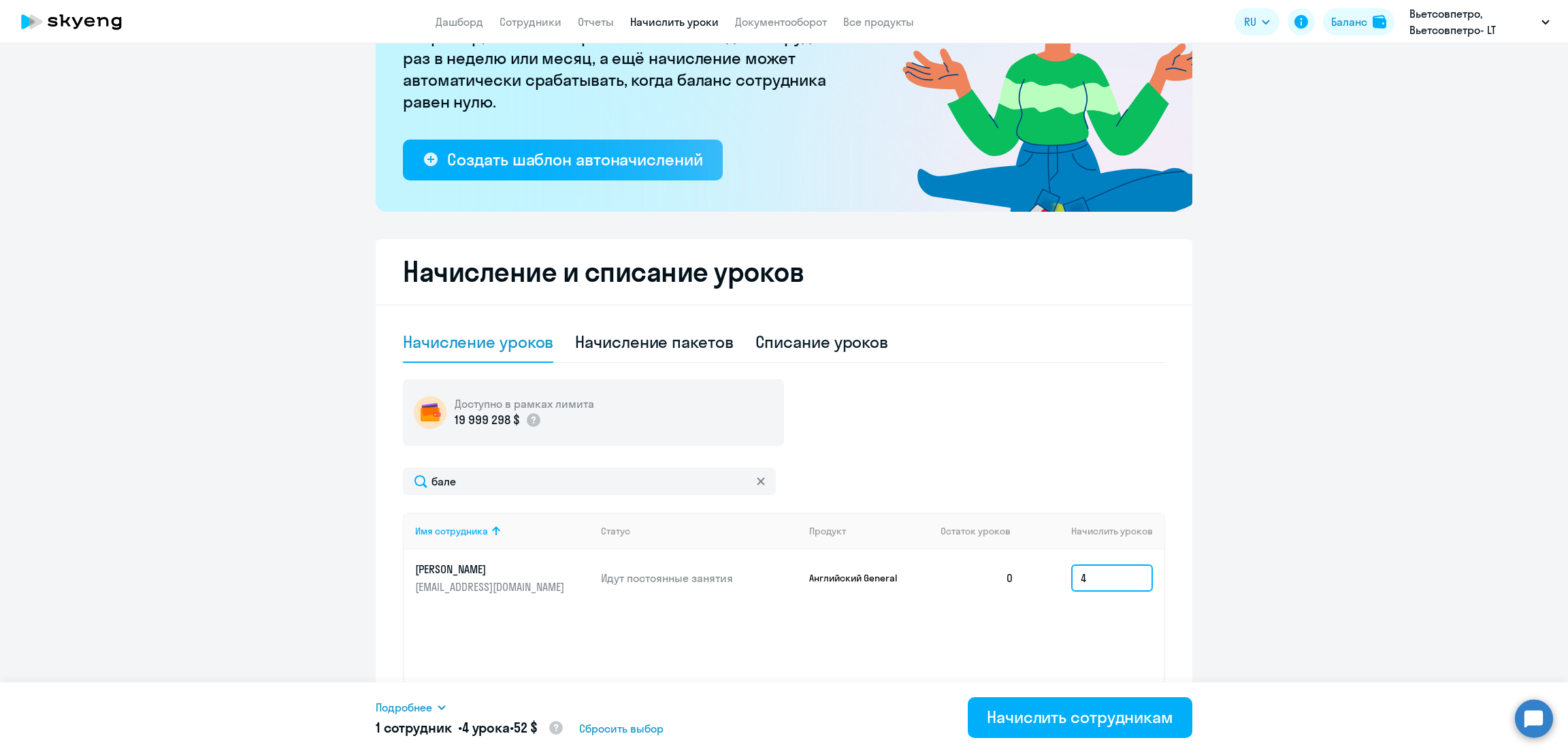
type input "4"
drag, startPoint x: 470, startPoint y: 475, endPoint x: 356, endPoint y: 488, distance: 114.7
click at [356, 488] on ng-component "Рекомендуем создать шаблон автоначислений Уроки больше не придётся начислять вр…" at bounding box center [784, 335] width 1568 height 882
type input "давы"
click at [1104, 579] on input at bounding box center [1112, 578] width 82 height 27
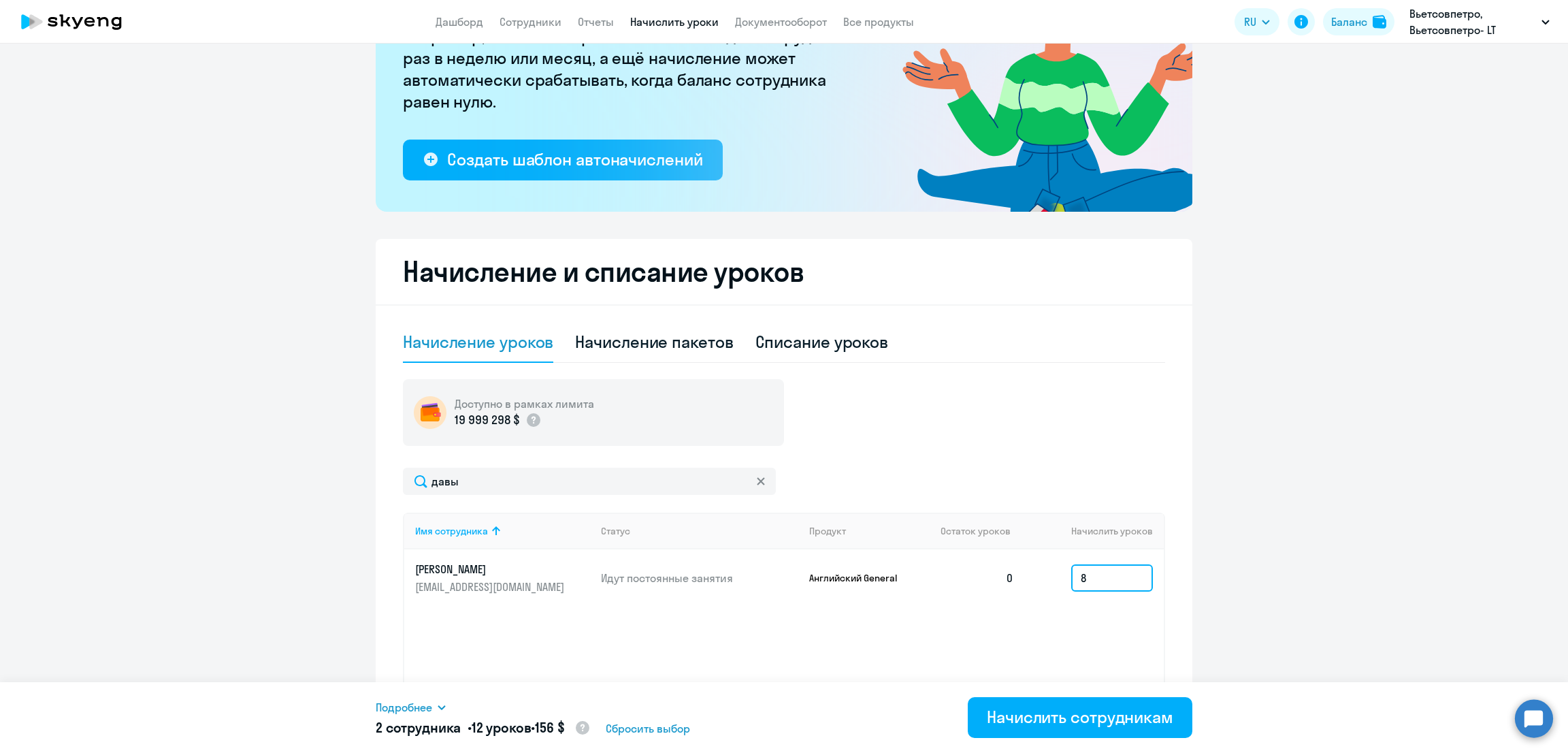
type input "8"
click at [386, 481] on div "Начисление и списание уроков Начисление уроков Начисление пакетов Списание урок…" at bounding box center [784, 508] width 817 height 538
type input "зинн"
click at [1092, 571] on input at bounding box center [1112, 578] width 82 height 27
type input "12"
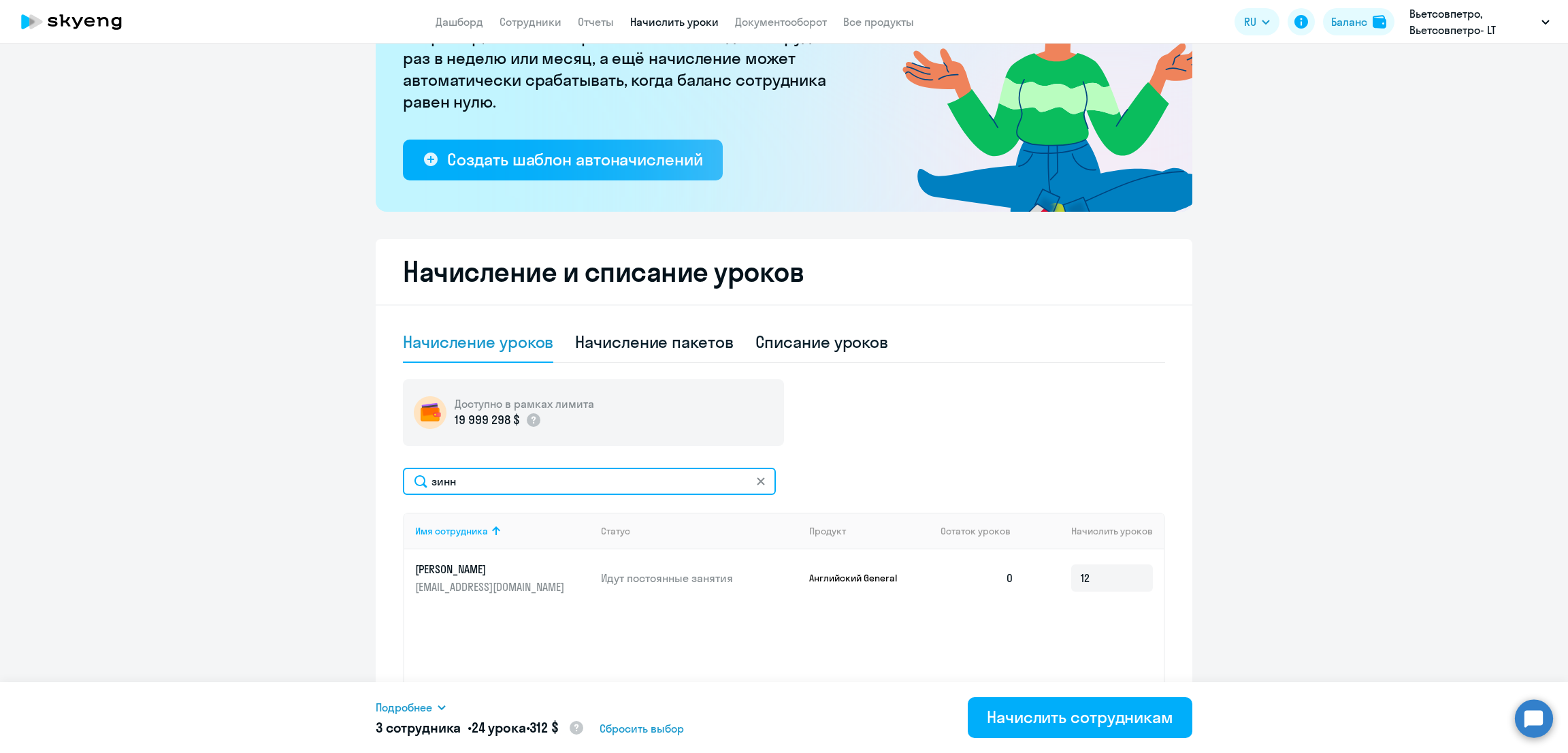
drag, startPoint x: 403, startPoint y: 487, endPoint x: 372, endPoint y: 476, distance: 32.9
click at [360, 490] on ng-component "Рекомендуем создать шаблон автоначислений Уроки больше не придётся начислять вр…" at bounding box center [784, 335] width 1568 height 882
type input "лату"
click at [1093, 572] on input at bounding box center [1112, 585] width 82 height 27
type input "8"
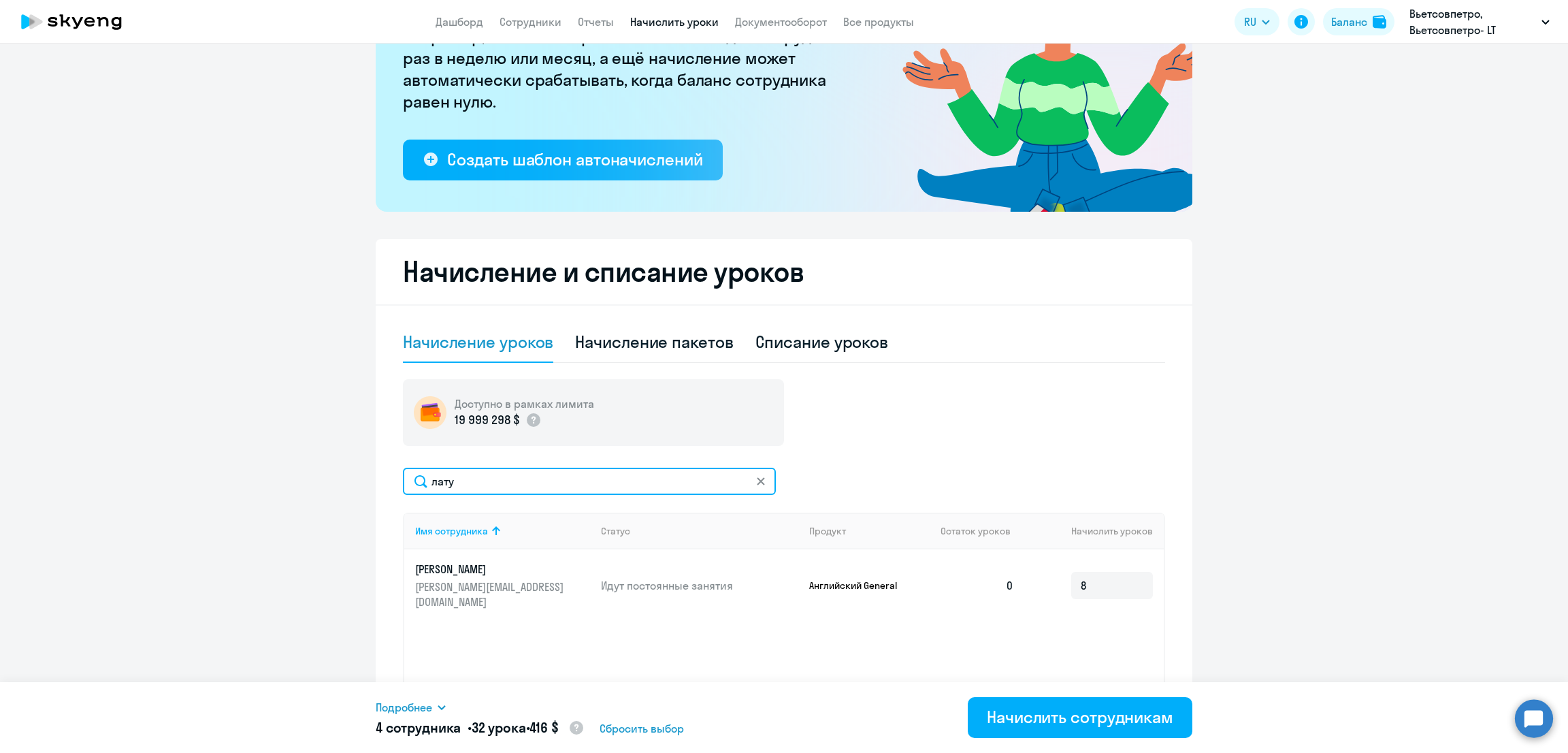
drag, startPoint x: 495, startPoint y: 486, endPoint x: 396, endPoint y: 486, distance: 99.0
click at [403, 486] on input "лату" at bounding box center [590, 481] width 373 height 27
type input "студ"
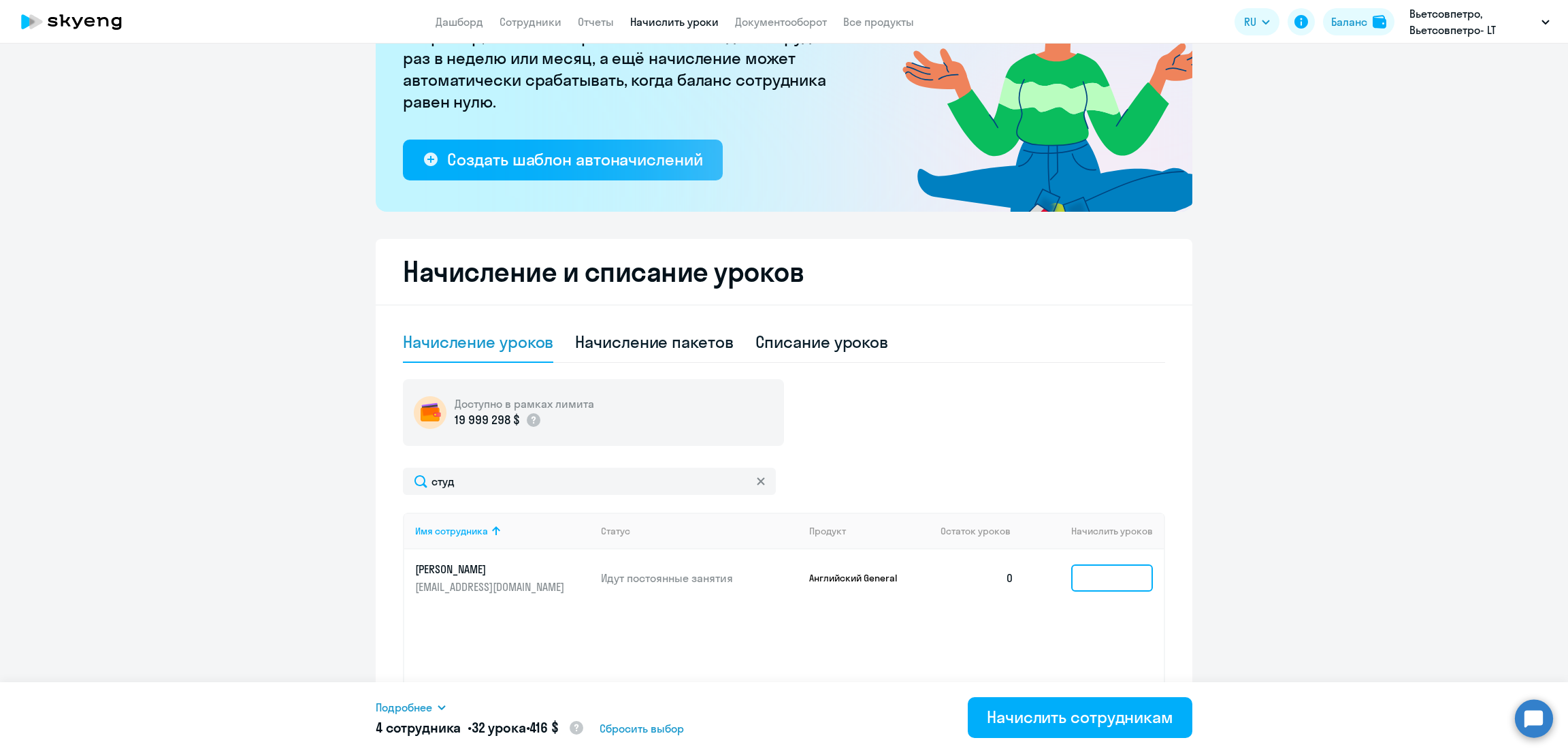
click at [1089, 578] on input at bounding box center [1112, 578] width 82 height 27
type input "4"
click at [1074, 710] on div "Начислить сотрудникам" at bounding box center [1080, 717] width 186 height 22
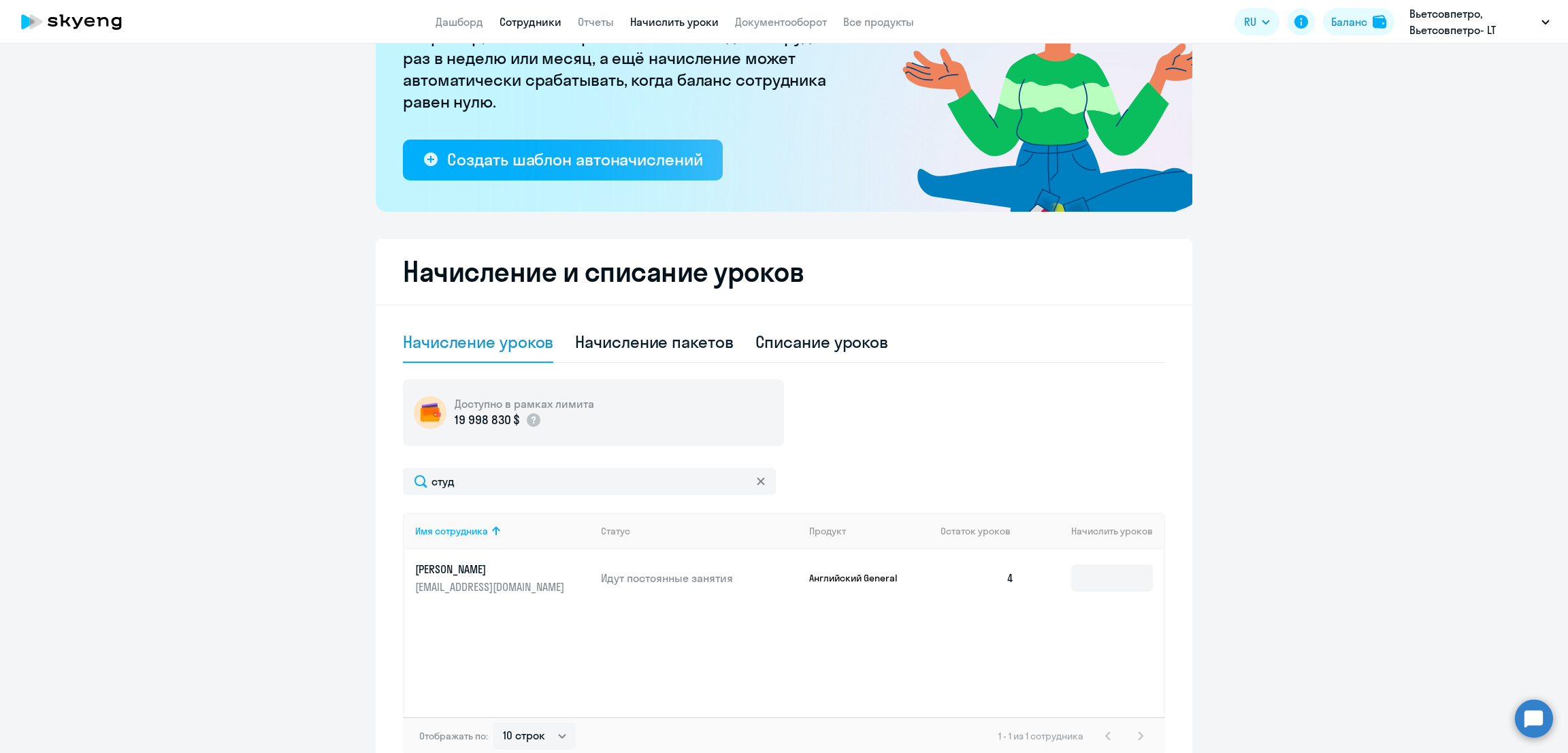
click at [538, 20] on link "Сотрудники" at bounding box center [531, 22] width 62 height 14
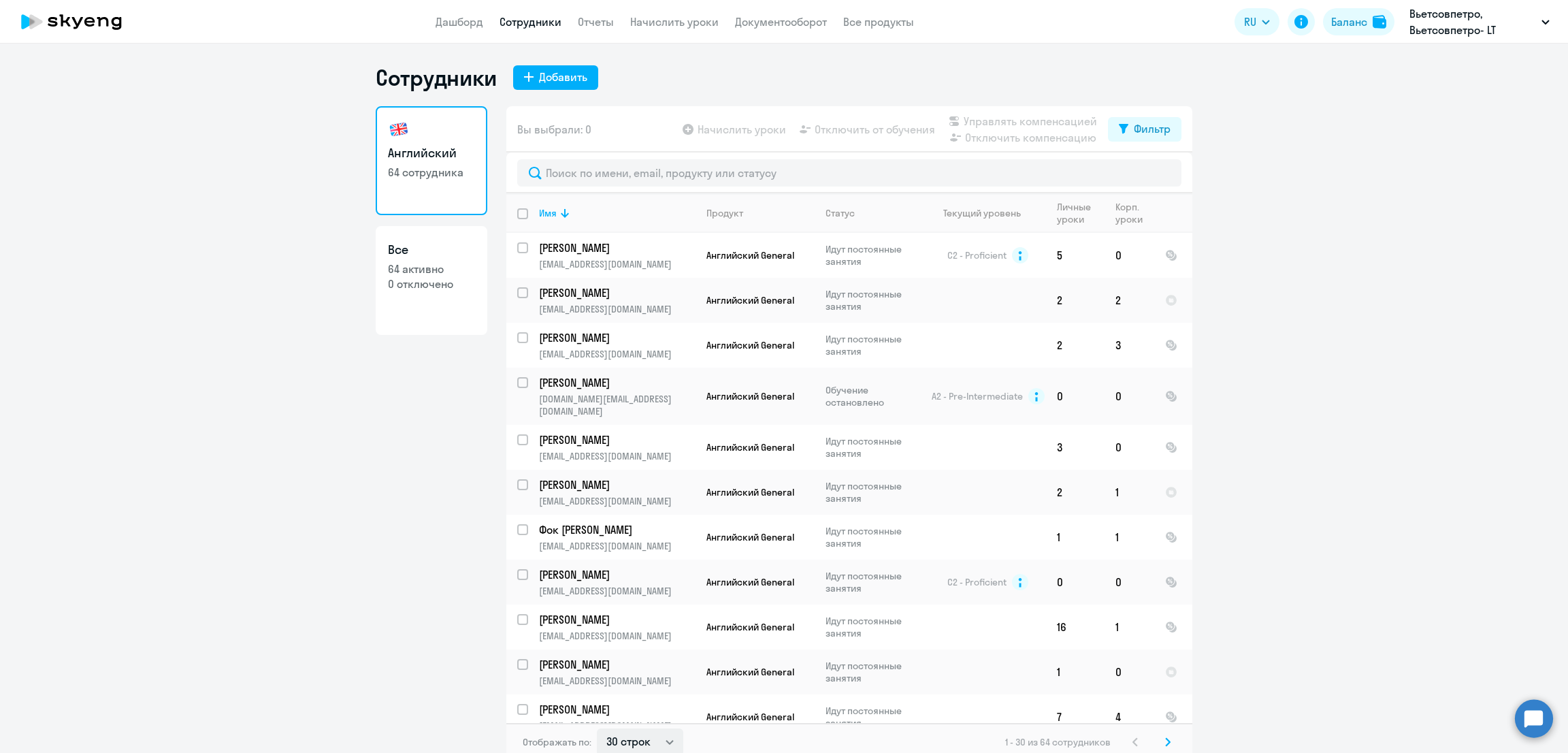
scroll to position [680, 0]
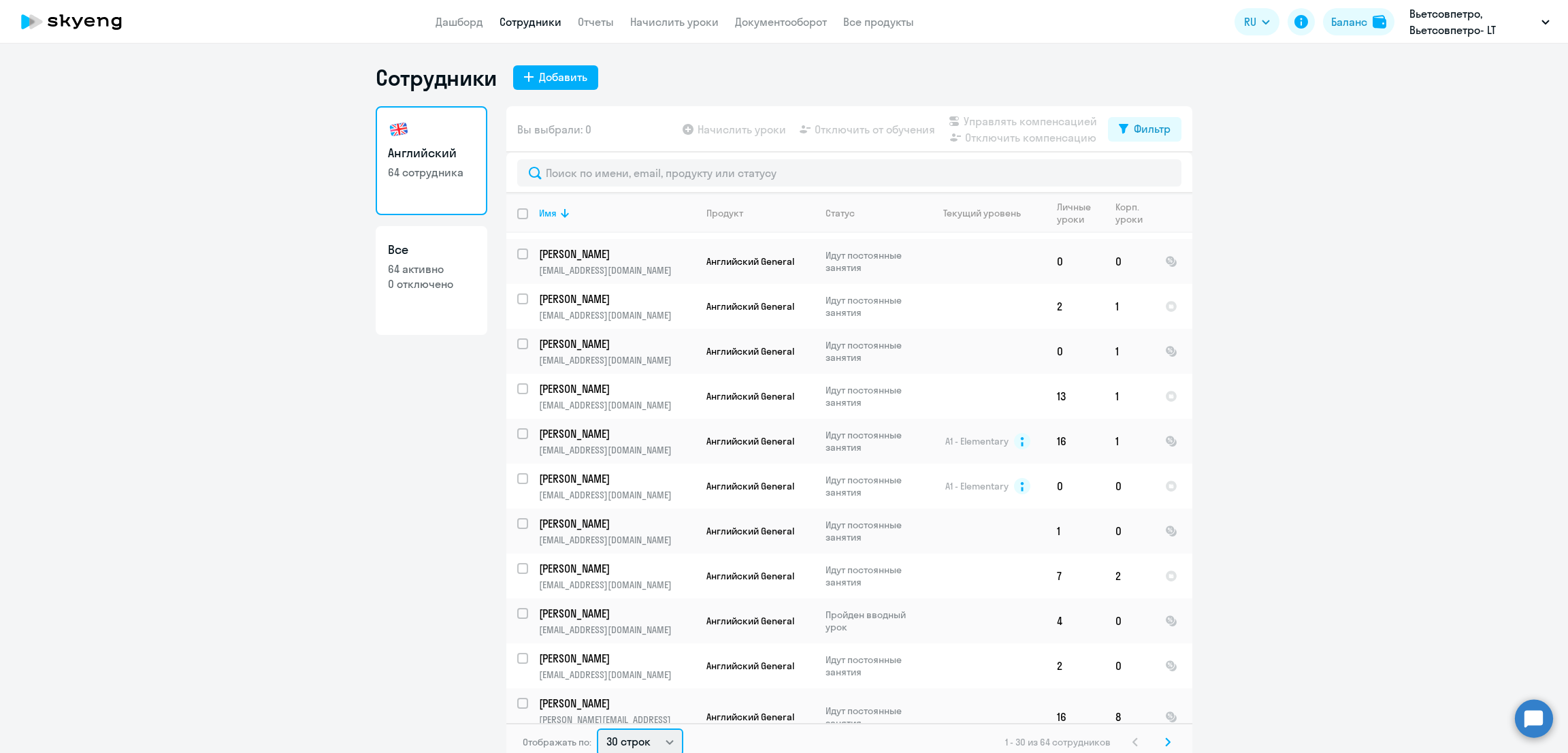
click at [652, 736] on select "30 строк 50 строк 100 строк" at bounding box center [639, 742] width 86 height 27
select select "100"
click at [596, 727] on select "30 строк 50 строк 100 строк" at bounding box center [639, 740] width 86 height 27
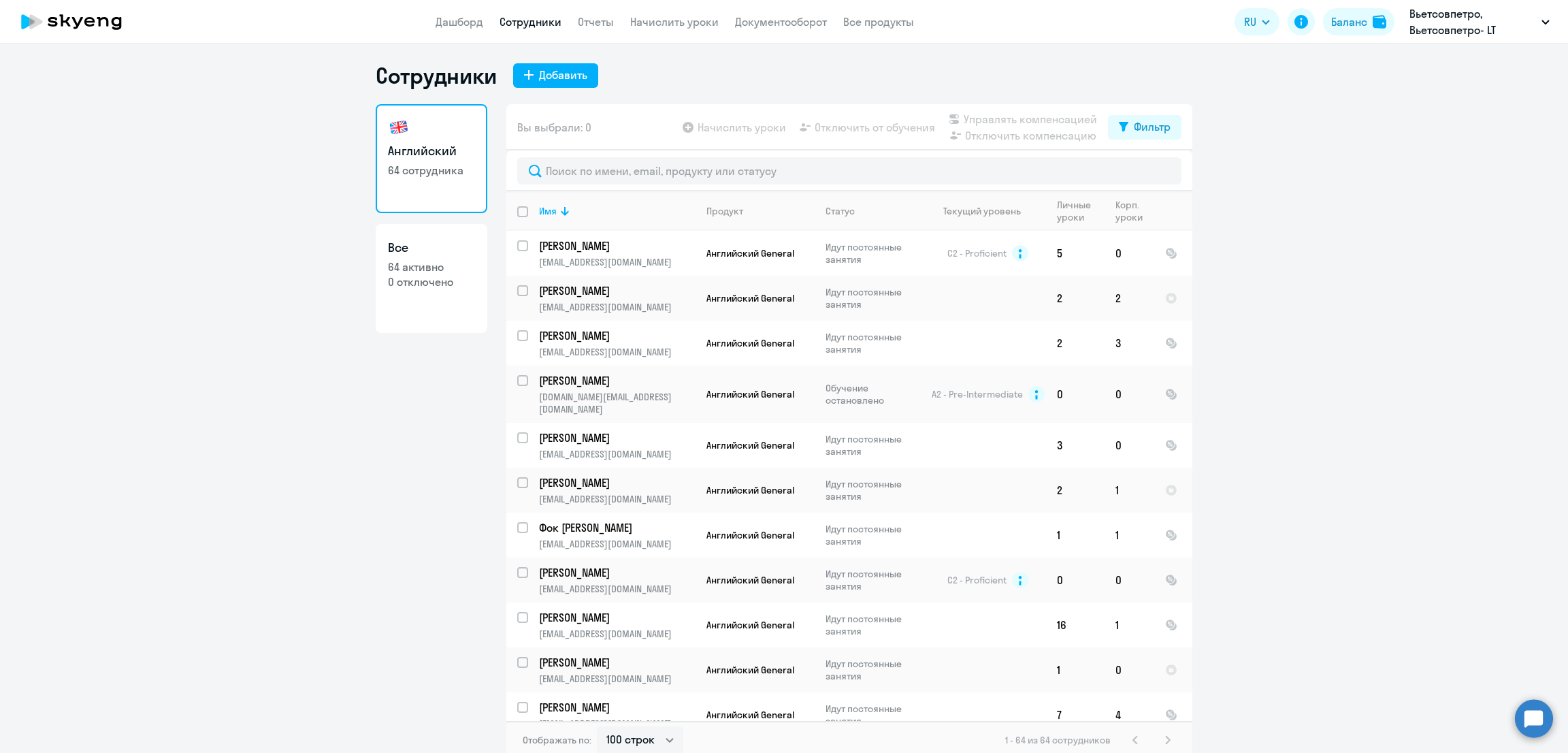
click at [517, 211] on input "deselect all" at bounding box center [531, 220] width 27 height 27
checkbox input "true"
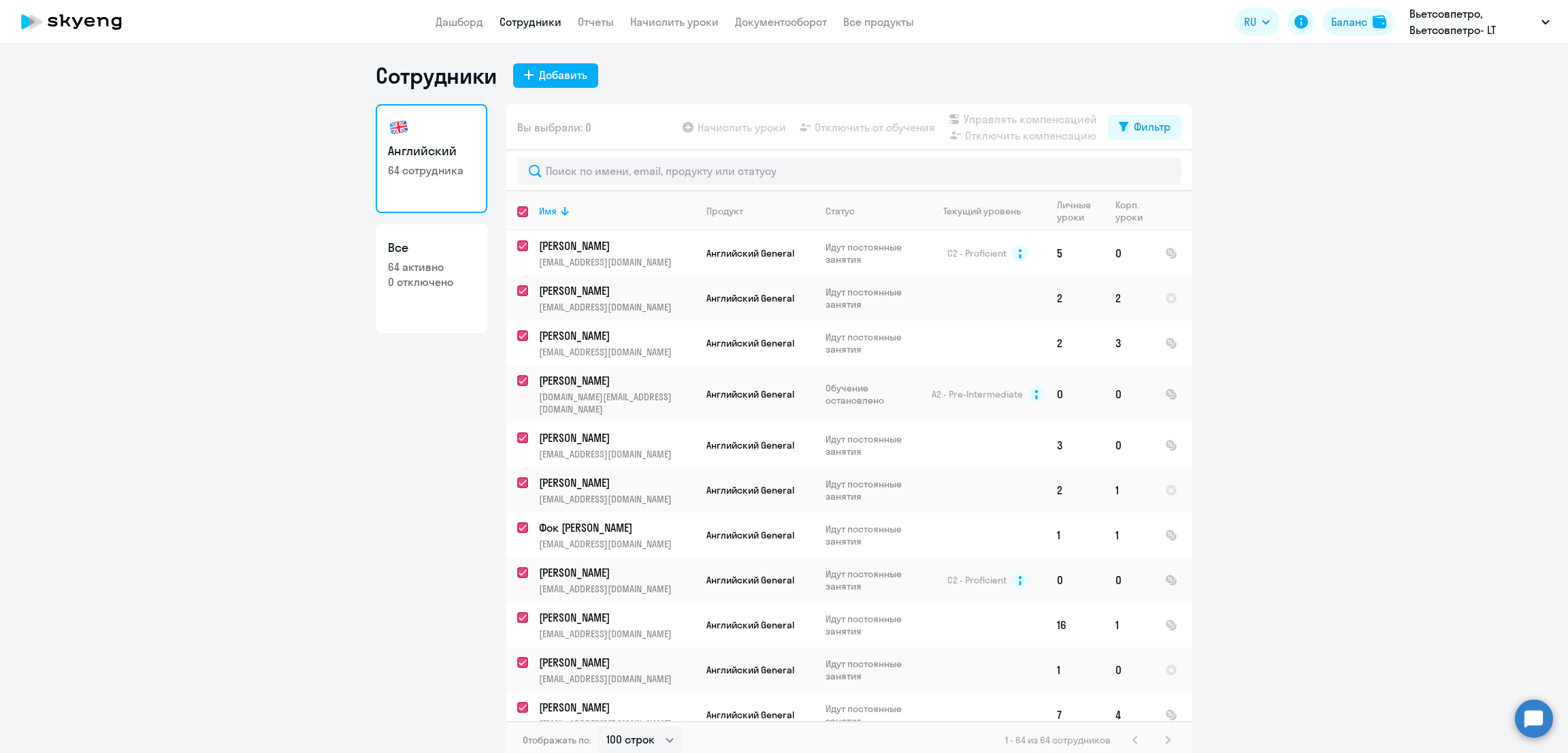
checkbox input "true"
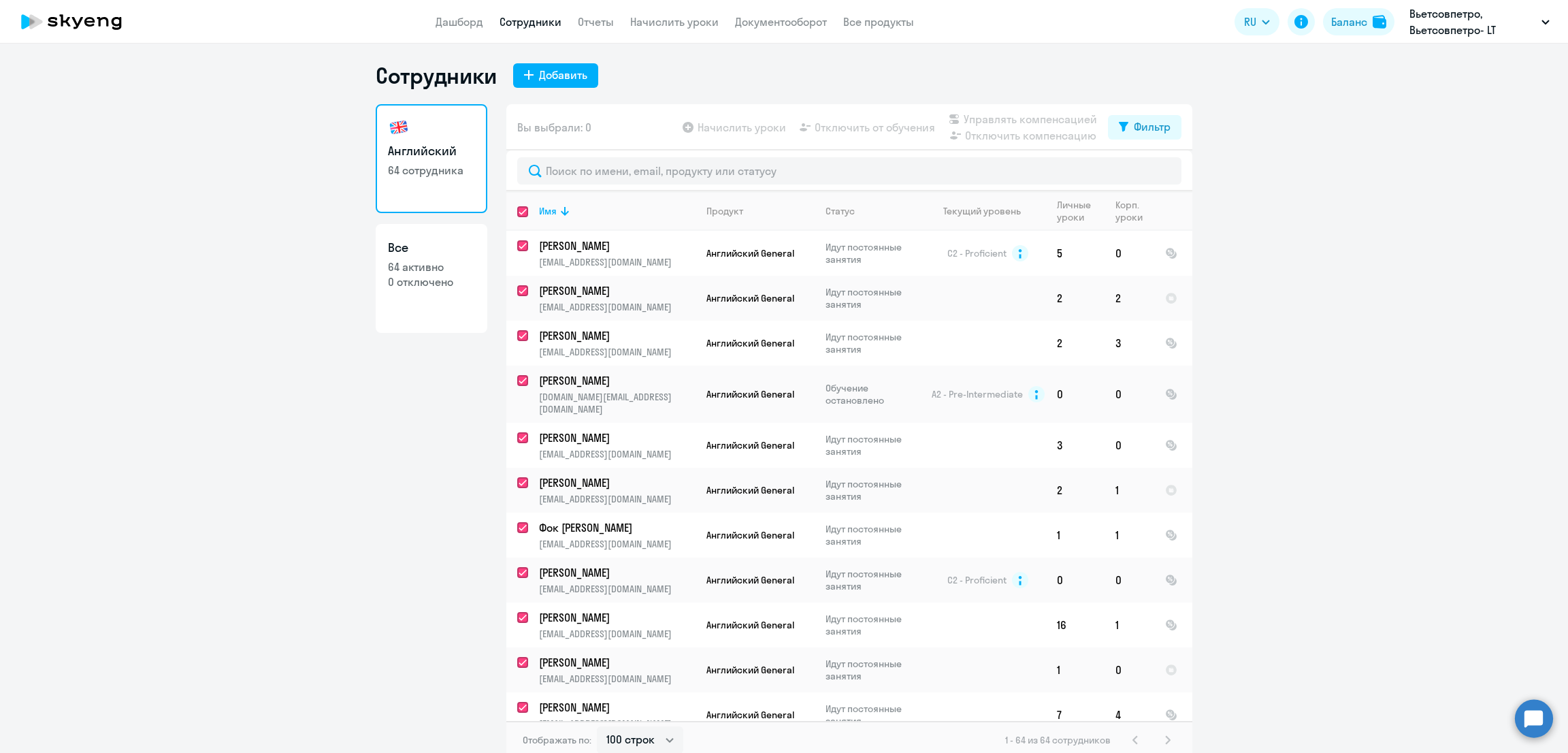
checkbox input "true"
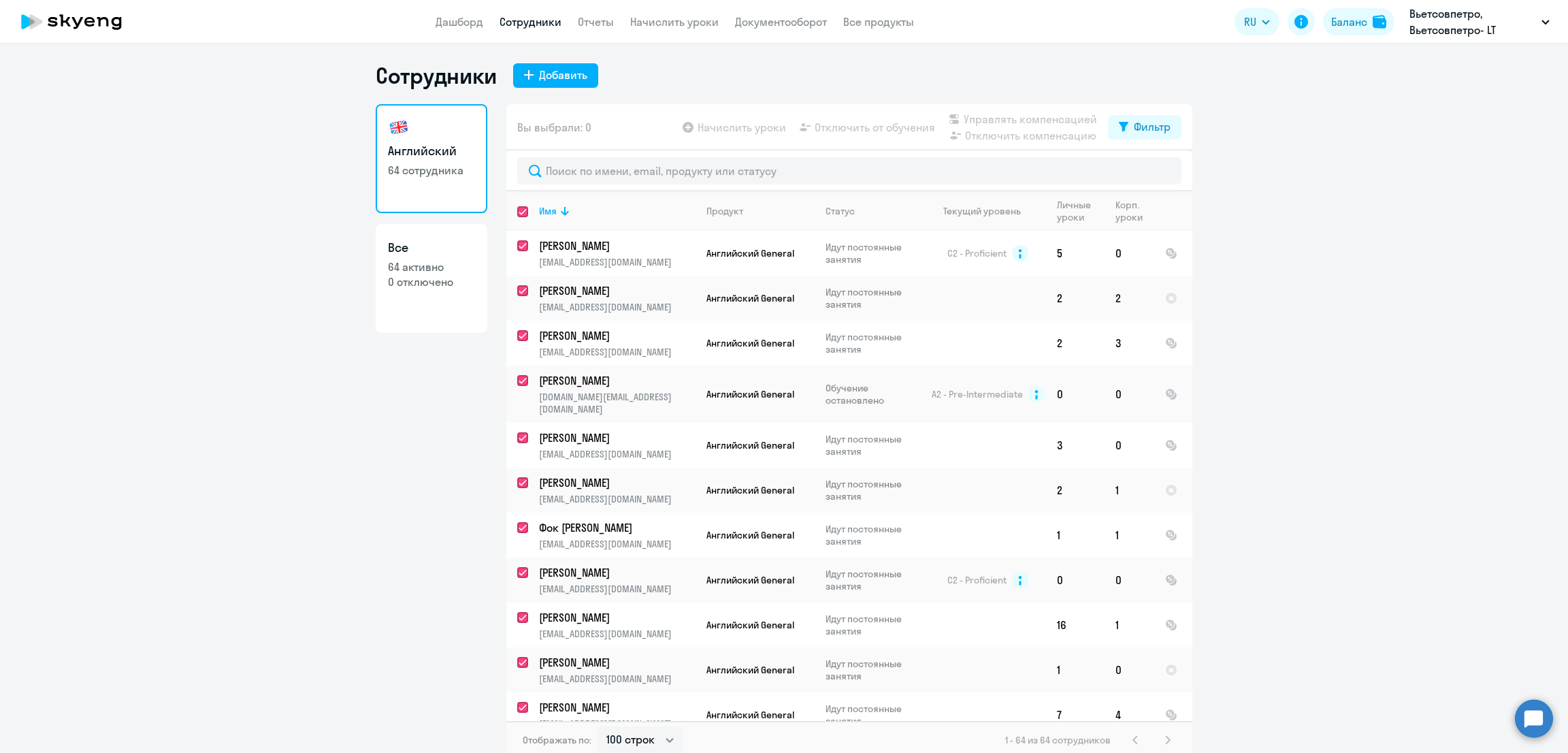
checkbox input "true"
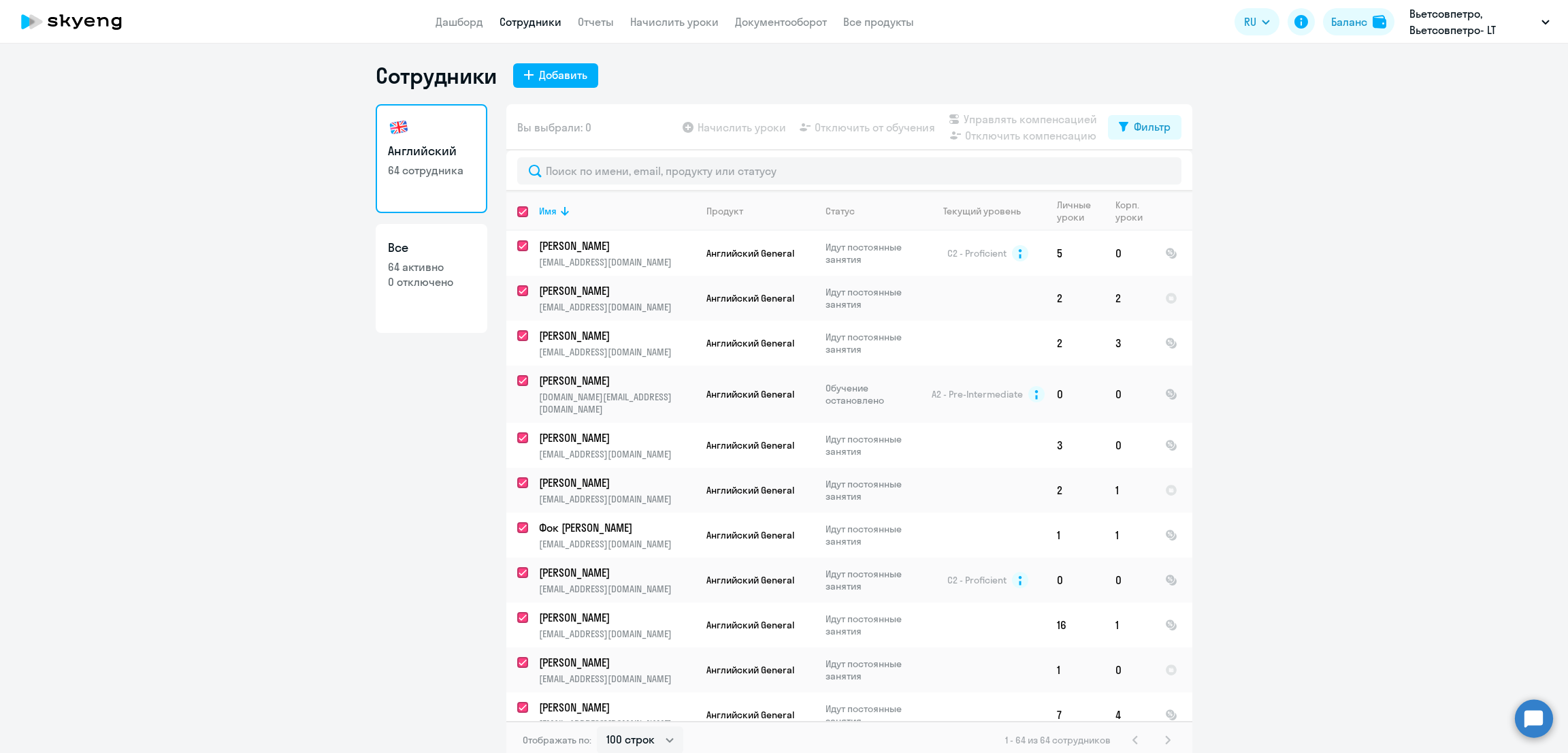
checkbox input "true"
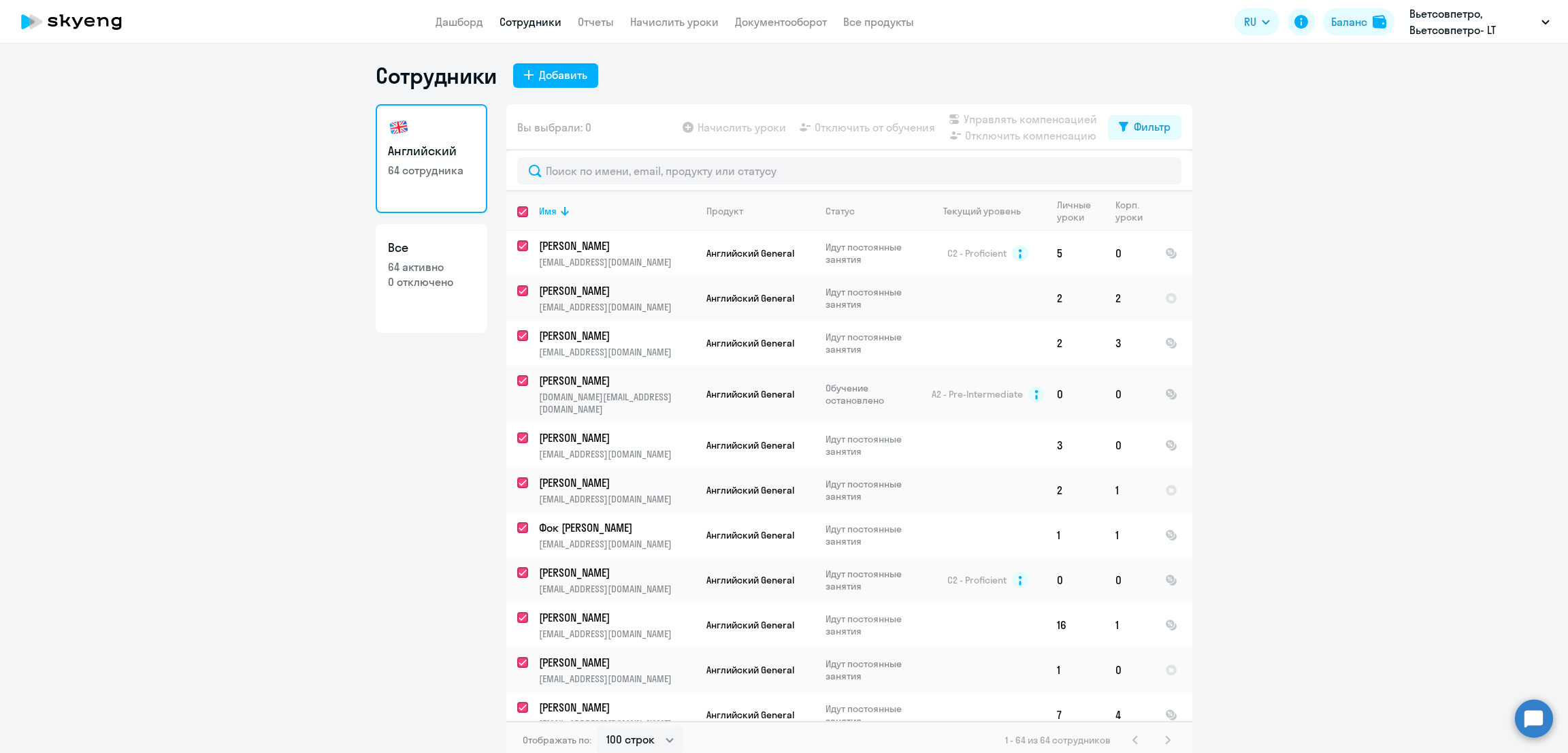
checkbox input "true"
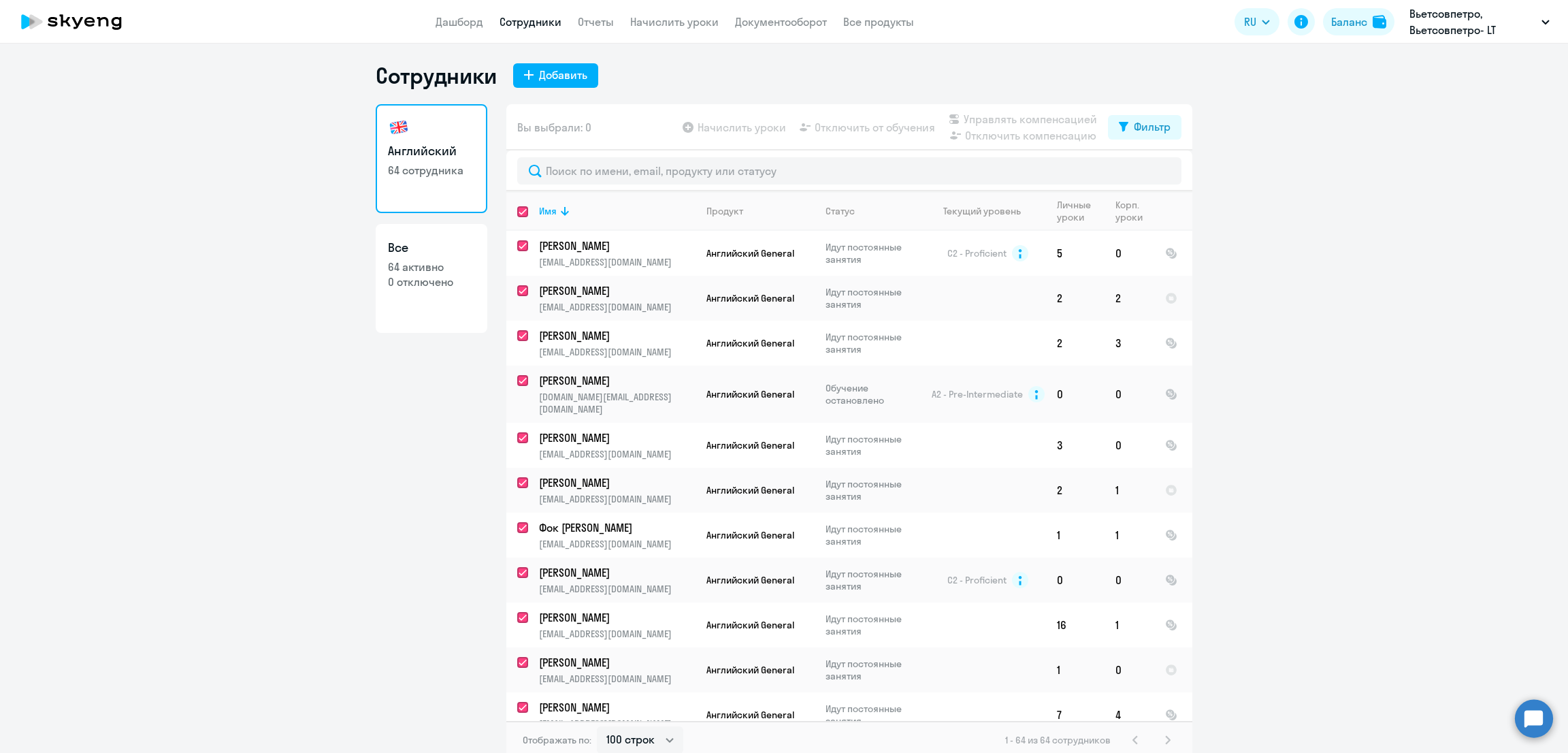
checkbox input "true"
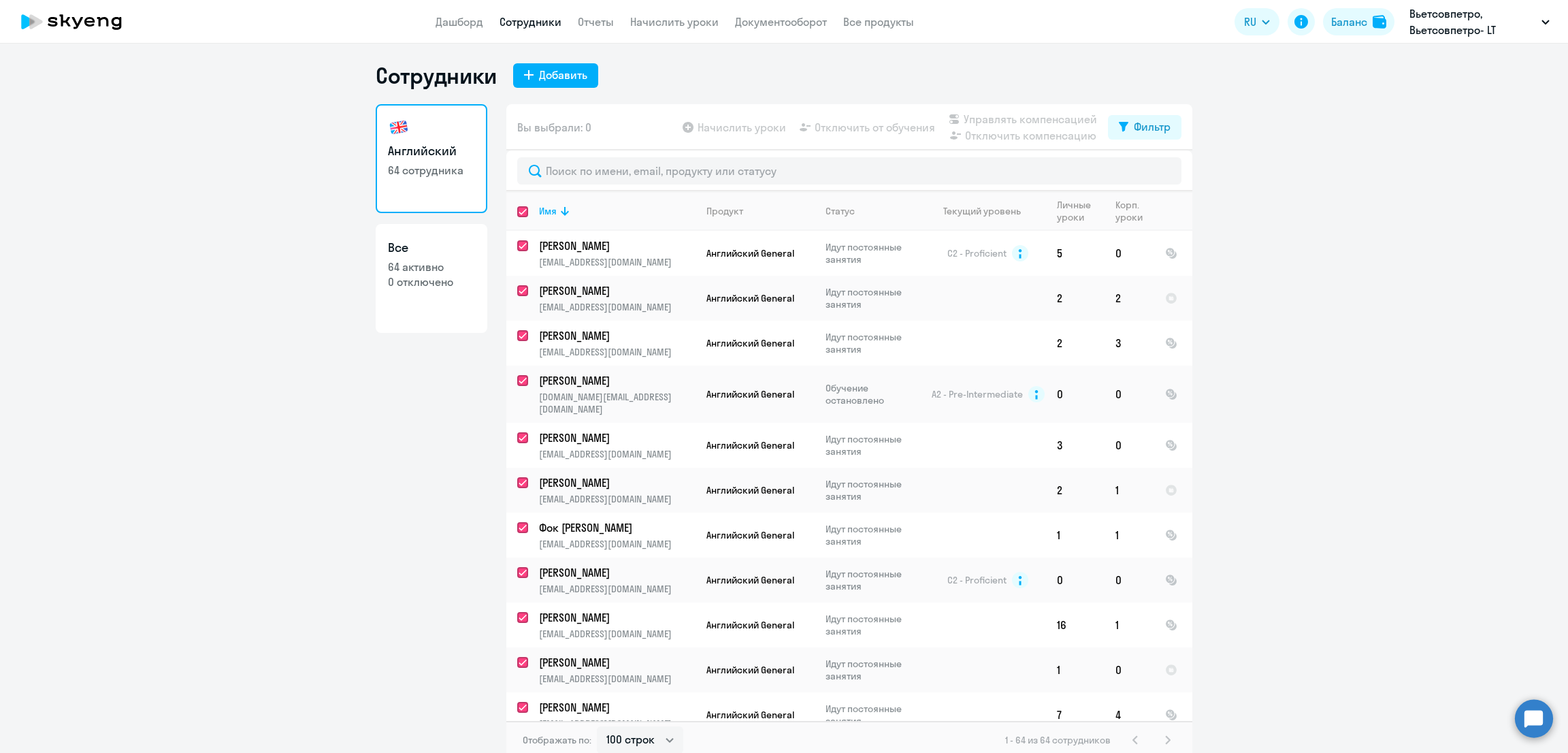
checkbox input "true"
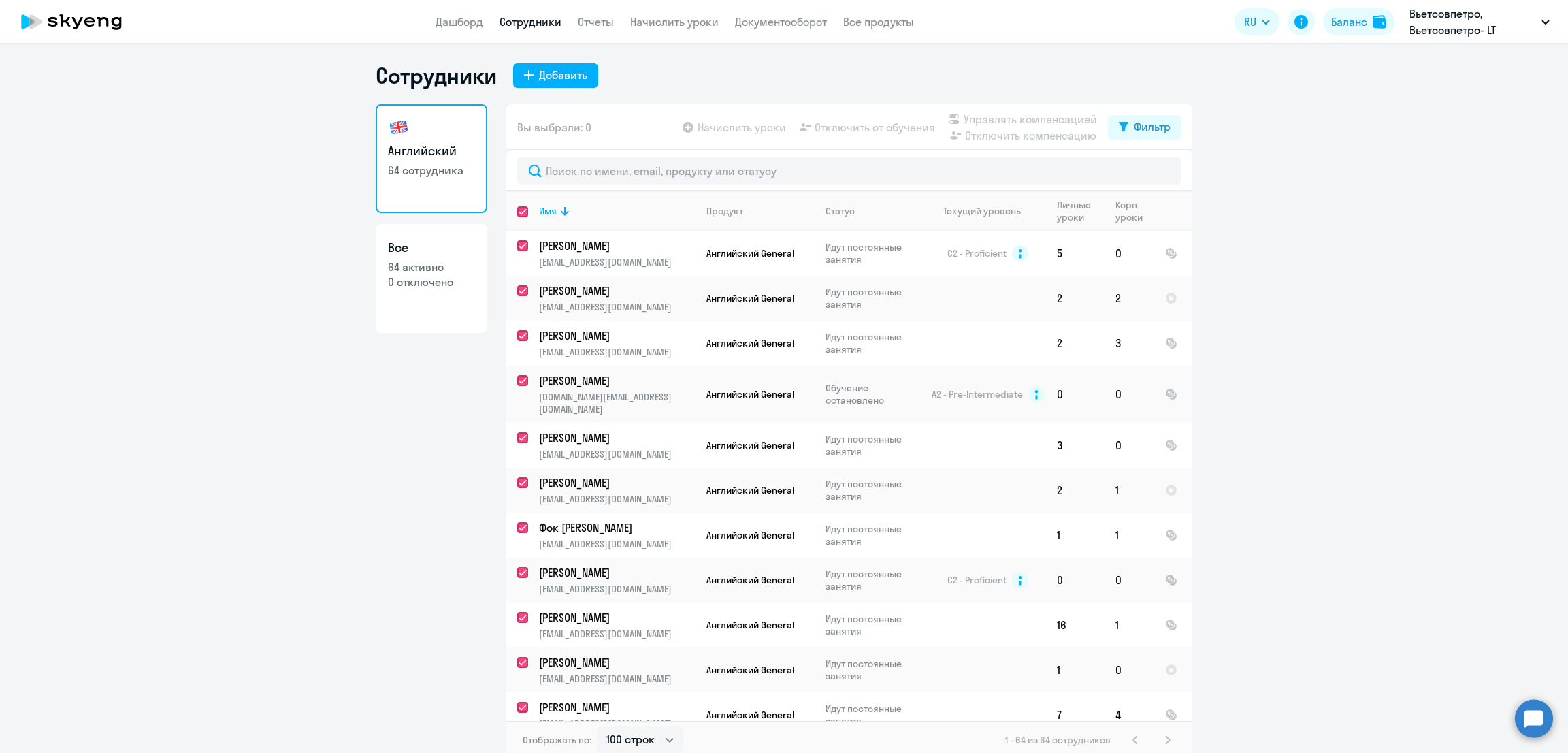
checkbox input "true"
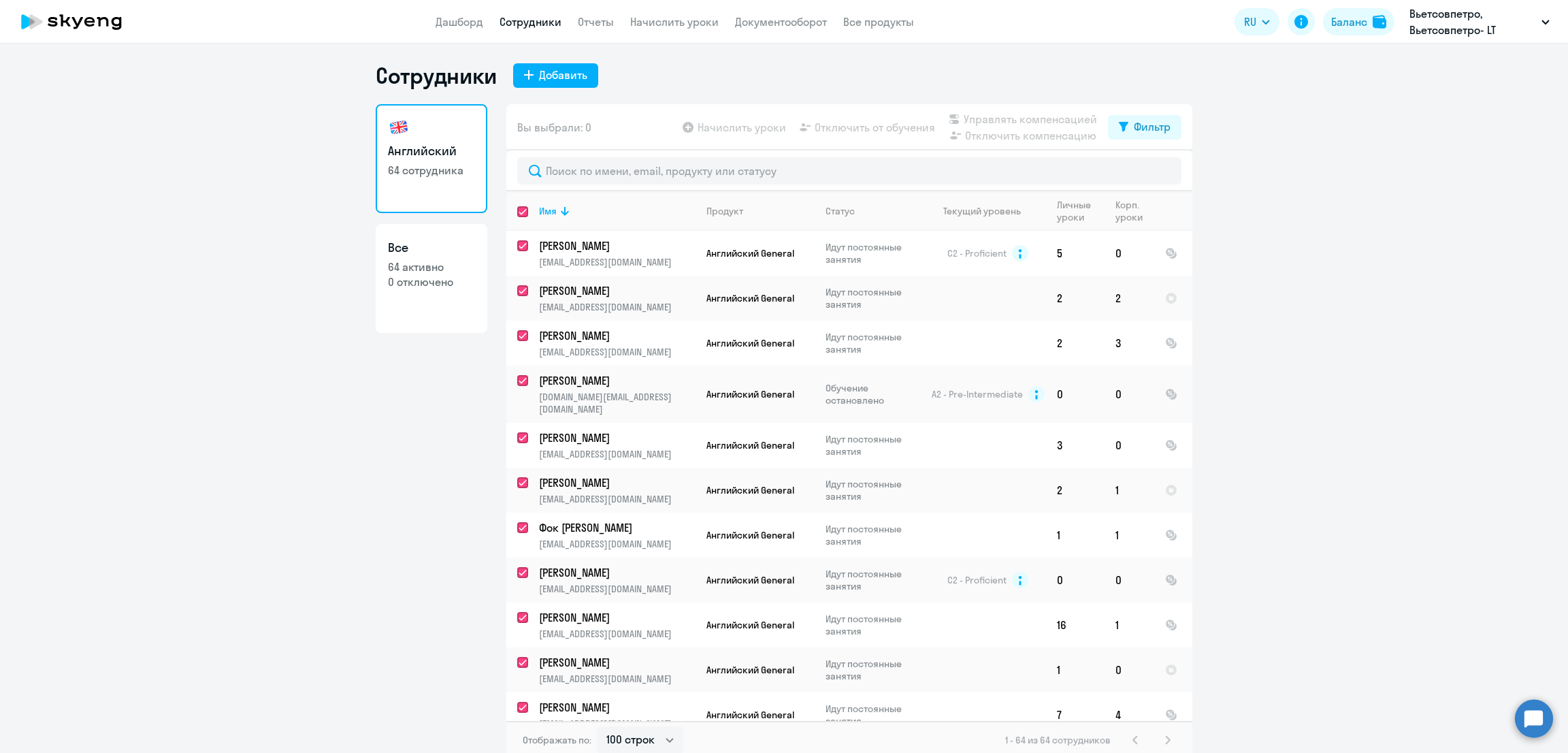
checkbox input "true"
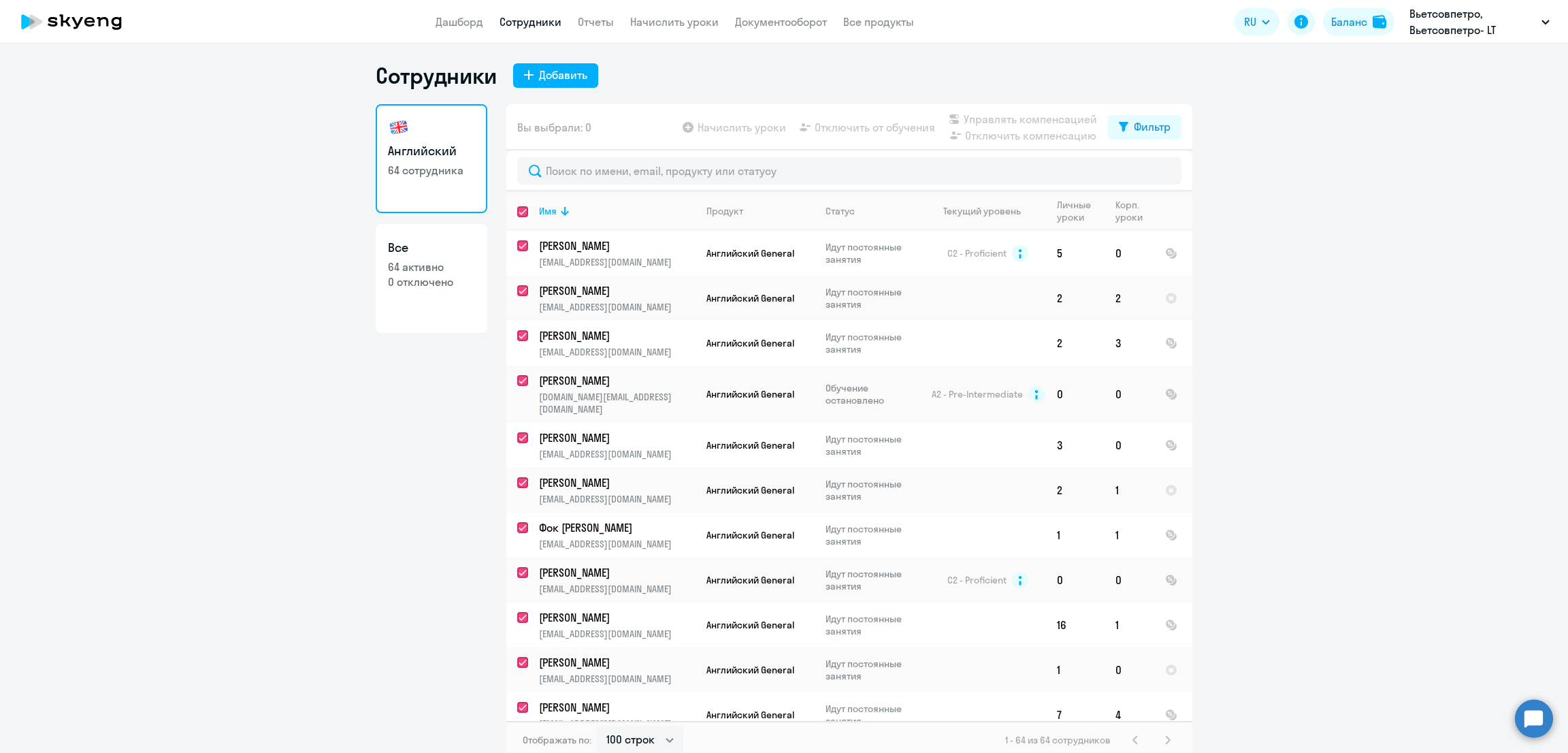
checkbox input "true"
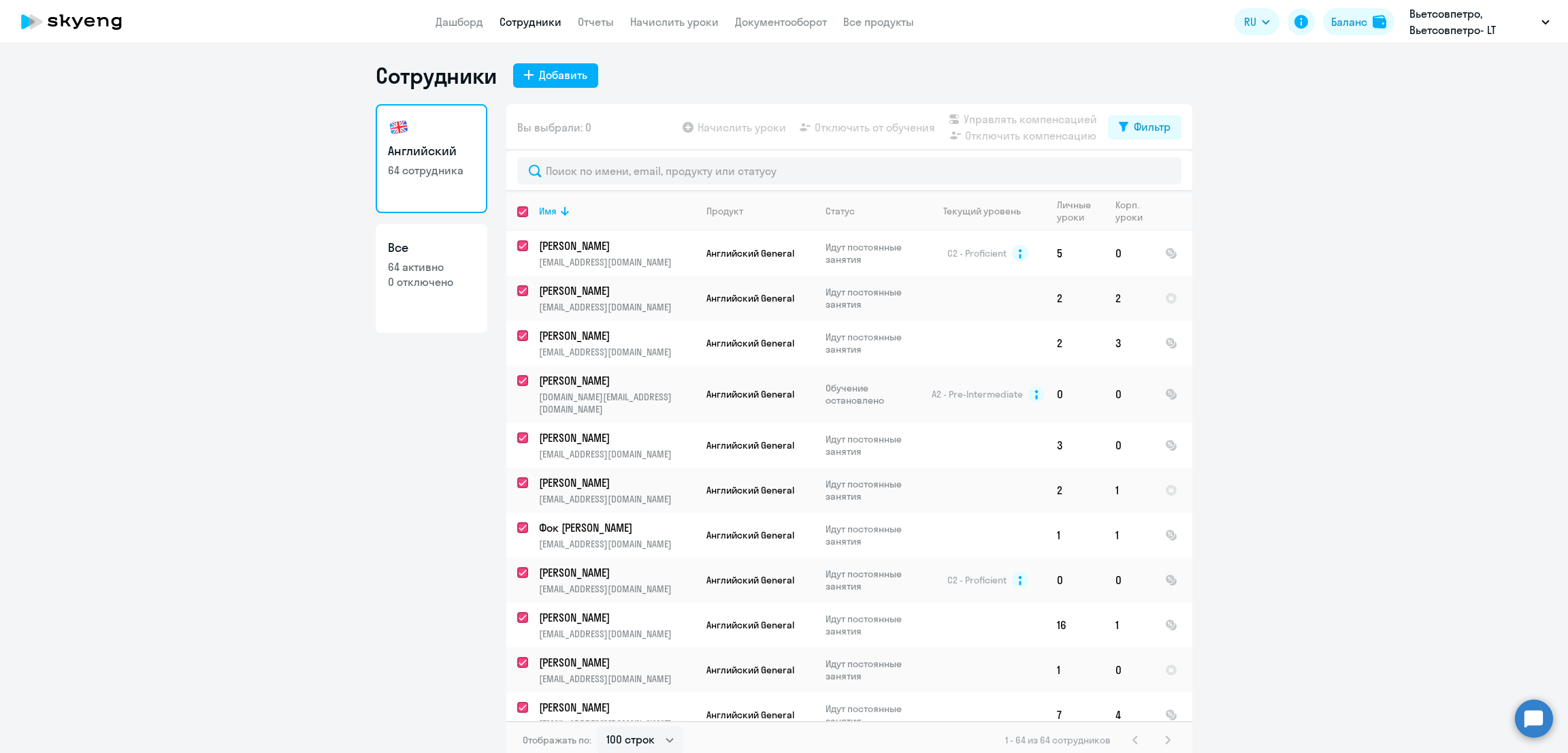
checkbox input "true"
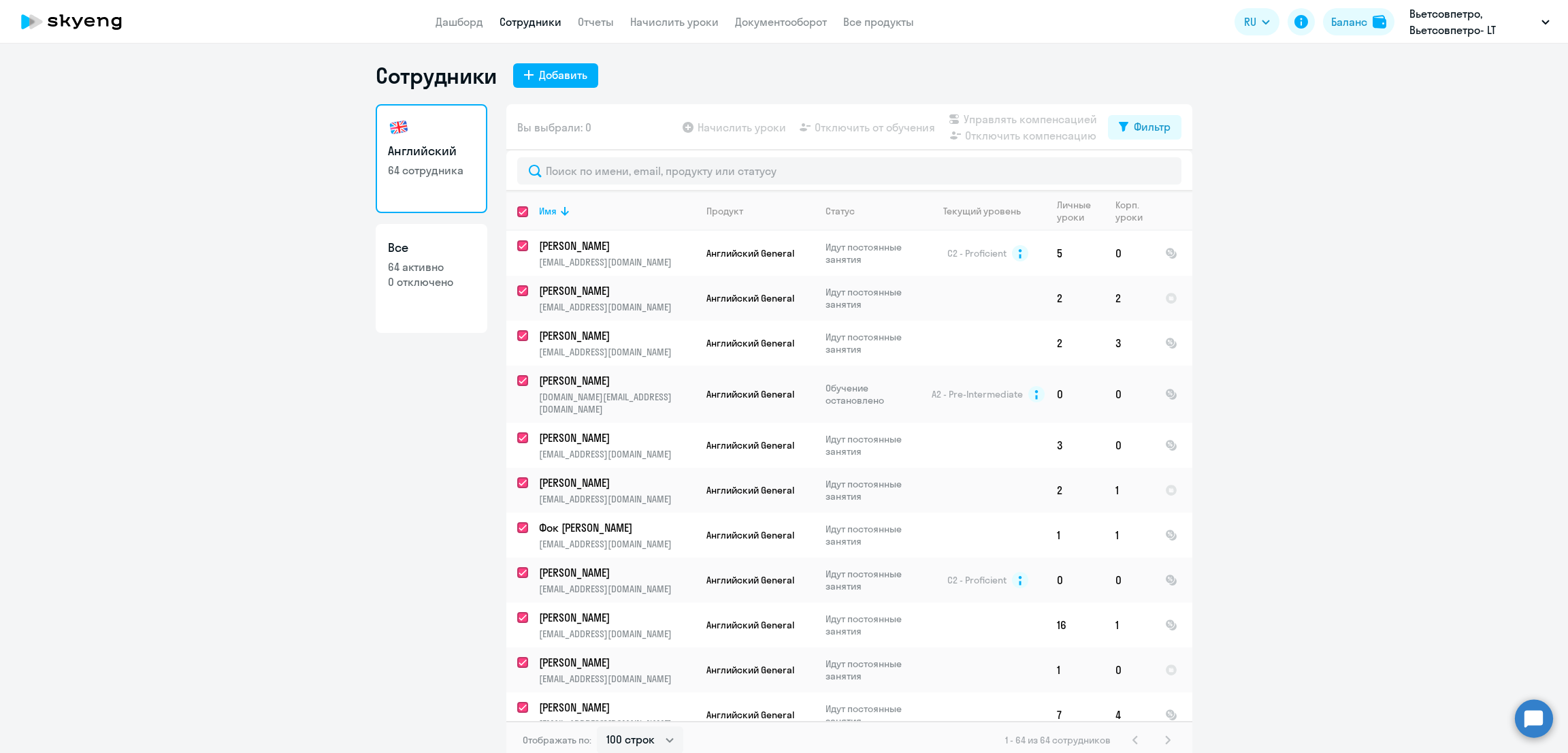
checkbox input "true"
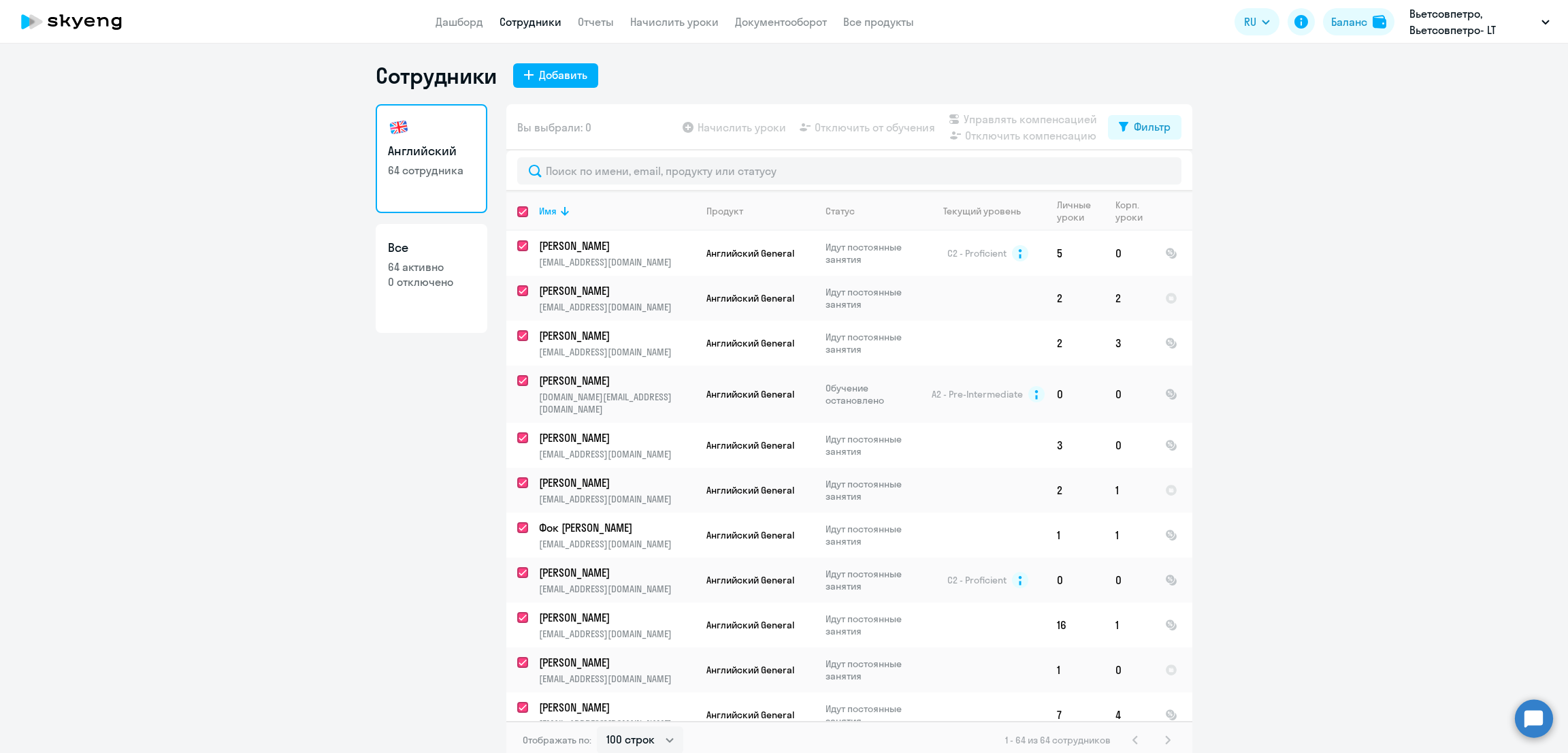
checkbox input "true"
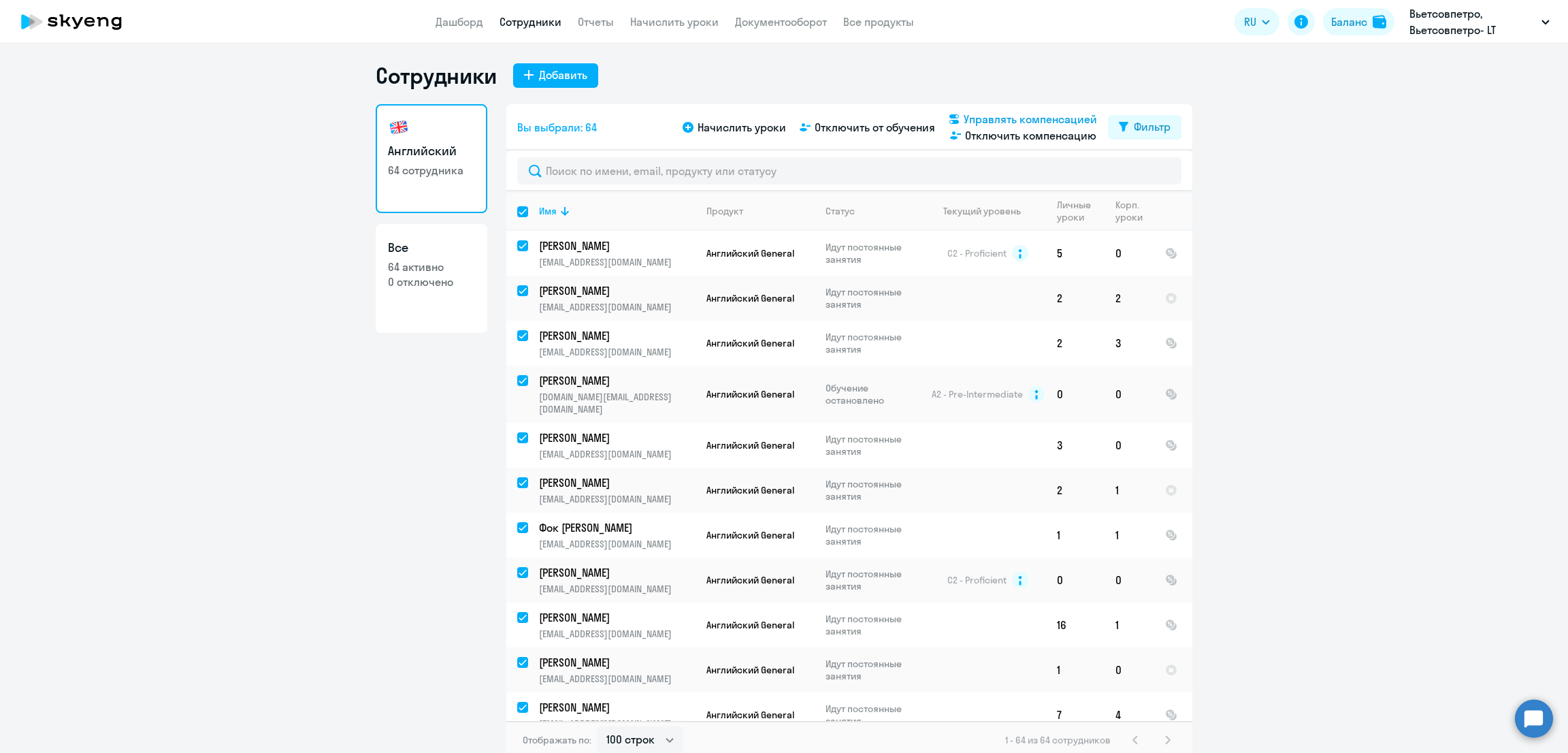
click at [1015, 113] on span "Управлять компенсацией" at bounding box center [1030, 119] width 134 height 17
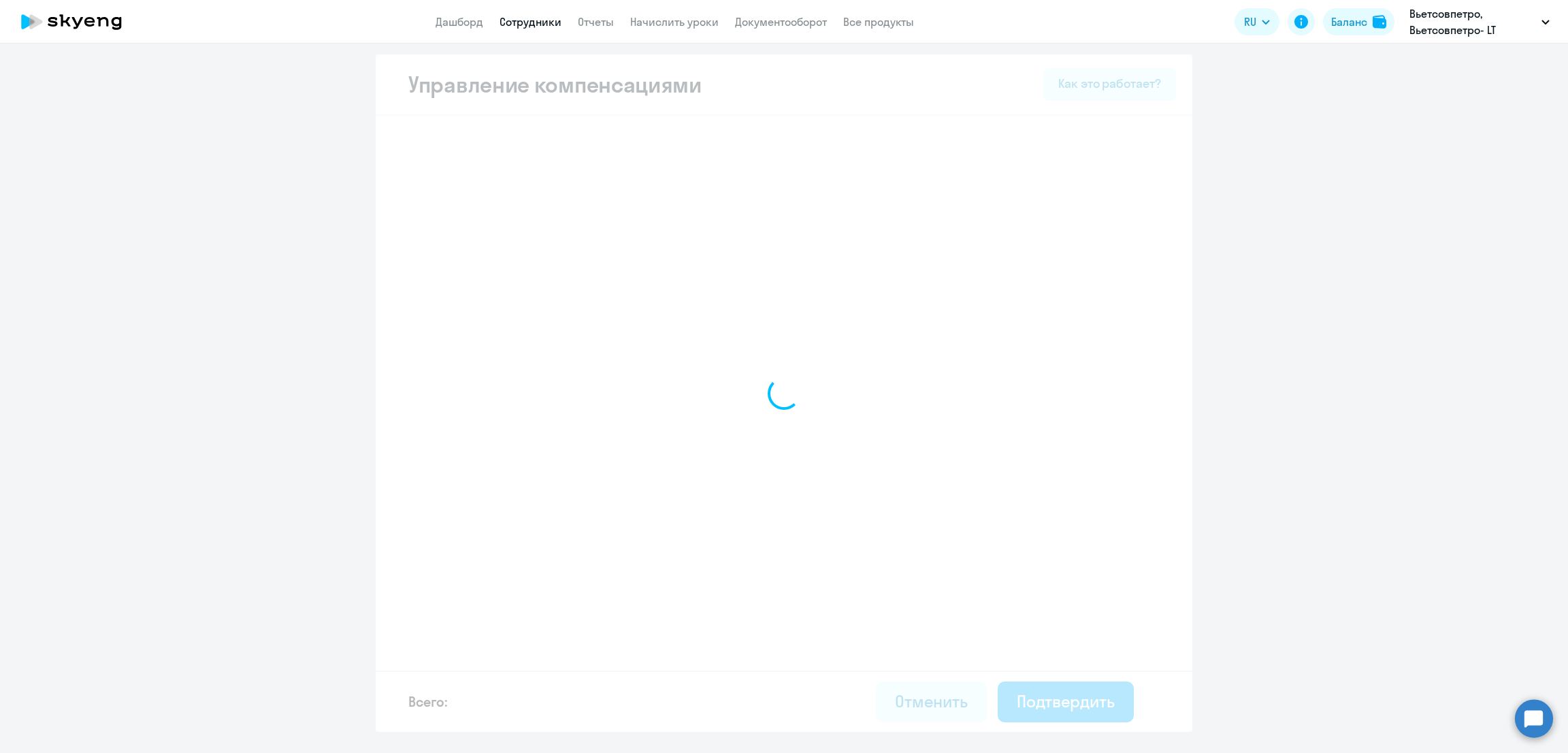
select select "MONTHLY"
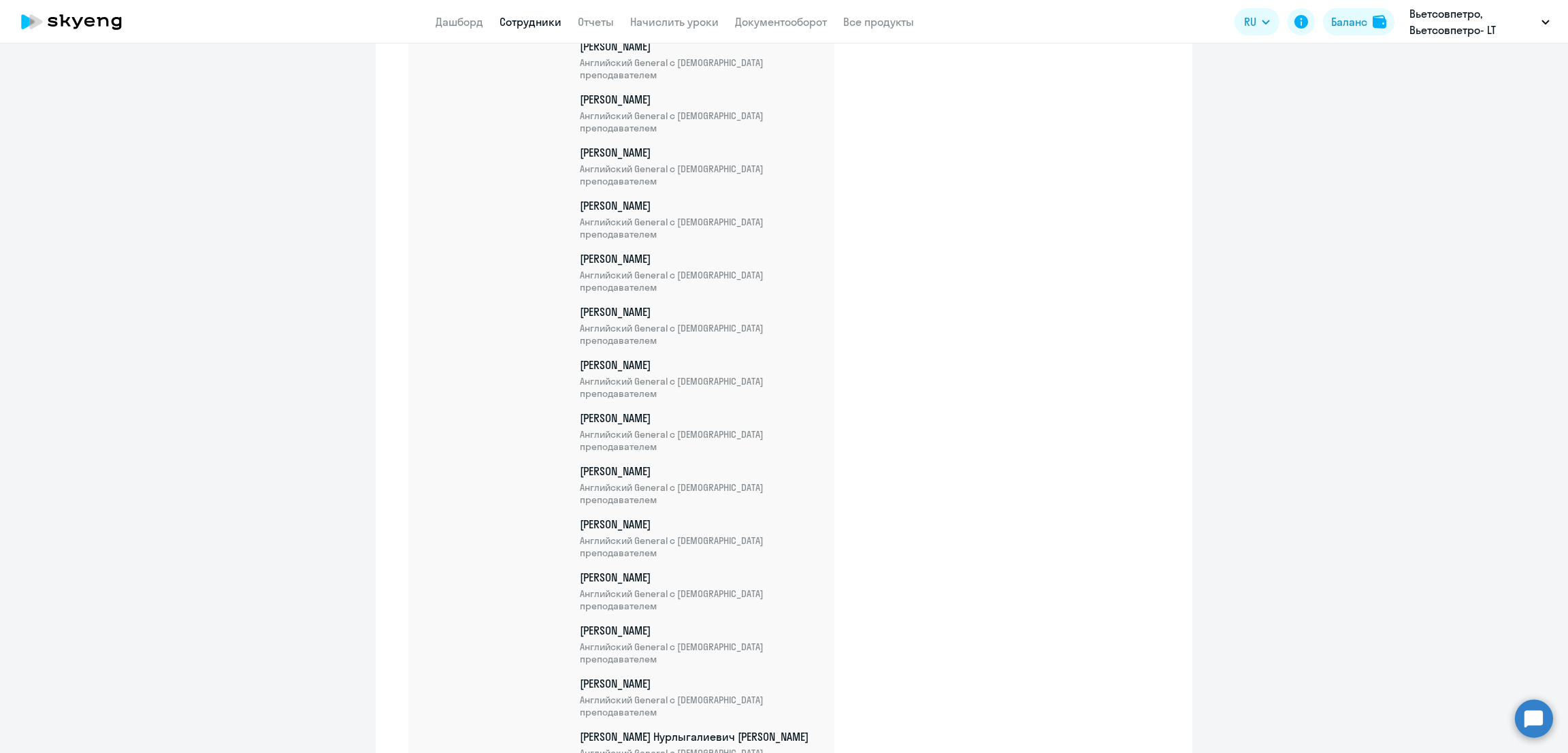
scroll to position [3260, 0]
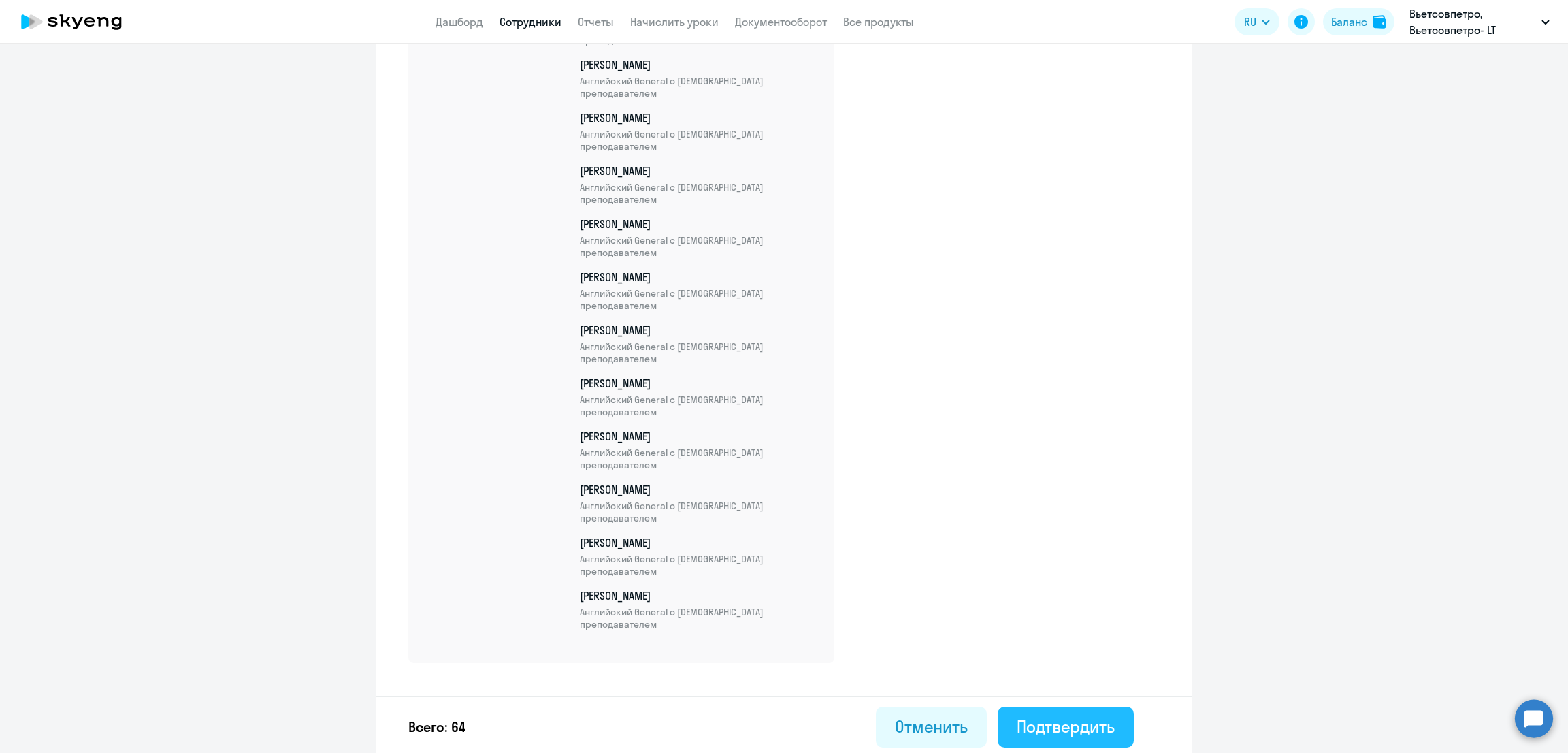
click at [1058, 722] on div "Подтвердить" at bounding box center [1066, 726] width 98 height 22
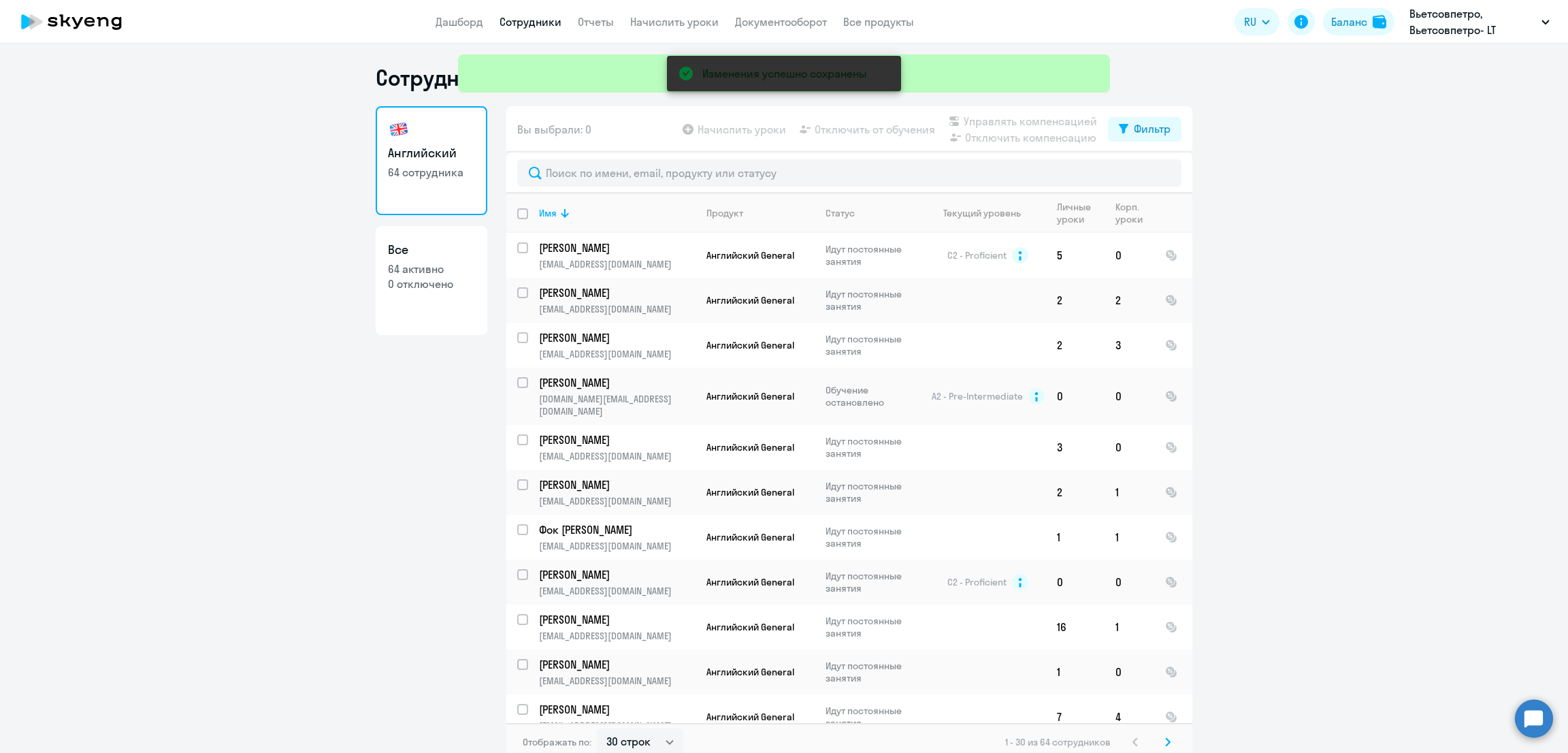
scroll to position [856, 0]
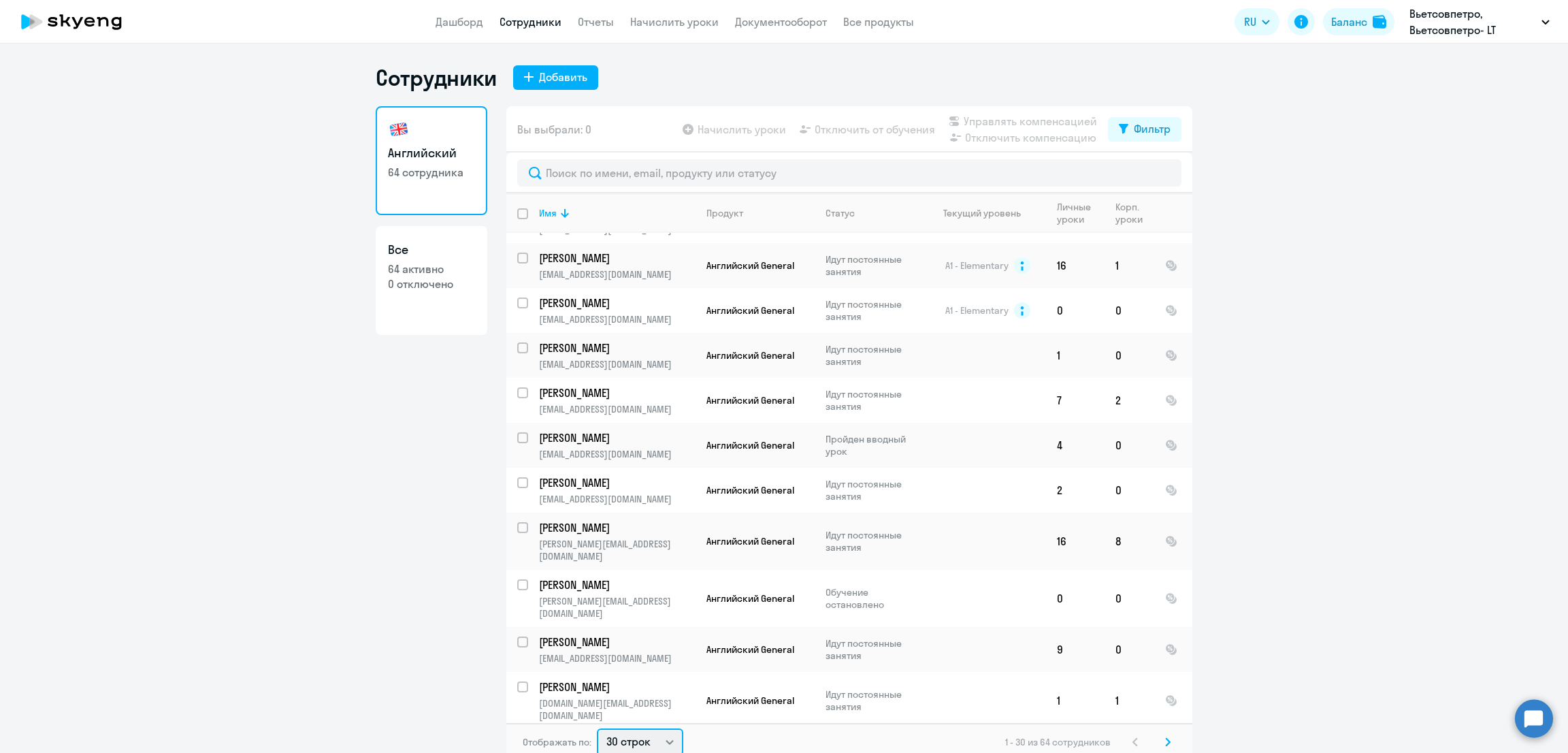
click at [636, 736] on select "30 строк 50 строк 100 строк" at bounding box center [639, 742] width 86 height 27
select select "100"
click at [596, 727] on select "30 строк 50 строк 100 строк" at bounding box center [639, 740] width 86 height 27
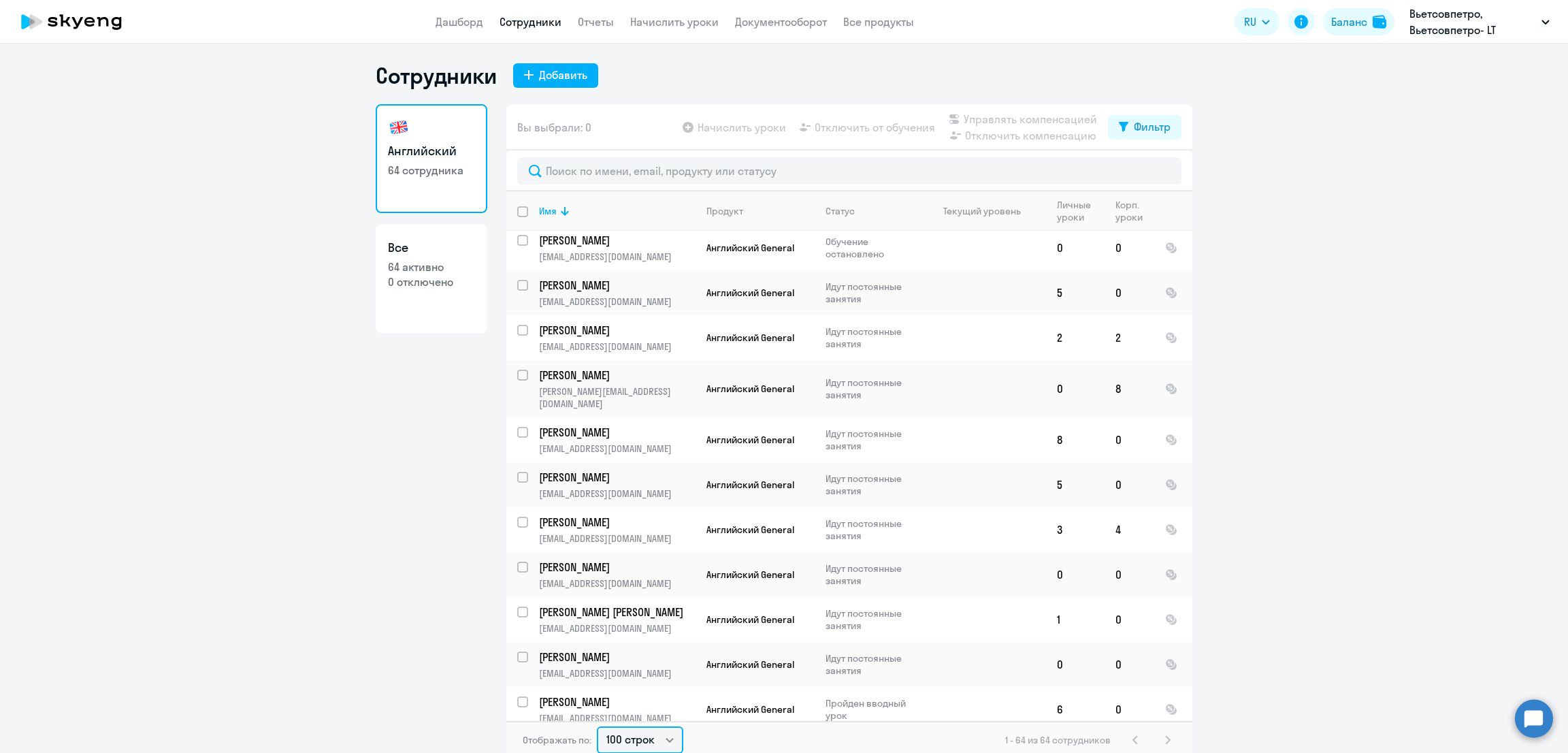
scroll to position [2383, 0]
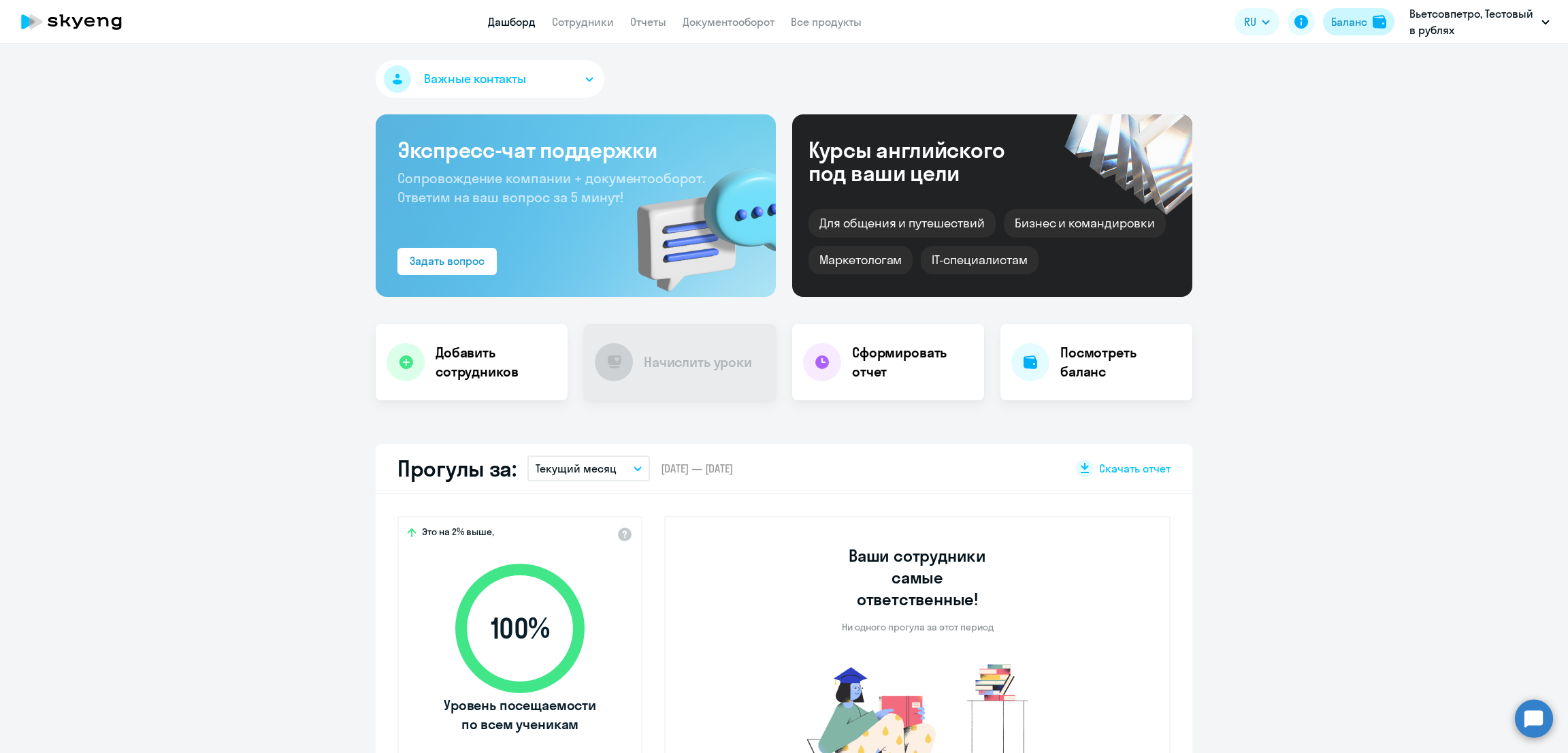
click at [1364, 21] on div "Баланс" at bounding box center [1349, 22] width 36 height 17
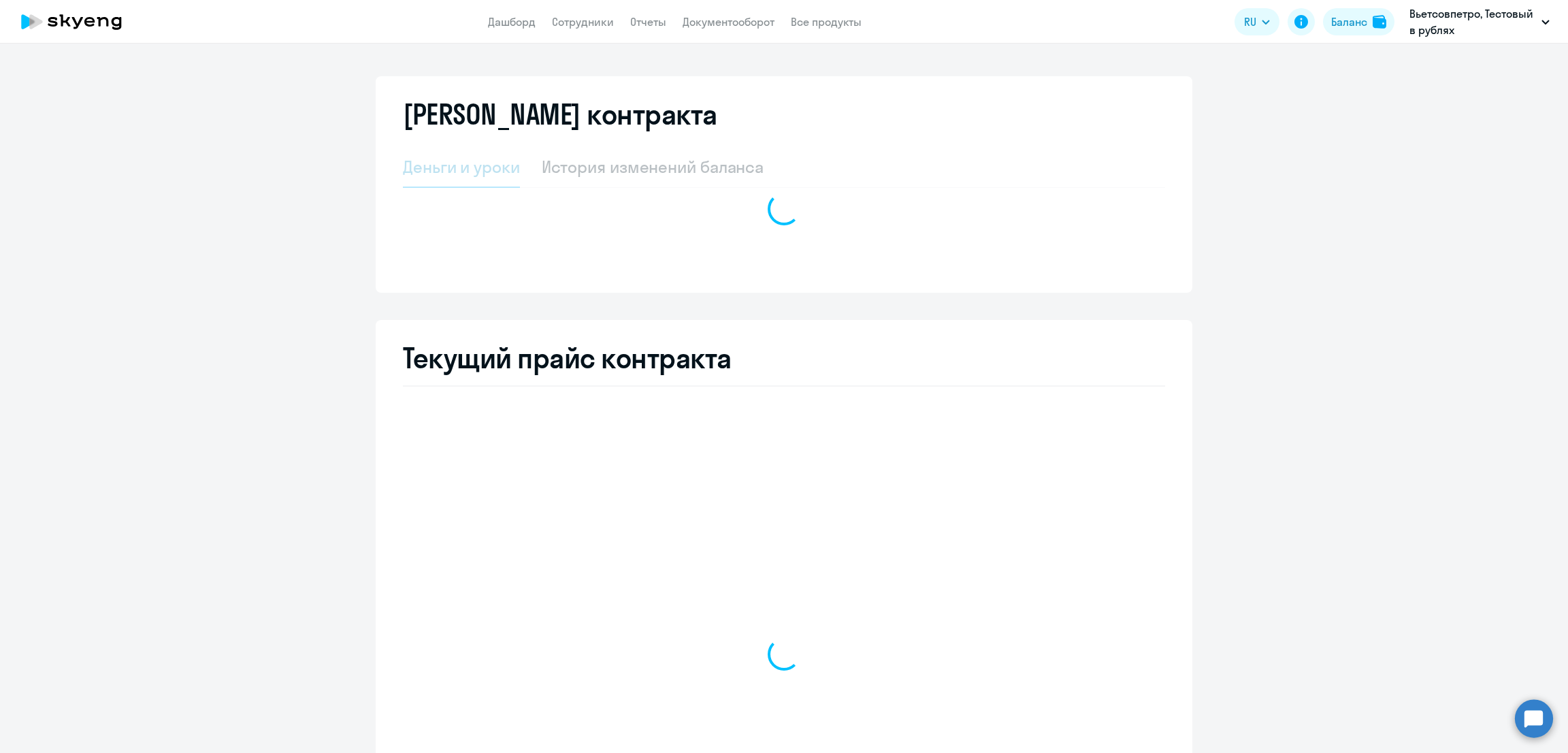
select select "english_adult_not_native_speaker"
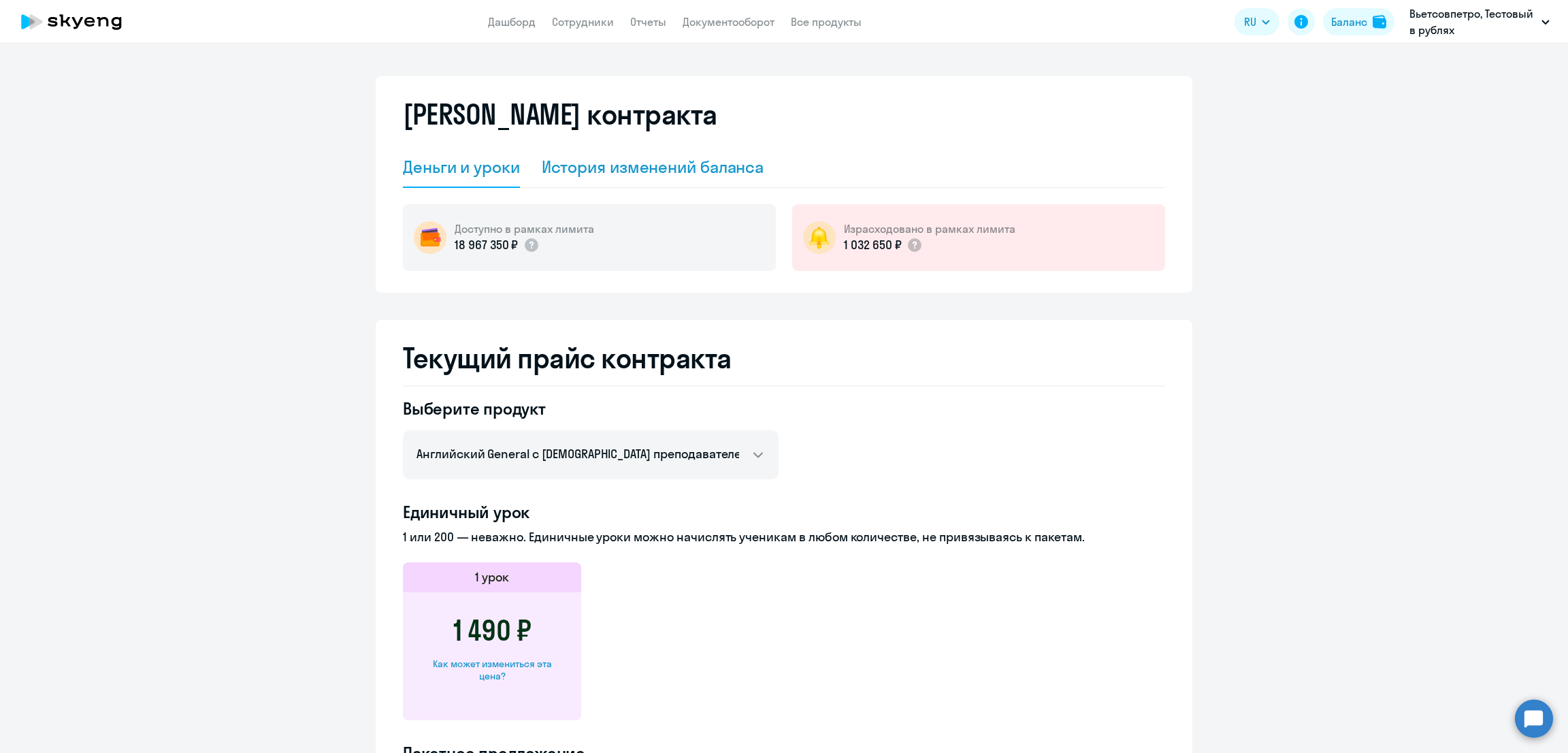
click at [624, 156] on div "История изменений баланса" at bounding box center [652, 166] width 223 height 22
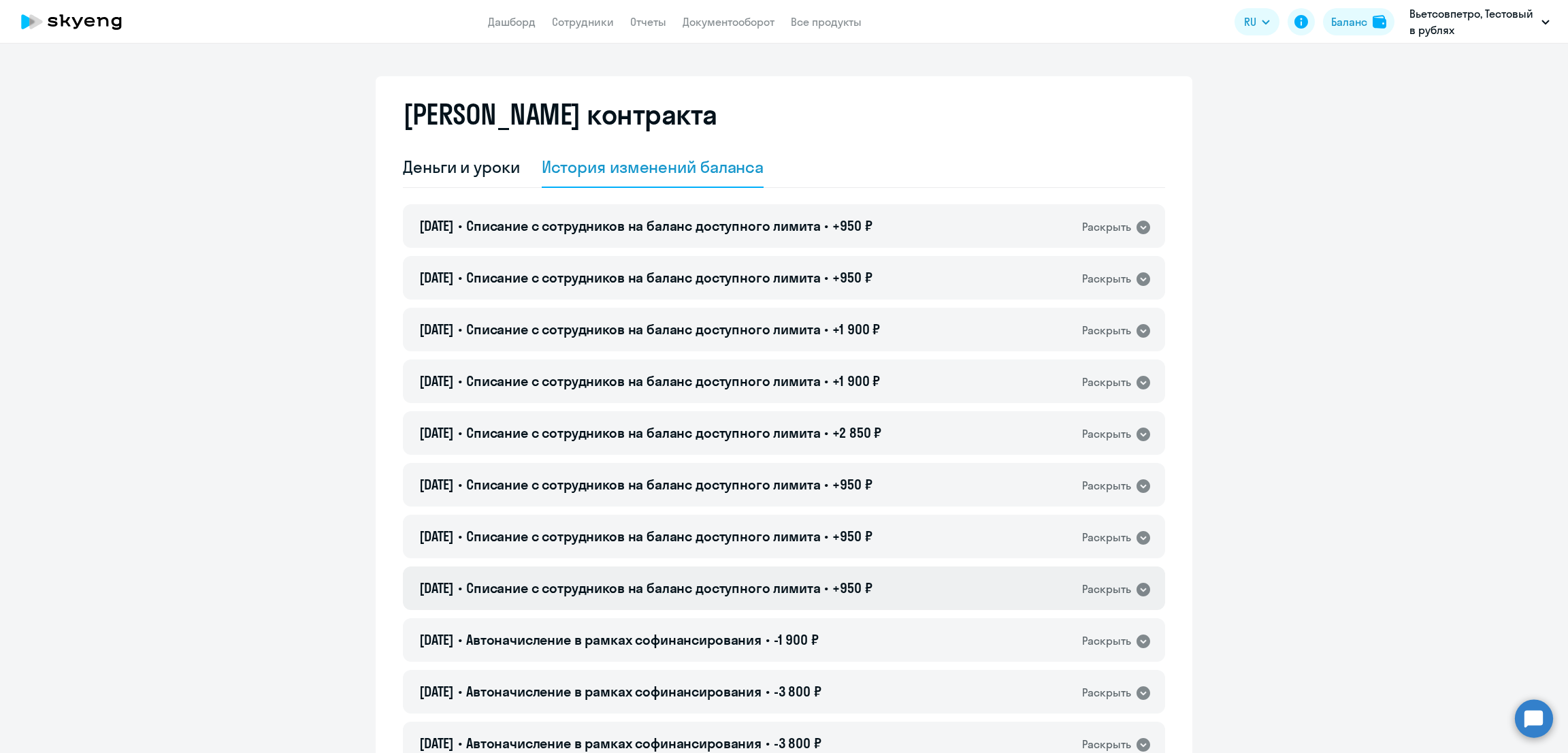
click at [732, 579] on span "Списание с сотрудников на баланс доступного лимита" at bounding box center [643, 588] width 355 height 17
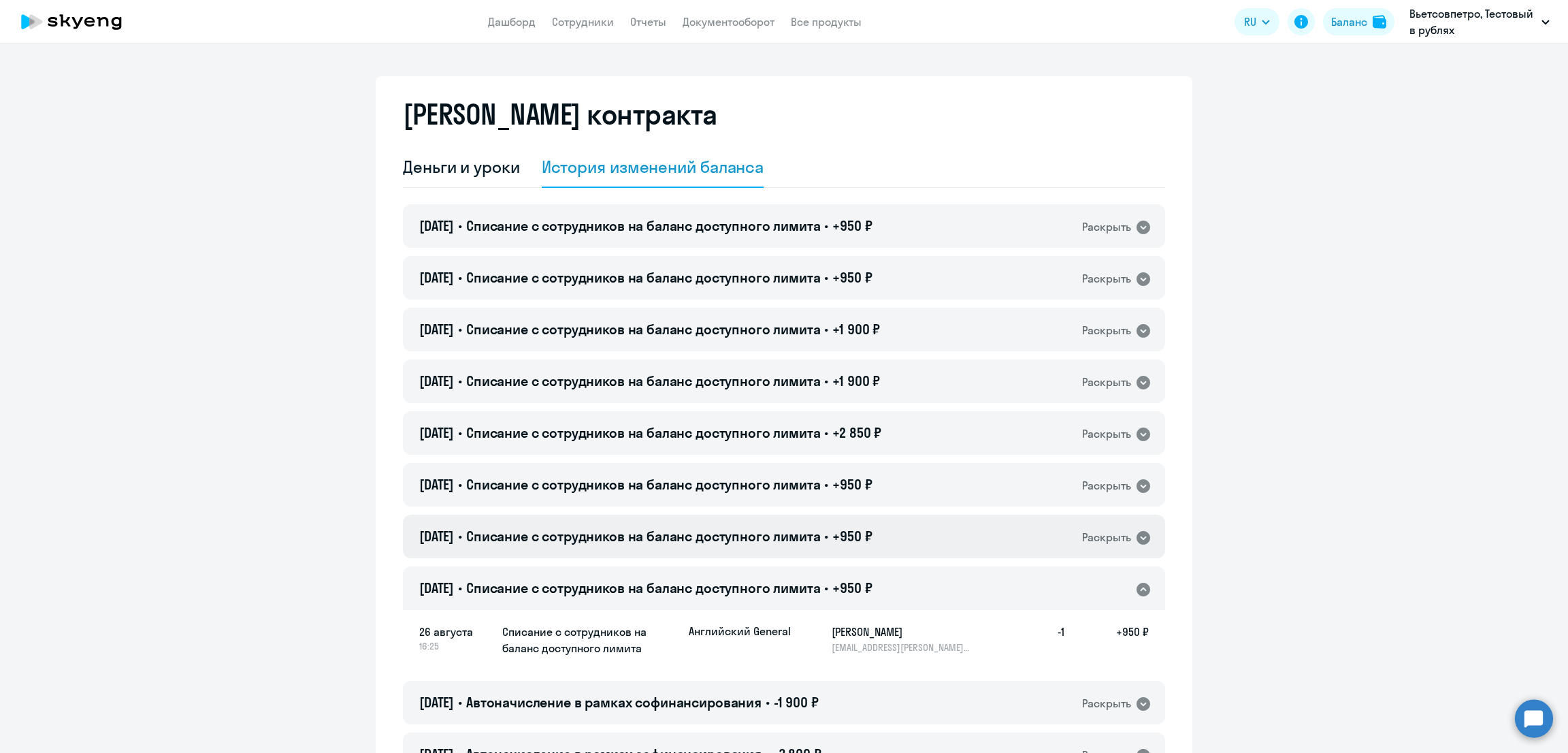
click at [744, 535] on span "Списание с сотрудников на баланс доступного лимита" at bounding box center [643, 536] width 355 height 17
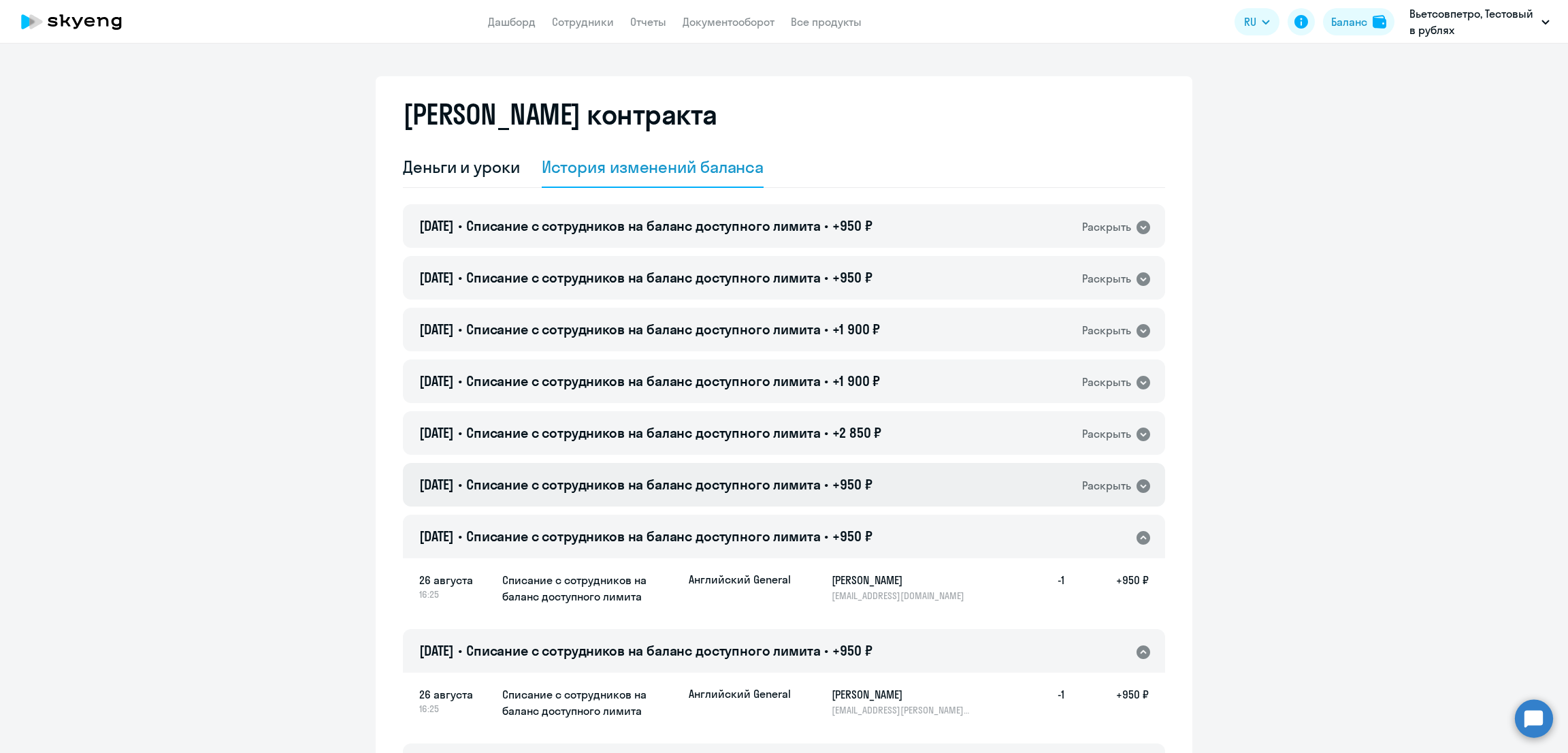
click at [738, 493] on h4 "[DATE] • Списание с сотрудников на баланс доступного лимита • +950 ₽" at bounding box center [645, 484] width 452 height 19
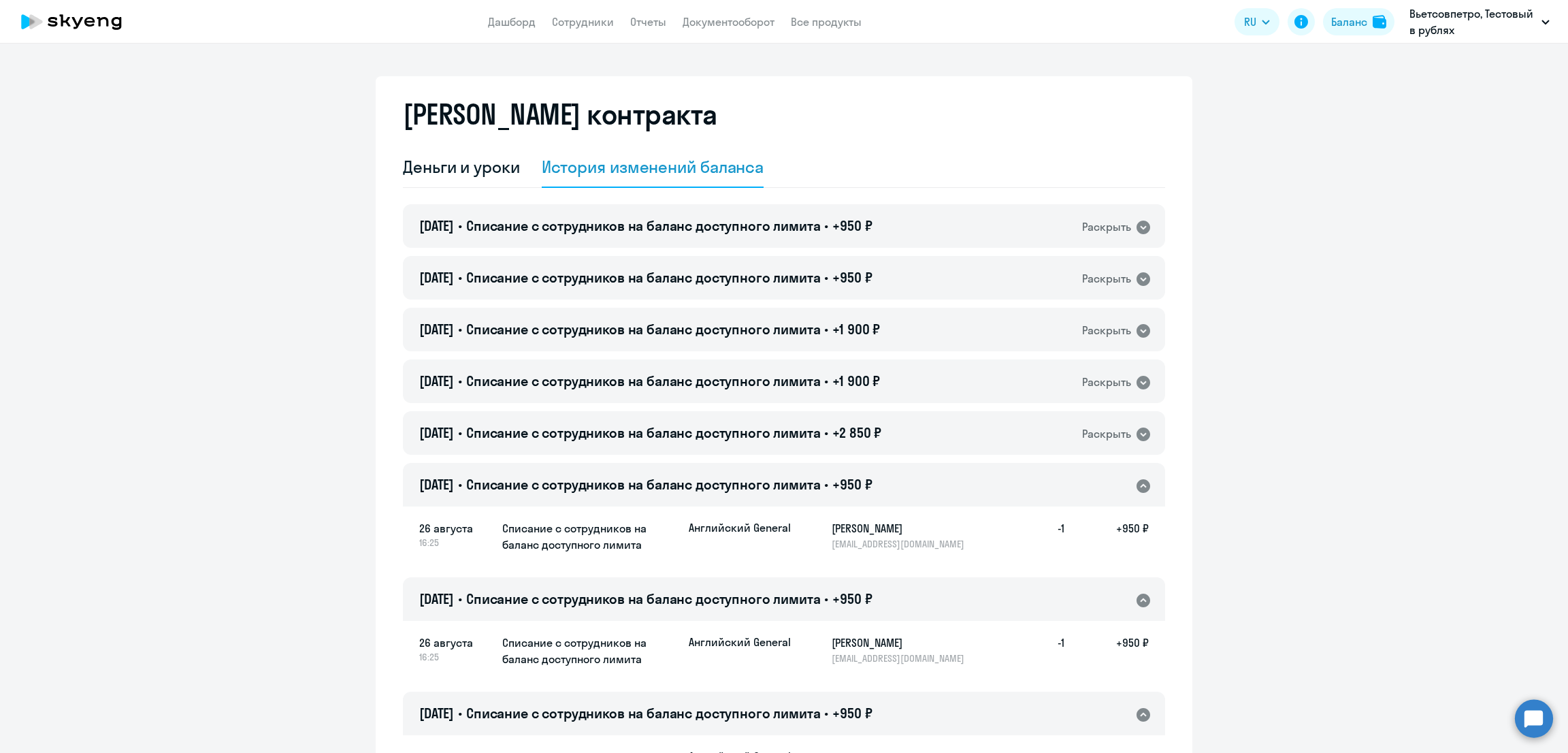
click at [769, 271] on span "Списание с сотрудников на баланс доступного лимита" at bounding box center [643, 277] width 355 height 17
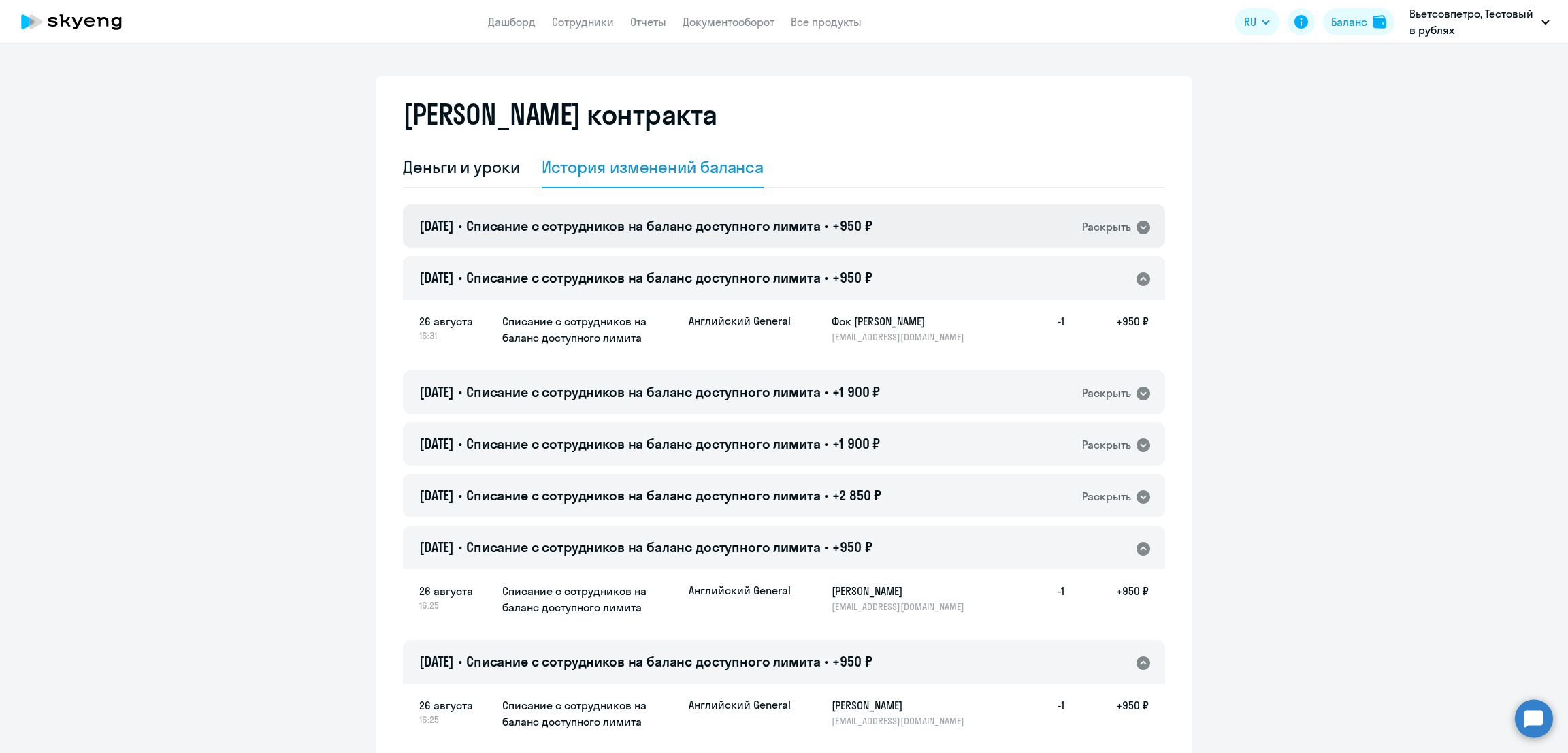
click at [749, 218] on span "Списание с сотрудников на баланс доступного лимита" at bounding box center [643, 226] width 355 height 17
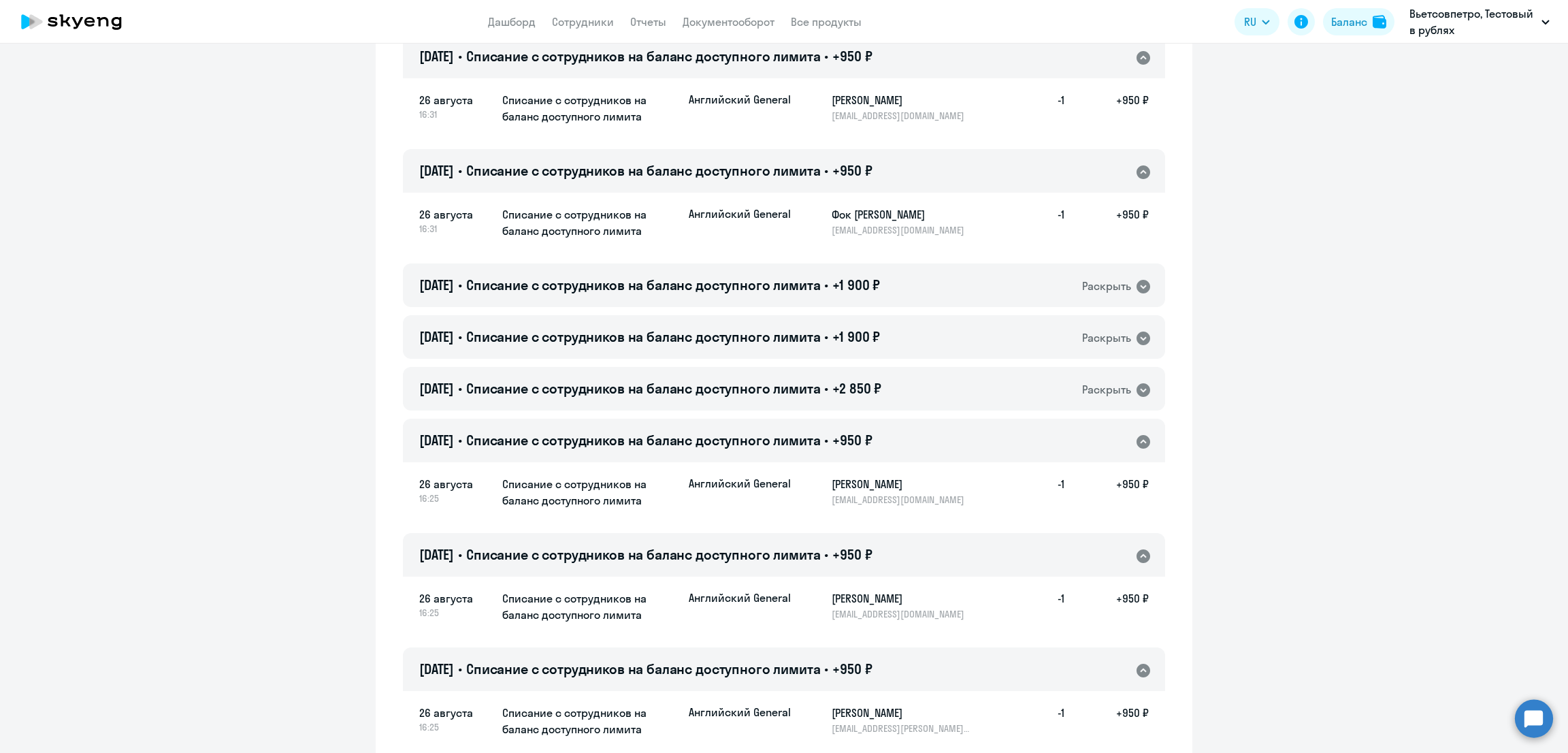
scroll to position [341, 0]
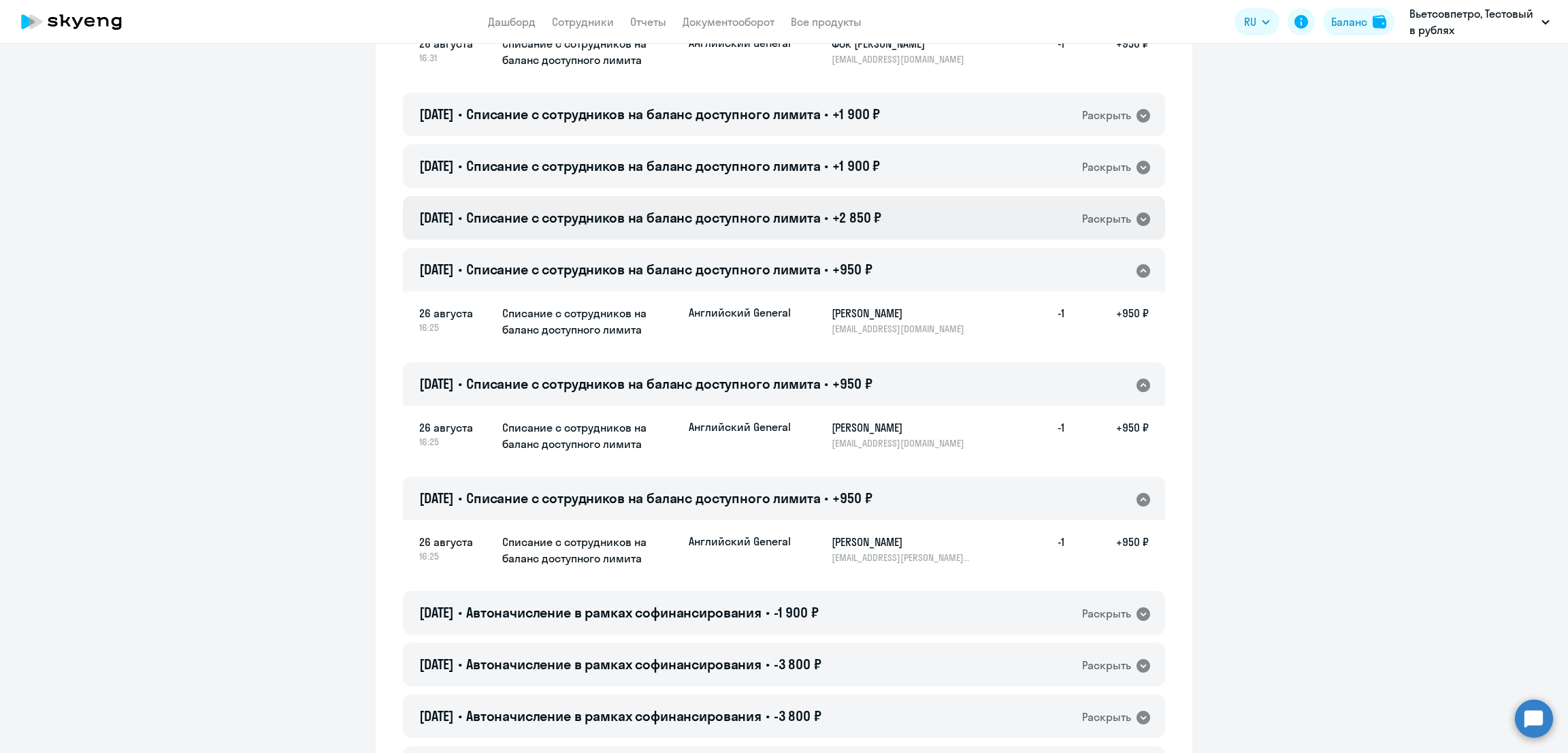
click at [881, 214] on span "+2 850 ₽" at bounding box center [856, 218] width 49 height 17
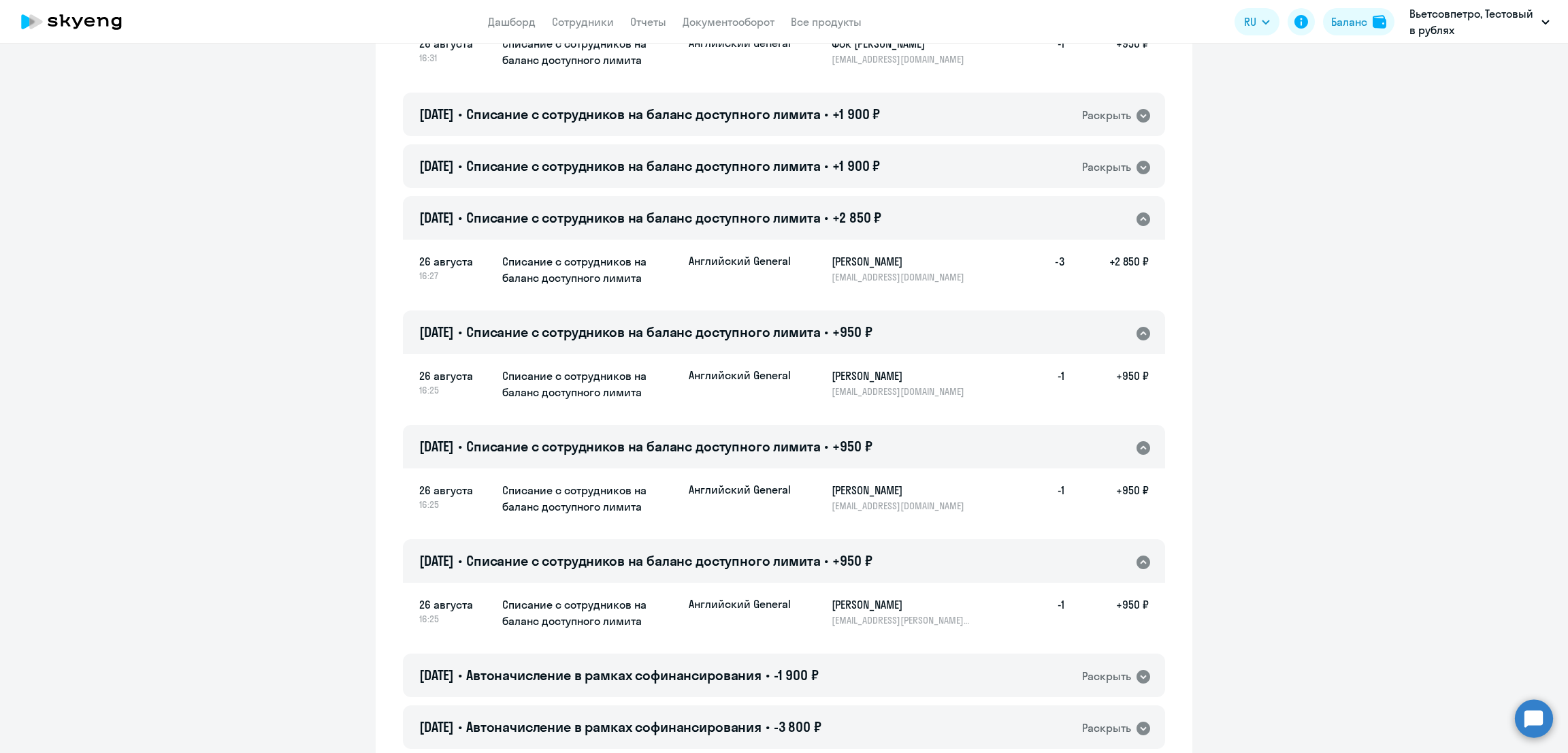
scroll to position [169, 0]
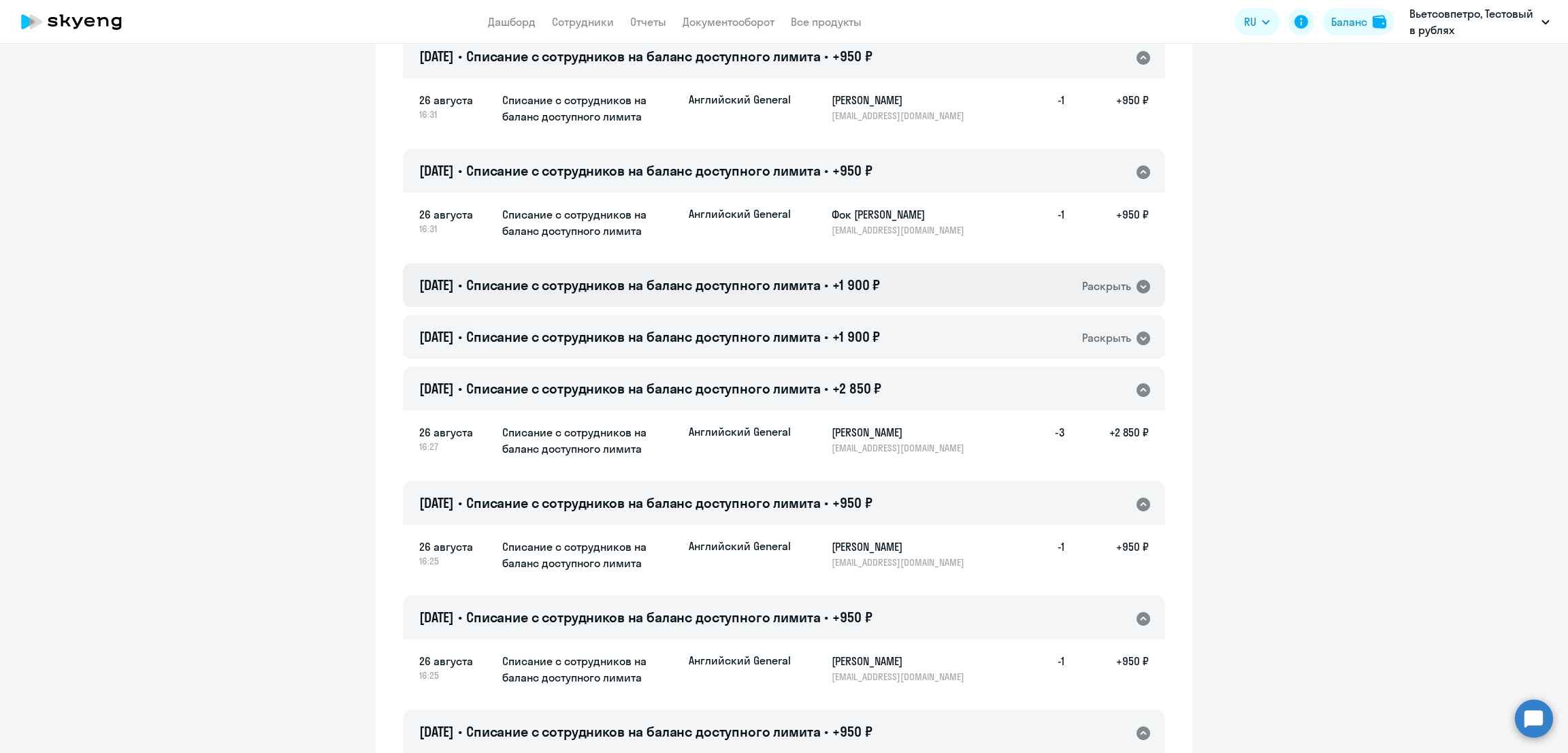
click at [904, 282] on div "[DATE] • Списание с сотрудников на баланс доступного лимита • +1 900 ₽ Раскрыть" at bounding box center [784, 285] width 762 height 44
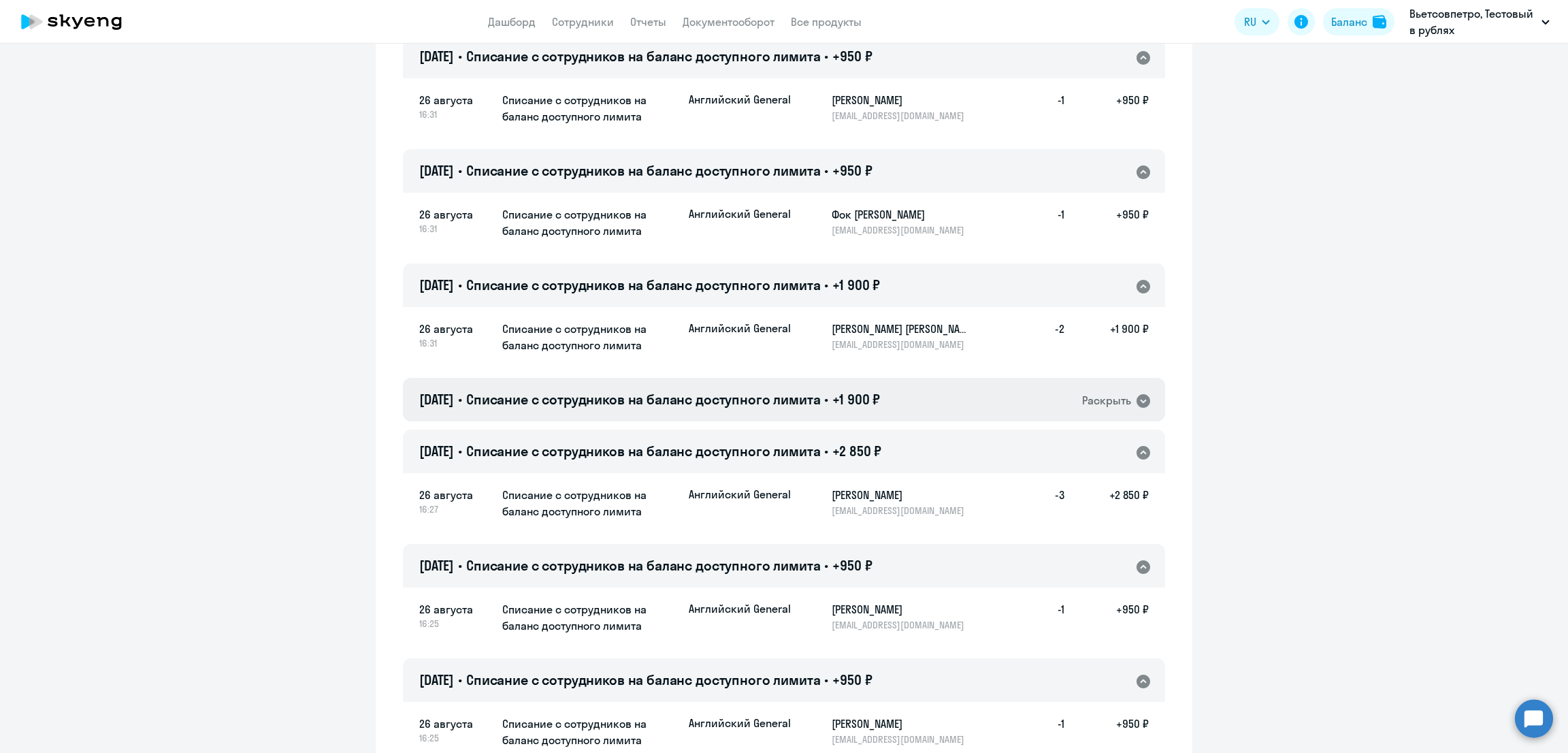
click at [867, 404] on span "+1 900 ₽" at bounding box center [855, 399] width 48 height 17
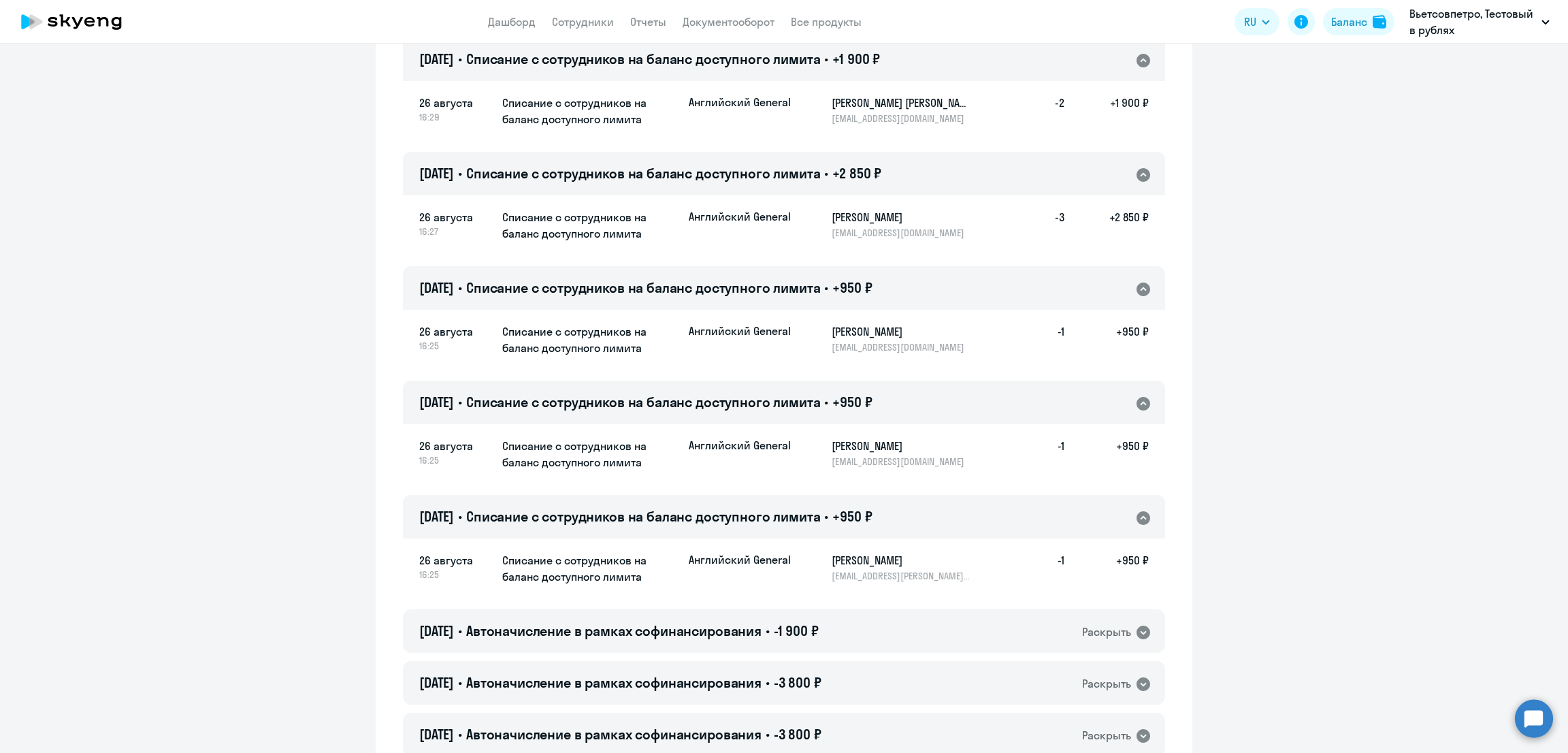
scroll to position [0, 0]
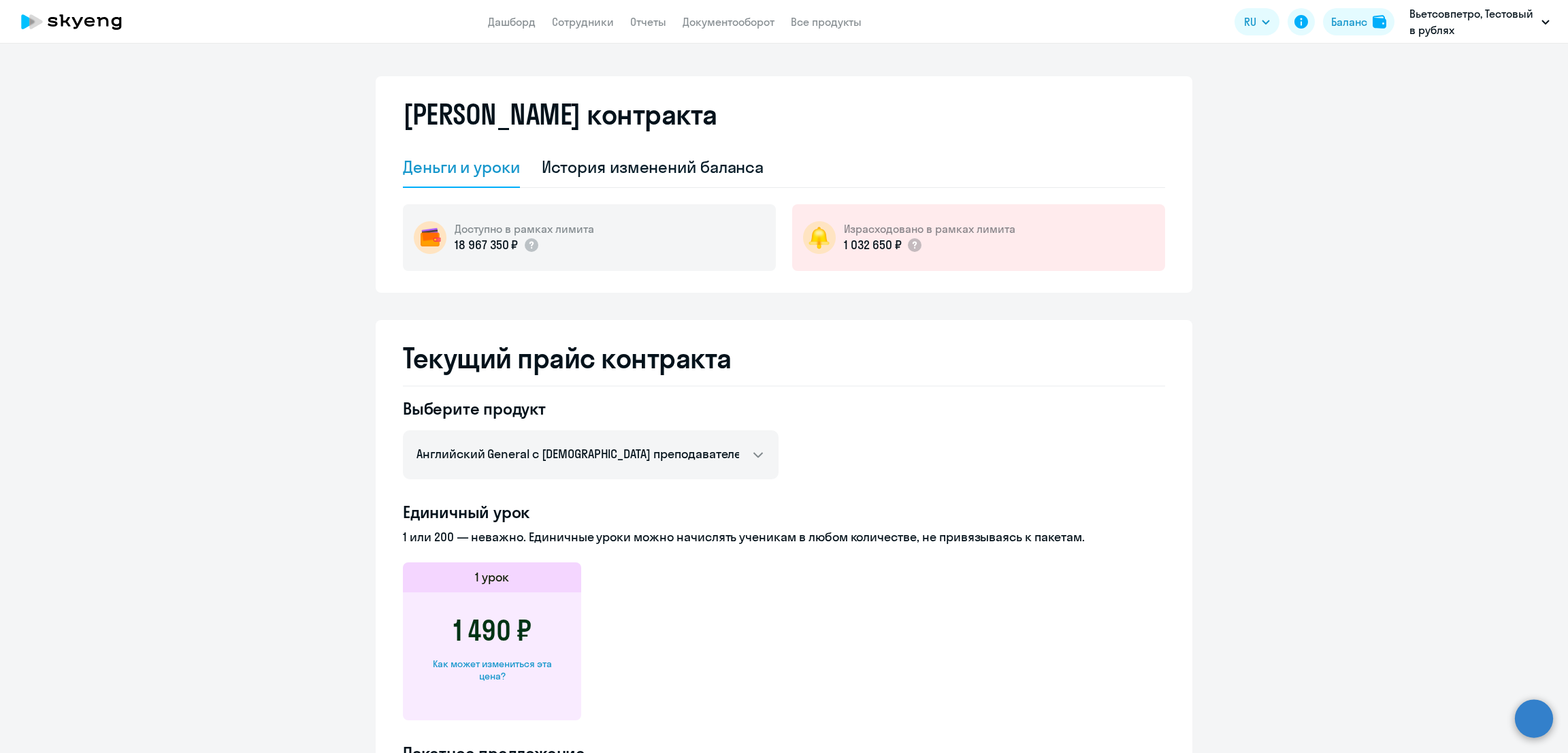
select select "english_adult_not_native_speaker"
click at [574, 17] on link "Сотрудники" at bounding box center [583, 22] width 62 height 14
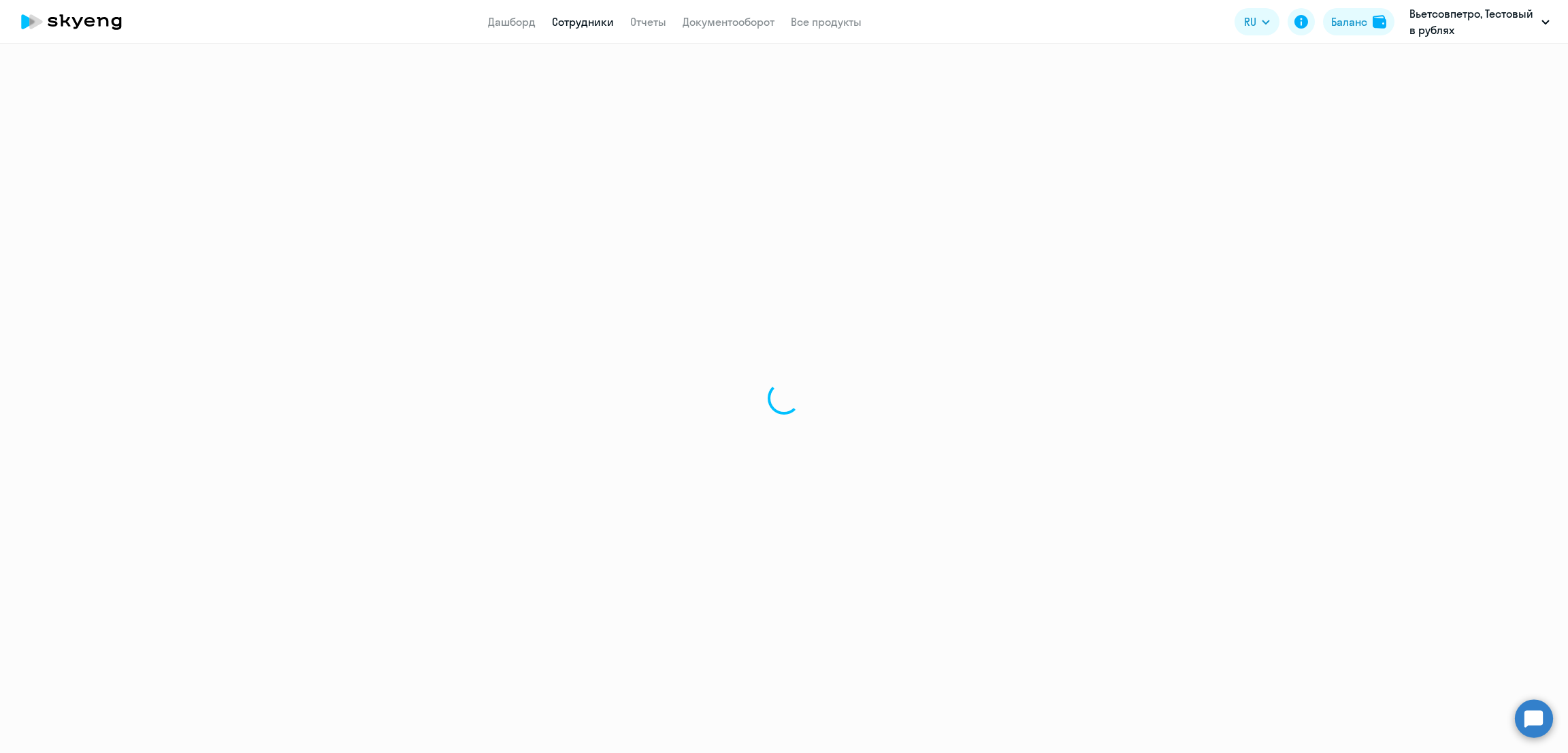
select select "30"
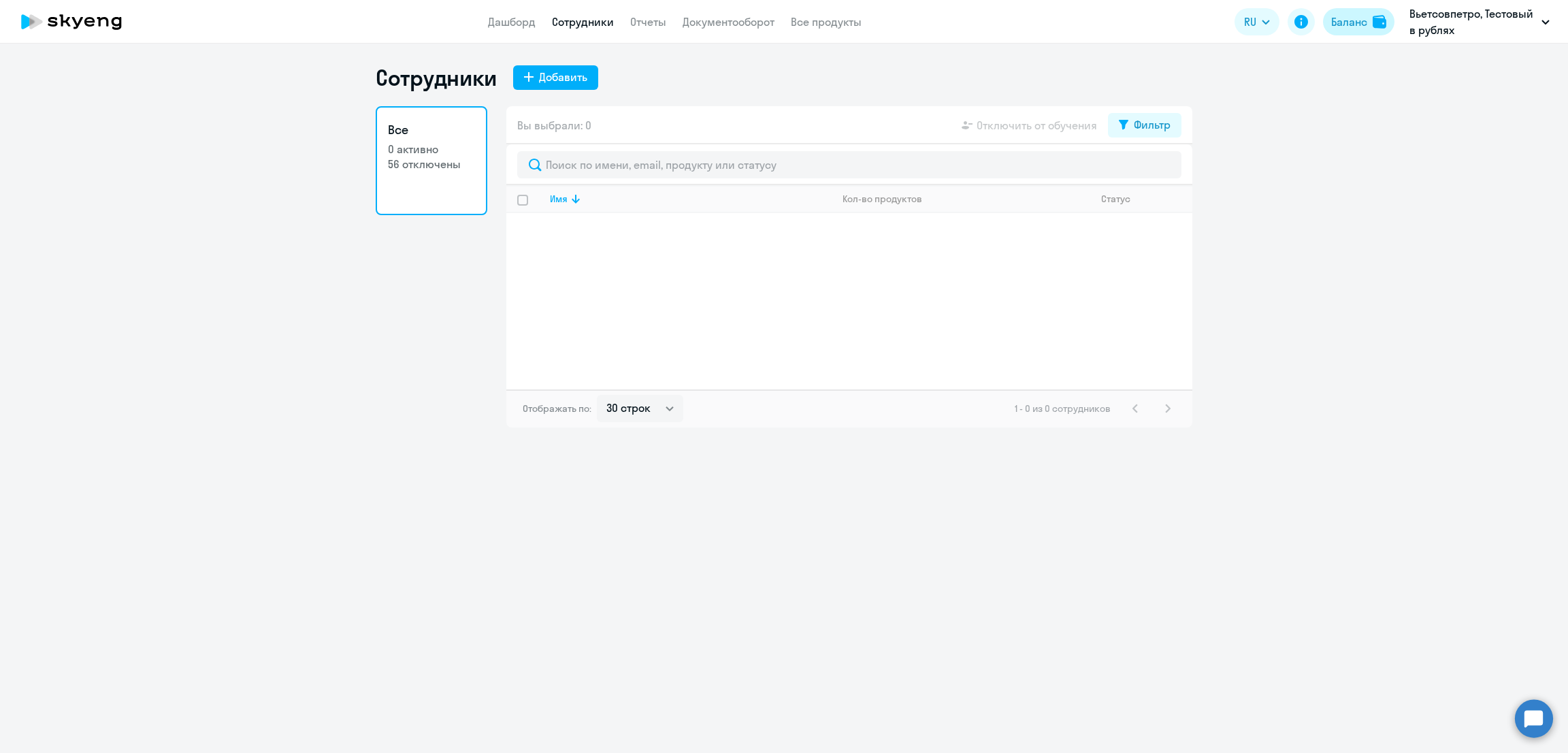
click at [1357, 22] on div "Баланс" at bounding box center [1349, 22] width 36 height 17
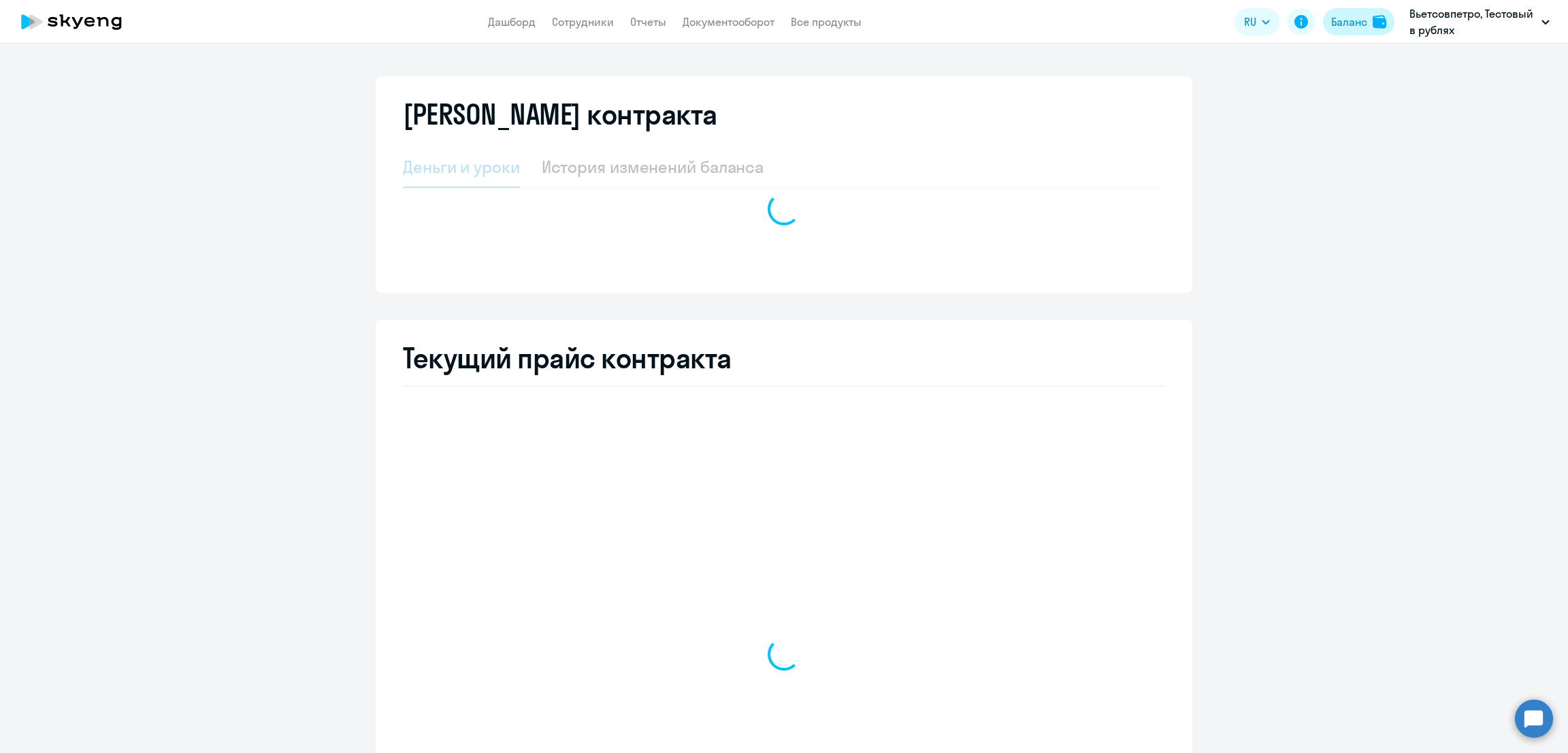
select select "english_adult_not_native_speaker"
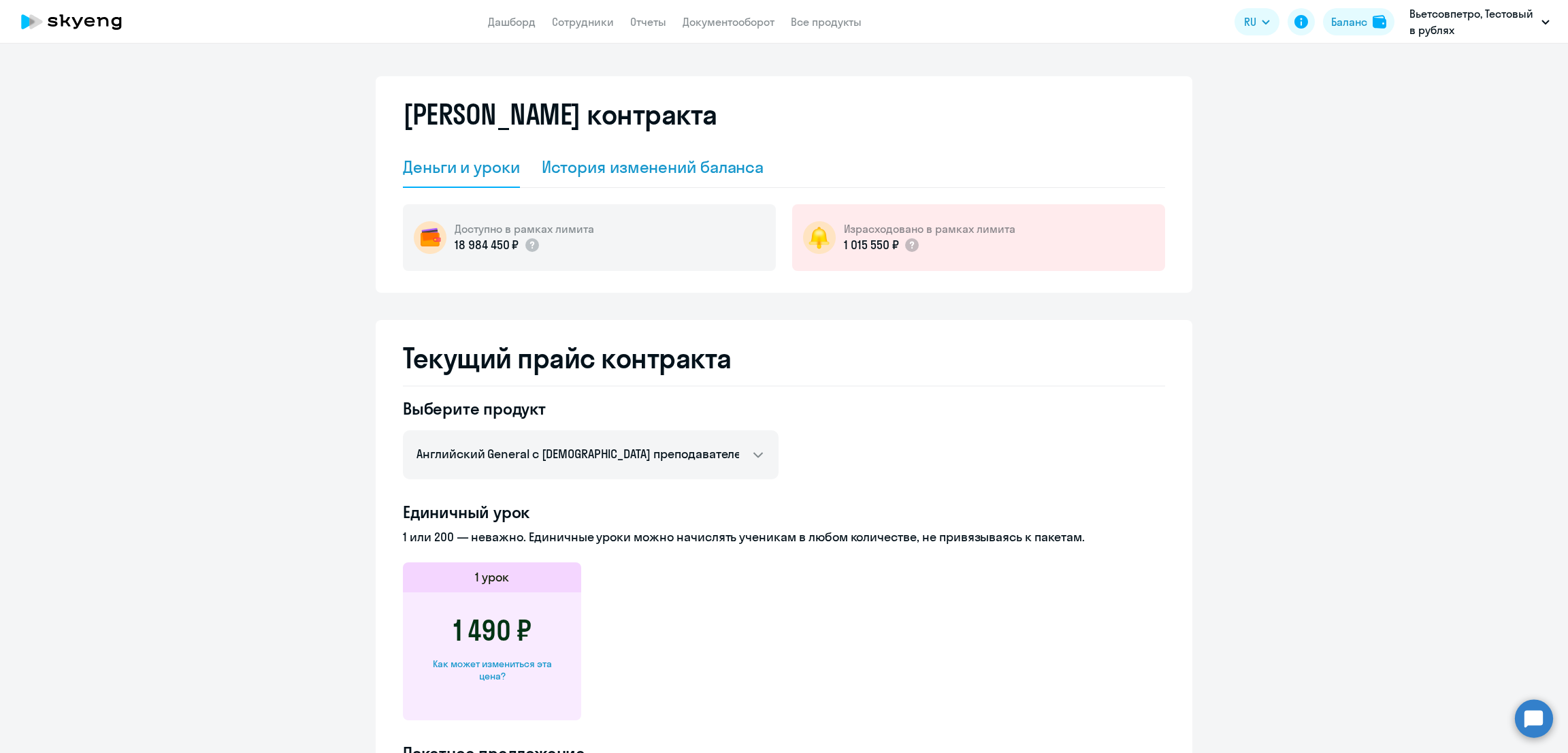
click at [675, 172] on div "История изменений баланса" at bounding box center [652, 166] width 223 height 22
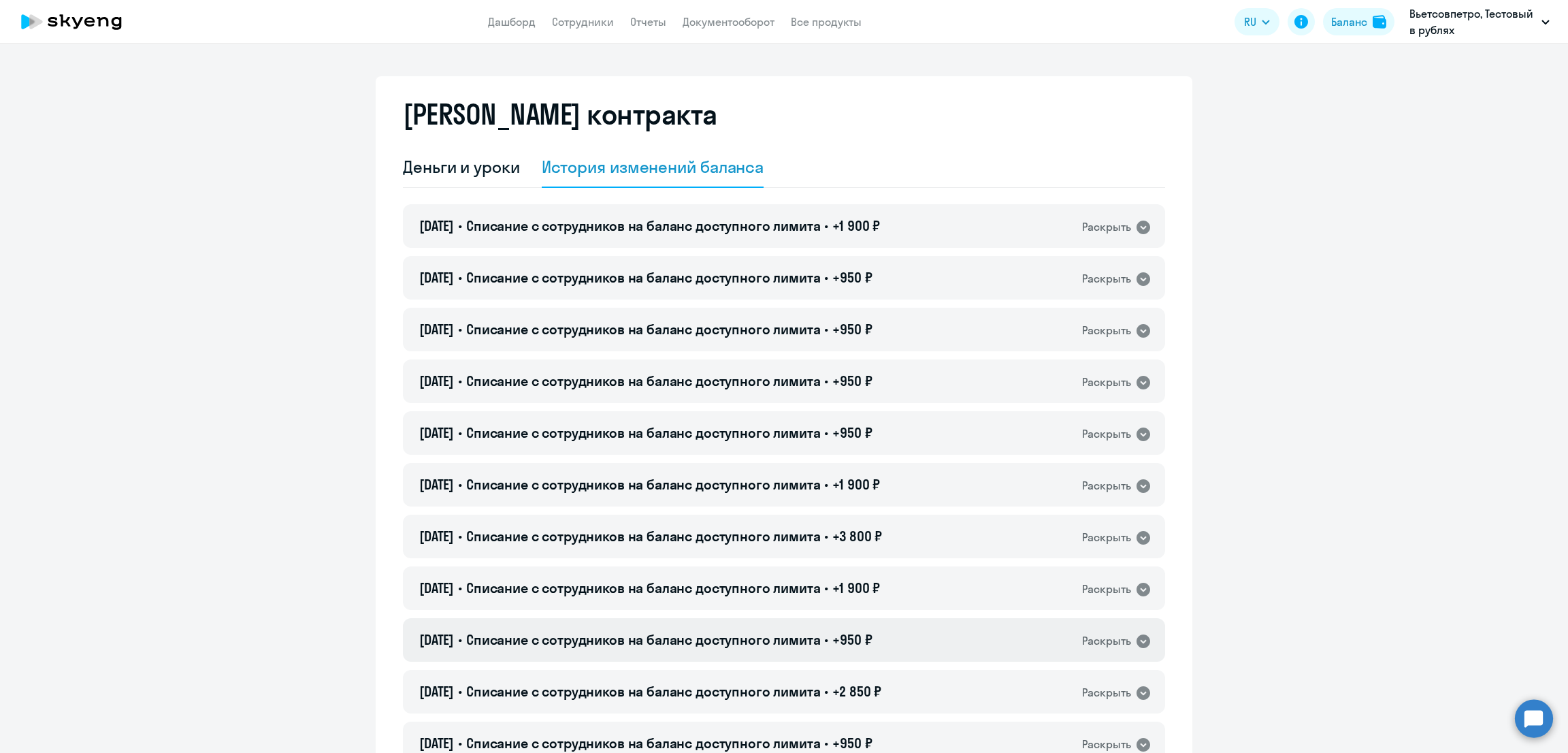
click at [821, 645] on span "Списание с сотрудников на баланс доступного лимита" at bounding box center [643, 640] width 355 height 17
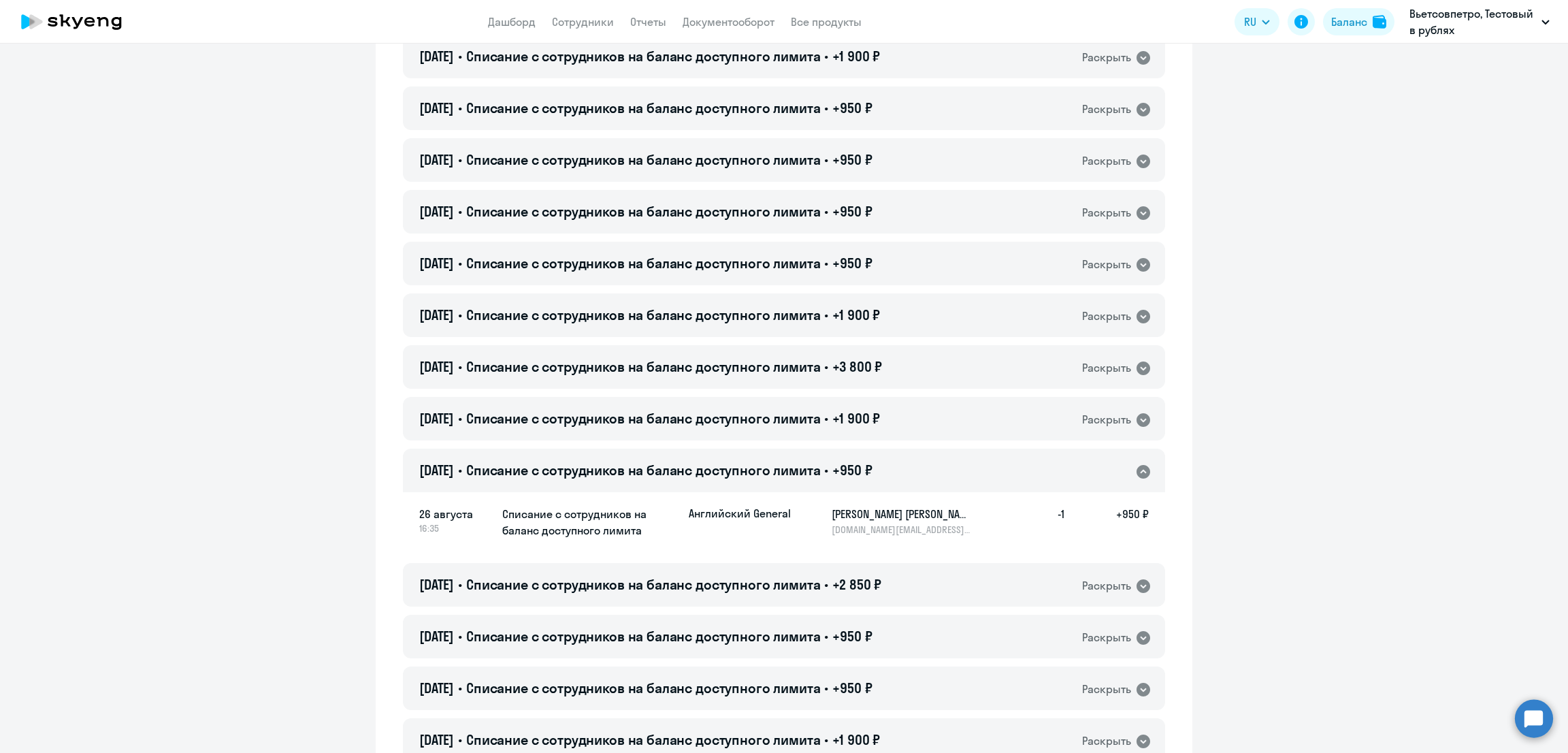
scroll to position [341, 0]
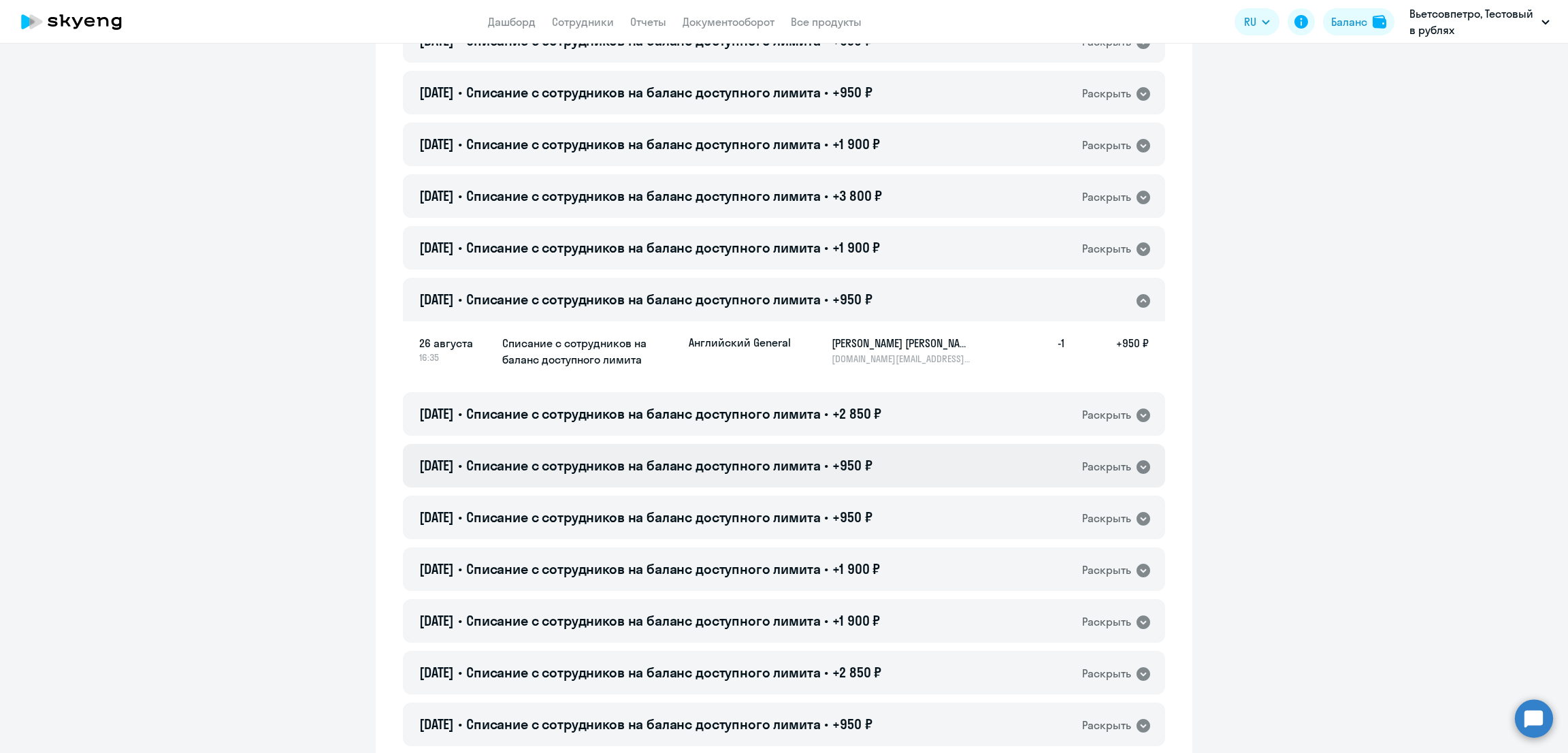
click at [821, 468] on span "Списание с сотрудников на баланс доступного лимита" at bounding box center [643, 465] width 355 height 17
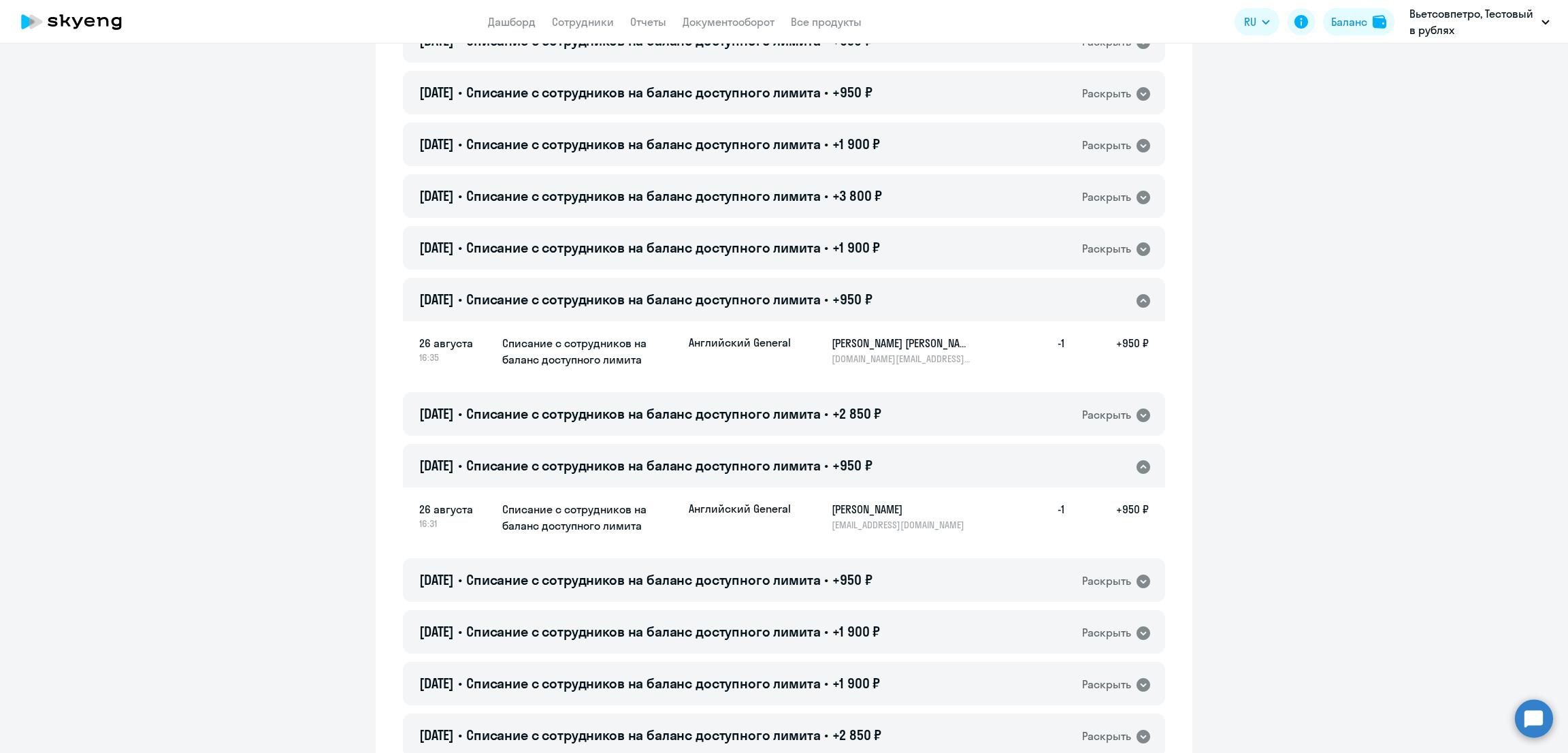
click at [772, 285] on div "[DATE] • Списание с сотрудников на баланс доступного лимита • +950 ₽ Раскрыть" at bounding box center [784, 300] width 762 height 44
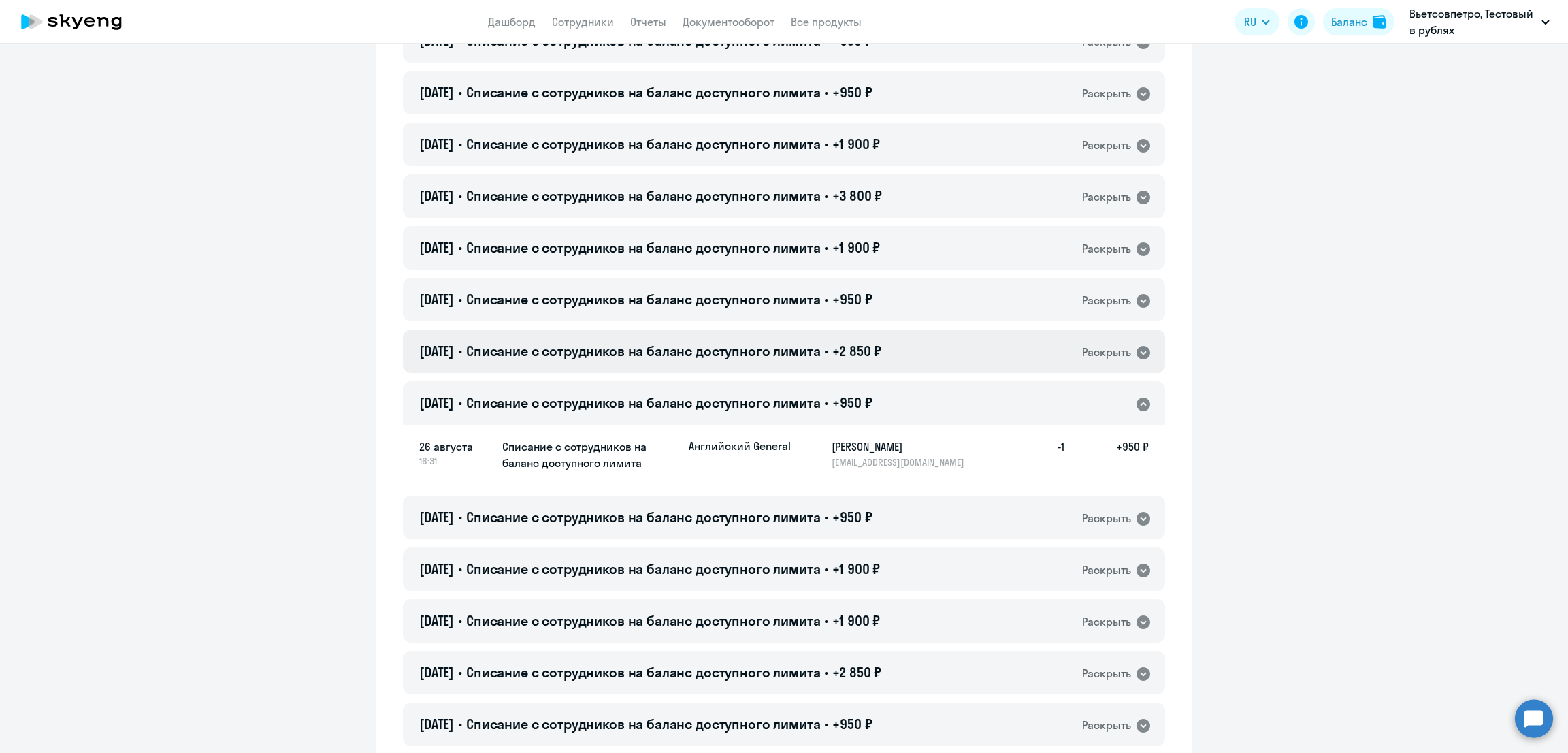
click at [803, 347] on span "Списание с сотрудников на баланс доступного лимита" at bounding box center [643, 350] width 355 height 17
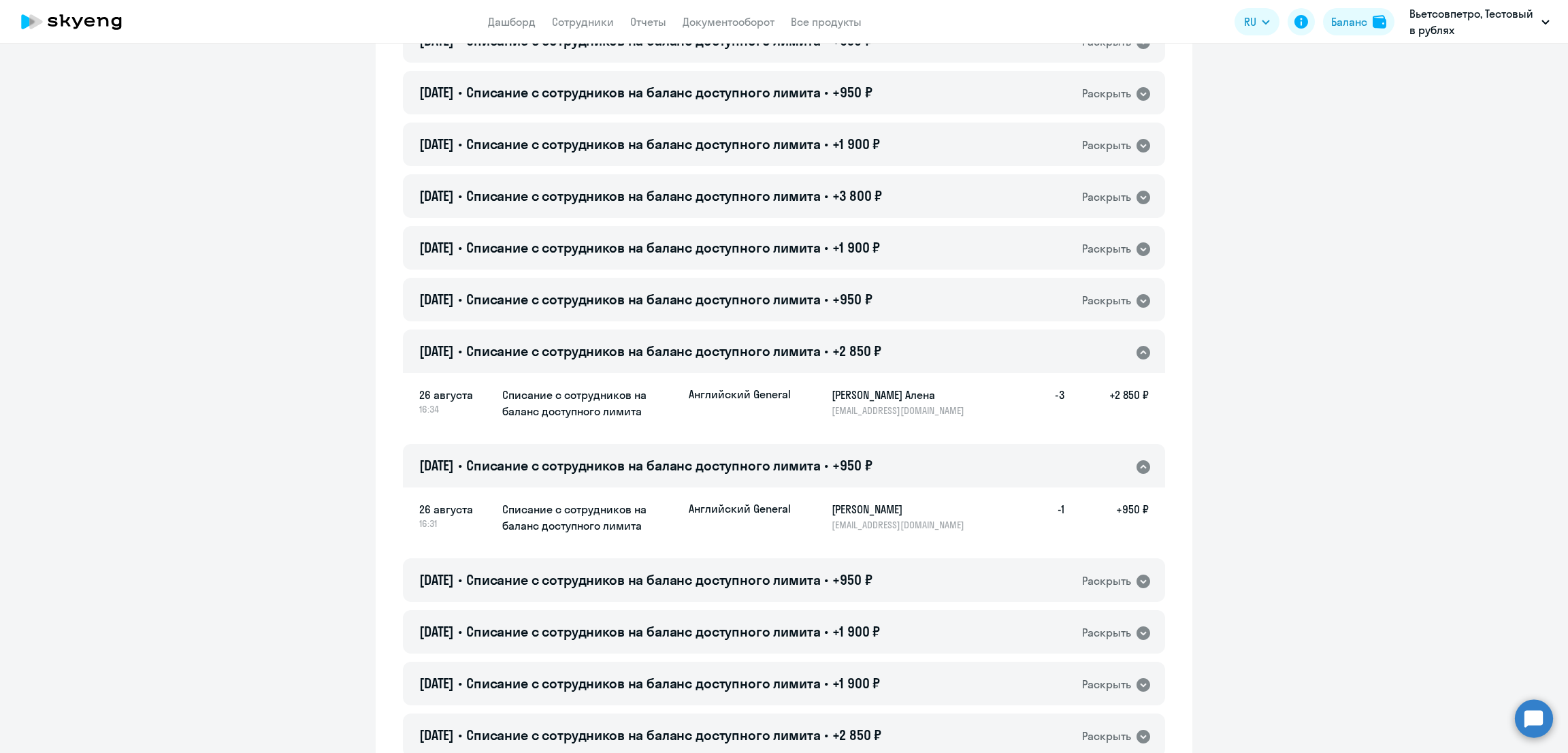
click at [783, 462] on span "Списание с сотрудников на баланс доступного лимита" at bounding box center [643, 465] width 355 height 17
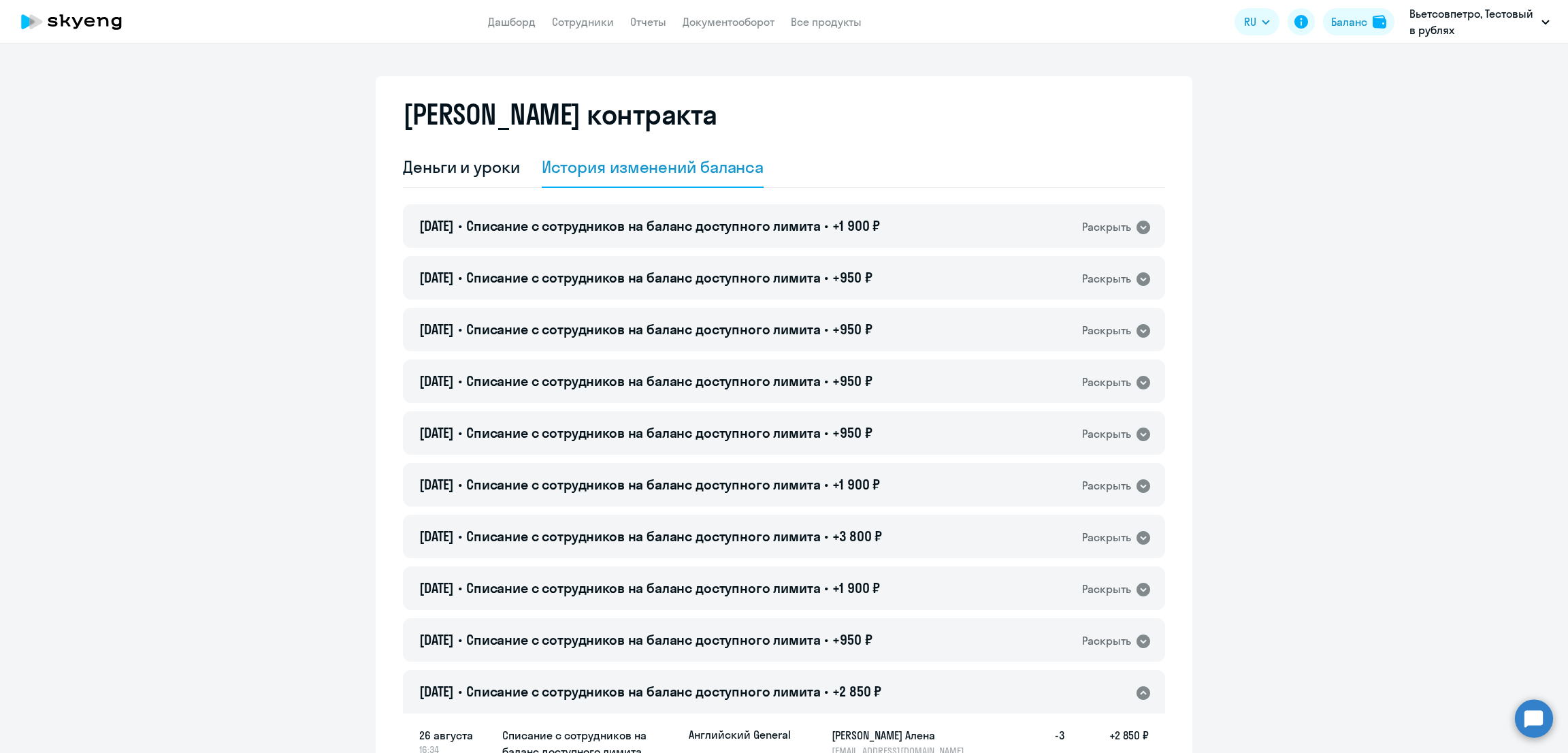
scroll to position [169, 0]
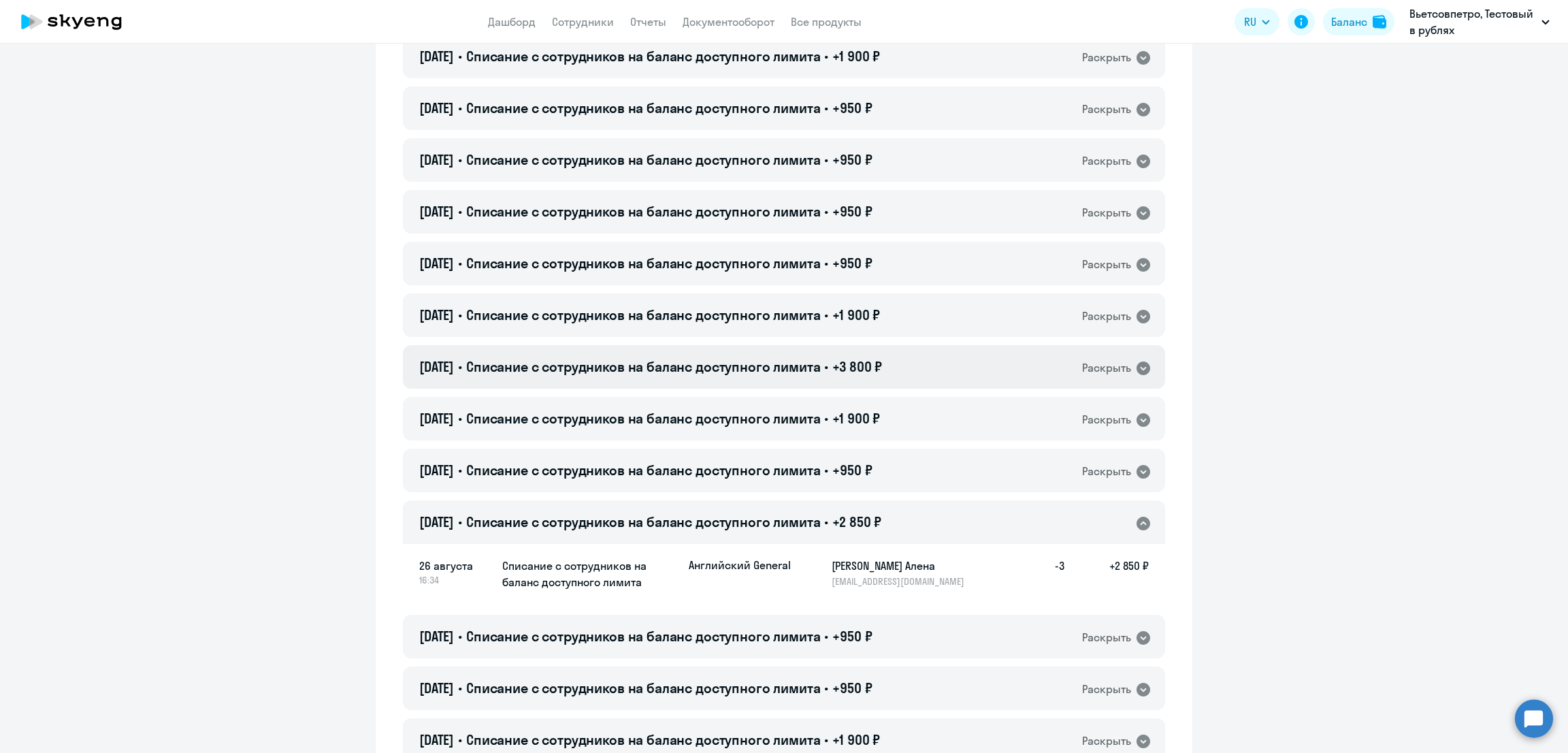
click at [856, 360] on span "+3 800 ₽" at bounding box center [857, 366] width 50 height 17
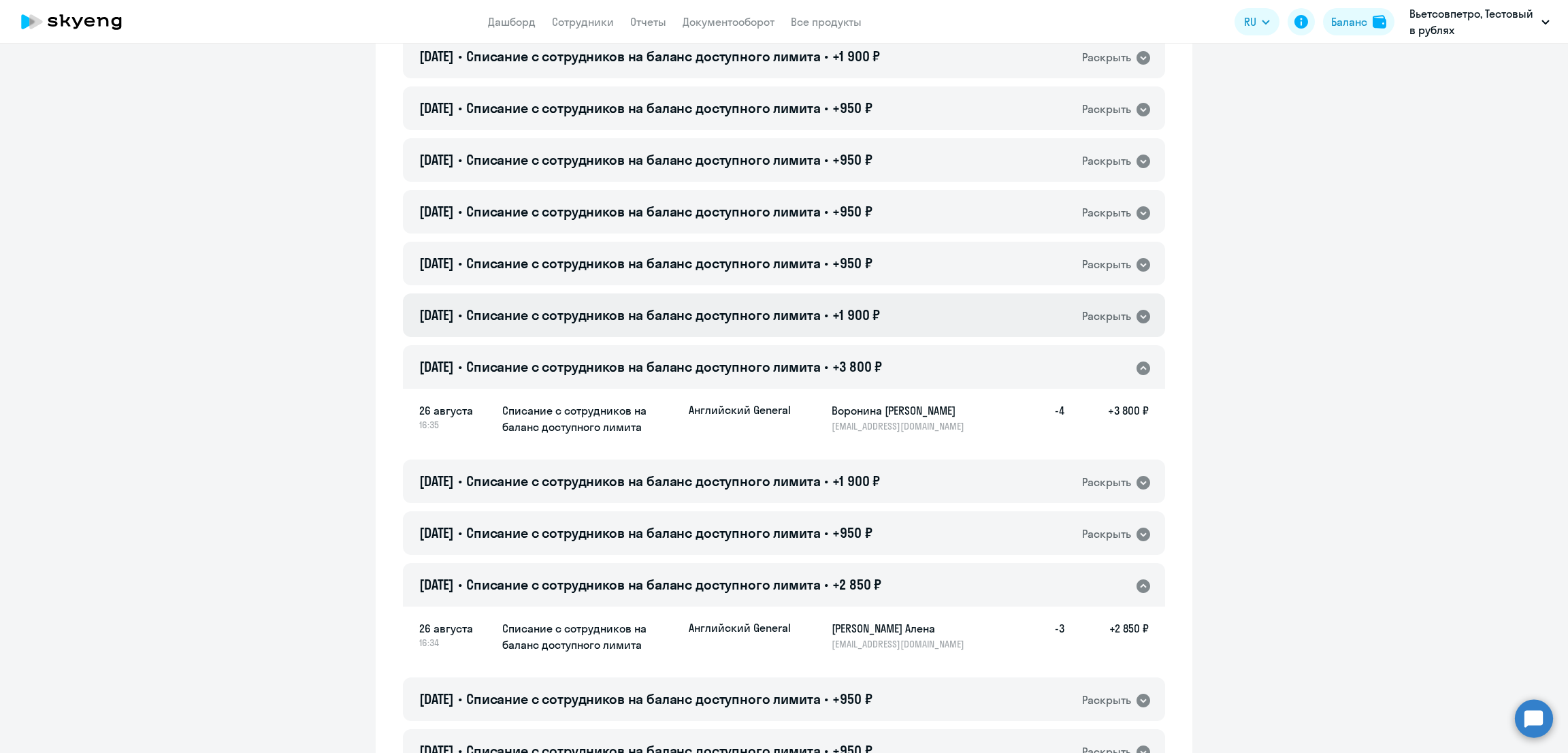
click at [915, 314] on div "[DATE] • Списание с сотрудников на баланс доступного лимита • +1 900 ₽ Раскрыть" at bounding box center [784, 315] width 762 height 44
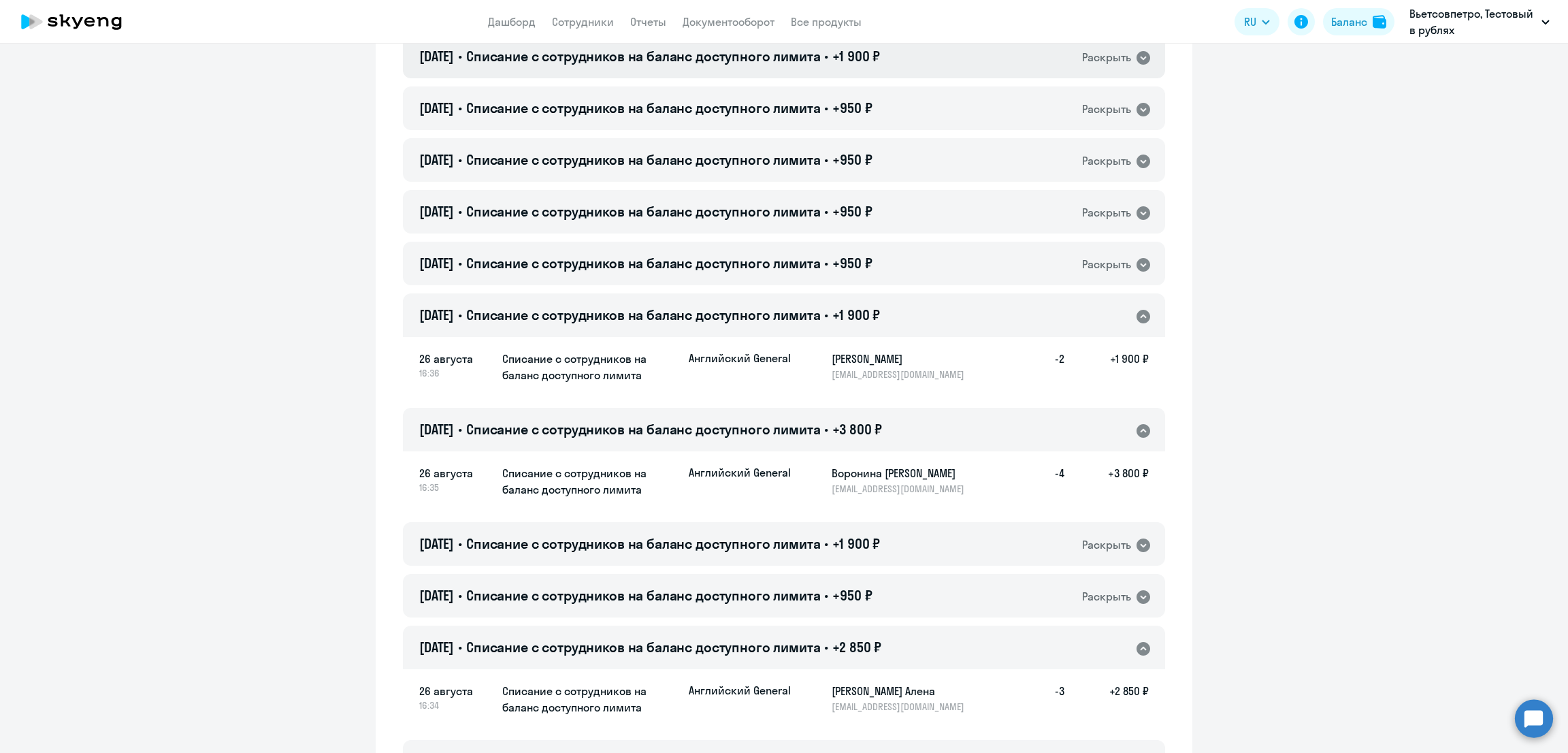
click at [908, 60] on div "[DATE] • Списание с сотрудников на баланс доступного лимита • +1 900 ₽ Раскрыть" at bounding box center [784, 57] width 762 height 44
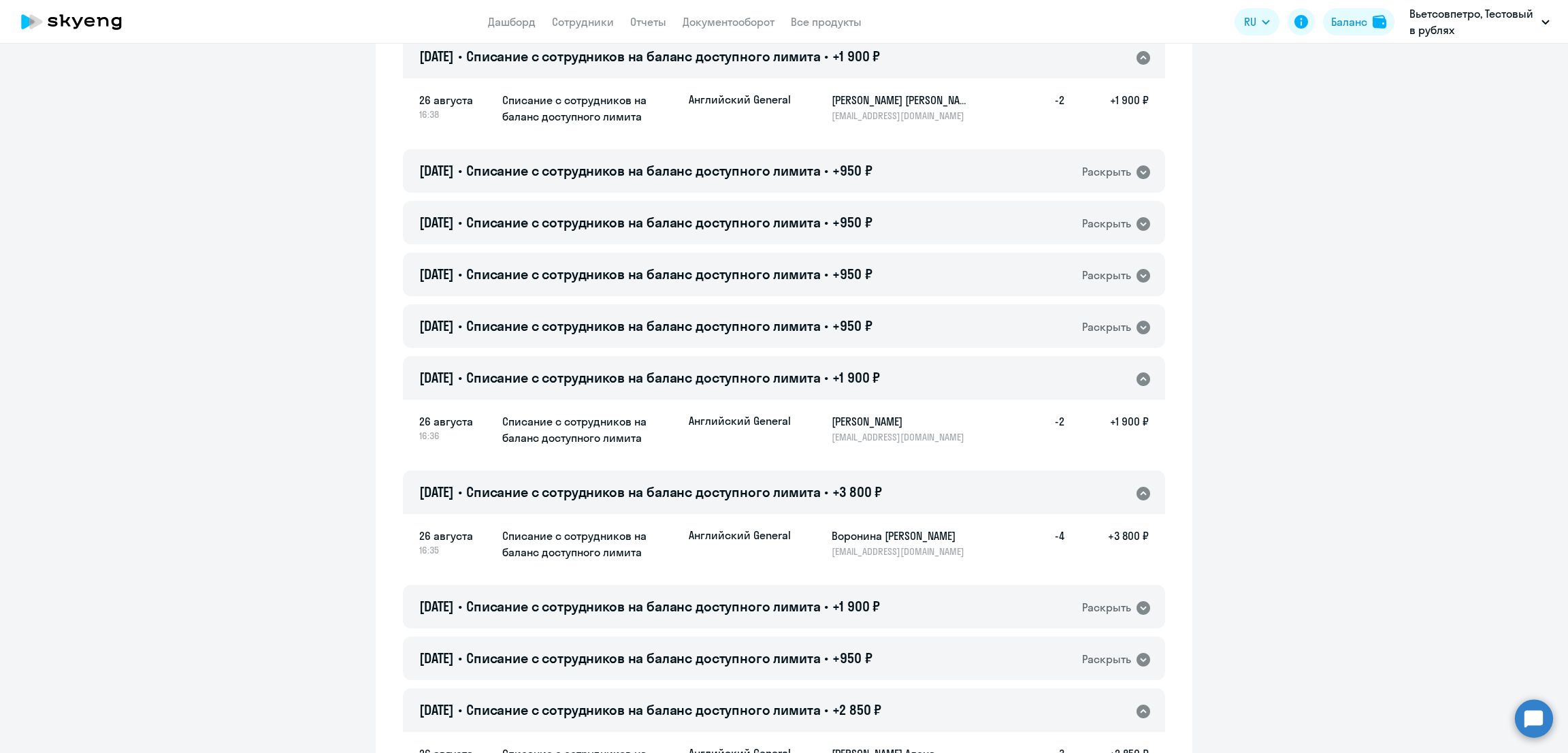
scroll to position [341, 0]
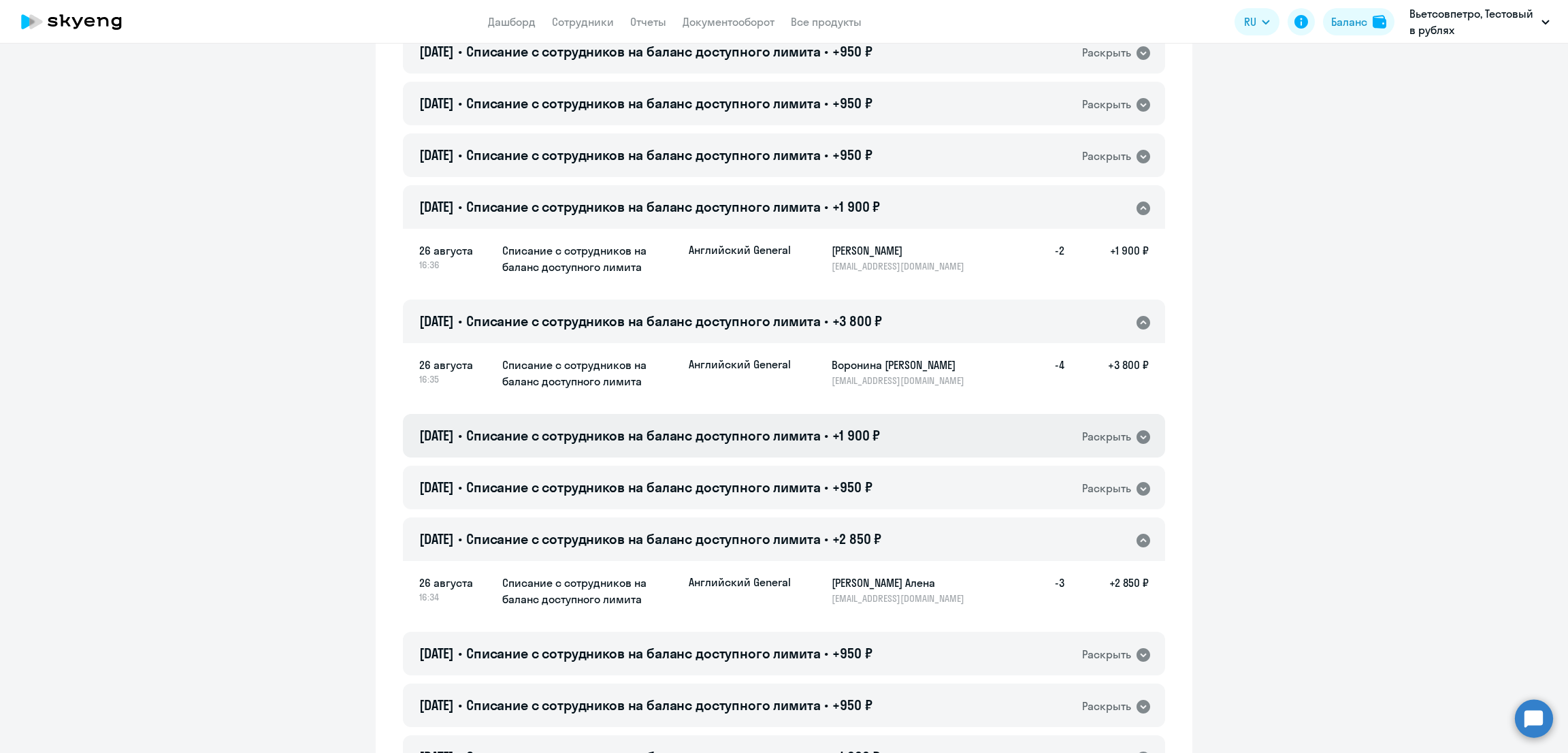
click at [917, 435] on div "[DATE] • Списание с сотрудников на баланс доступного лимита • +1 900 ₽ Раскрыть" at bounding box center [784, 436] width 762 height 44
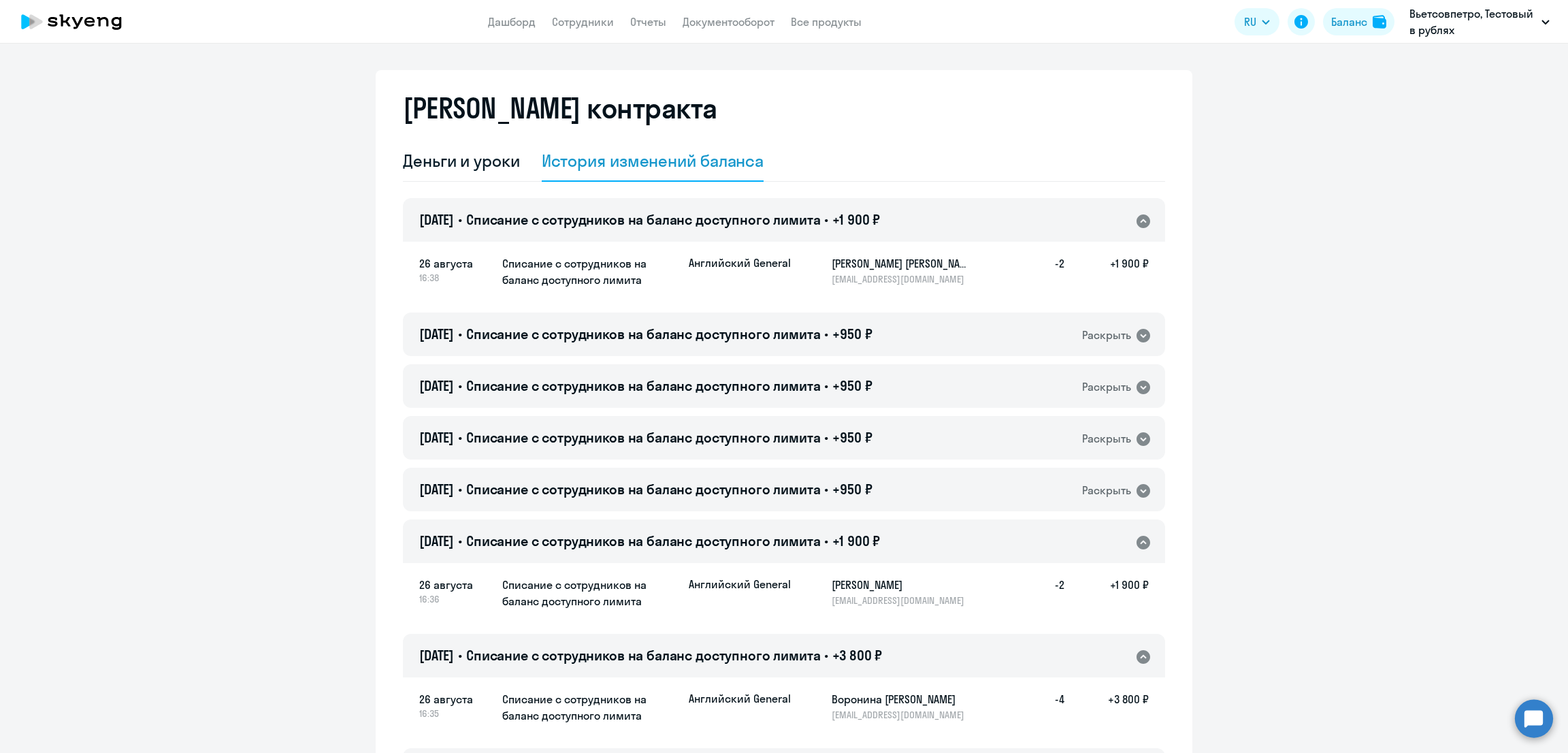
scroll to position [0, 0]
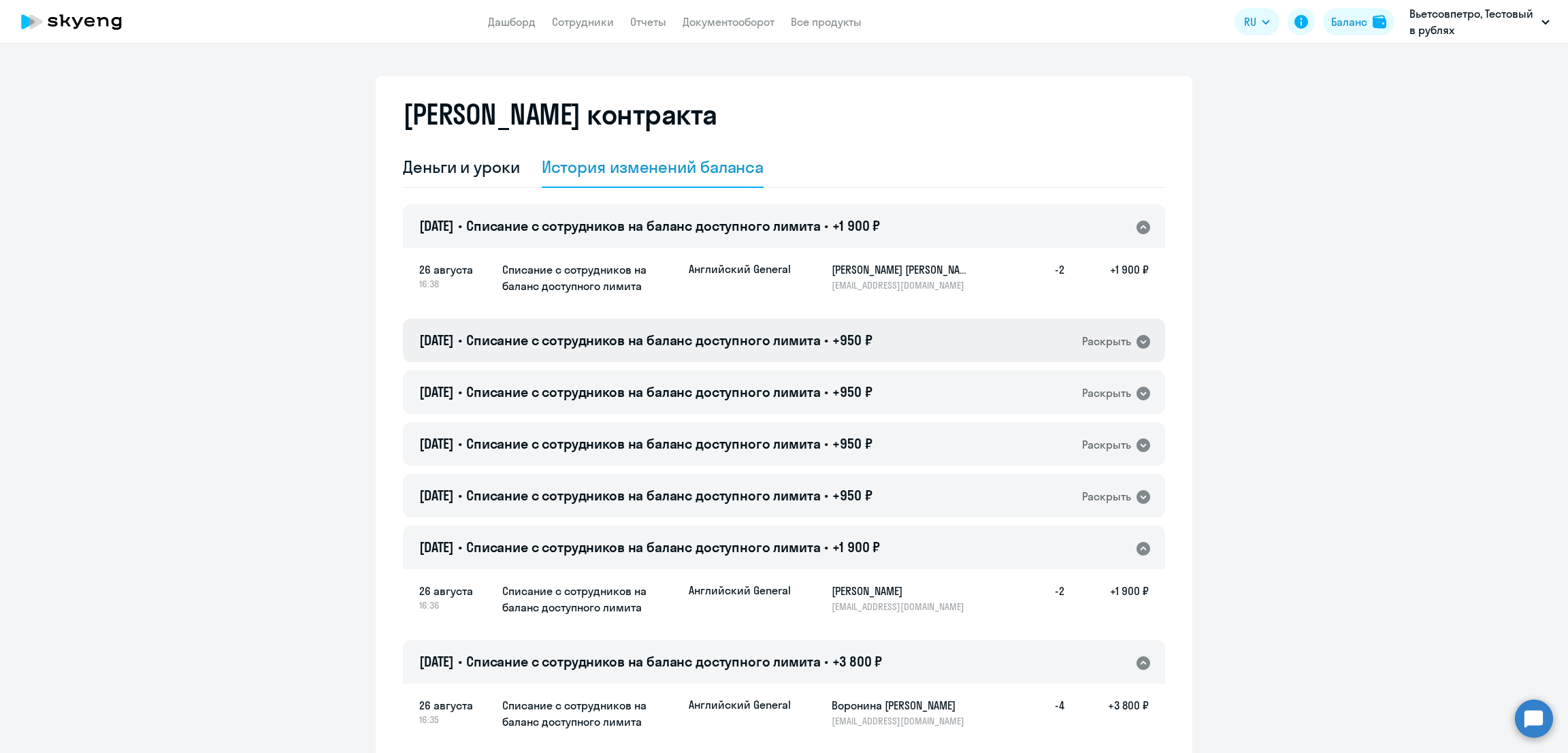
click at [921, 343] on div "[DATE] • Списание с сотрудников на баланс доступного лимита • +950 ₽ Раскрыть" at bounding box center [784, 341] width 762 height 44
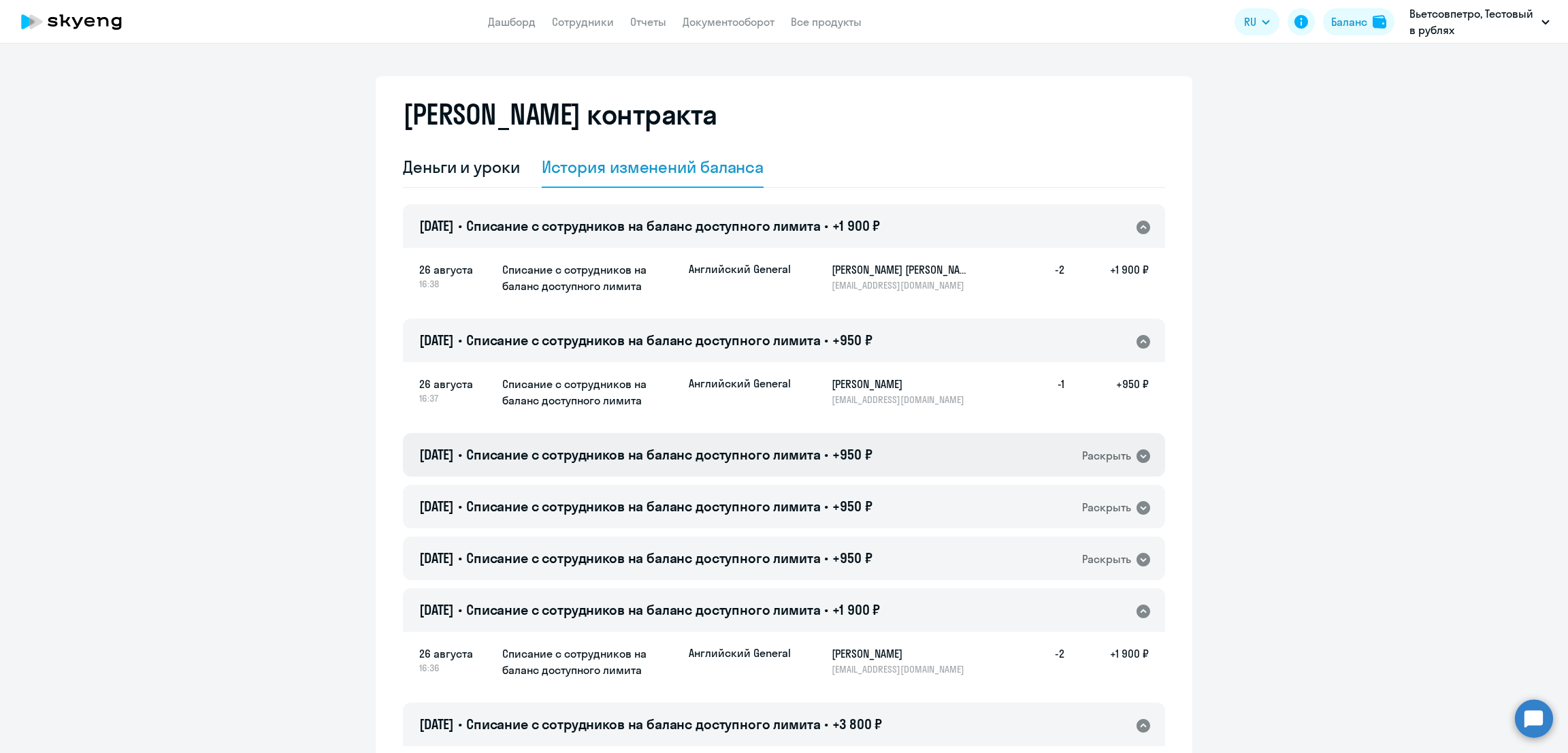
click at [938, 458] on div "[DATE] • Списание с сотрудников на баланс доступного лимита • +950 ₽ Раскрыть" at bounding box center [784, 455] width 762 height 44
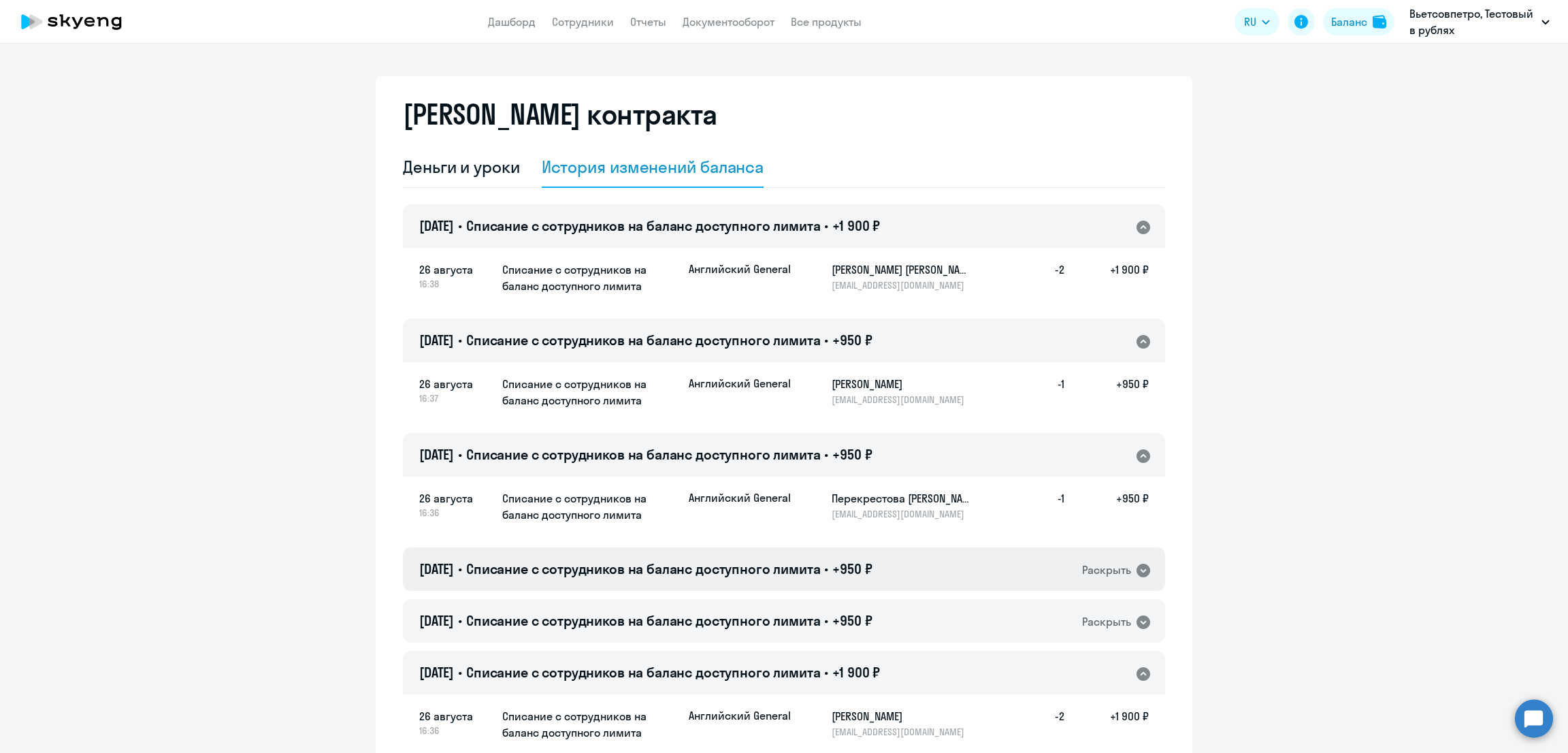
click at [866, 576] on span "+950 ₽" at bounding box center [852, 569] width 39 height 17
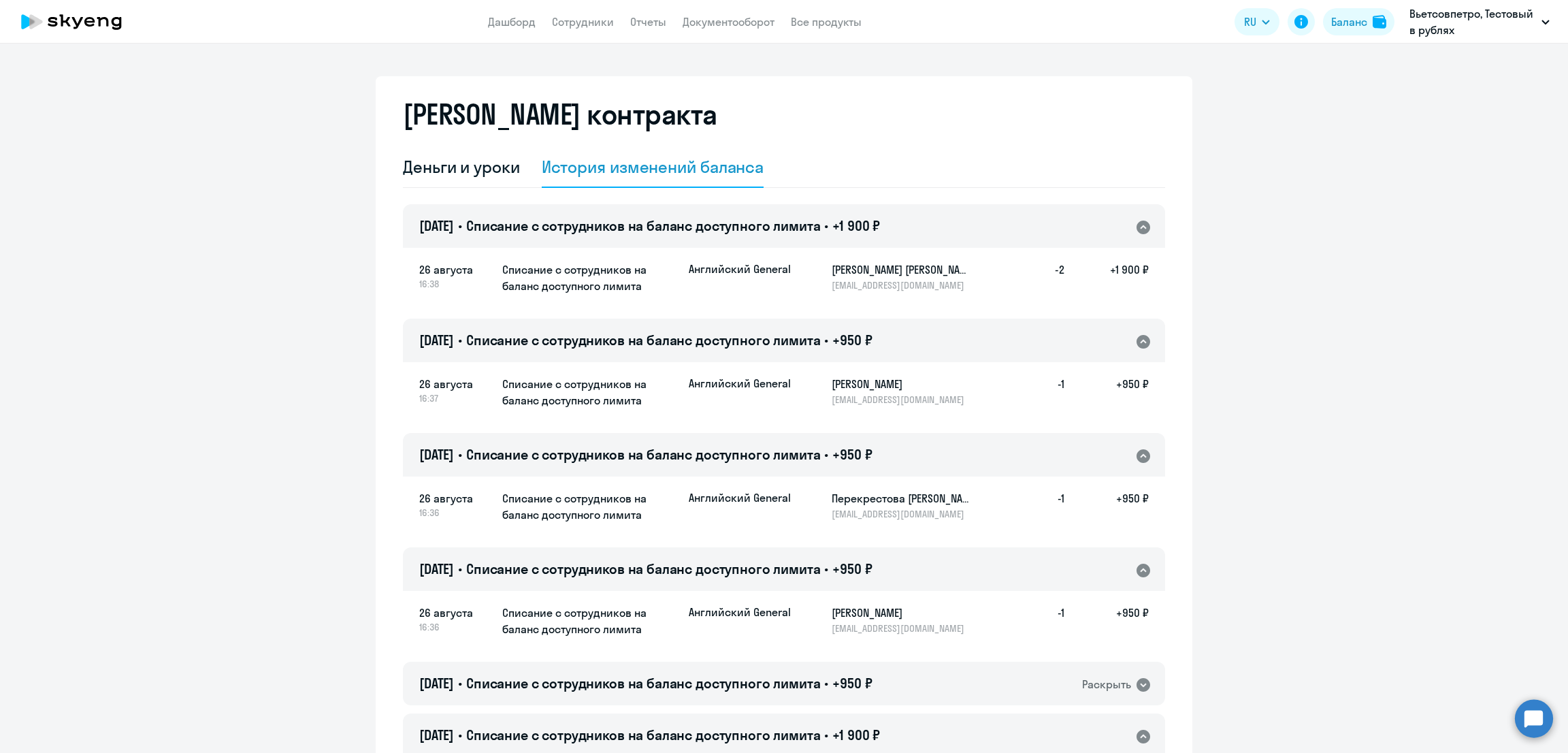
scroll to position [169, 0]
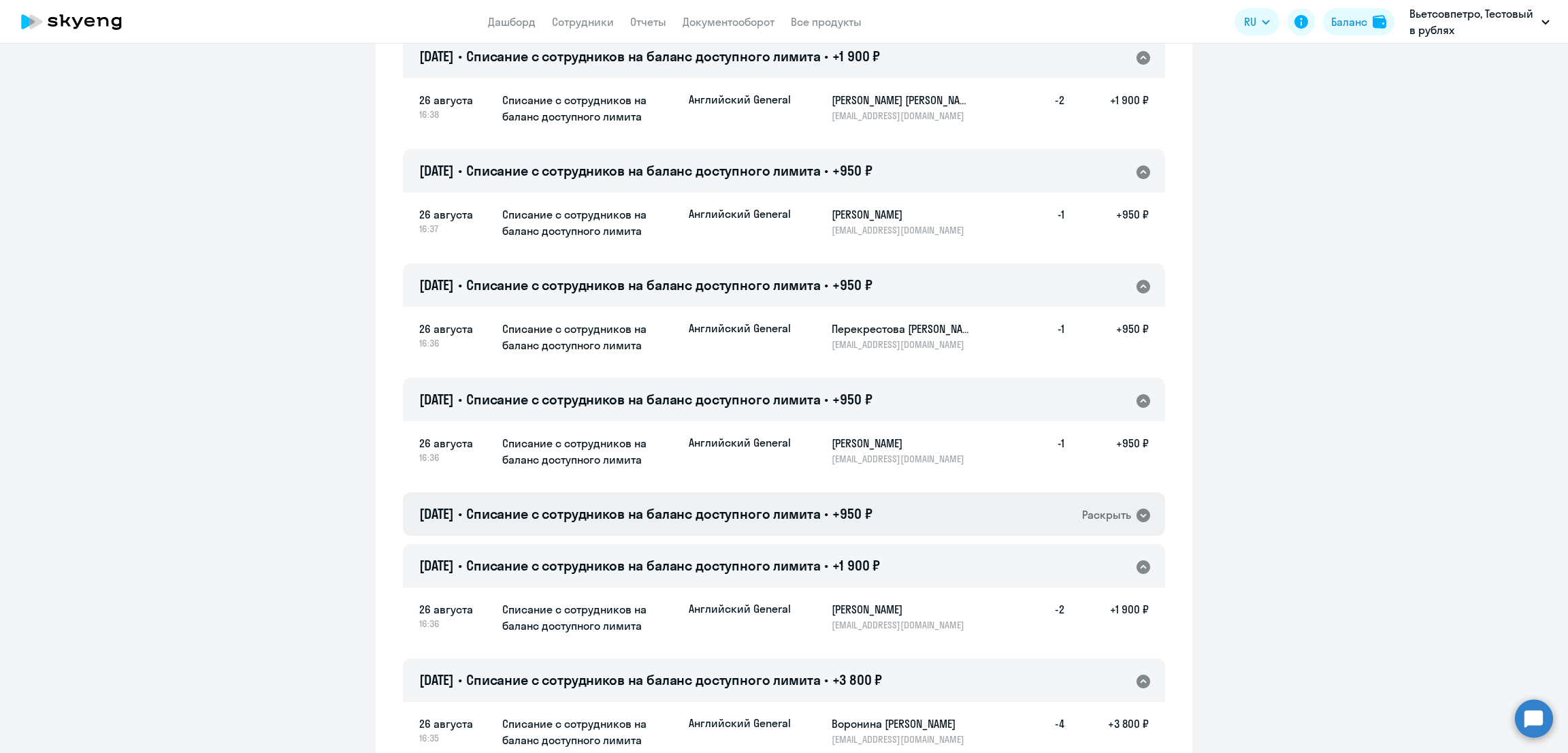
click at [916, 507] on div "[DATE] • Списание с сотрудников на баланс доступного лимита • +950 ₽ Раскрыть" at bounding box center [784, 514] width 762 height 44
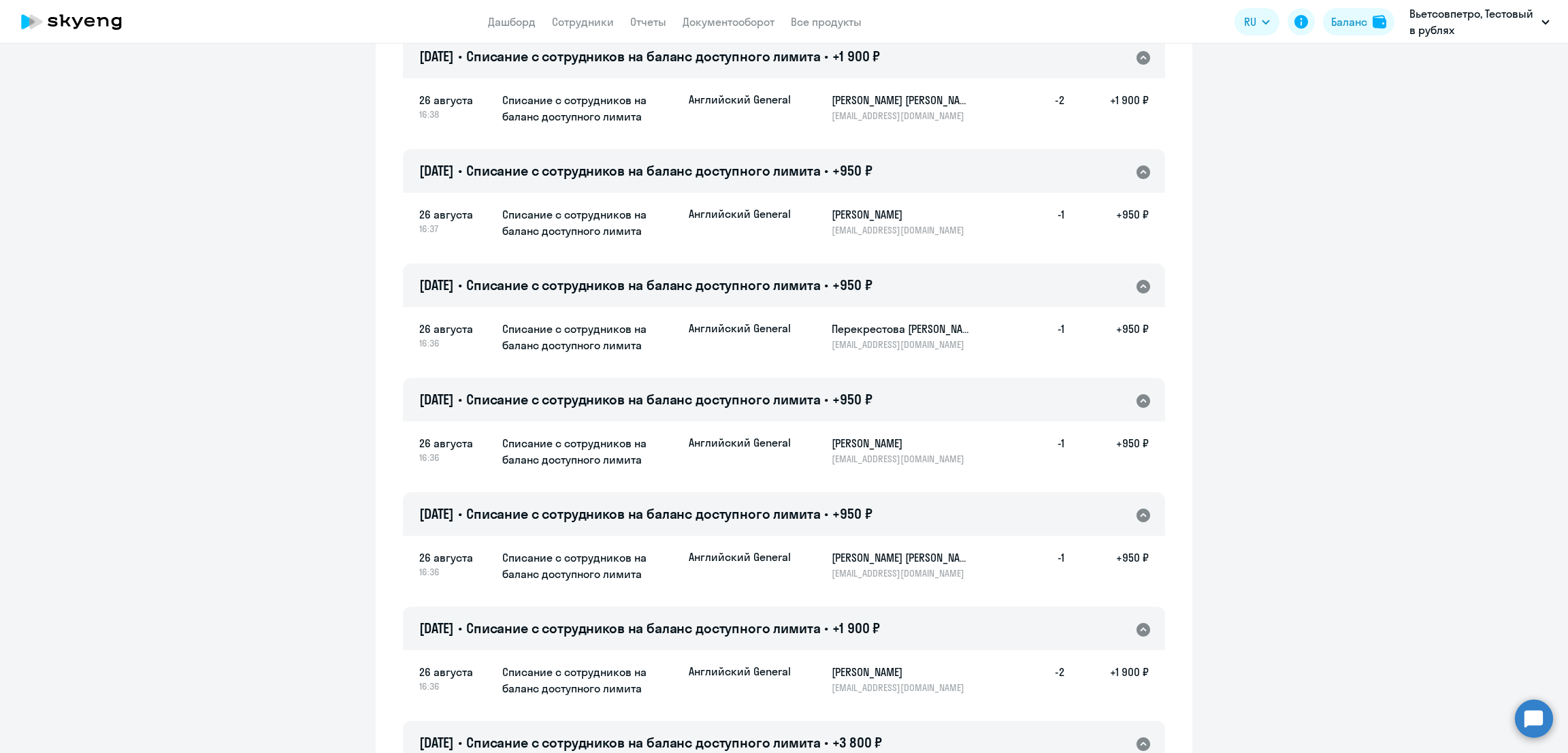
scroll to position [510, 0]
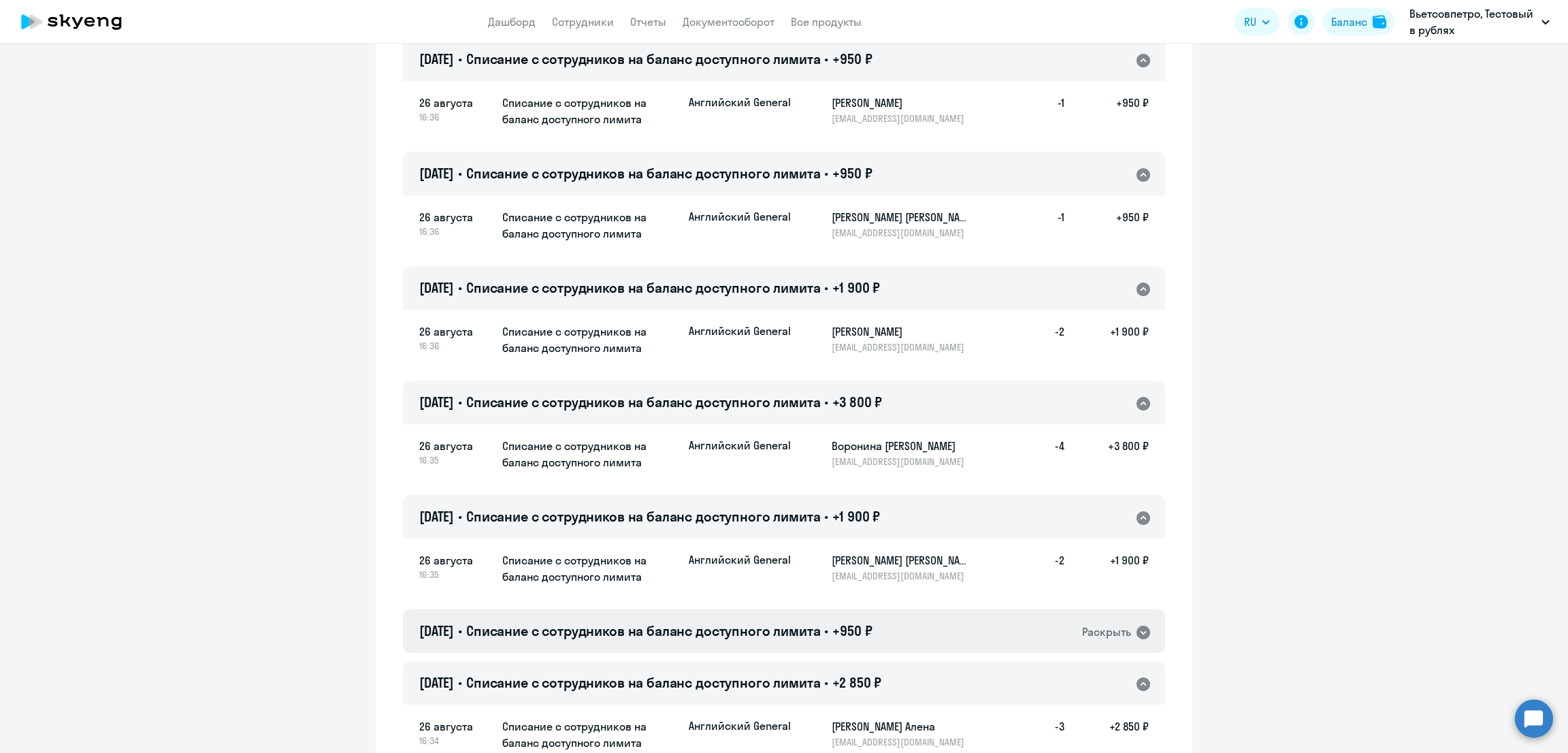
click at [891, 631] on div "[DATE] • Списание с сотрудников на баланс доступного лимита • +950 ₽ Раскрыть" at bounding box center [784, 631] width 762 height 44
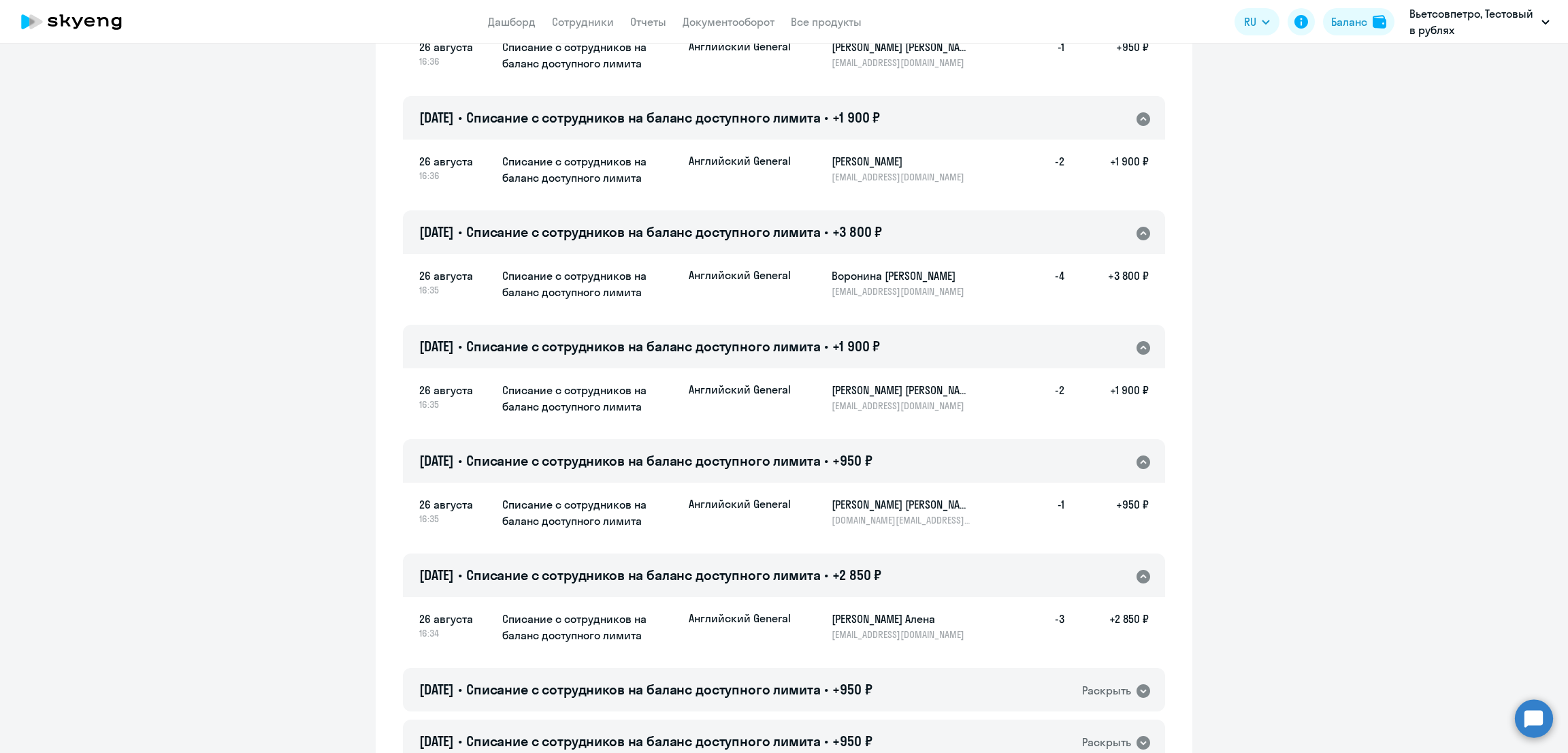
scroll to position [851, 0]
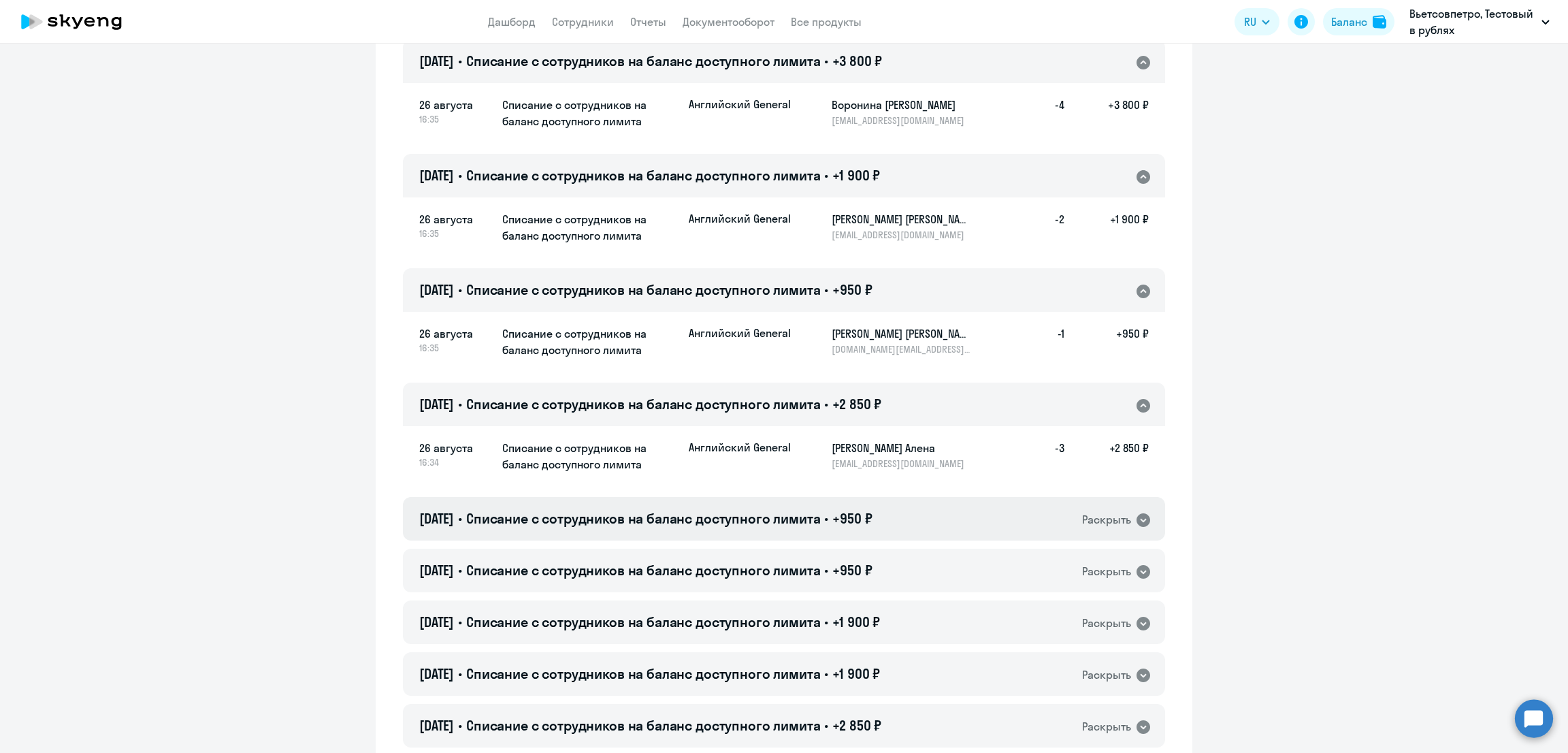
click at [920, 515] on div "[DATE] • Списание с сотрудников на баланс доступного лимита • +950 ₽ Раскрыть" at bounding box center [784, 519] width 762 height 44
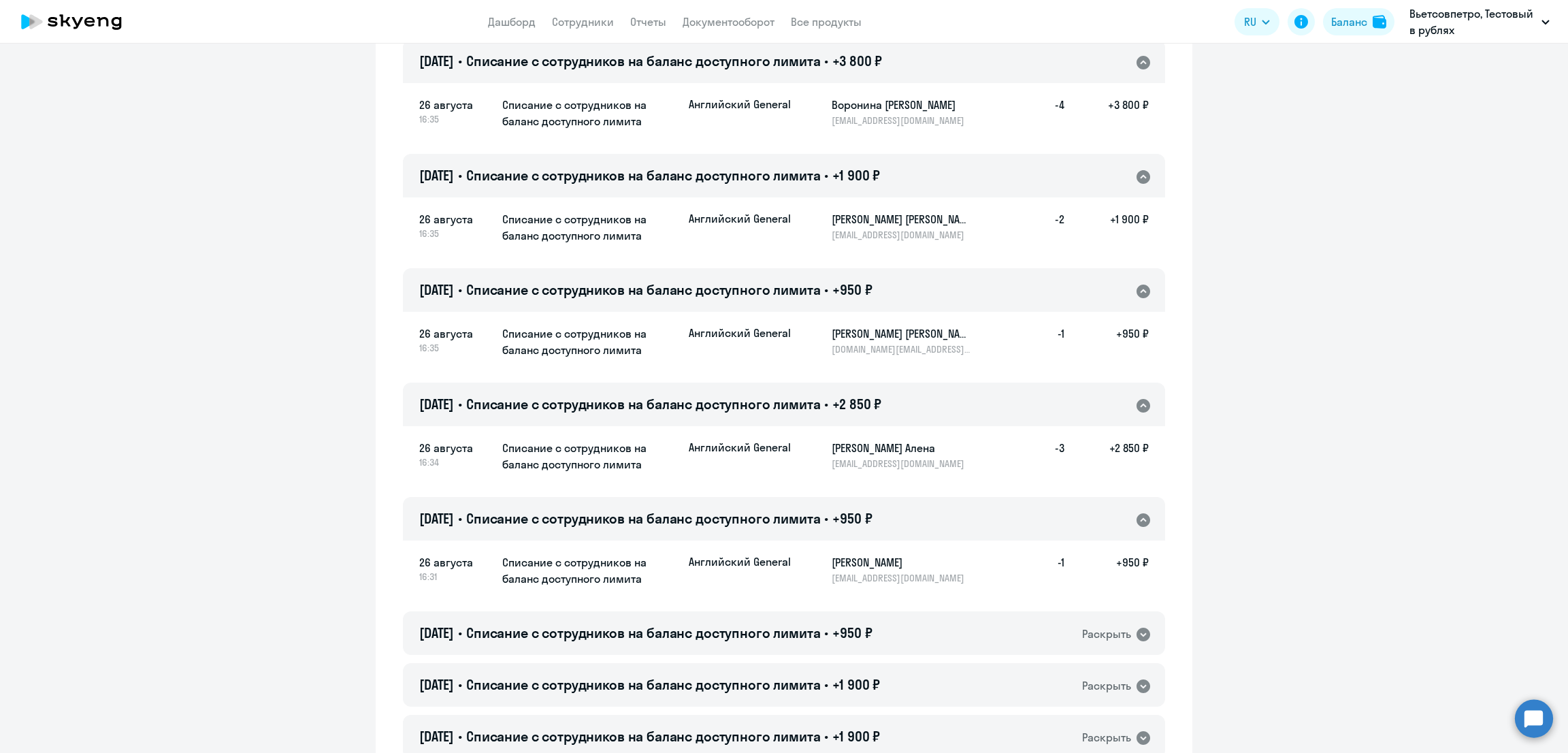
click at [861, 519] on span "+950 ₽" at bounding box center [852, 518] width 39 height 17
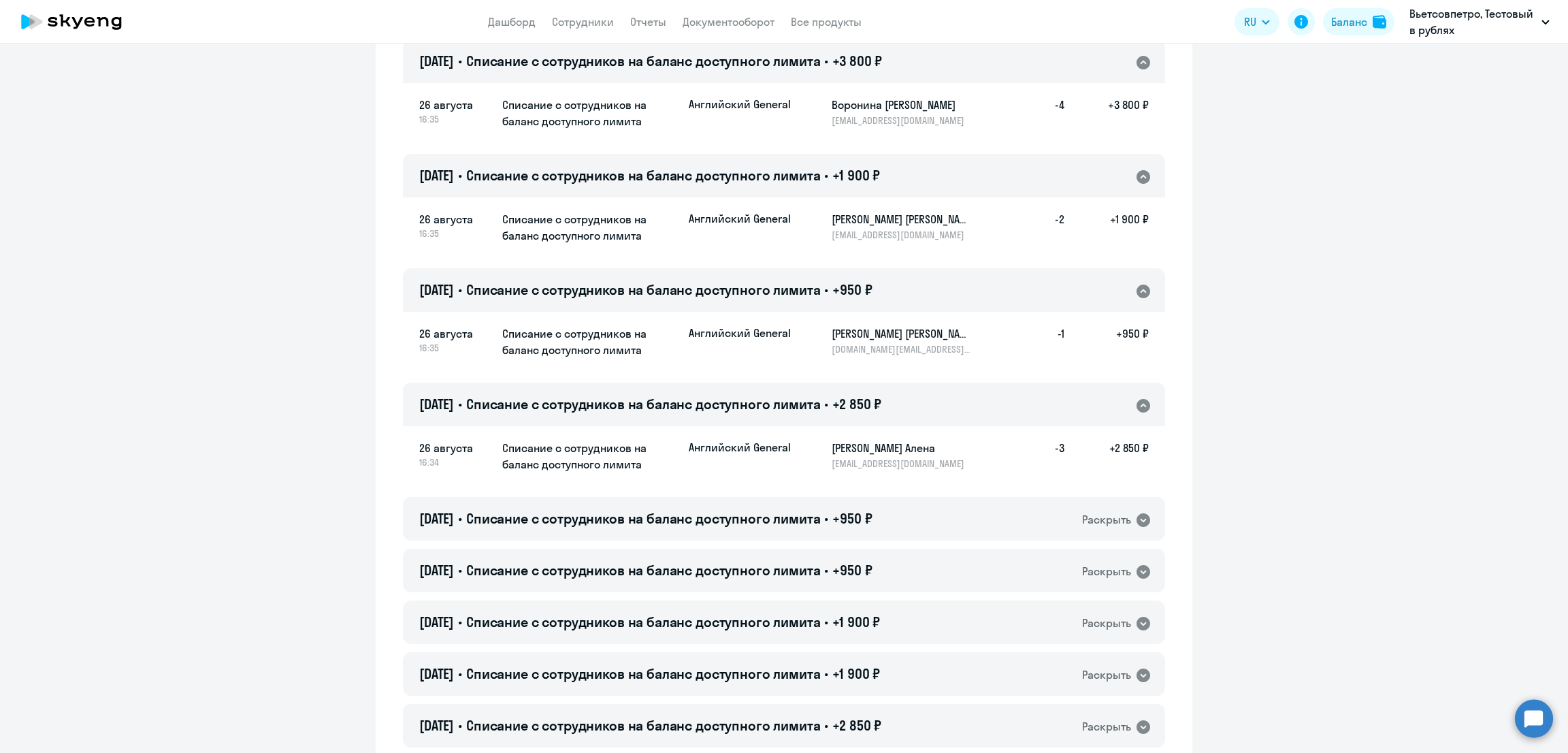
click at [784, 406] on span "Списание с сотрудников на баланс доступного лимита" at bounding box center [643, 404] width 355 height 17
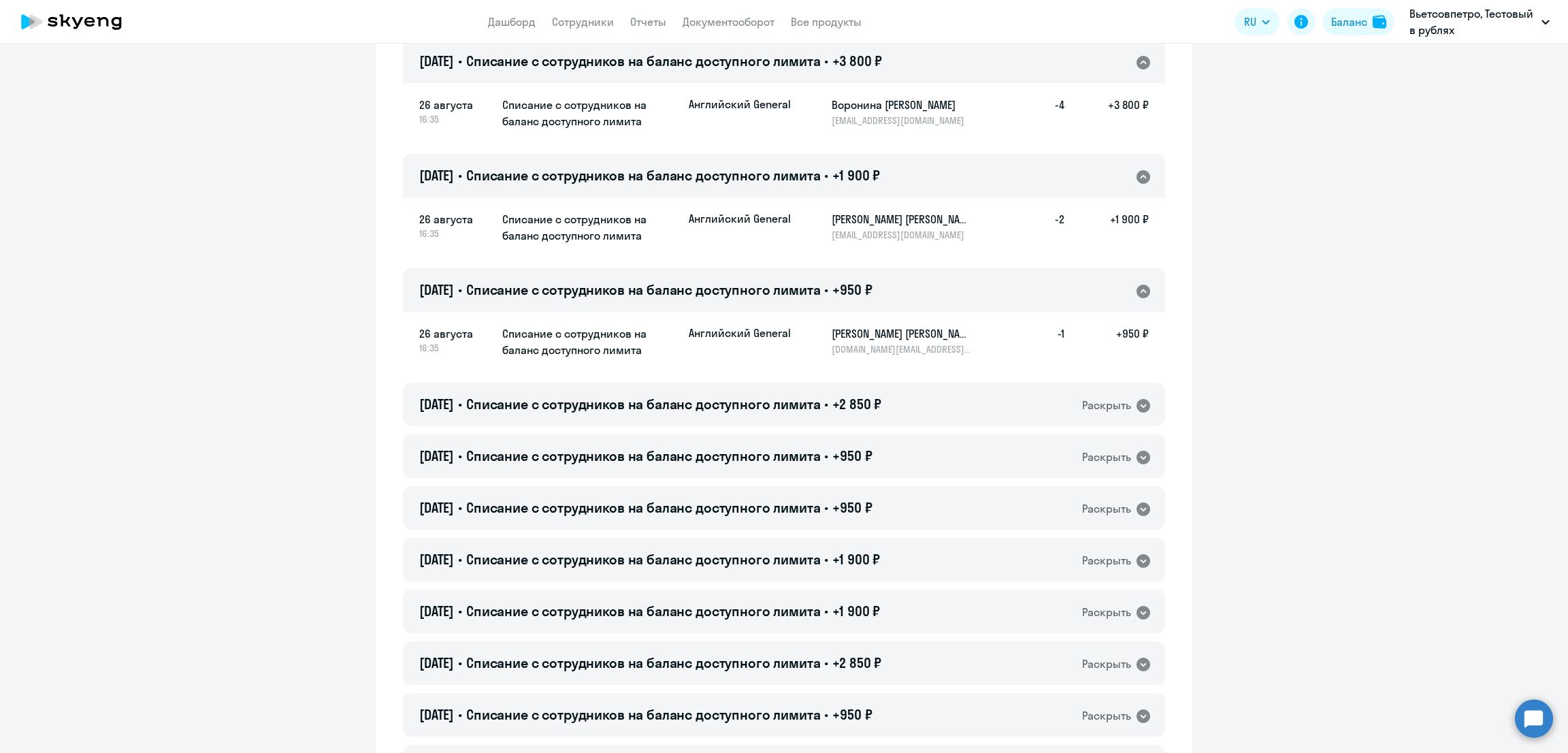
click at [764, 298] on h4 "[DATE] • Списание с сотрудников на баланс доступного лимита • +950 ₽" at bounding box center [645, 289] width 452 height 19
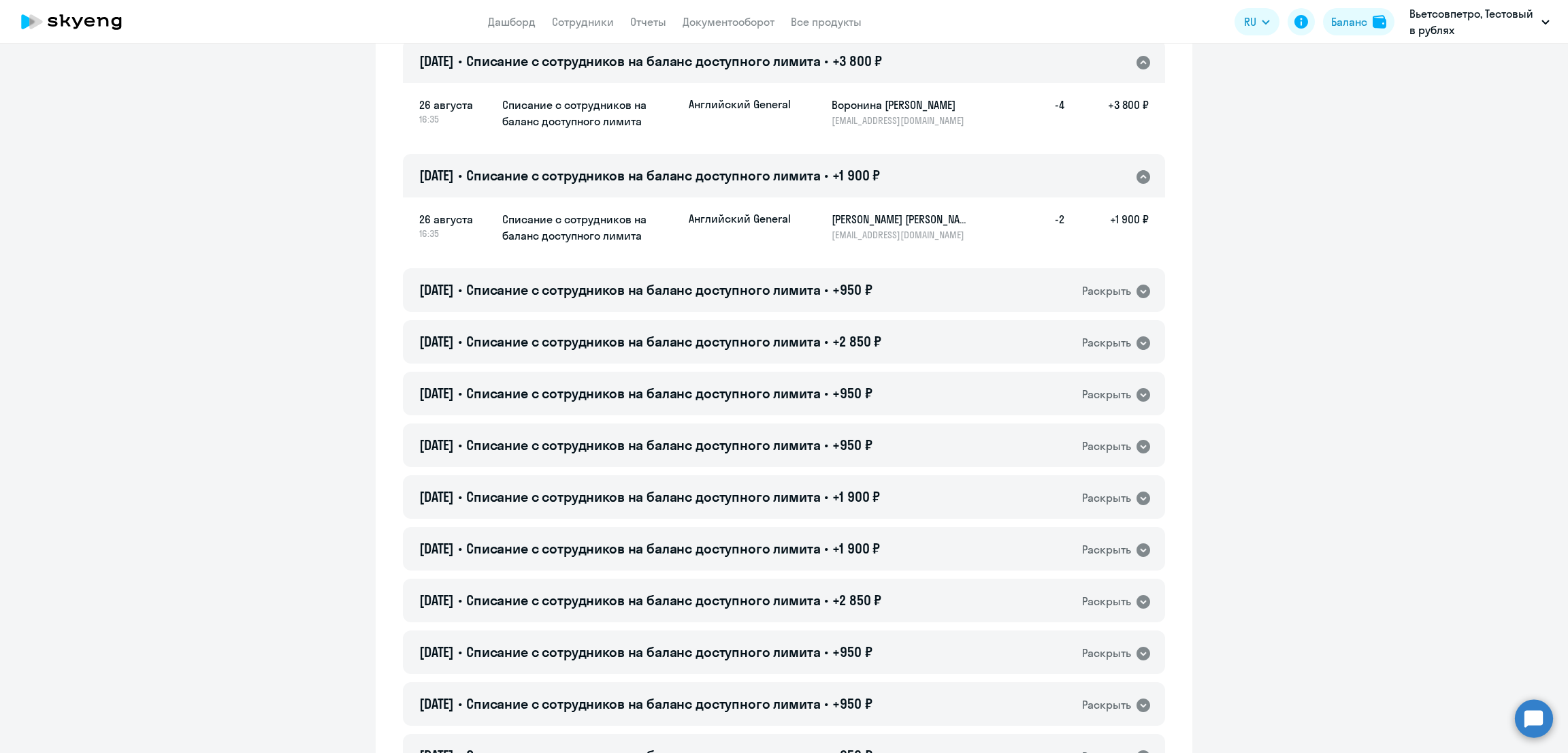
click at [795, 169] on span "Списание с сотрудников на баланс доступного лимита" at bounding box center [643, 175] width 355 height 17
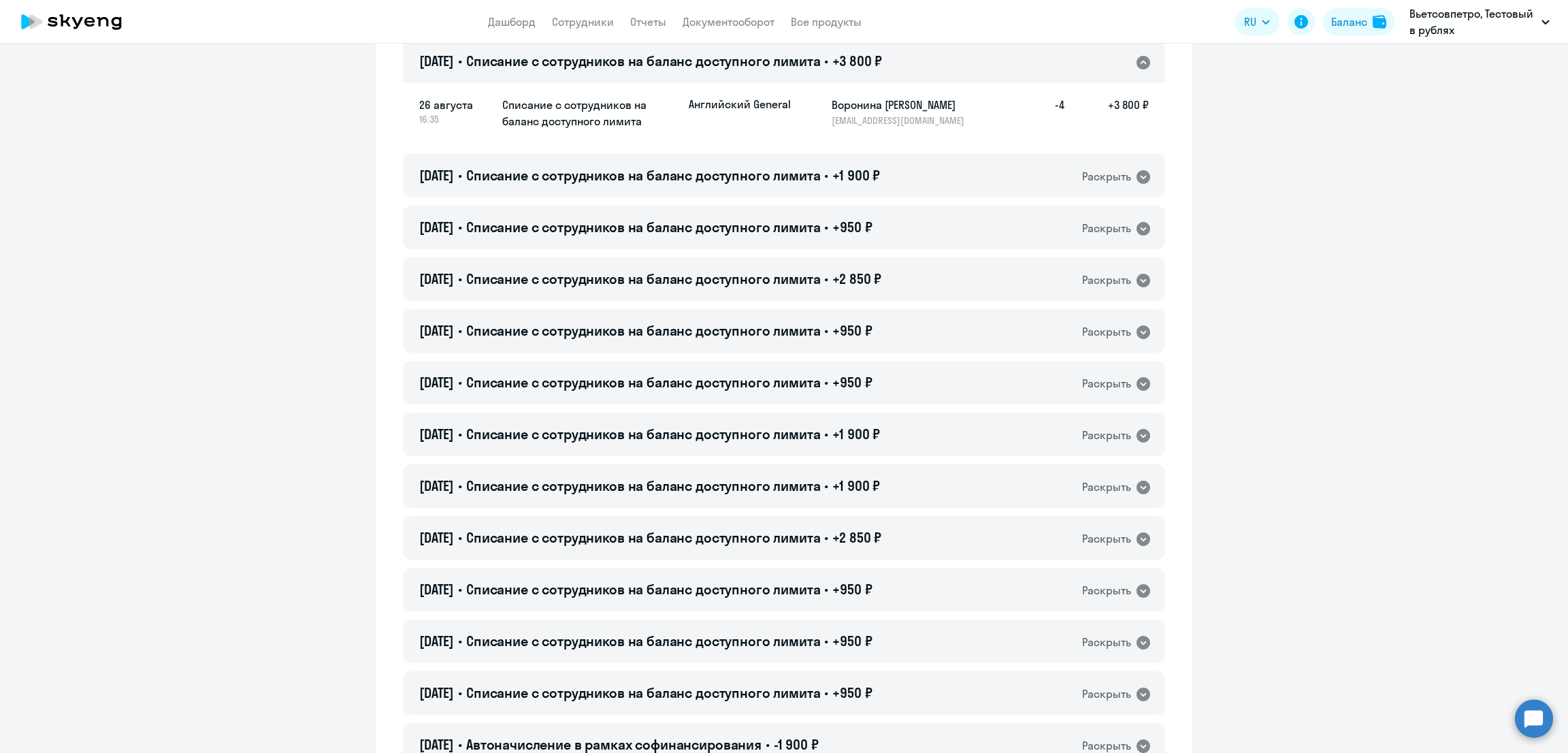
click at [809, 59] on span "Списание с сотрудников на баланс доступного лимита" at bounding box center [643, 60] width 355 height 17
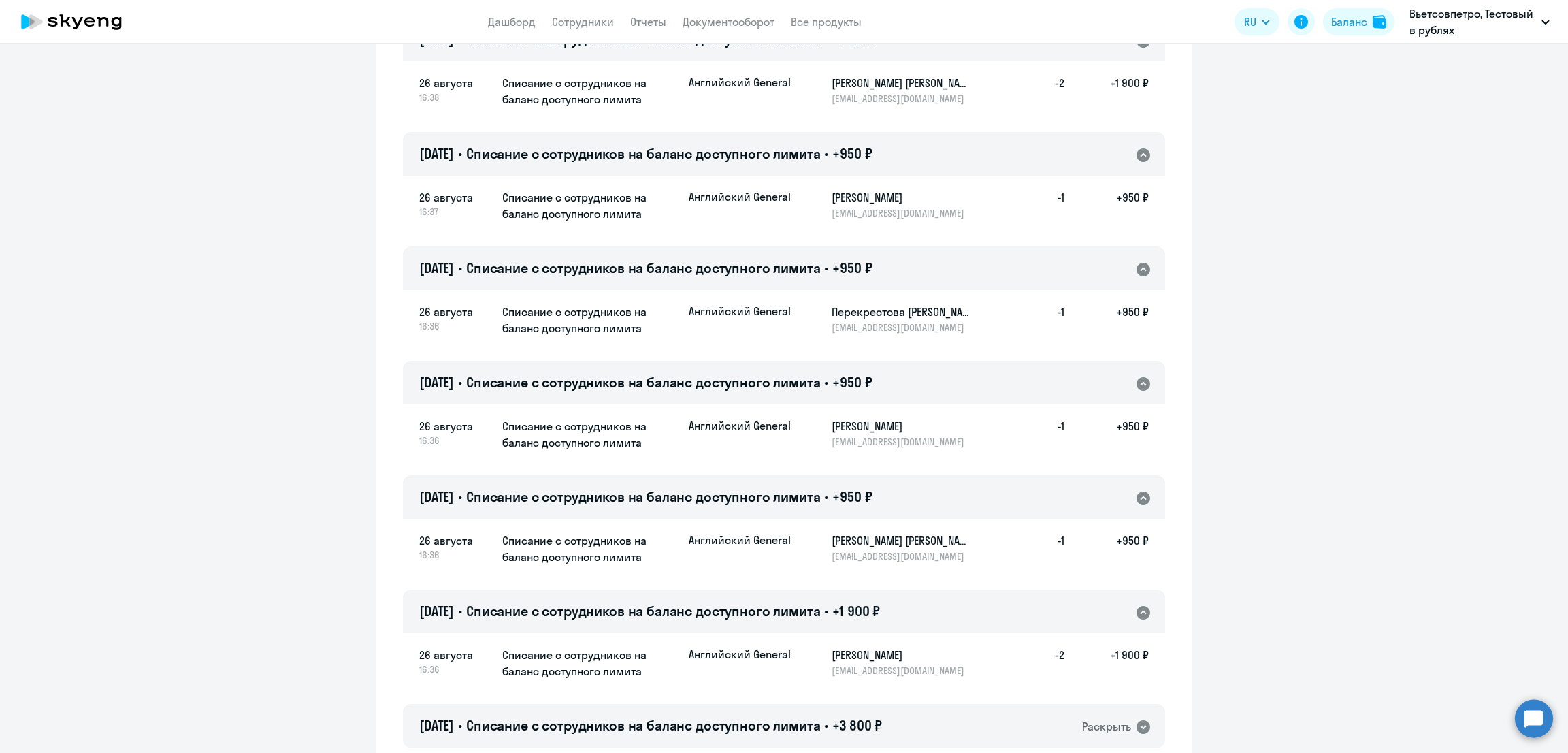
scroll to position [169, 0]
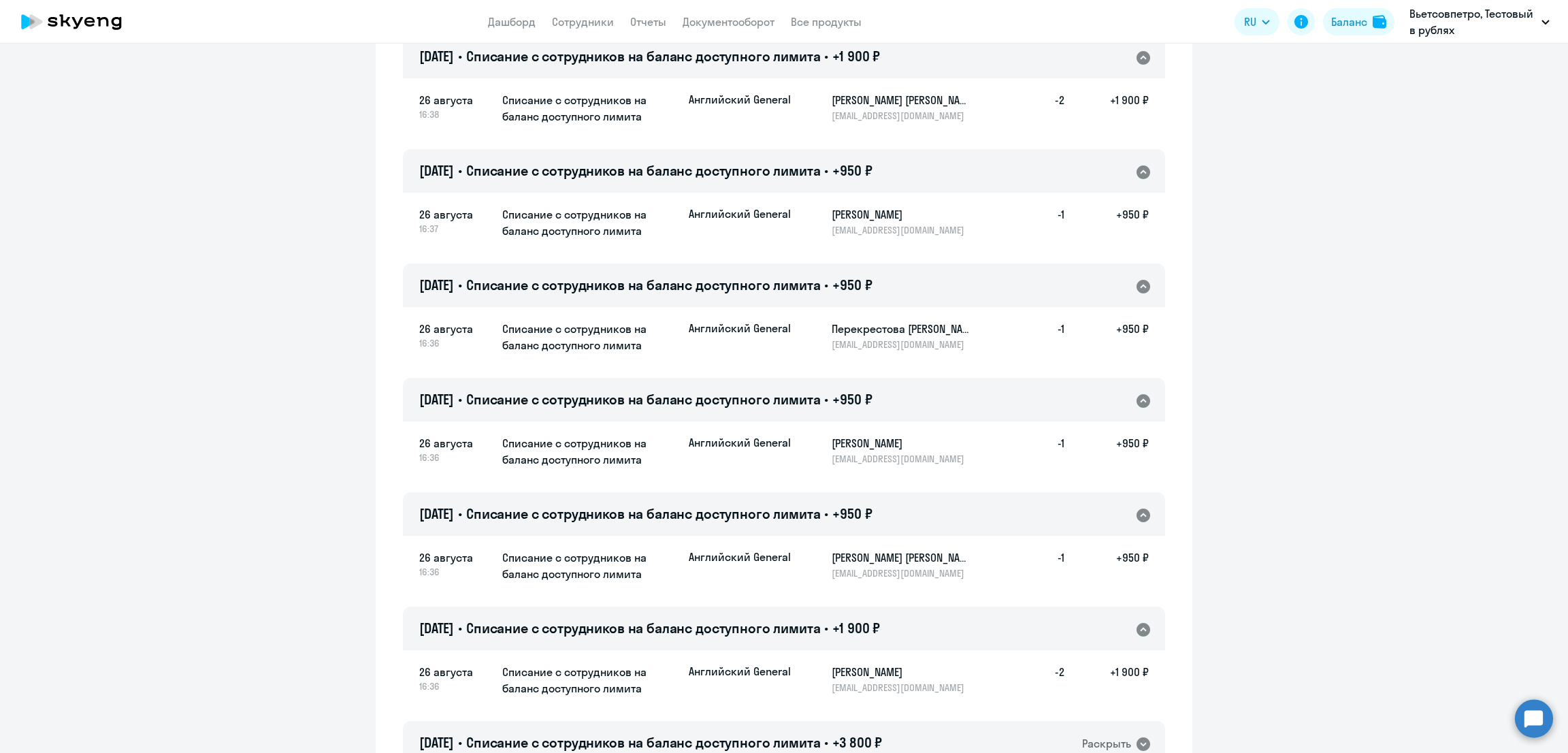
click at [867, 626] on span "+1 900 ₽" at bounding box center [855, 628] width 48 height 17
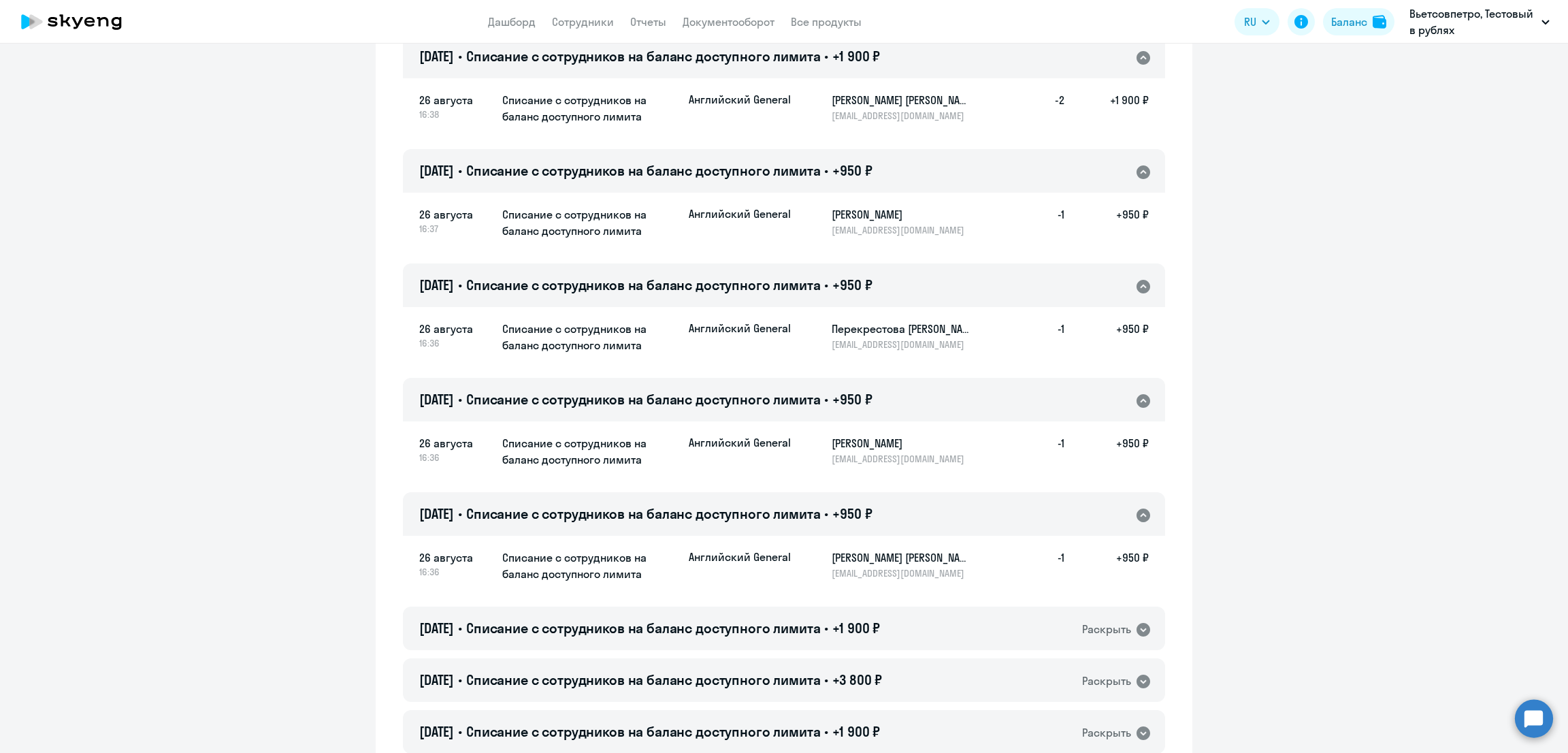
click at [816, 507] on span "Списание с сотрудников на баланс доступного лимита" at bounding box center [643, 514] width 355 height 17
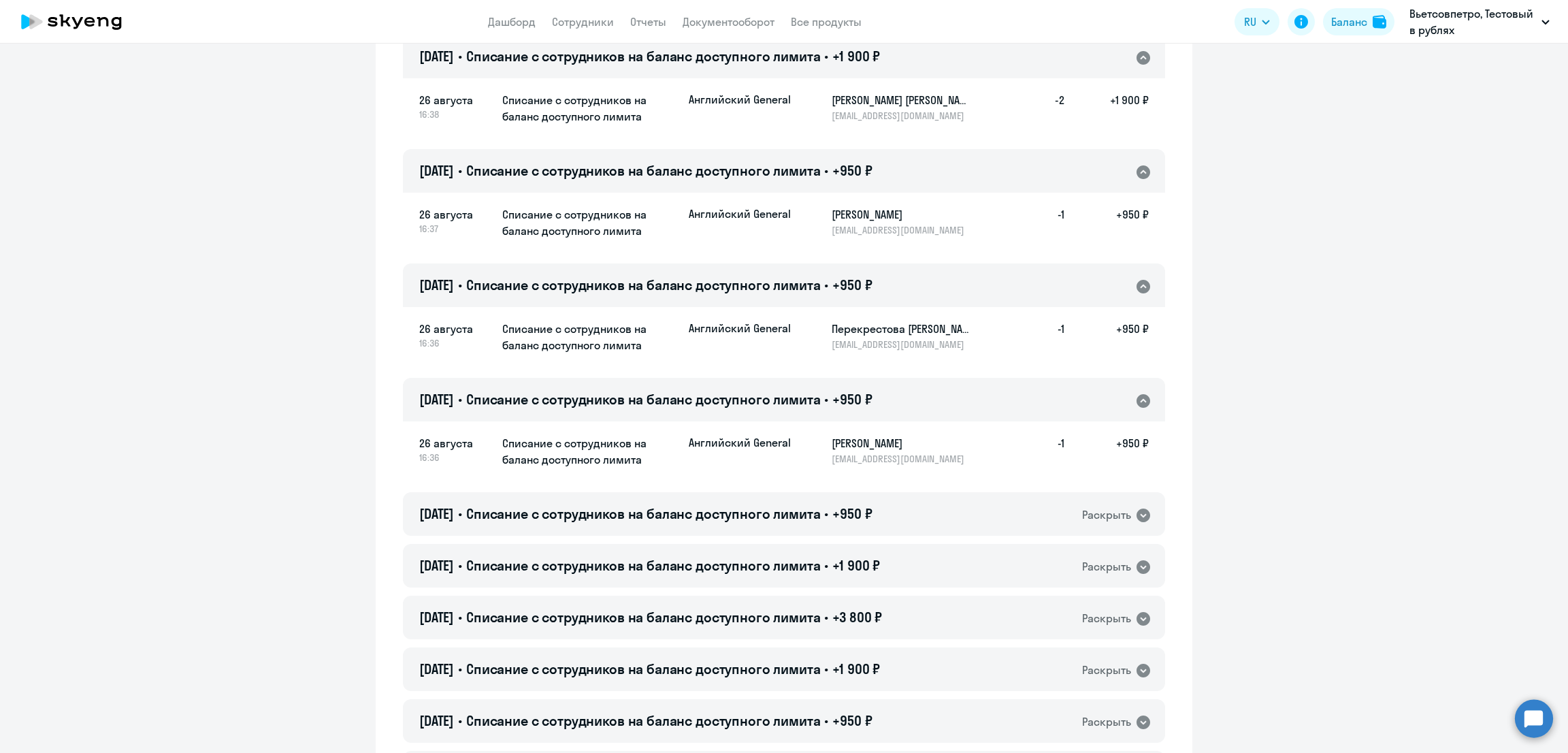
click at [862, 398] on span "+950 ₽" at bounding box center [852, 399] width 39 height 17
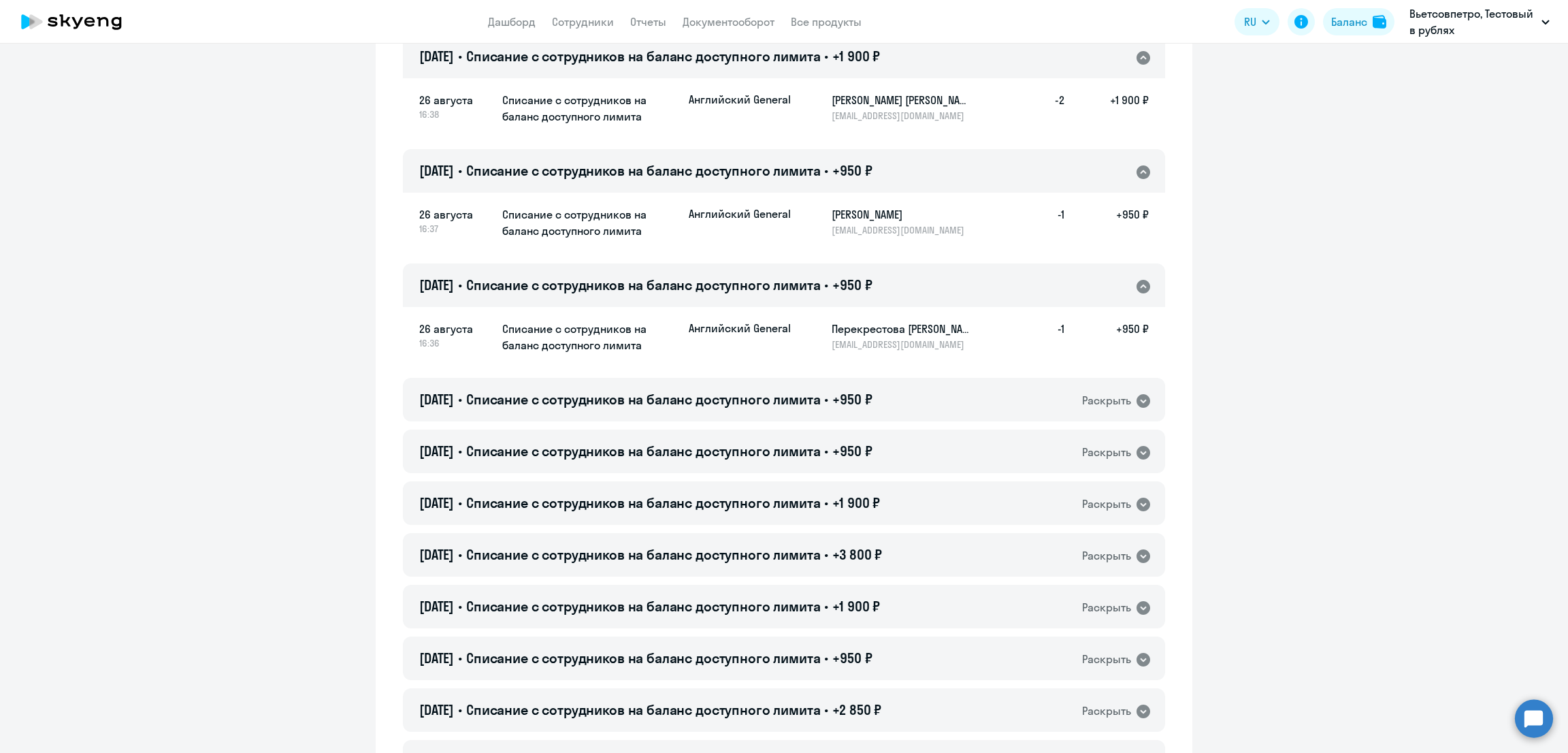
click at [870, 285] on span "+950 ₽" at bounding box center [852, 285] width 39 height 17
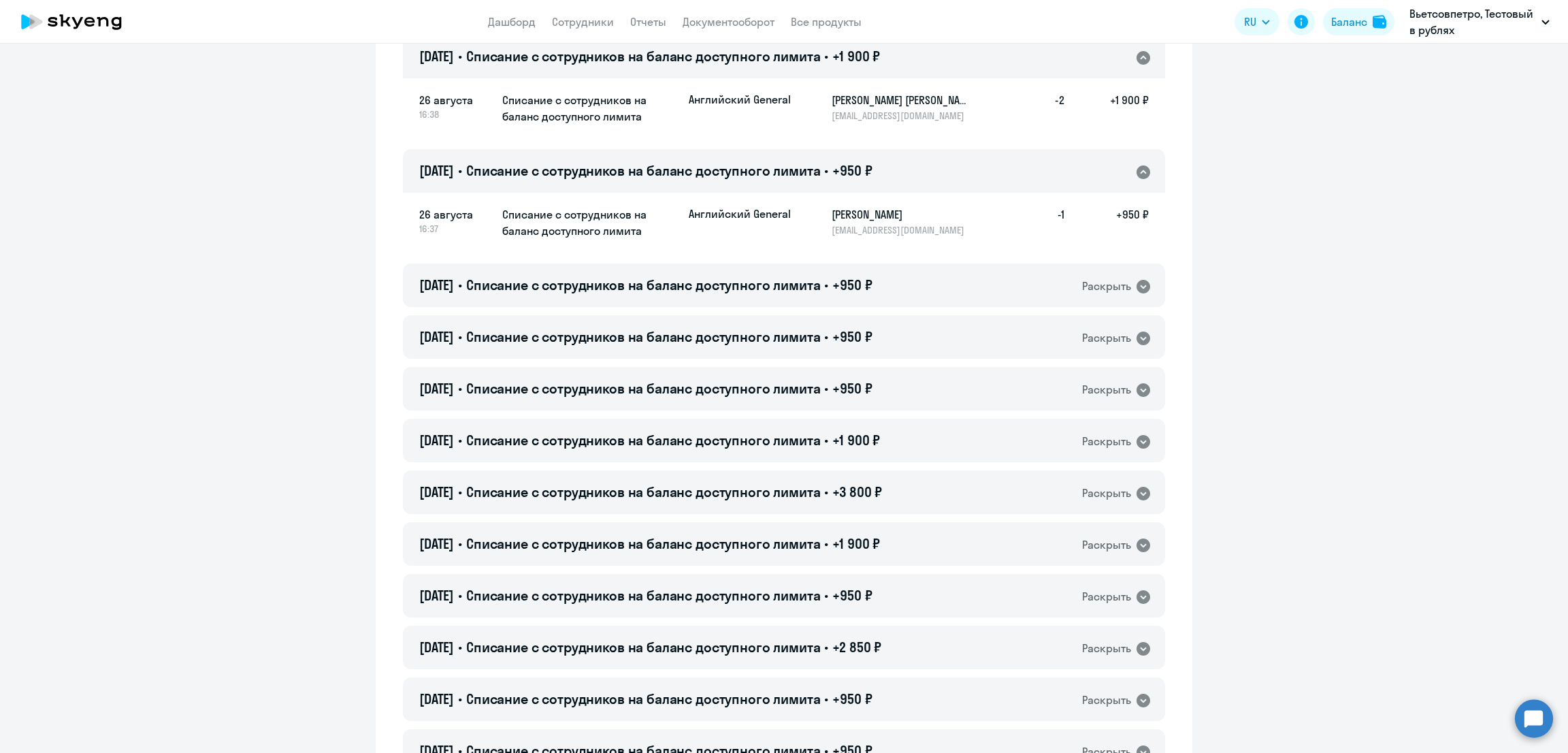
click at [839, 176] on h4 "[DATE] • Списание с сотрудников на баланс доступного лимита • +950 ₽" at bounding box center [645, 171] width 452 height 19
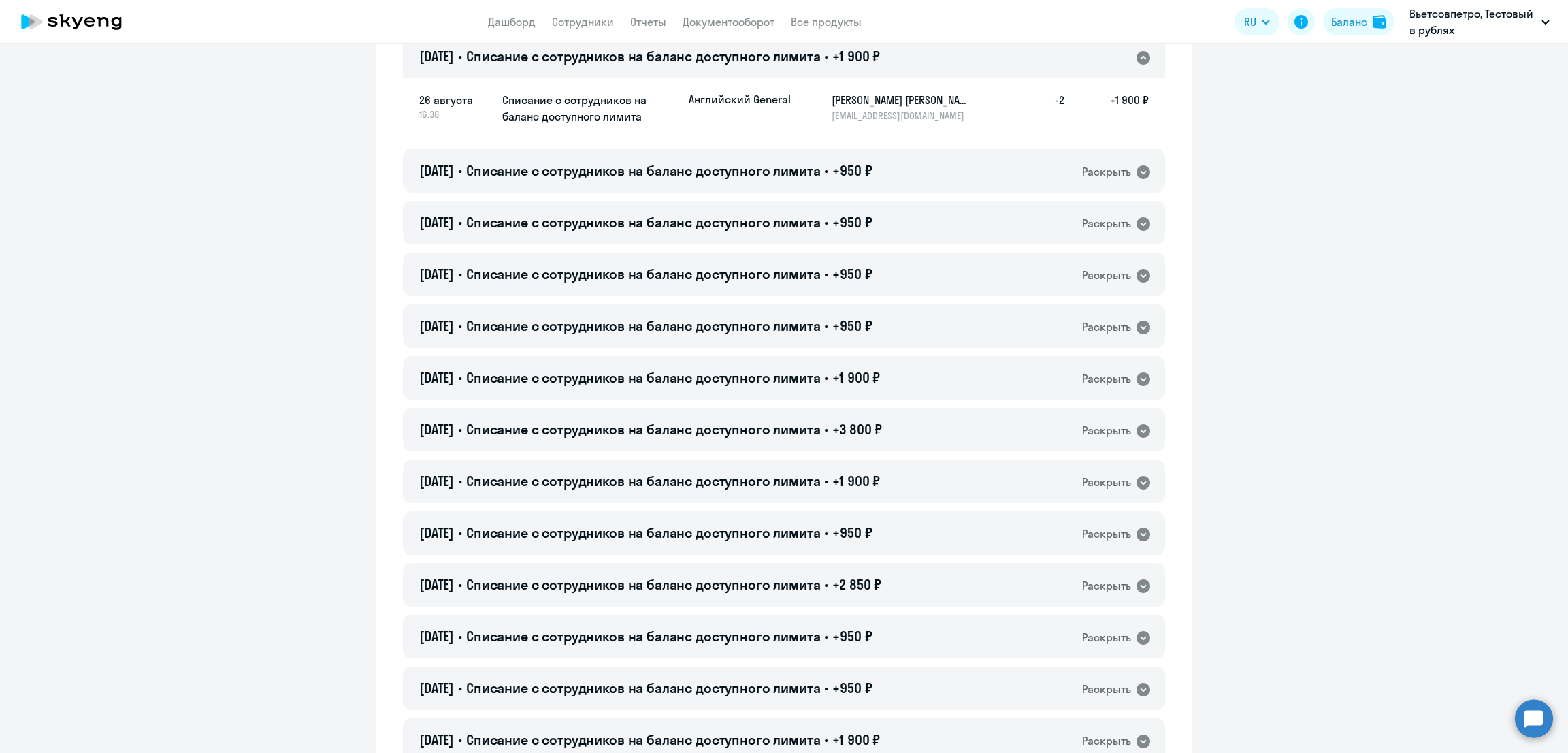
click at [821, 63] on span "Списание с сотрудников на баланс доступного лимита" at bounding box center [643, 56] width 355 height 17
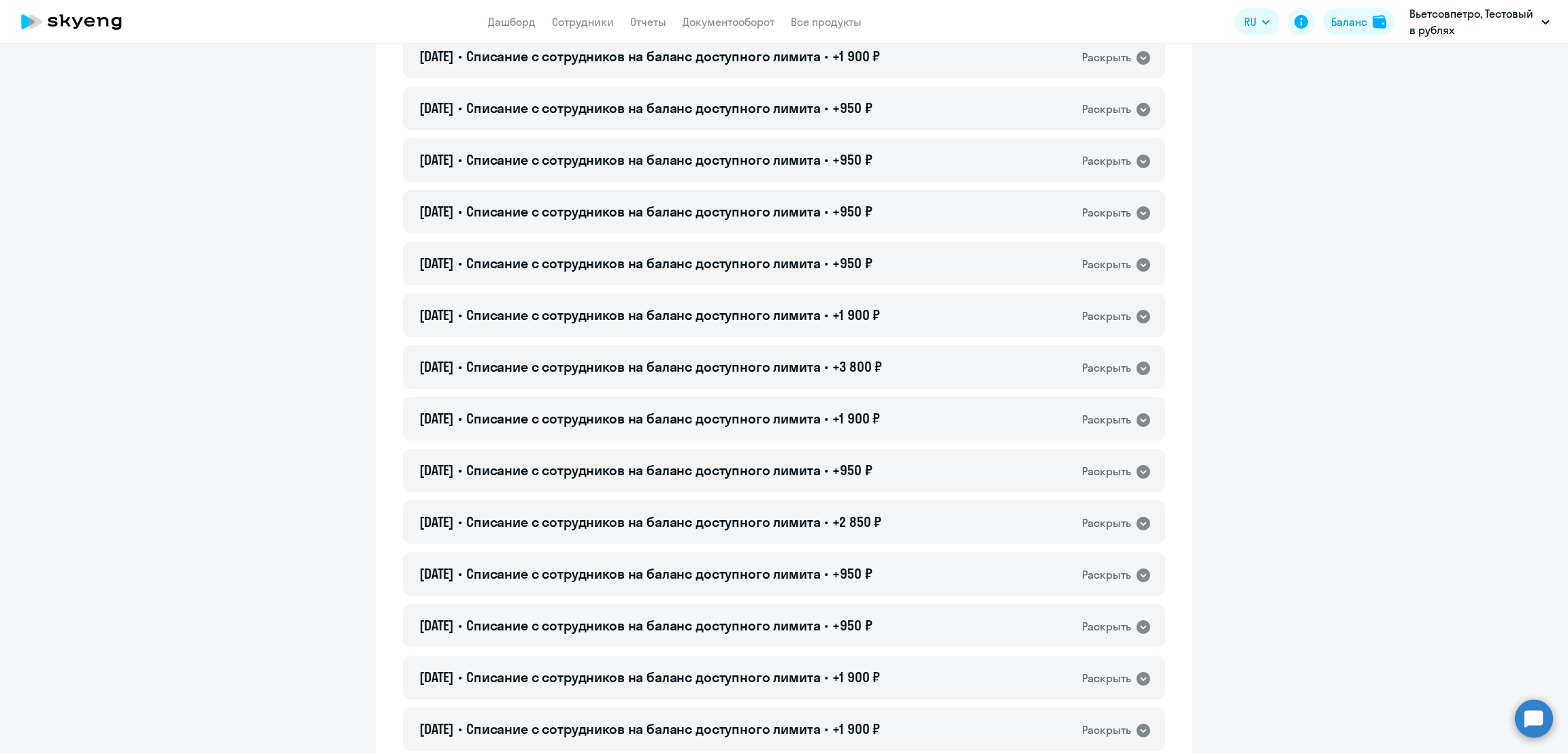
scroll to position [0, 0]
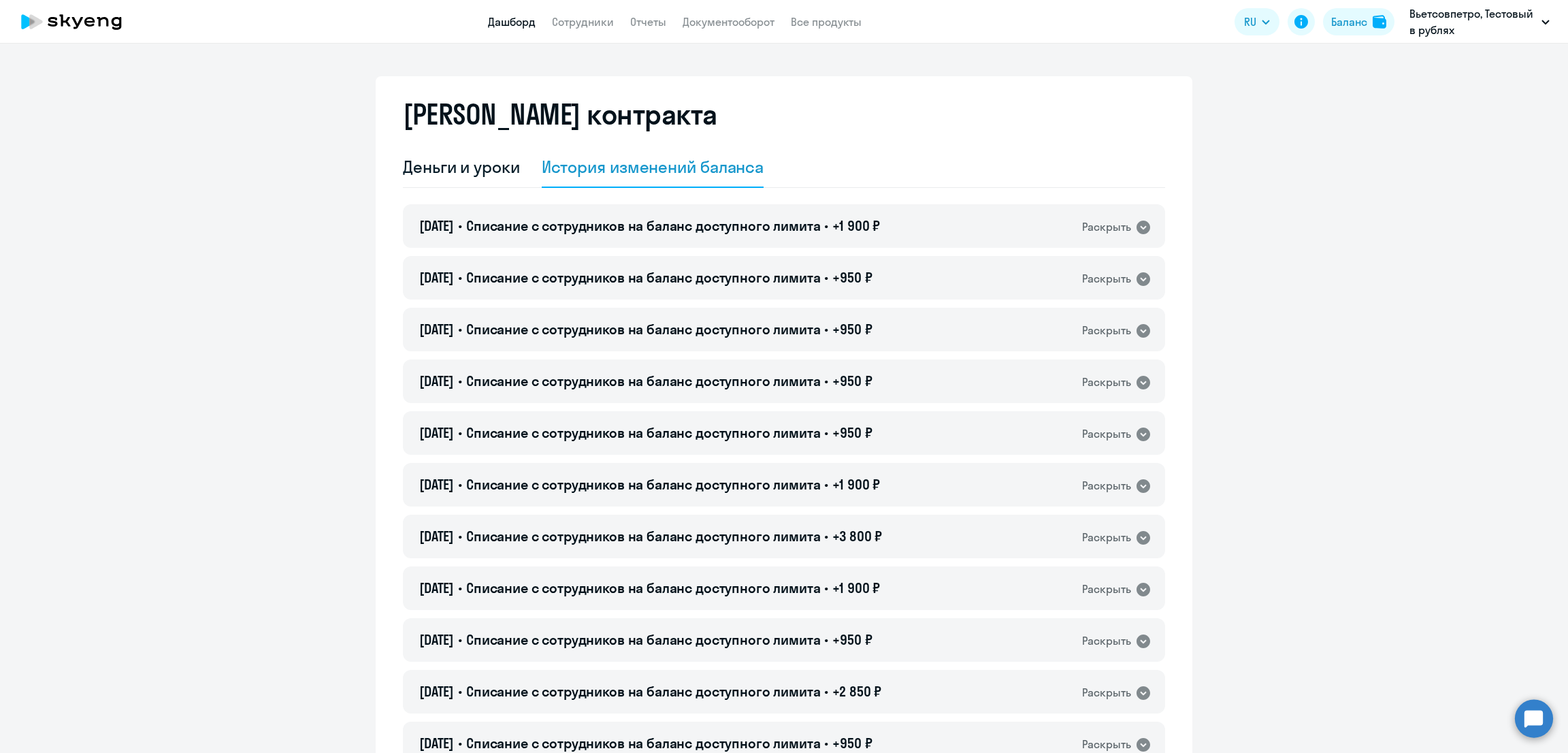
click at [511, 26] on link "Дашборд" at bounding box center [511, 22] width 48 height 14
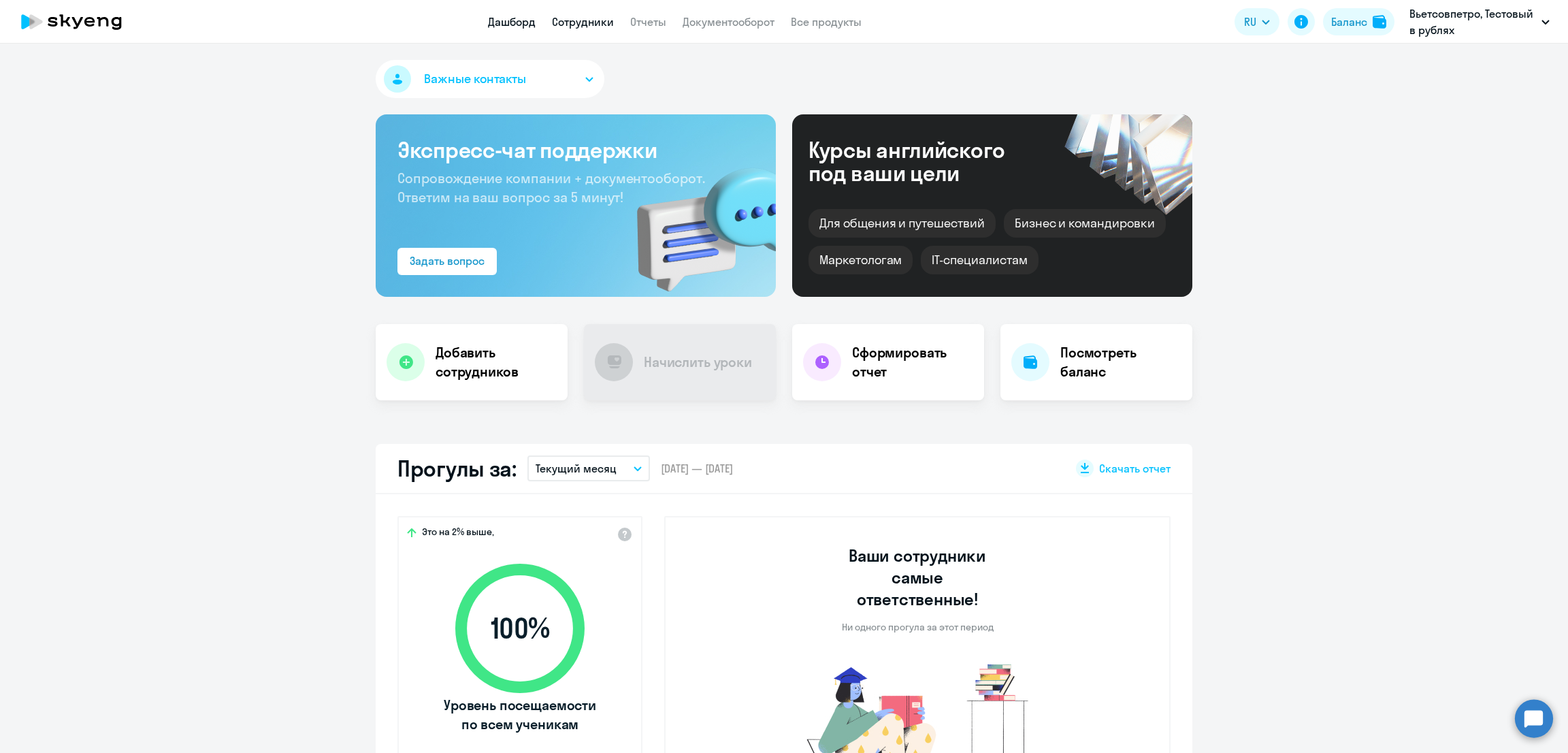
click at [574, 24] on link "Сотрудники" at bounding box center [583, 22] width 62 height 14
select select "30"
